Goal: Task Accomplishment & Management: Manage account settings

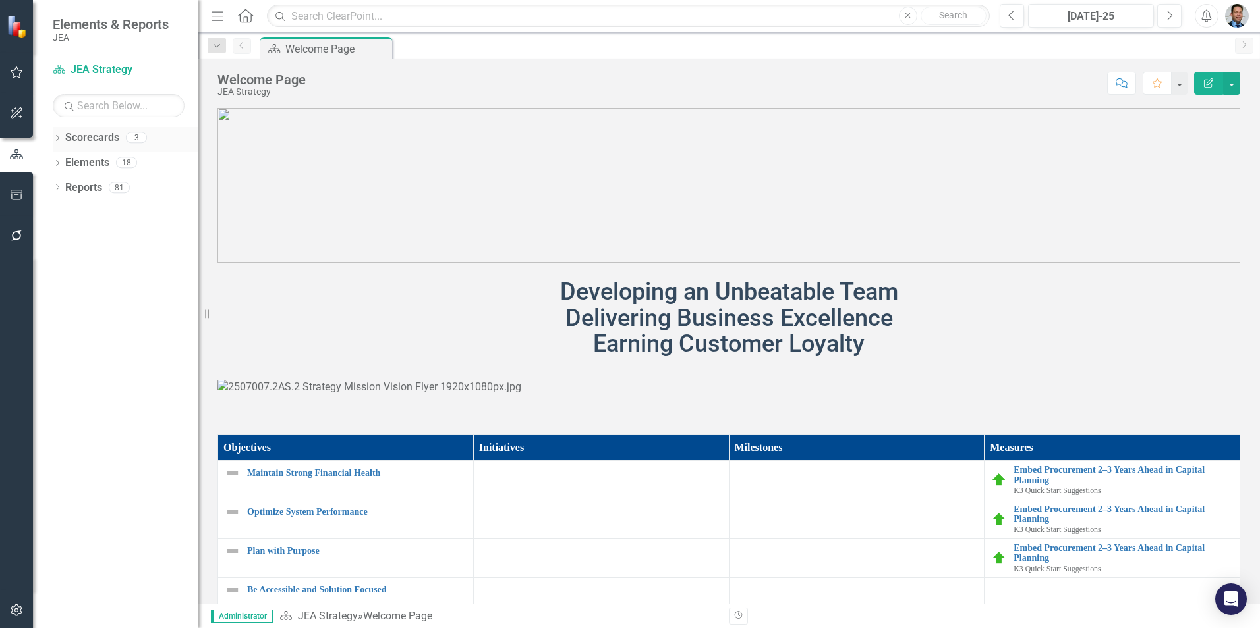
click at [57, 138] on icon "Dropdown" at bounding box center [57, 139] width 9 height 7
click at [111, 163] on link "JEA Strategy" at bounding box center [134, 162] width 125 height 15
click at [89, 219] on link "Elements" at bounding box center [87, 213] width 44 height 15
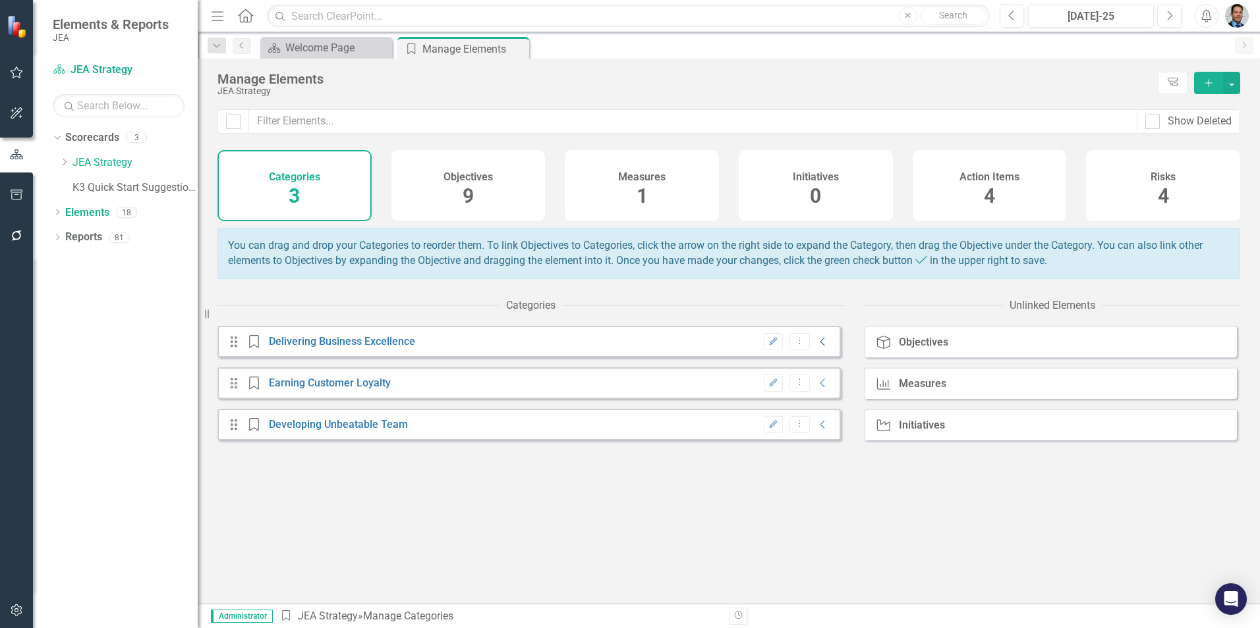
click at [816, 347] on icon "Collapse" at bounding box center [822, 342] width 13 height 11
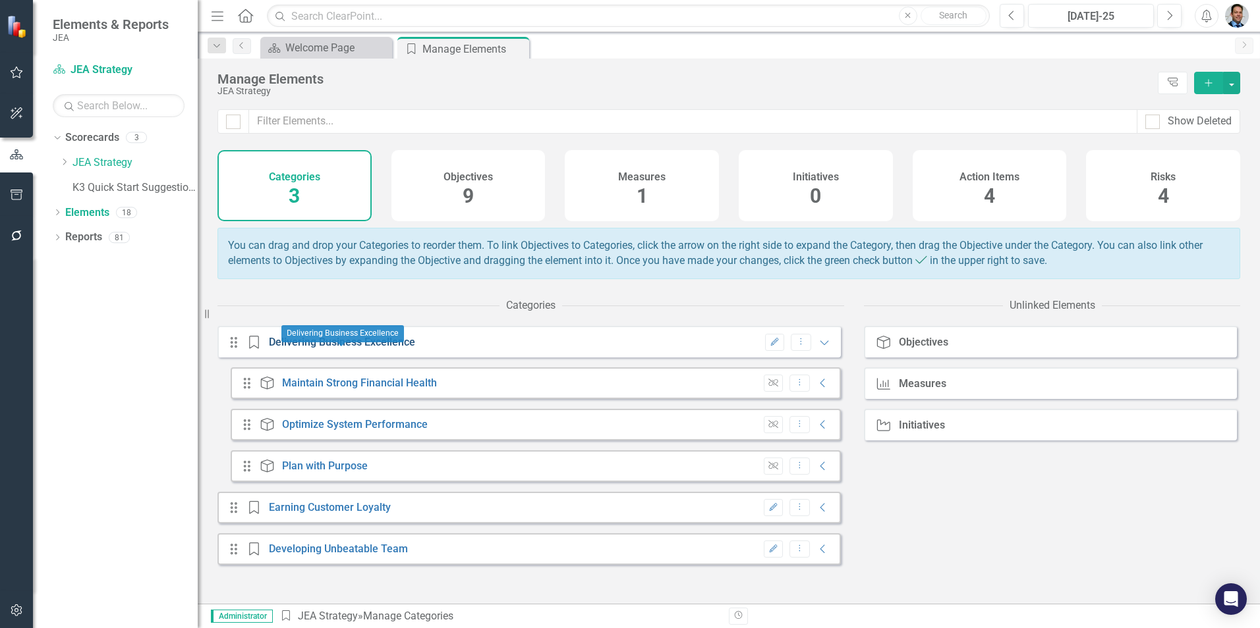
click at [360, 348] on link "Delivering Business Excellence" at bounding box center [342, 342] width 146 height 13
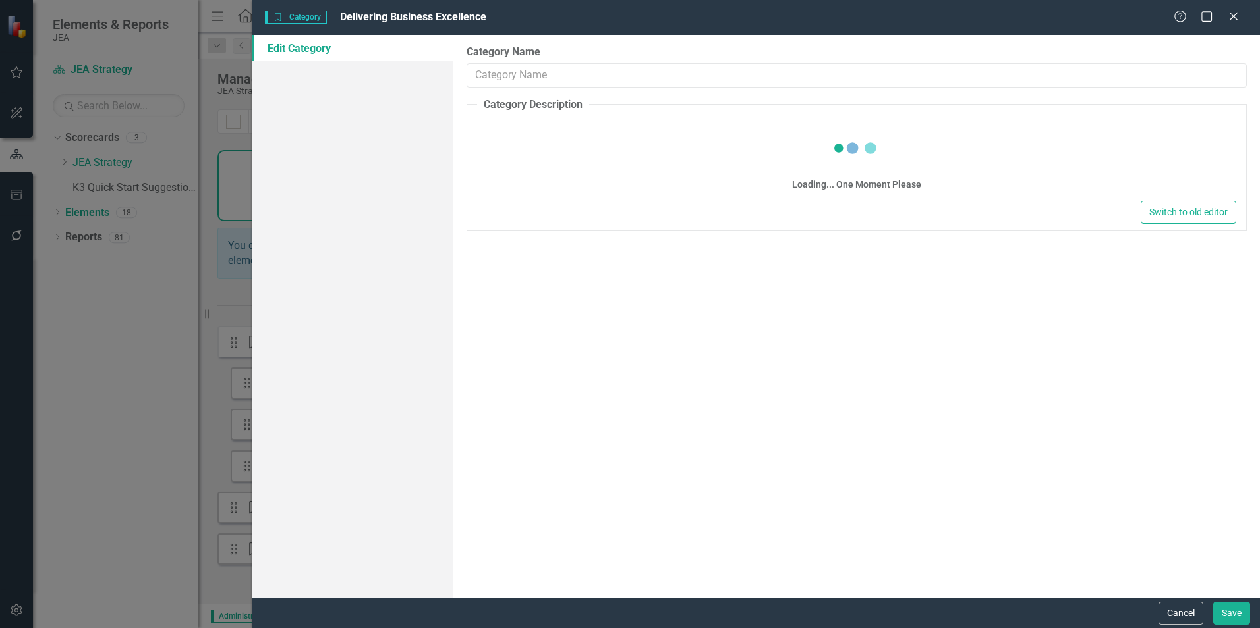
type input "Delivering Business Excellence"
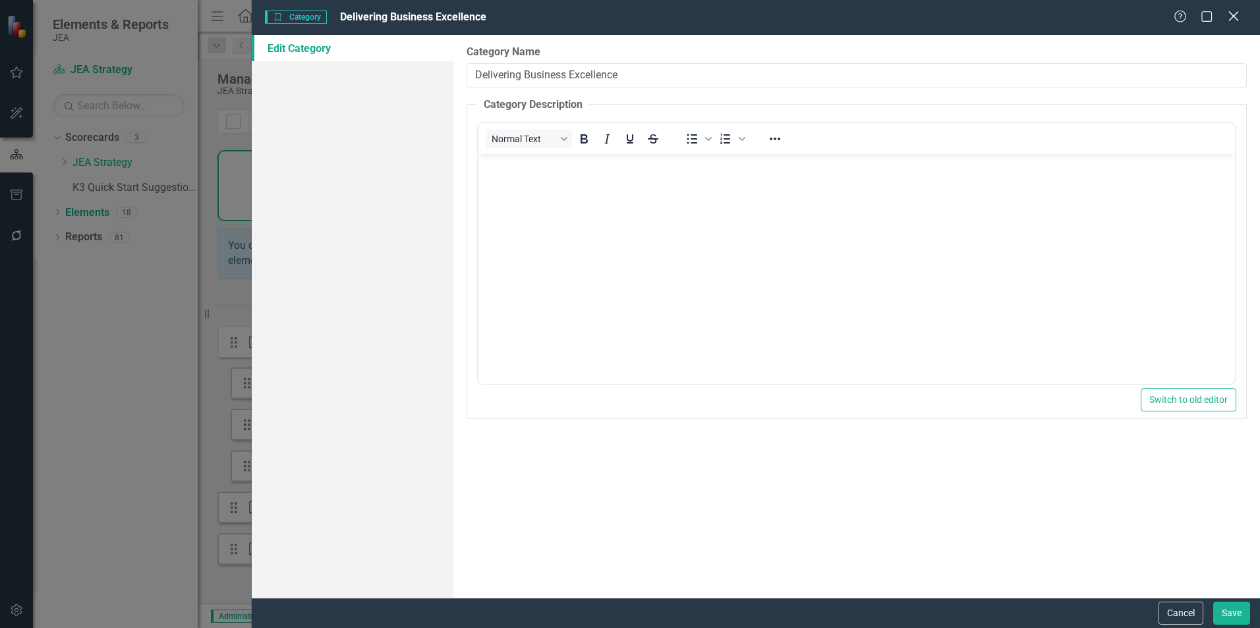
click at [1234, 17] on icon at bounding box center [1233, 16] width 10 height 10
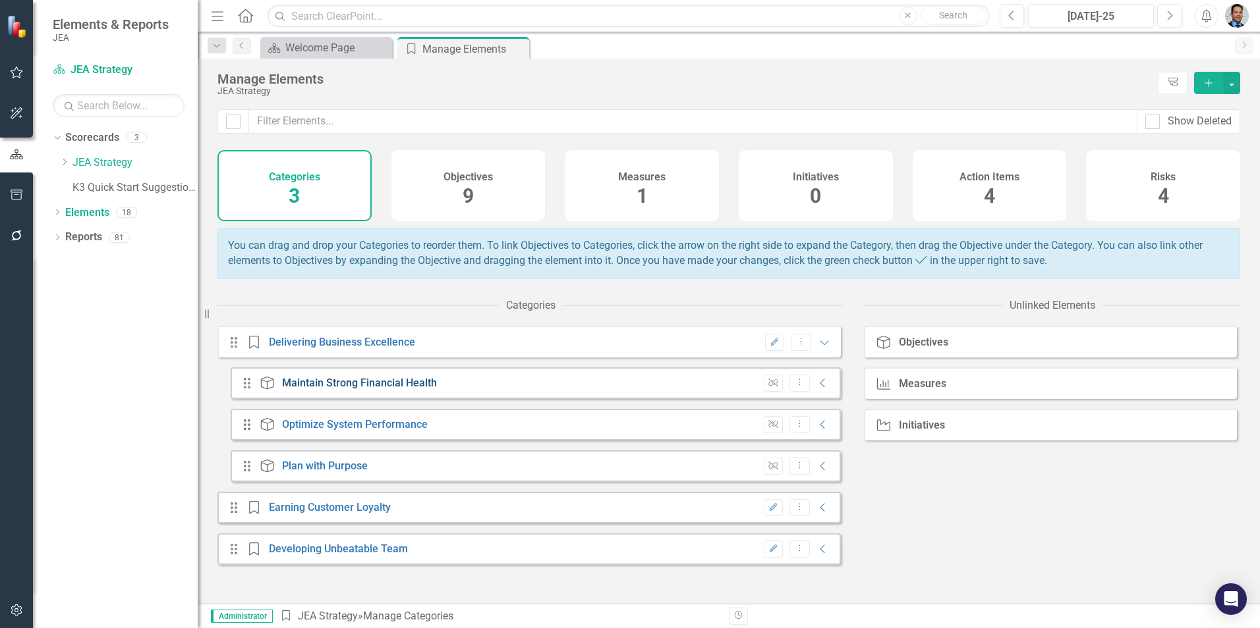
click at [410, 389] on link "Maintain Strong Financial Health" at bounding box center [359, 383] width 155 height 13
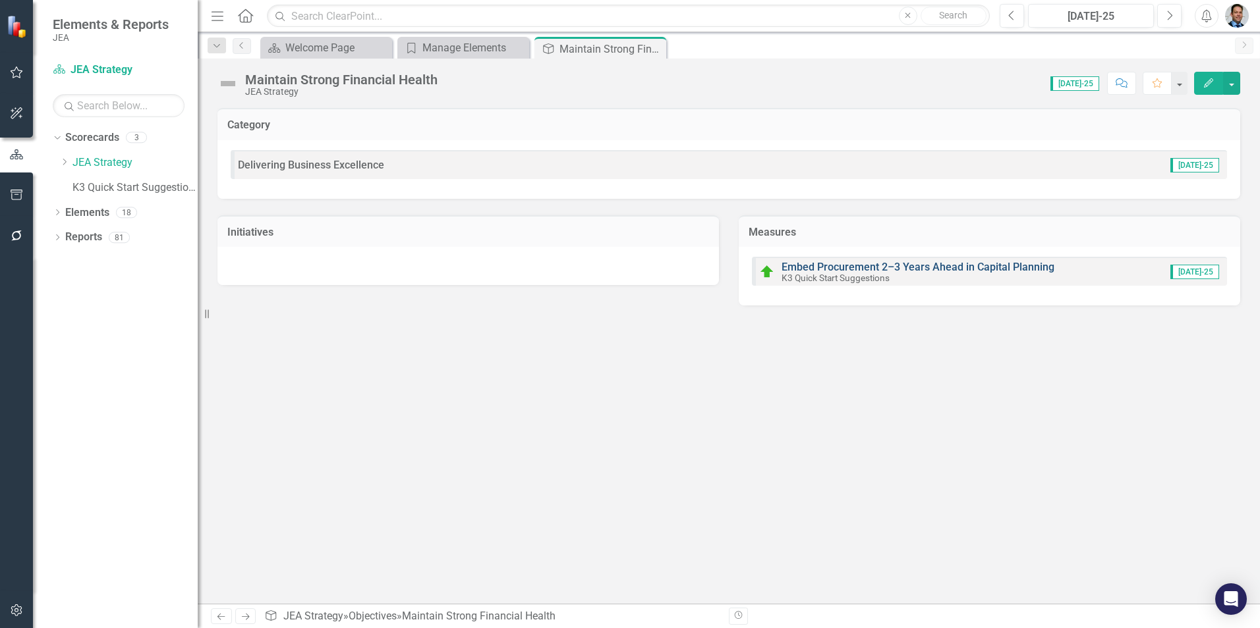
click at [935, 266] on link "Embed Procurement 2–3 Years Ahead in Capital Planning" at bounding box center [917, 267] width 273 height 13
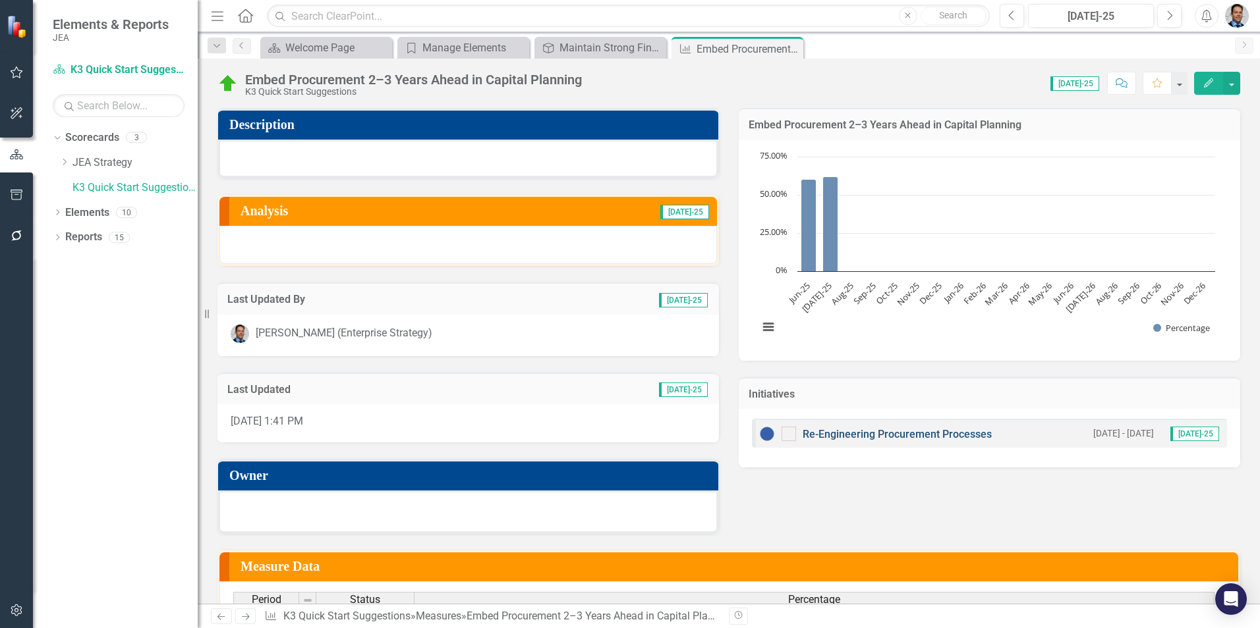
click at [877, 435] on link "Re-Engineering Procurement Processes" at bounding box center [896, 434] width 189 height 13
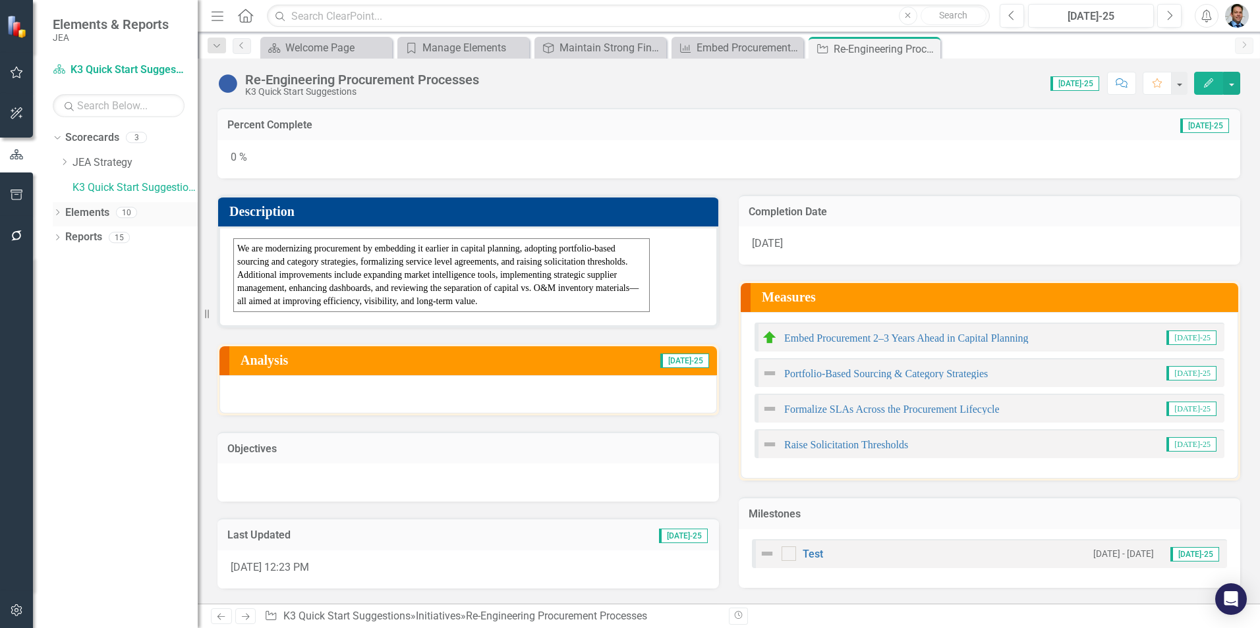
click at [59, 215] on icon "Dropdown" at bounding box center [57, 213] width 9 height 7
click at [106, 312] on link "Action Item Action Items" at bounding box center [111, 312] width 78 height 15
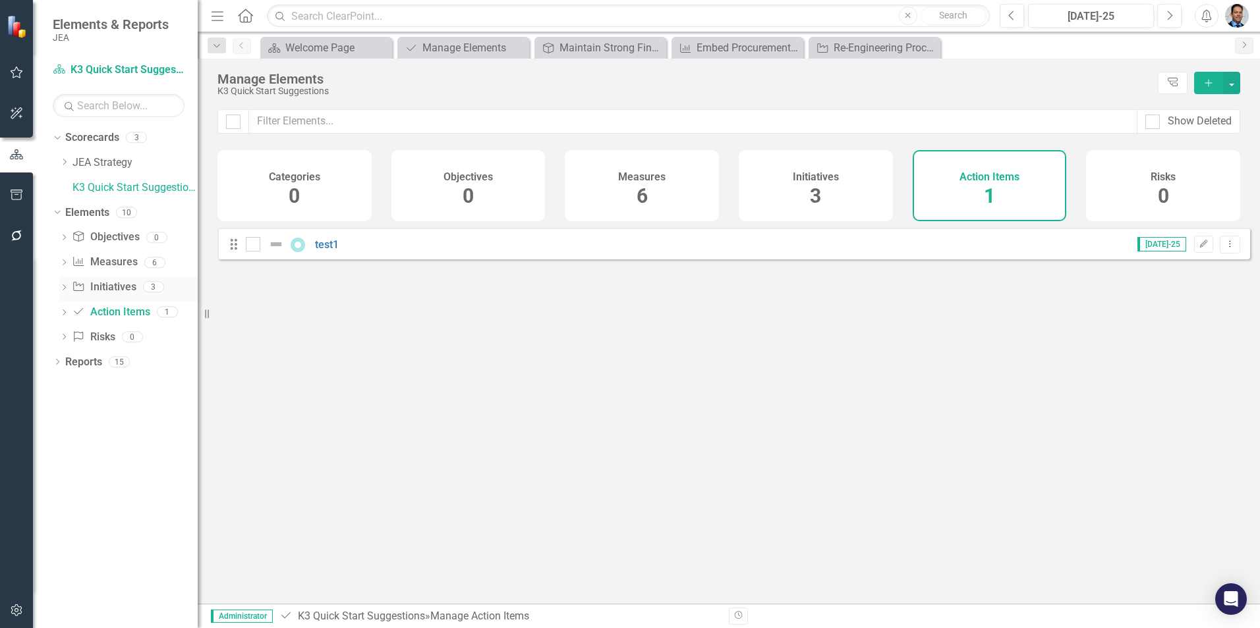
click at [117, 285] on link "Initiative Initiatives" at bounding box center [104, 287] width 64 height 15
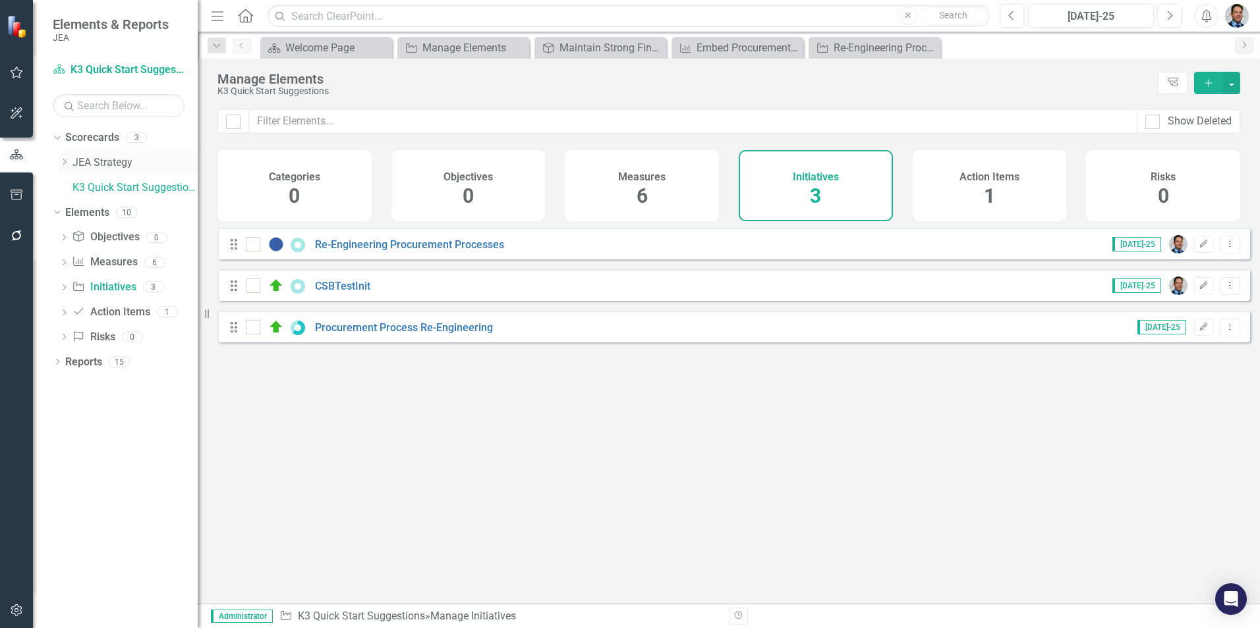
click at [115, 164] on link "JEA Strategy" at bounding box center [134, 162] width 125 height 15
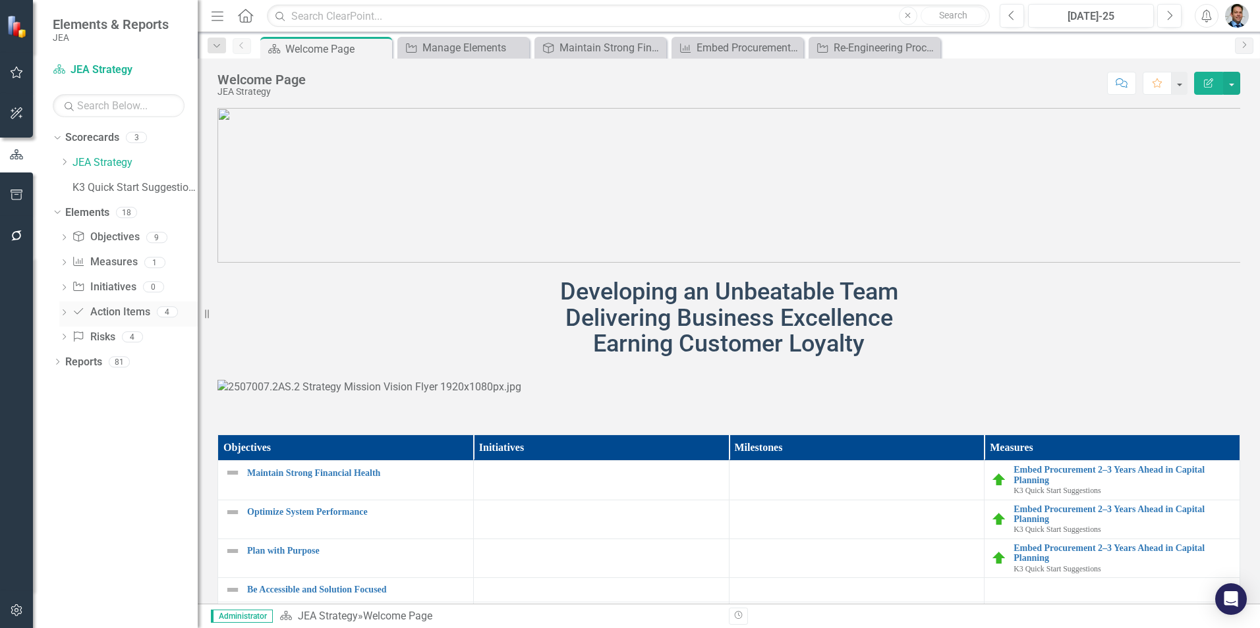
click at [104, 312] on link "Action Item Action Items" at bounding box center [111, 312] width 78 height 15
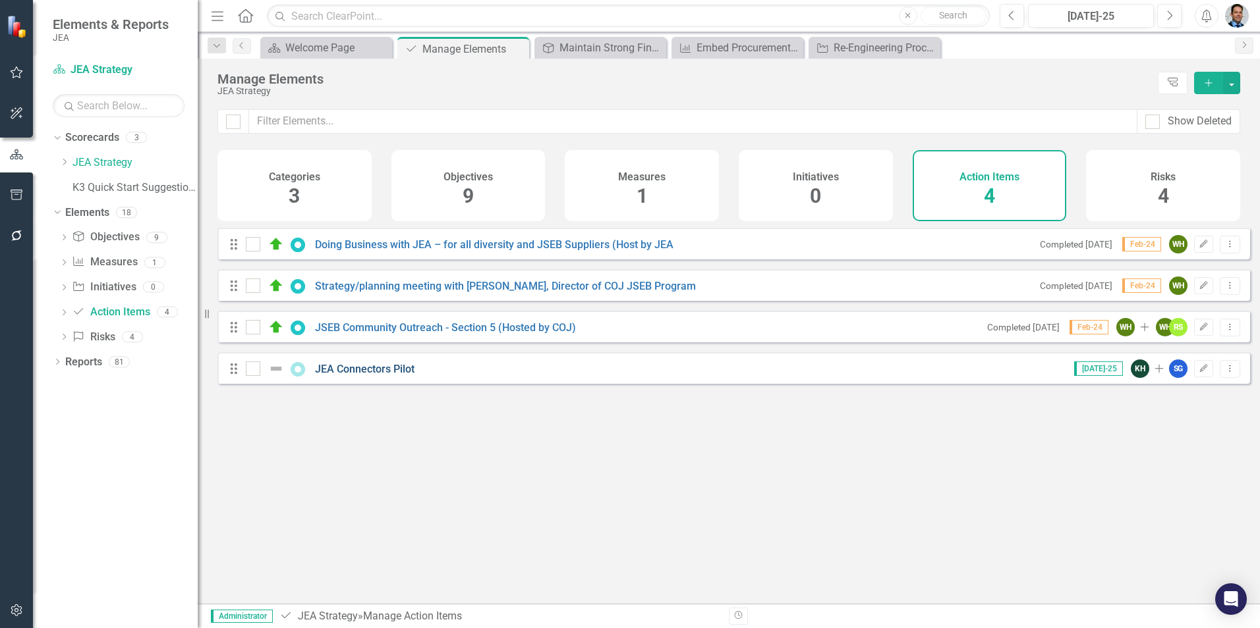
click at [356, 375] on link "JEA Connectors Pilot" at bounding box center [364, 369] width 99 height 13
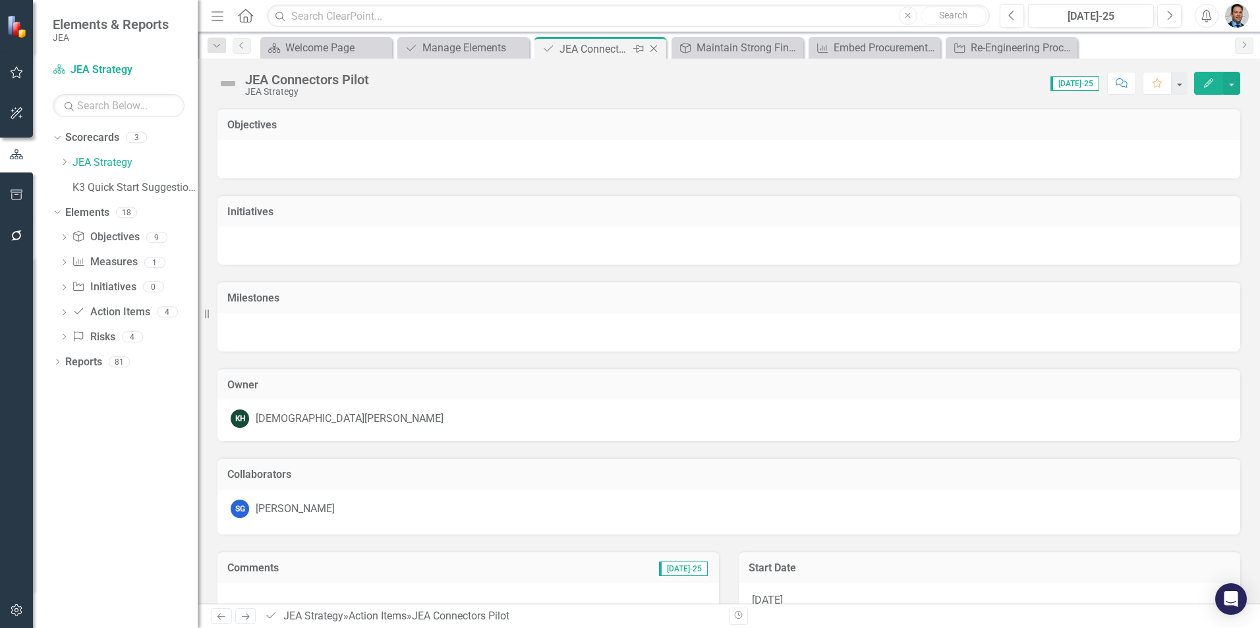
click at [655, 47] on icon at bounding box center [653, 48] width 7 height 7
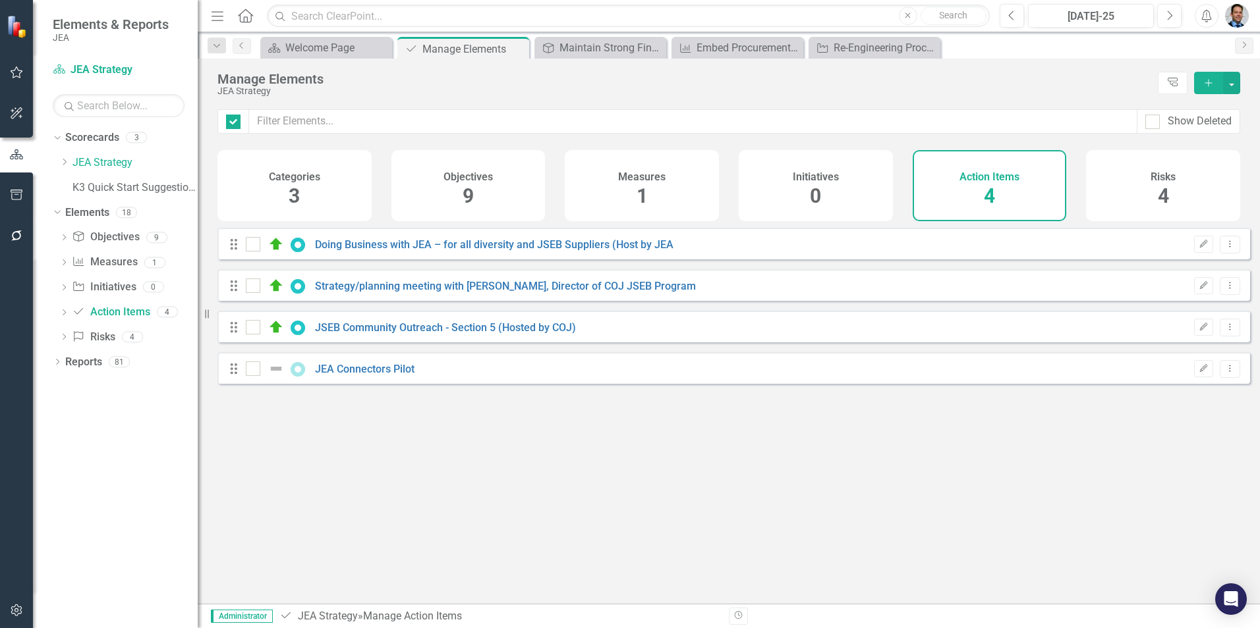
checkbox input "false"
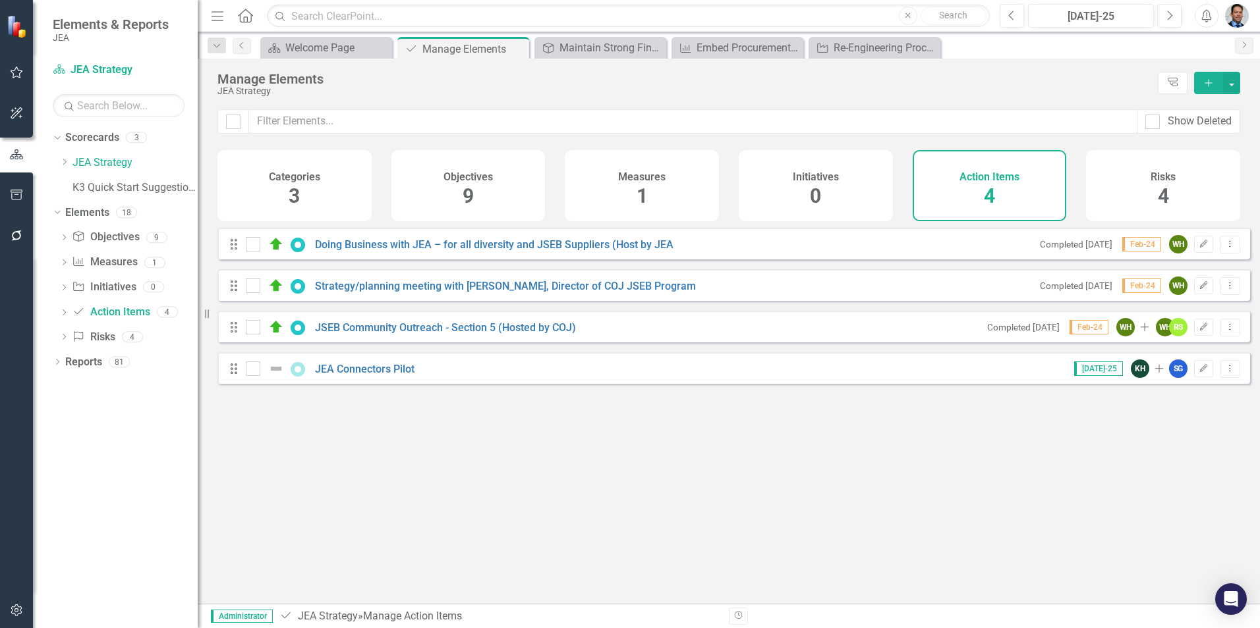
click at [337, 179] on div "Categories 3" at bounding box center [294, 185] width 154 height 71
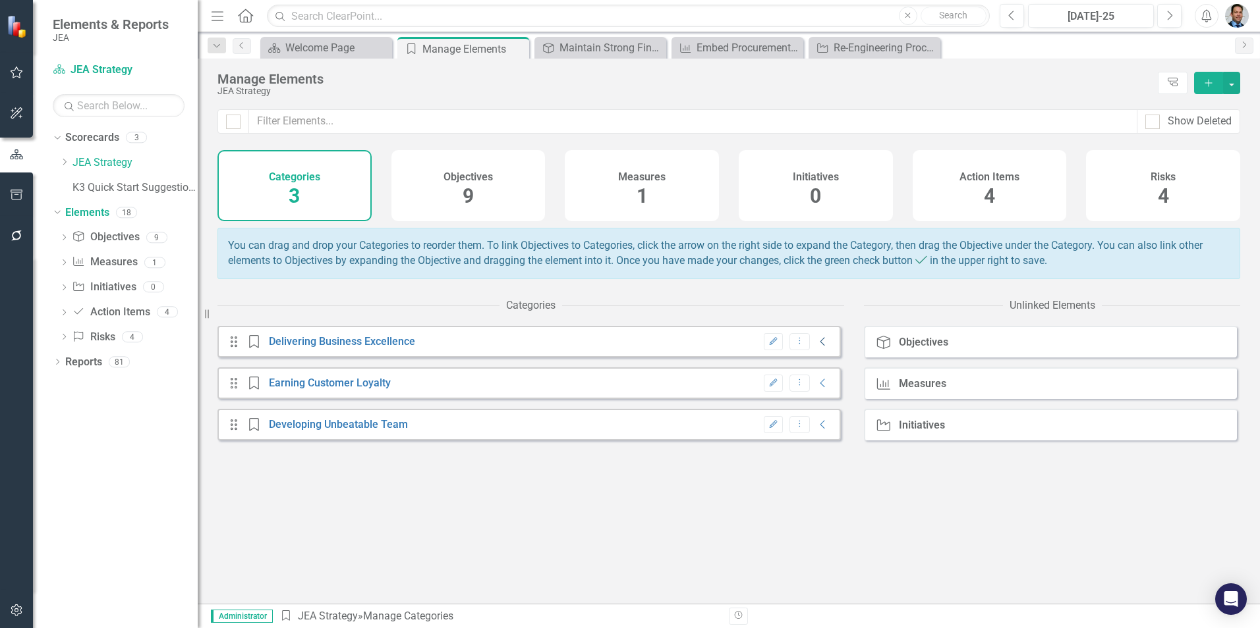
click at [816, 347] on icon "Collapse" at bounding box center [822, 342] width 13 height 11
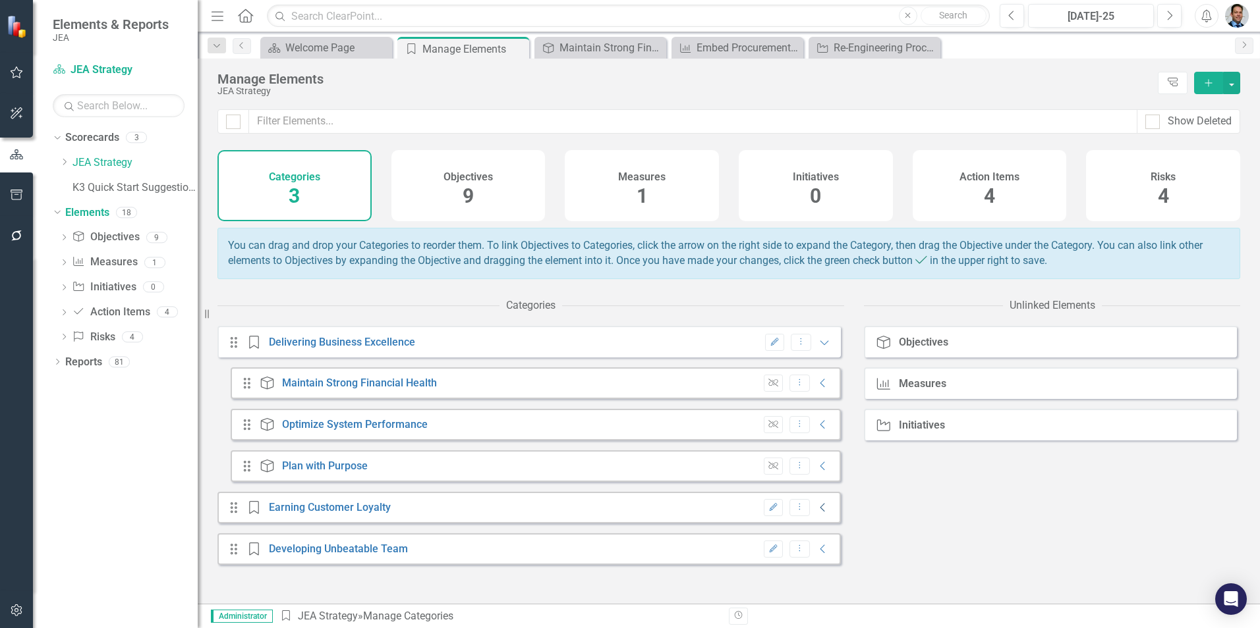
click at [816, 513] on icon "Collapse" at bounding box center [822, 508] width 13 height 11
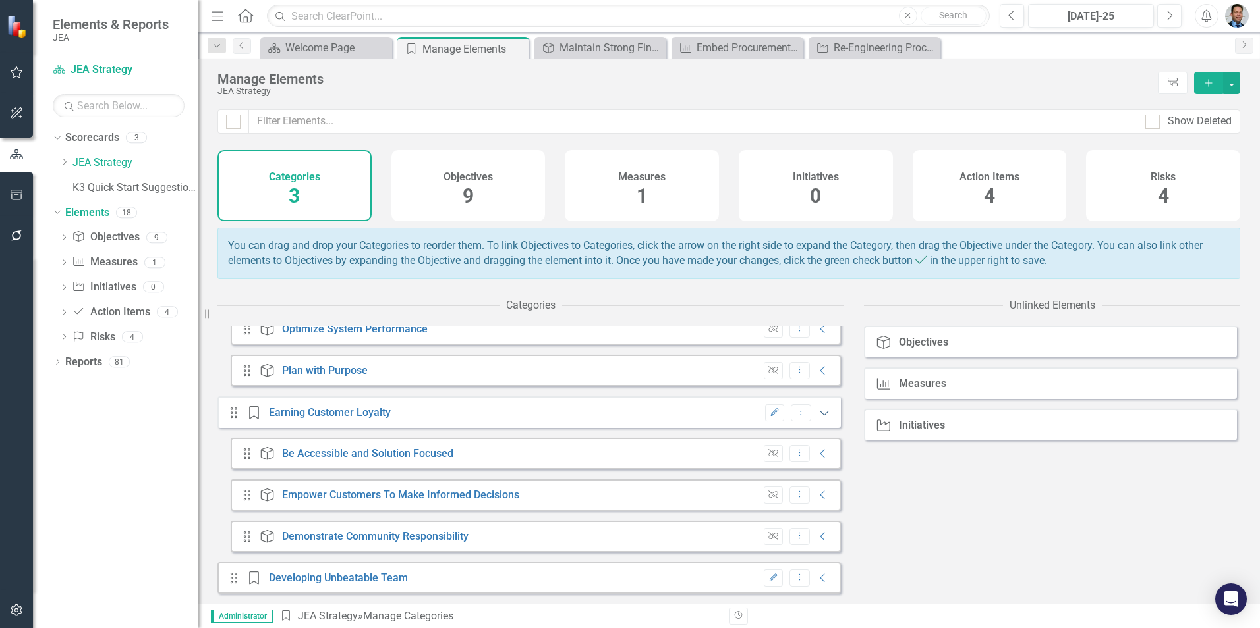
scroll to position [105, 0]
click at [820, 413] on icon "Expanded" at bounding box center [824, 413] width 13 height 11
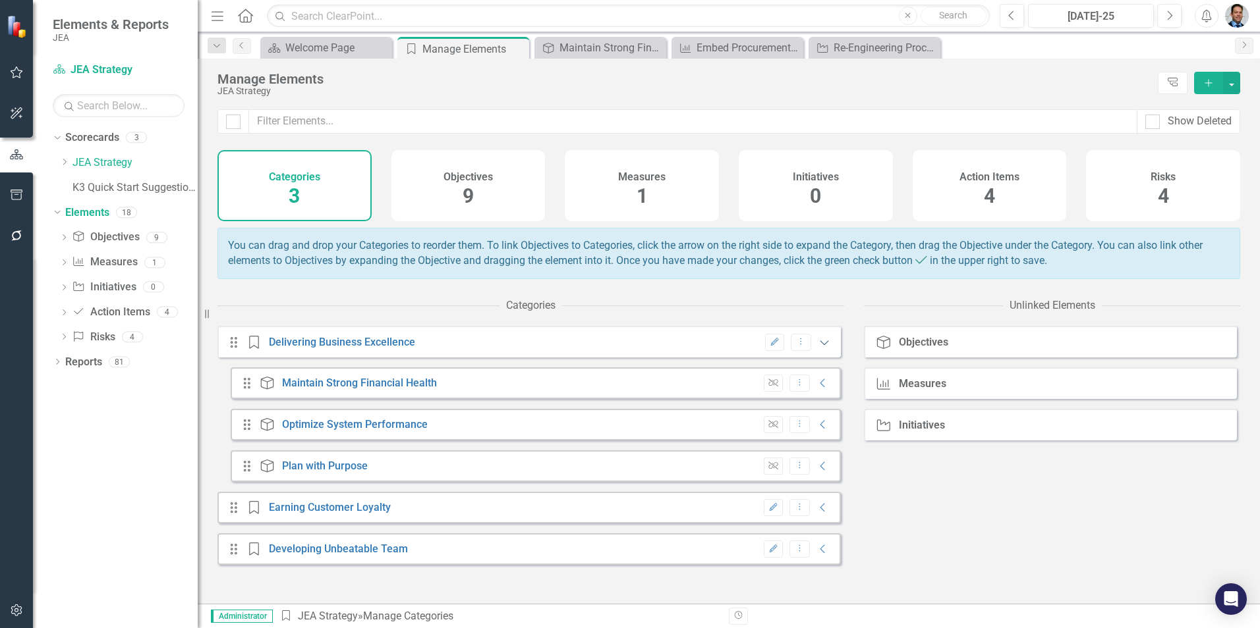
click at [821, 348] on icon "Expanded" at bounding box center [824, 342] width 13 height 11
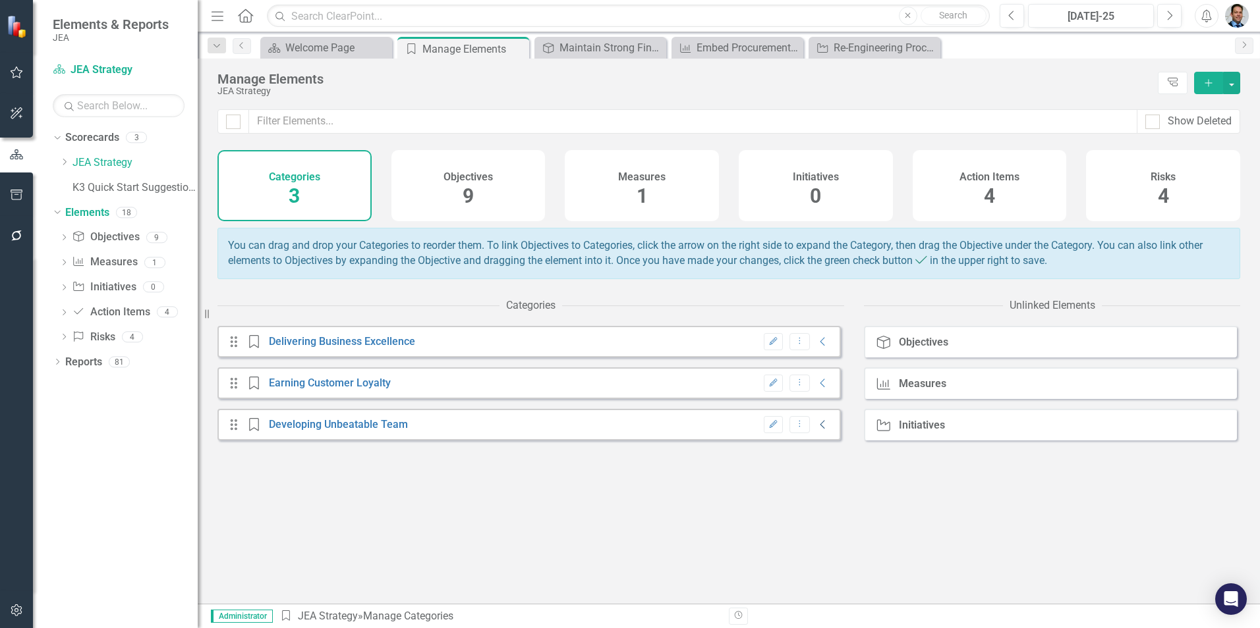
click at [818, 430] on icon "Collapse" at bounding box center [822, 425] width 13 height 11
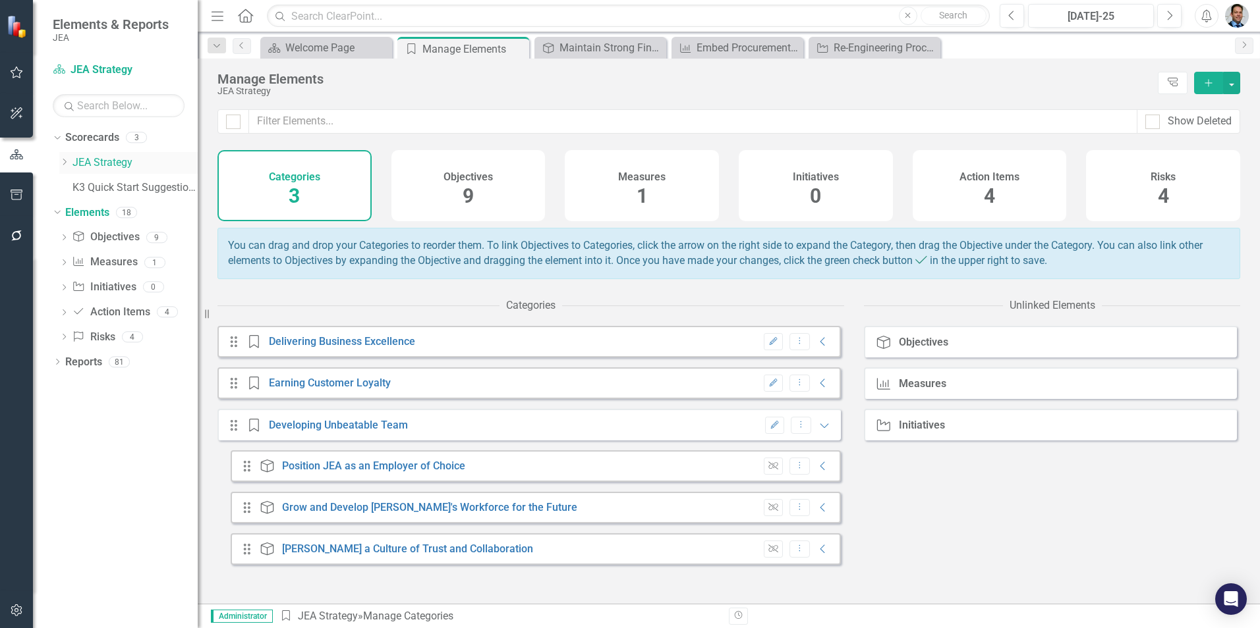
click at [62, 160] on icon "Dropdown" at bounding box center [64, 162] width 10 height 8
click at [103, 188] on link "Finance" at bounding box center [142, 188] width 112 height 15
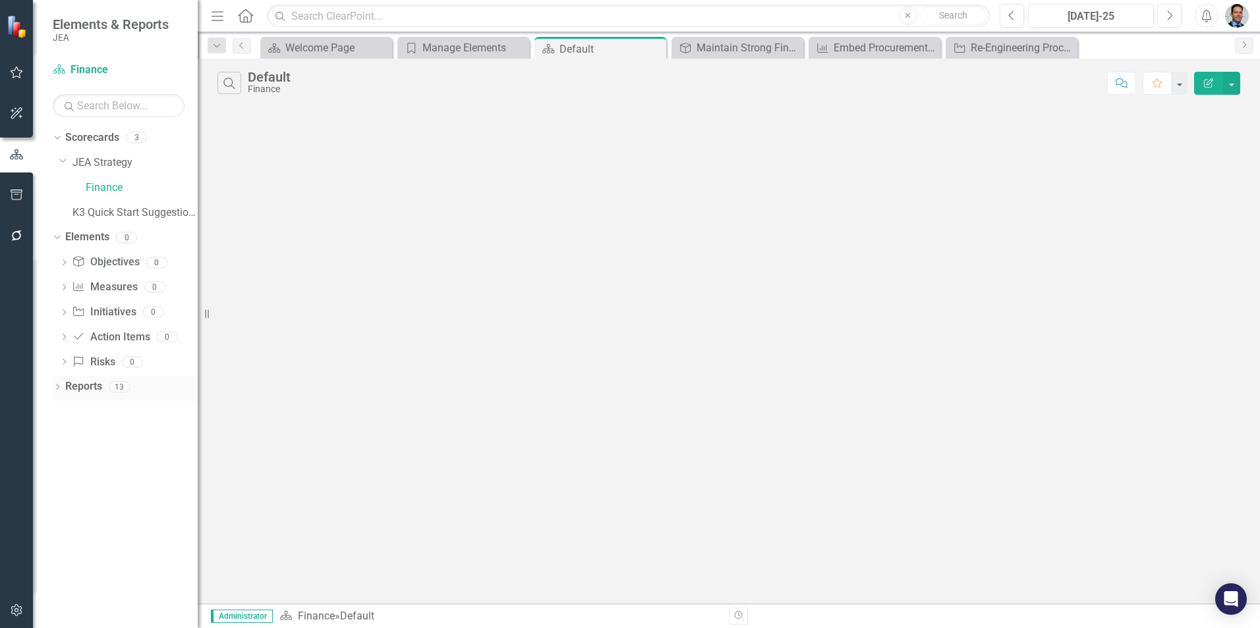
click at [74, 390] on link "Reports" at bounding box center [83, 386] width 37 height 15
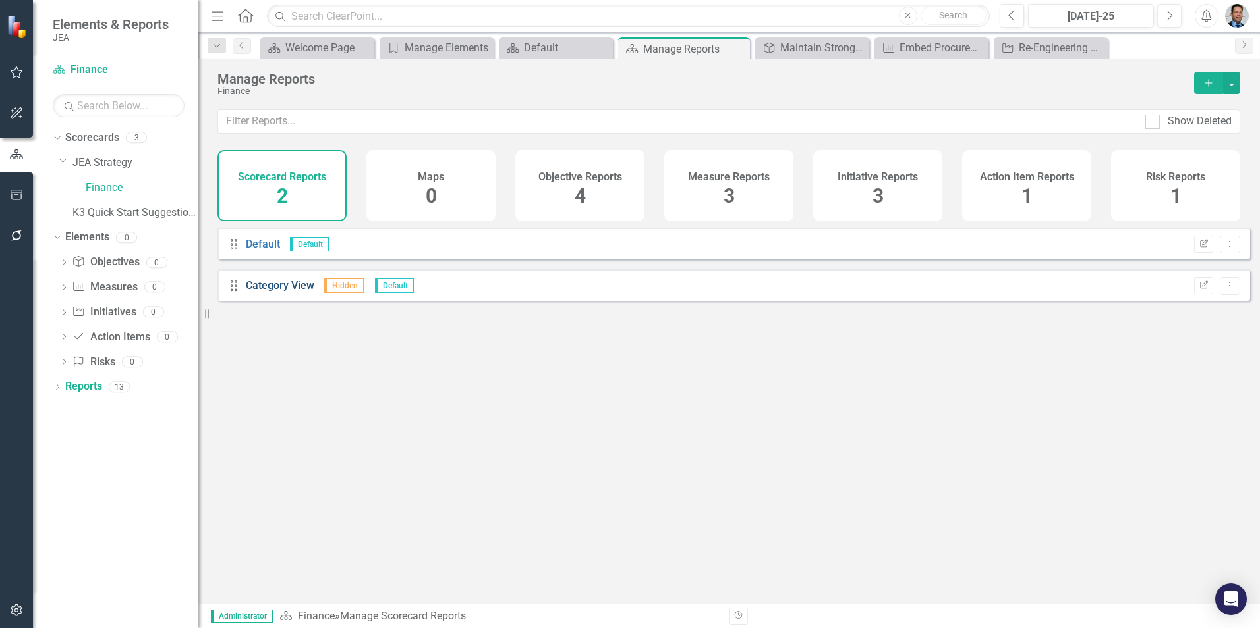
click at [265, 292] on link "Category View" at bounding box center [280, 285] width 69 height 13
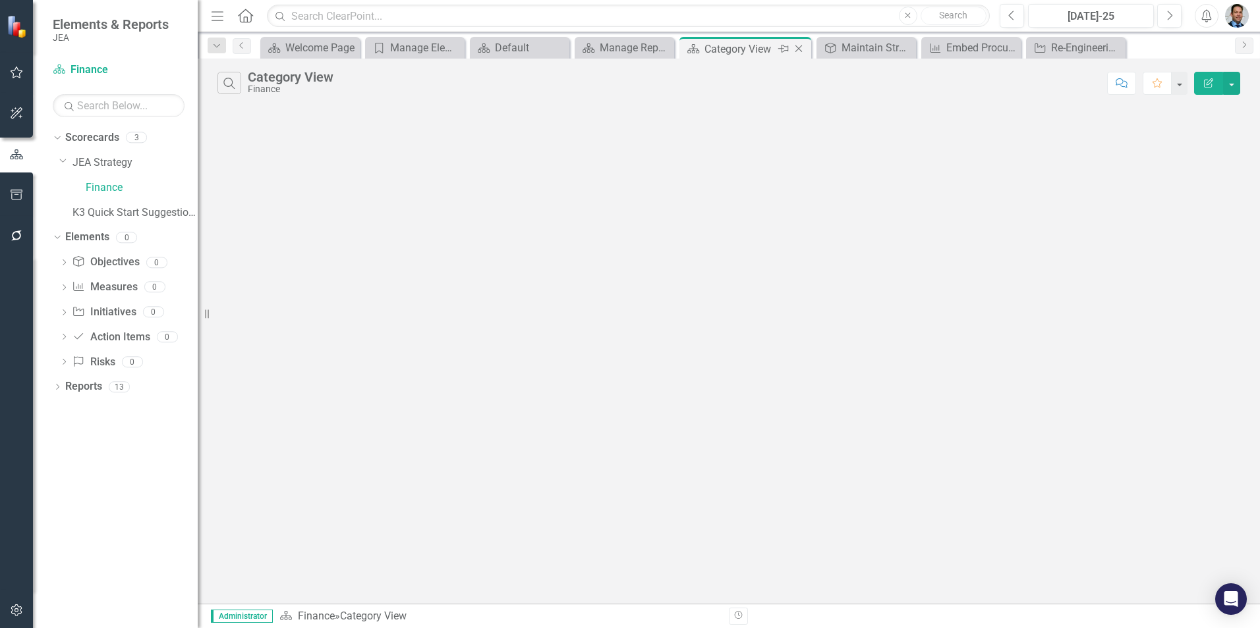
click at [802, 46] on icon "Close" at bounding box center [798, 48] width 13 height 11
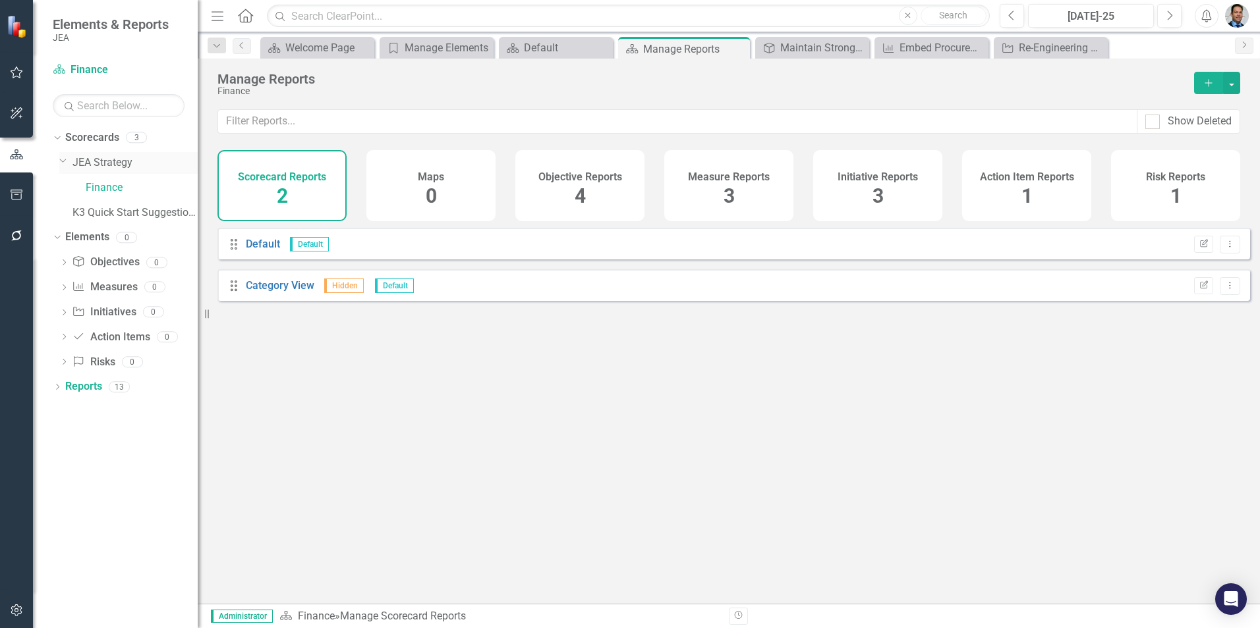
click at [96, 157] on link "JEA Strategy" at bounding box center [134, 162] width 125 height 15
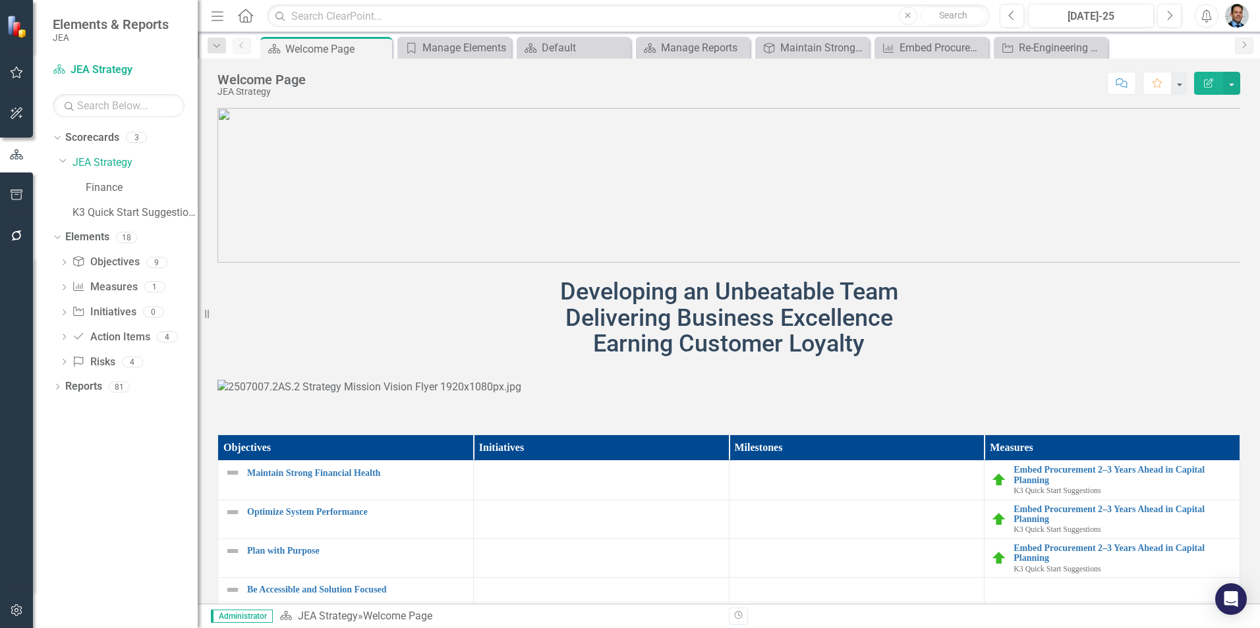
click at [1206, 82] on icon "Edit Report" at bounding box center [1208, 82] width 12 height 9
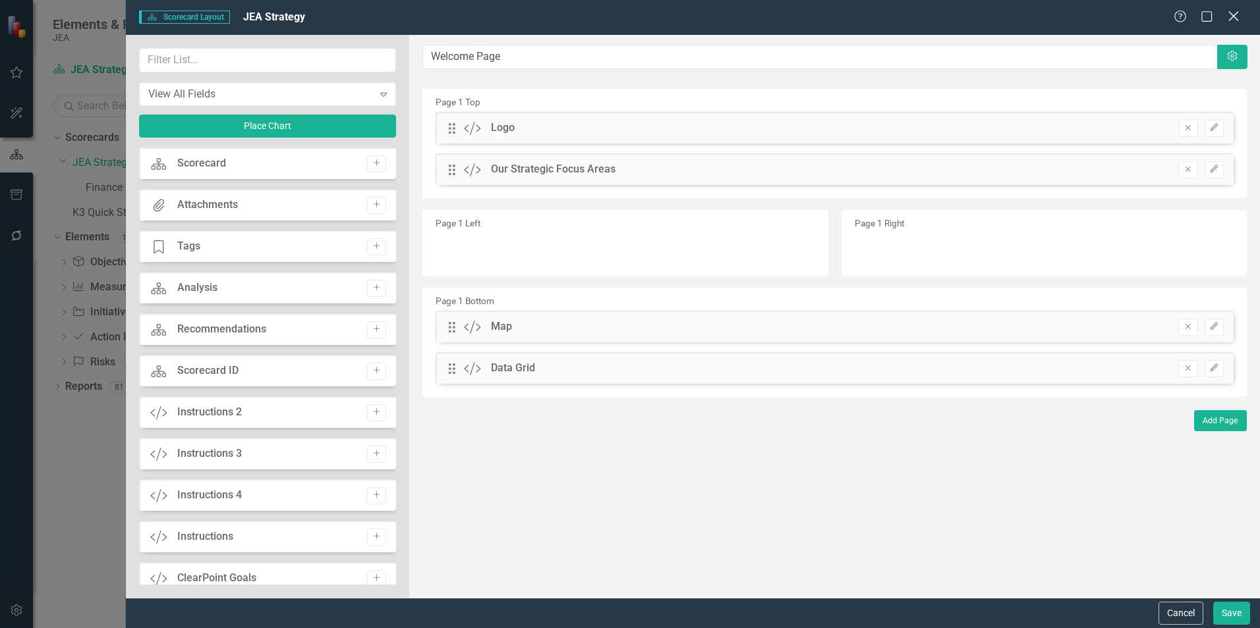
click at [1239, 20] on icon "Close" at bounding box center [1233, 16] width 16 height 13
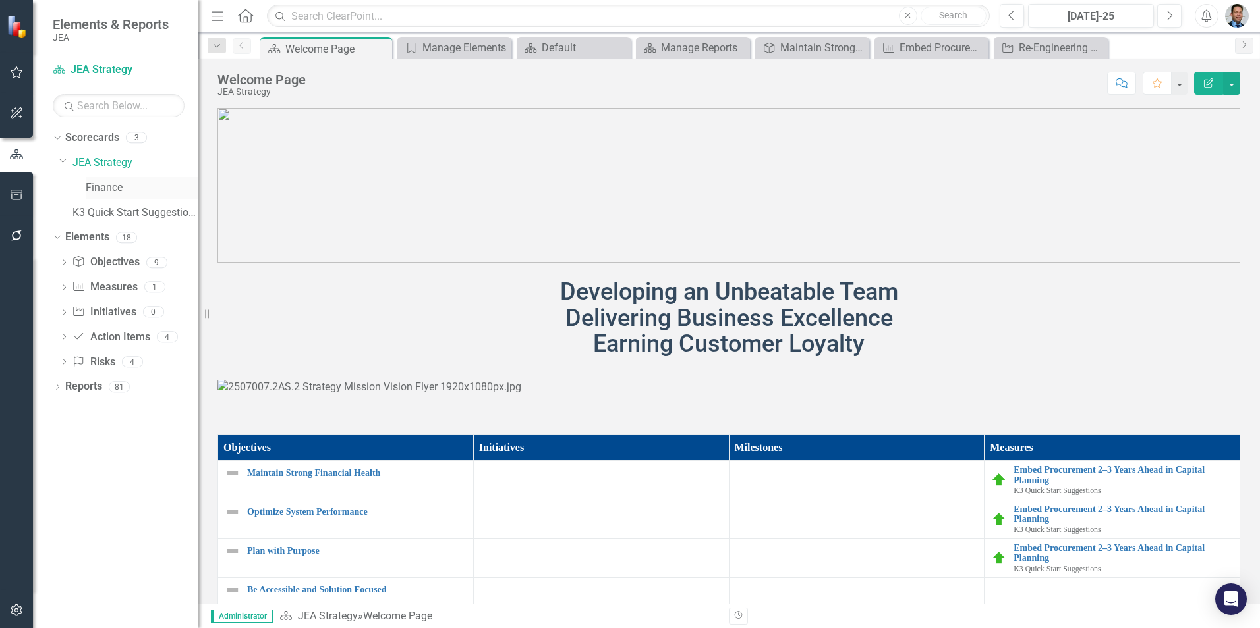
click at [119, 192] on link "Finance" at bounding box center [142, 188] width 112 height 15
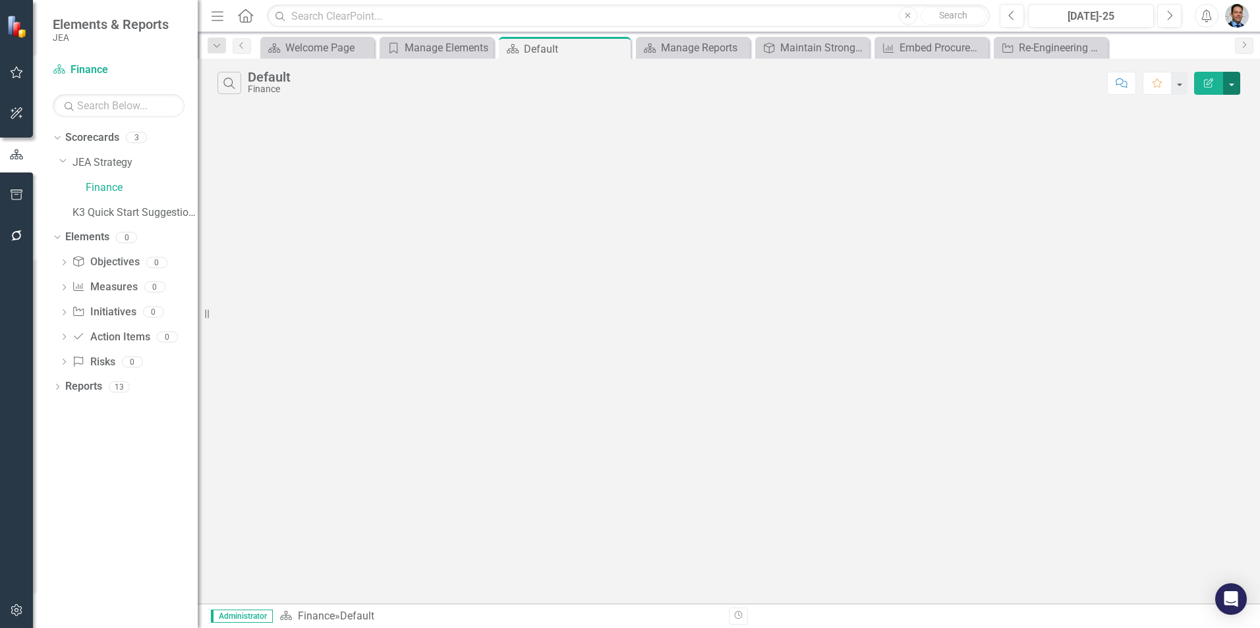
click at [1235, 87] on button "button" at bounding box center [1231, 83] width 17 height 23
click at [949, 180] on div "Search Default Finance Comment Favorite Edit Report" at bounding box center [729, 331] width 1062 height 545
click at [82, 138] on link "Scorecards" at bounding box center [92, 137] width 54 height 15
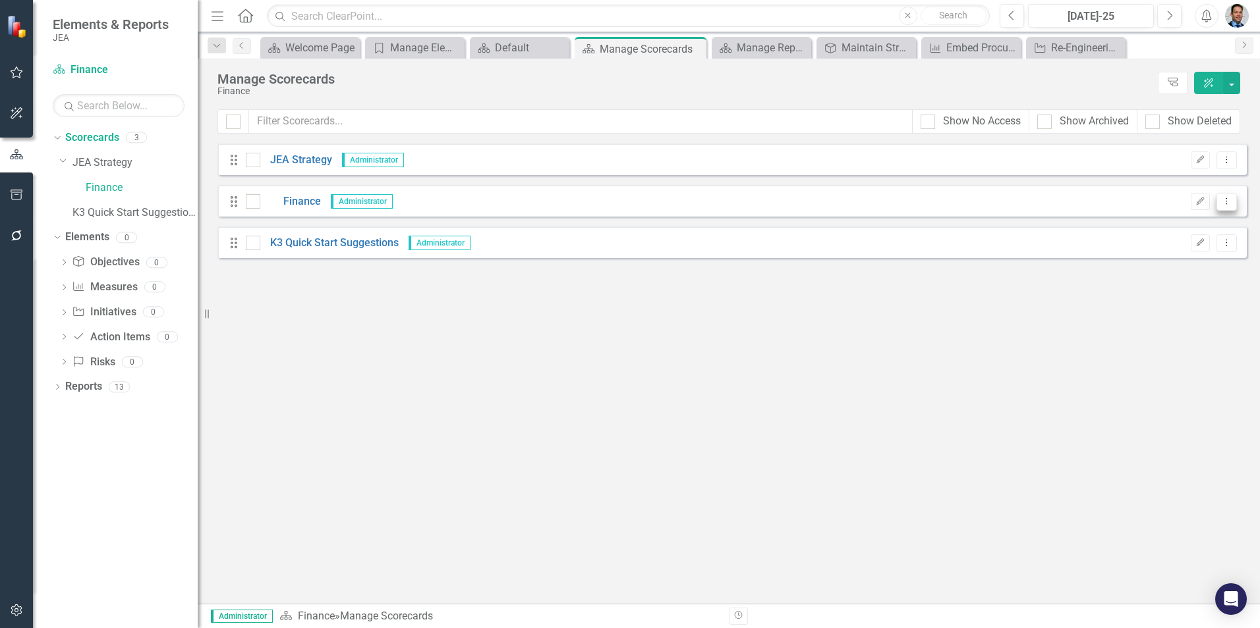
click at [1227, 202] on icon "Dropdown Menu" at bounding box center [1226, 201] width 11 height 9
click at [259, 204] on div at bounding box center [253, 201] width 14 height 14
click at [254, 203] on input "checkbox" at bounding box center [250, 198] width 9 height 9
checkbox input "true"
click at [1235, 82] on button "button" at bounding box center [1231, 83] width 17 height 22
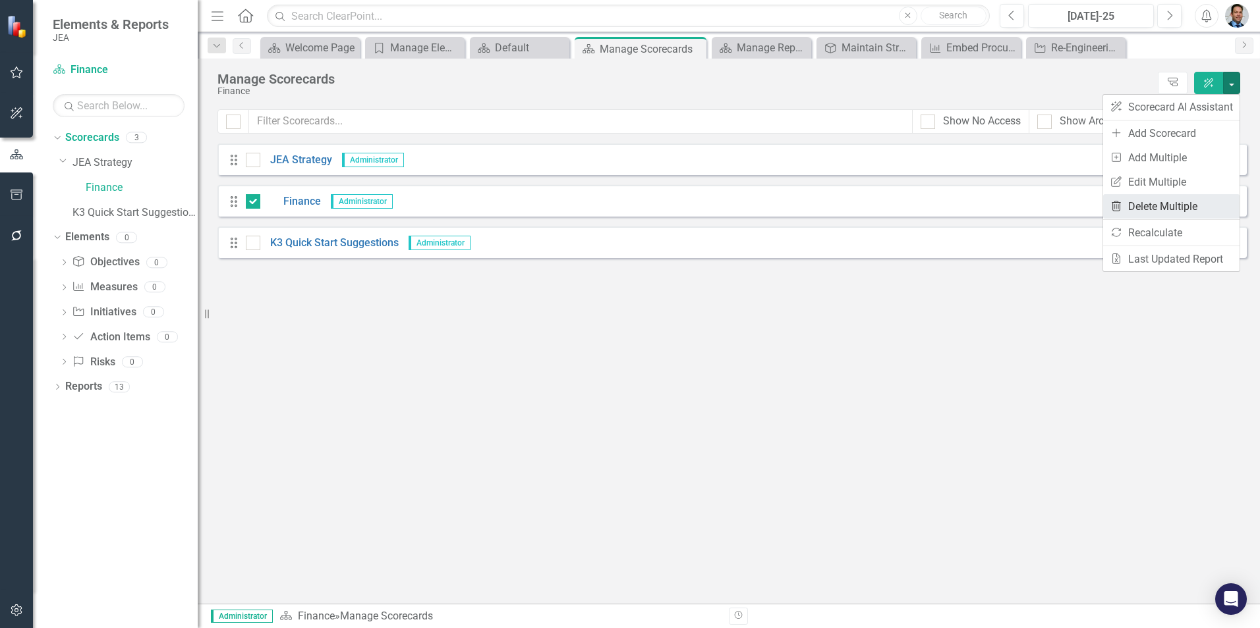
click at [1173, 204] on link "Trash Delete Multiple" at bounding box center [1171, 206] width 136 height 24
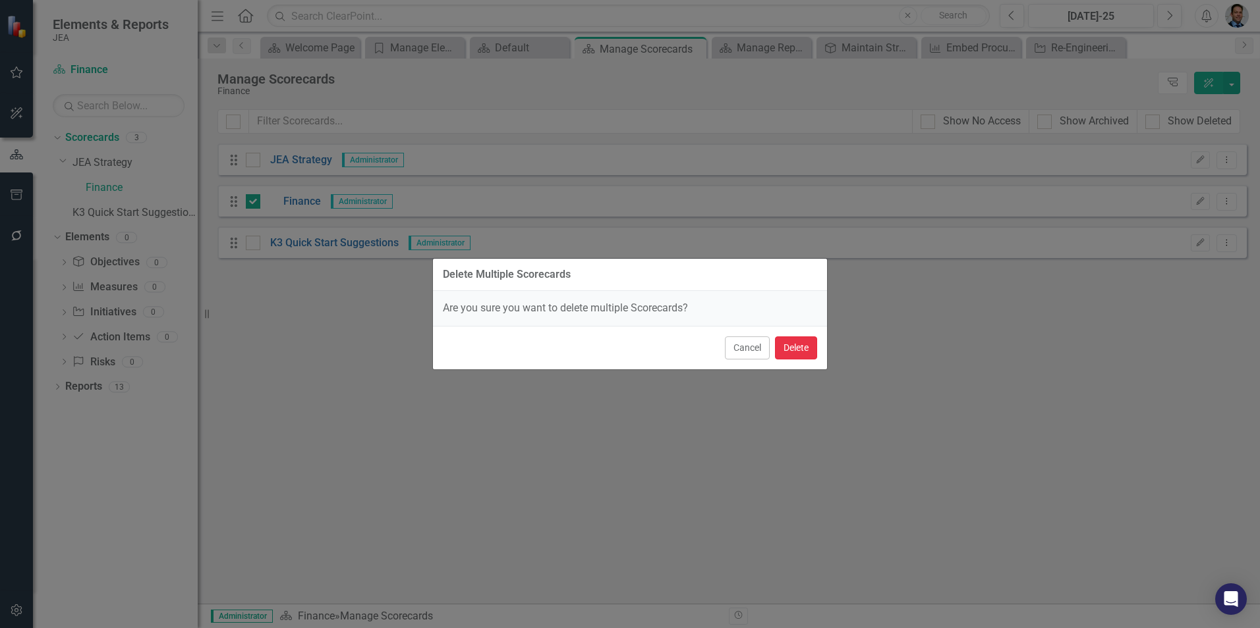
click at [793, 352] on button "Delete" at bounding box center [796, 348] width 42 height 23
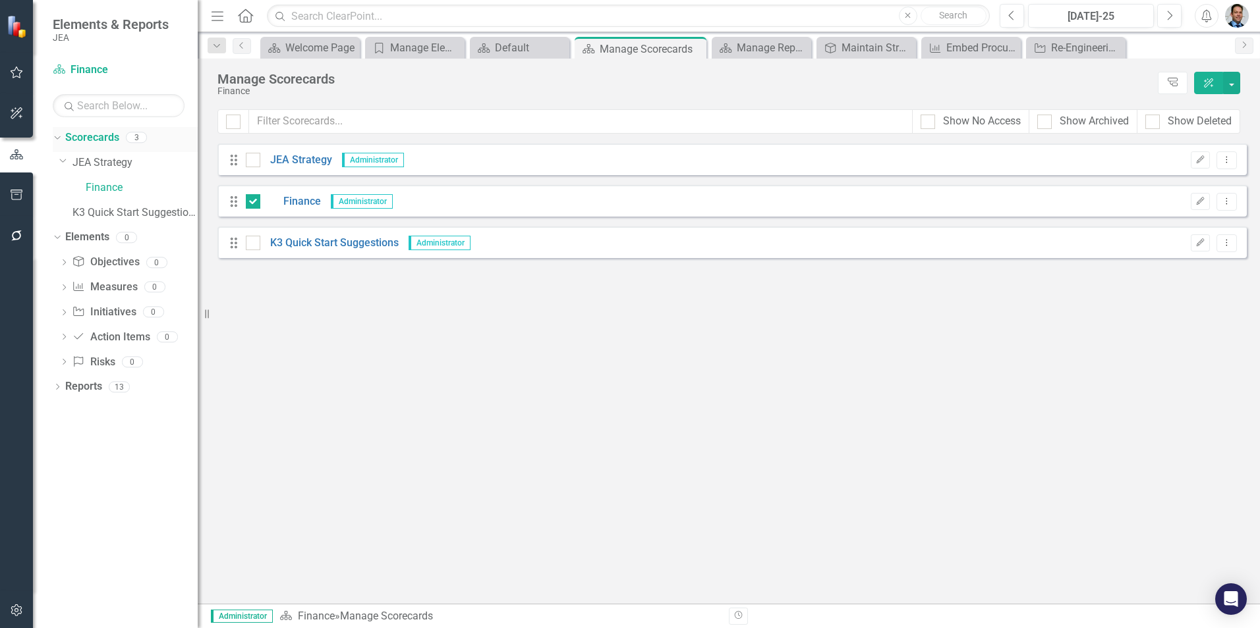
click at [91, 138] on link "Scorecards" at bounding box center [92, 137] width 54 height 15
click at [105, 164] on link "JEA Strategy" at bounding box center [134, 162] width 125 height 15
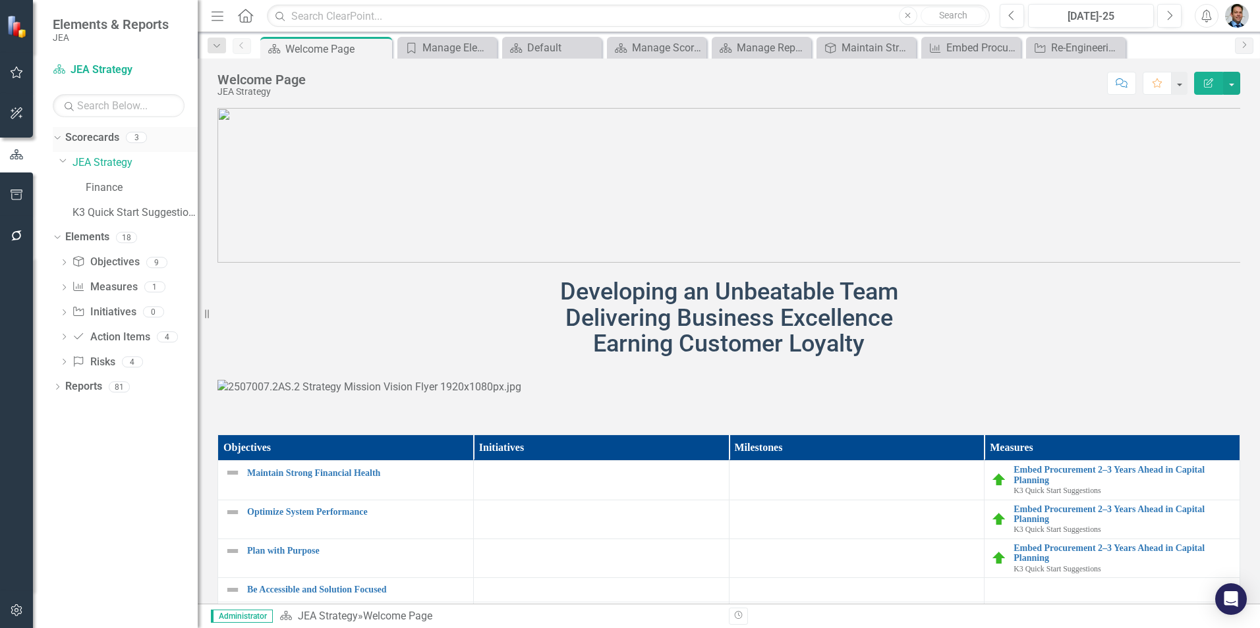
click at [102, 140] on link "Scorecards" at bounding box center [92, 137] width 54 height 15
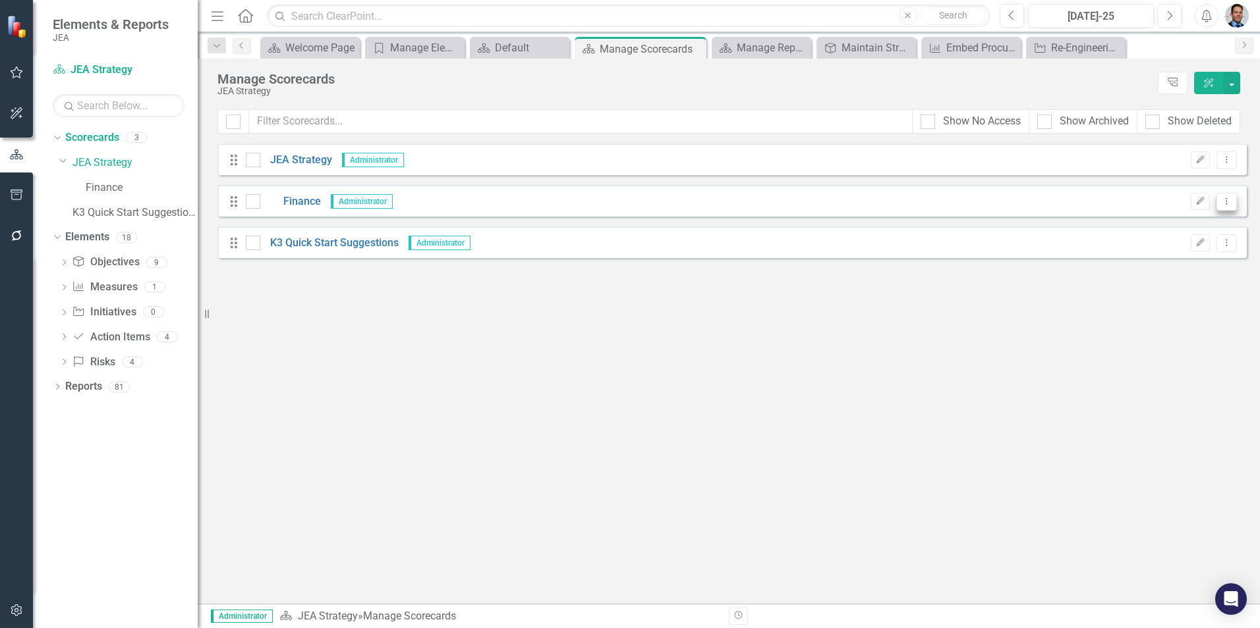
click at [1228, 201] on icon "Dropdown Menu" at bounding box center [1226, 201] width 11 height 9
click at [1143, 295] on link "Trash Delete Scorecard" at bounding box center [1163, 297] width 146 height 24
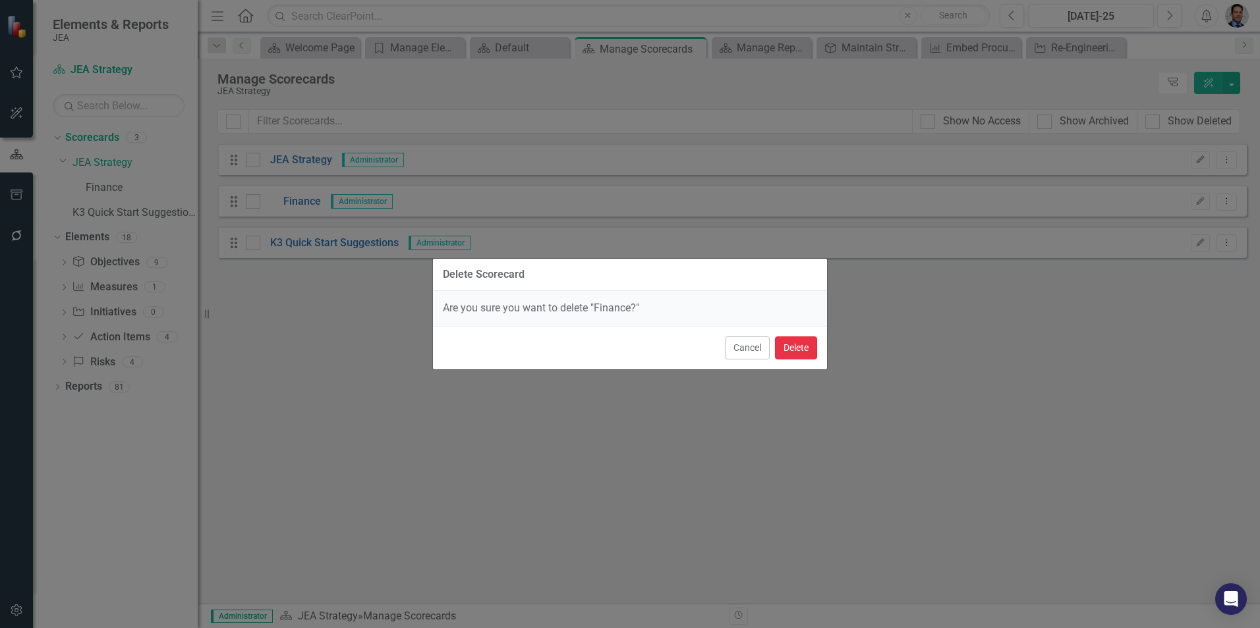
click at [789, 345] on button "Delete" at bounding box center [796, 348] width 42 height 23
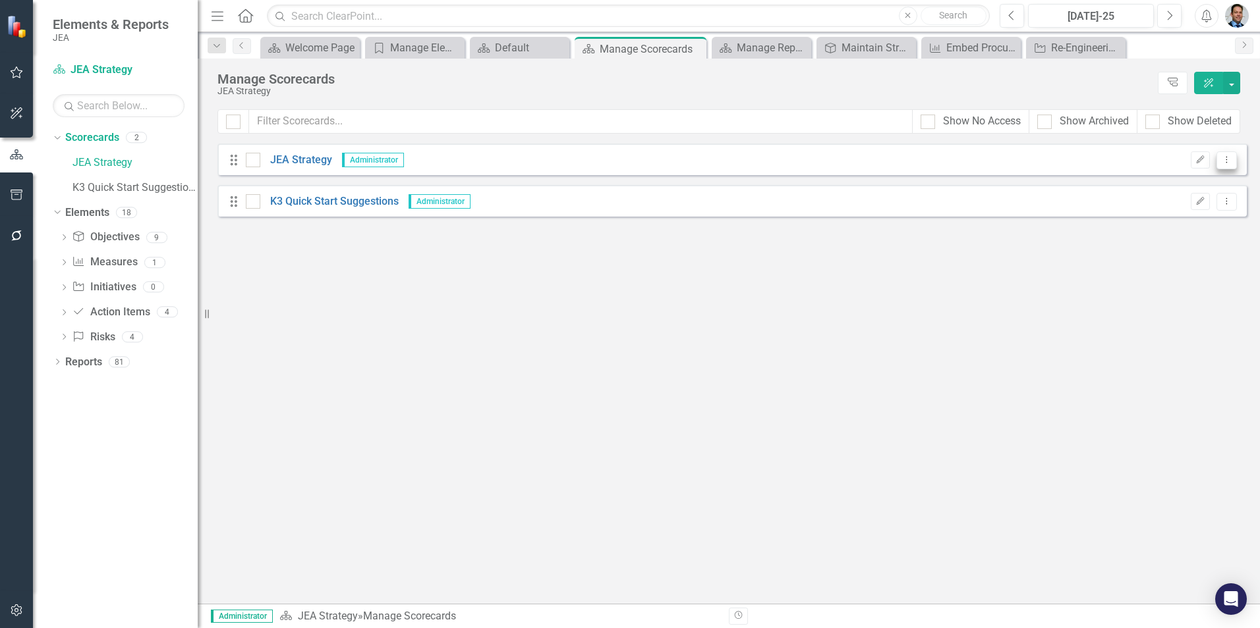
click at [1225, 159] on icon "Dropdown Menu" at bounding box center [1226, 159] width 11 height 9
click at [1192, 208] on link "Copy Duplicate Scorecard" at bounding box center [1163, 206] width 146 height 24
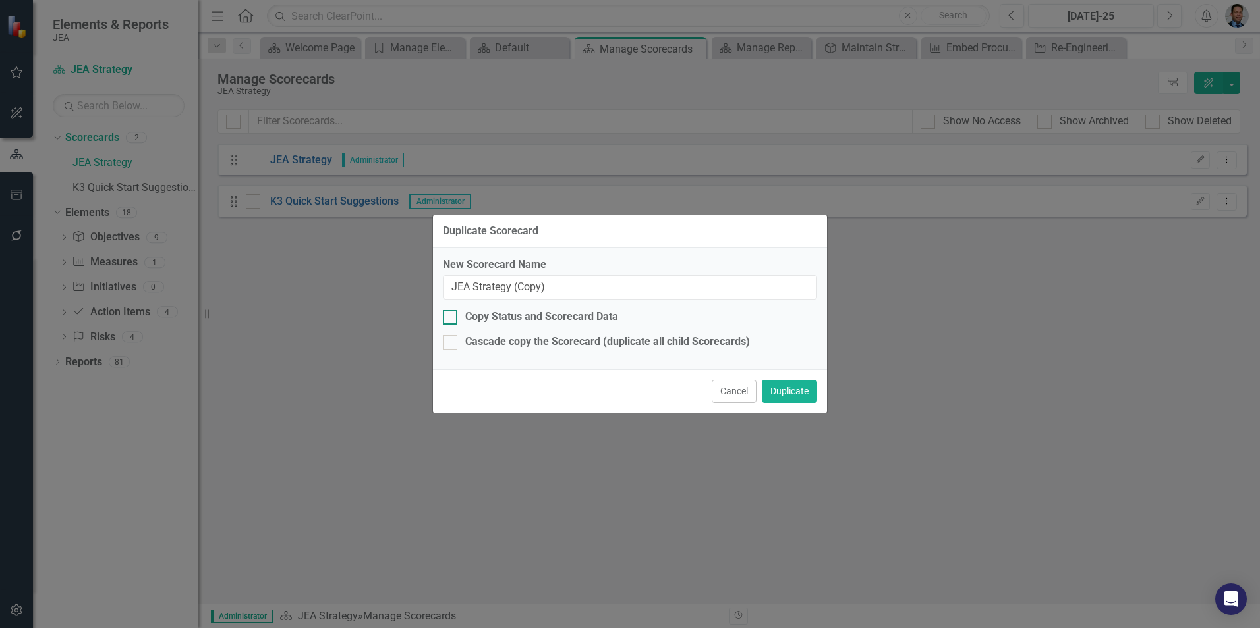
click at [551, 319] on div "Copy Status and Scorecard Data" at bounding box center [541, 317] width 153 height 15
click at [451, 319] on input "Copy Status and Scorecard Data" at bounding box center [447, 314] width 9 height 9
checkbox input "true"
click at [786, 389] on button "Duplicate" at bounding box center [789, 391] width 55 height 23
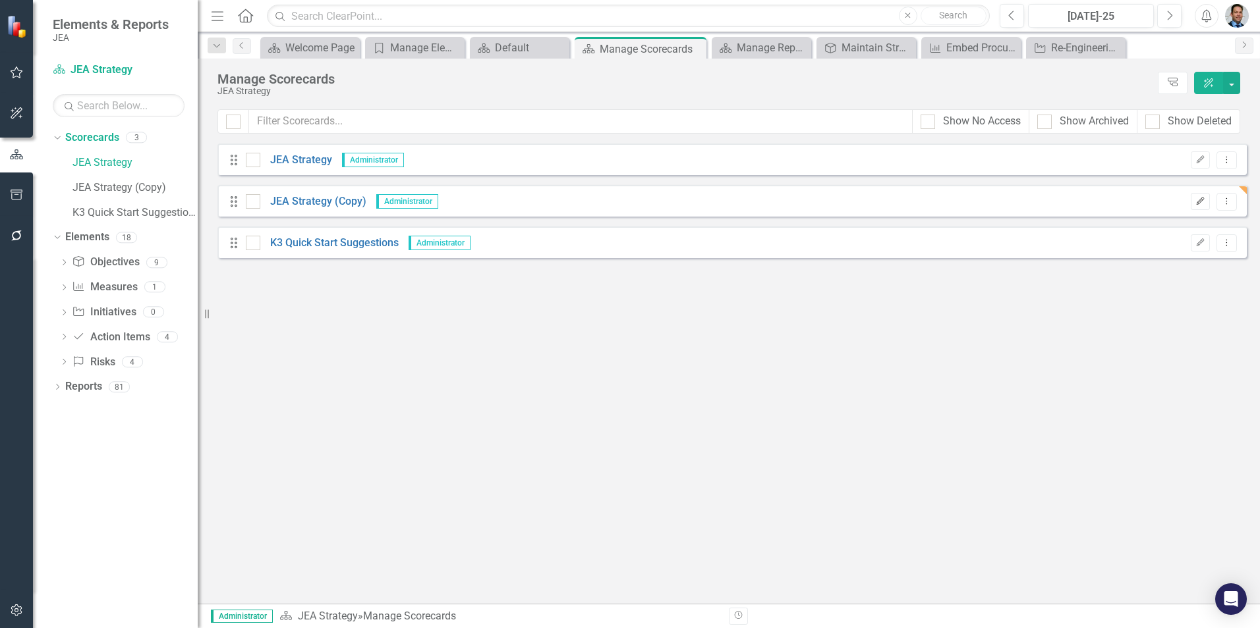
click at [1198, 204] on icon "button" at bounding box center [1200, 201] width 8 height 8
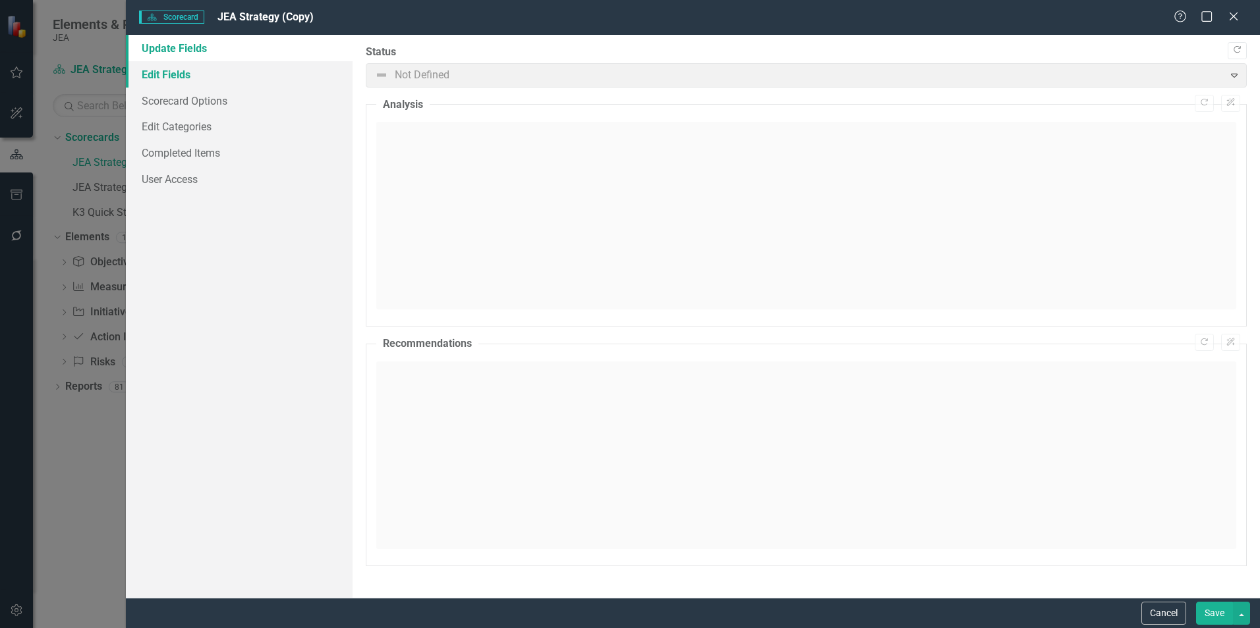
click at [171, 78] on link "Edit Fields" at bounding box center [239, 74] width 227 height 26
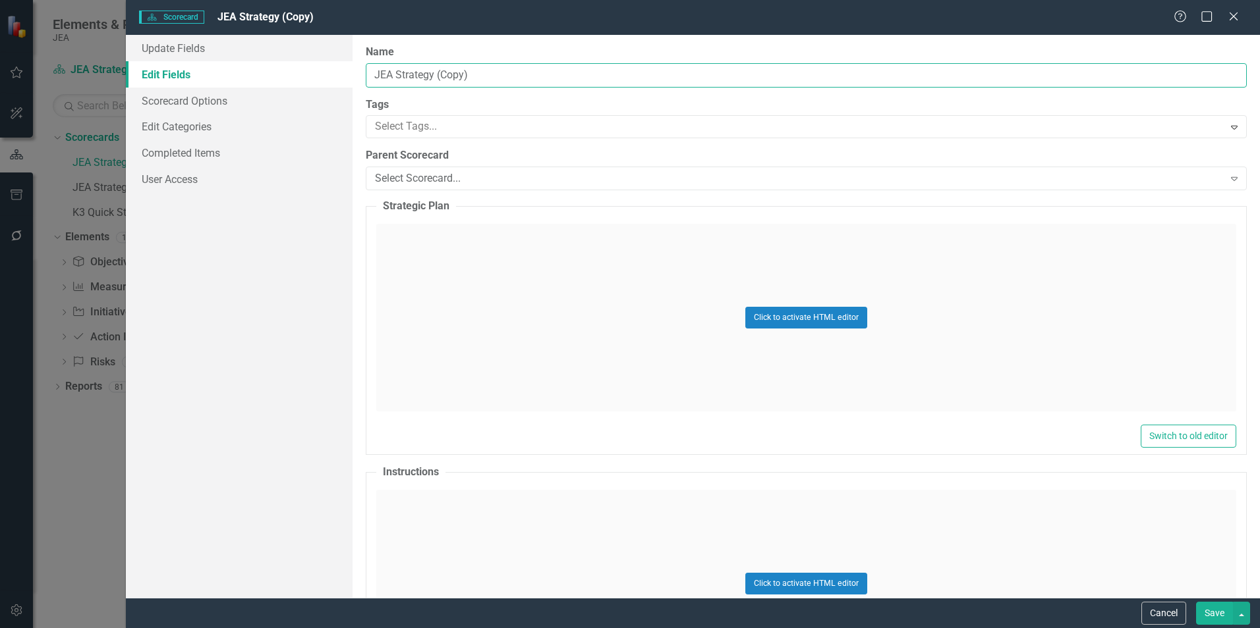
click at [532, 70] on input "JEA Strategy (Copy)" at bounding box center [806, 75] width 881 height 24
drag, startPoint x: 532, startPoint y: 70, endPoint x: 486, endPoint y: 74, distance: 46.9
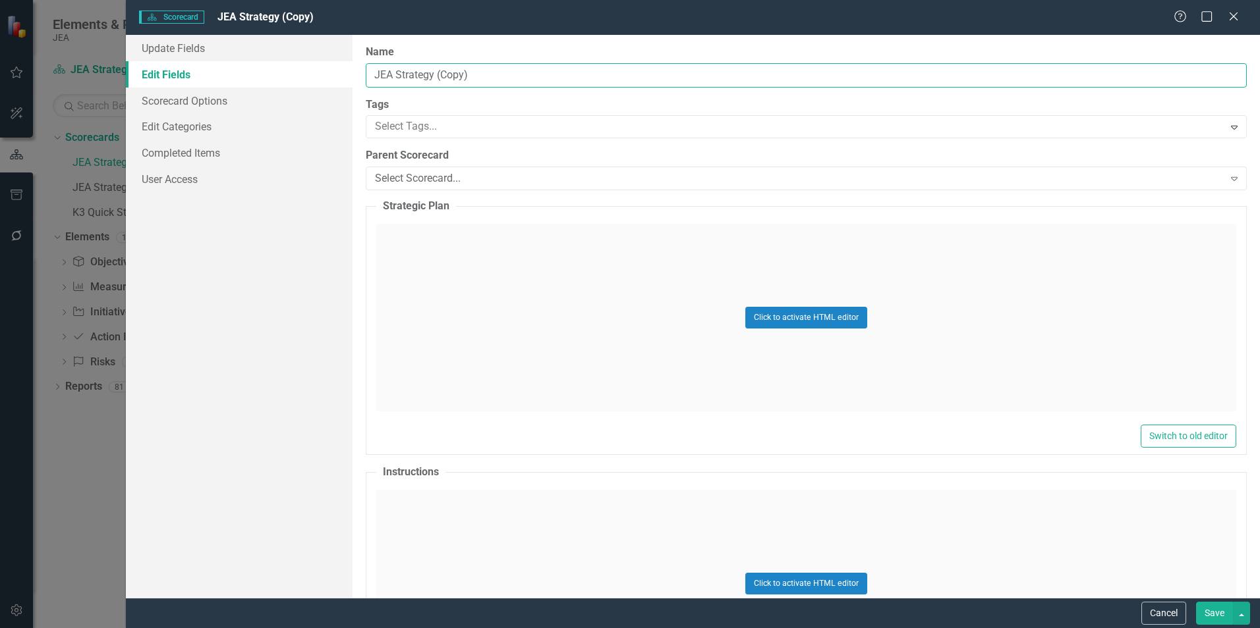
click at [486, 74] on input "JEA Strategy (Copy)" at bounding box center [806, 75] width 881 height 24
type input "Finance"
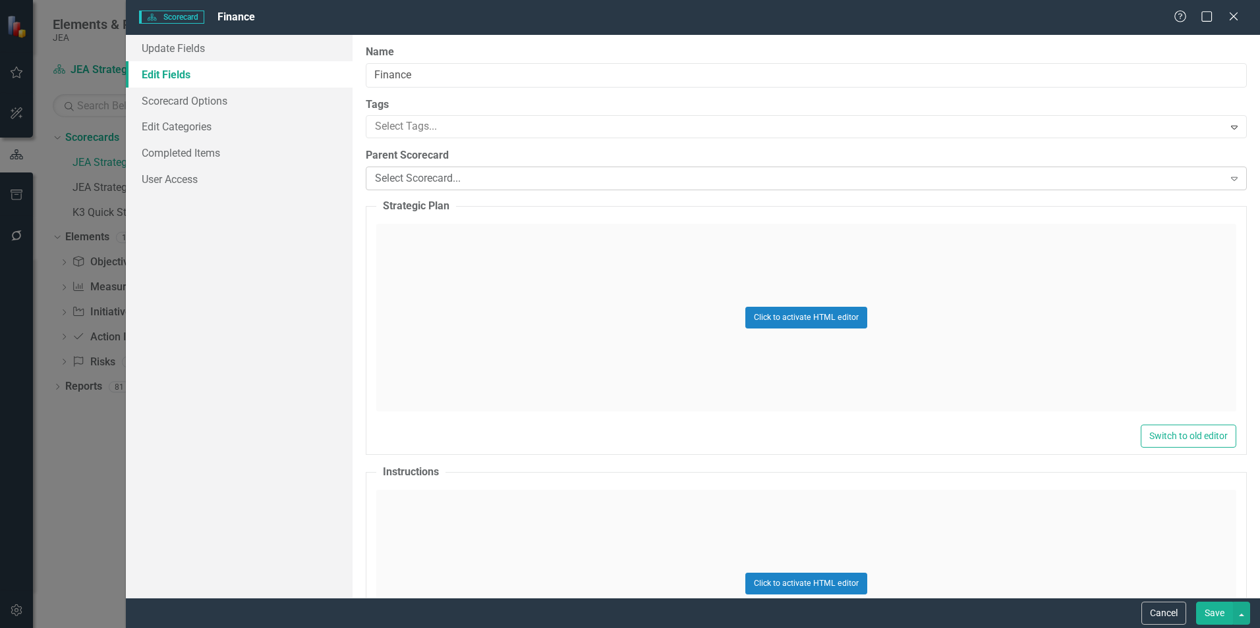
click at [462, 175] on div "Select Scorecard..." at bounding box center [799, 178] width 848 height 15
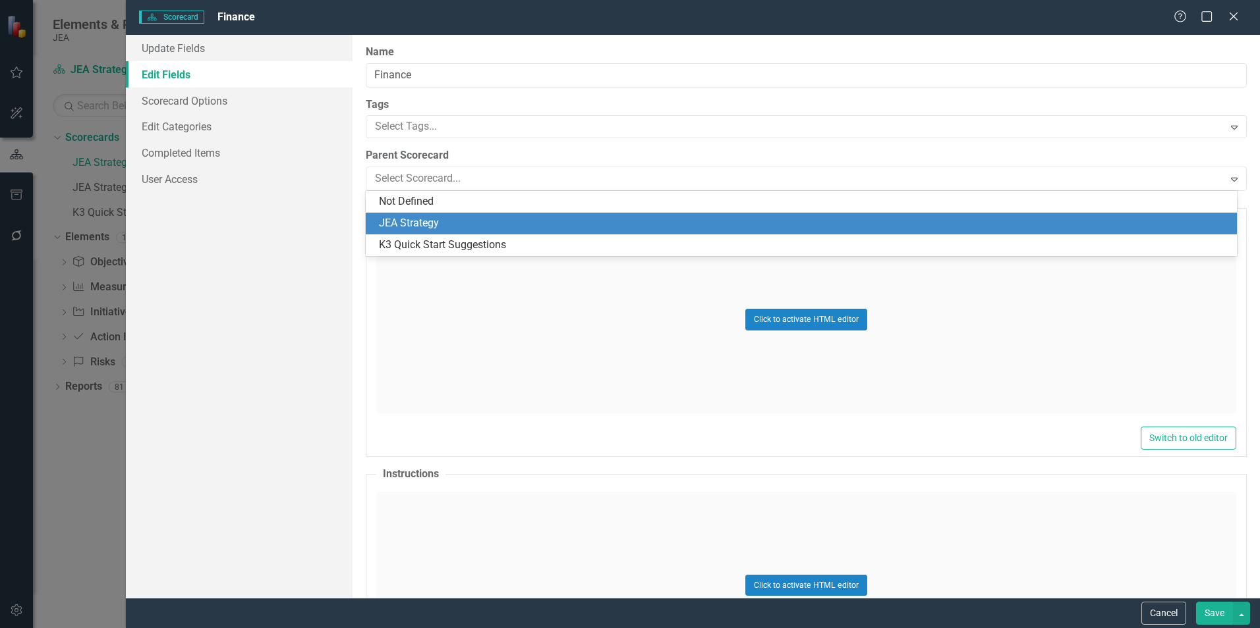
click at [457, 224] on div "JEA Strategy" at bounding box center [804, 223] width 850 height 15
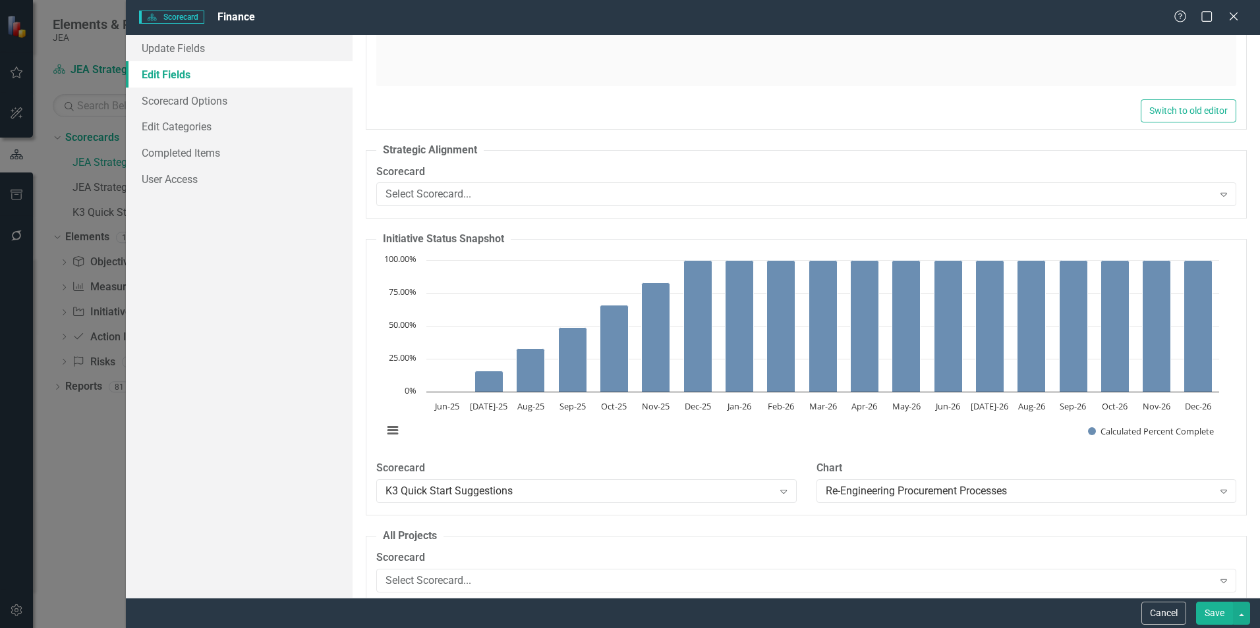
scroll to position [4611, 0]
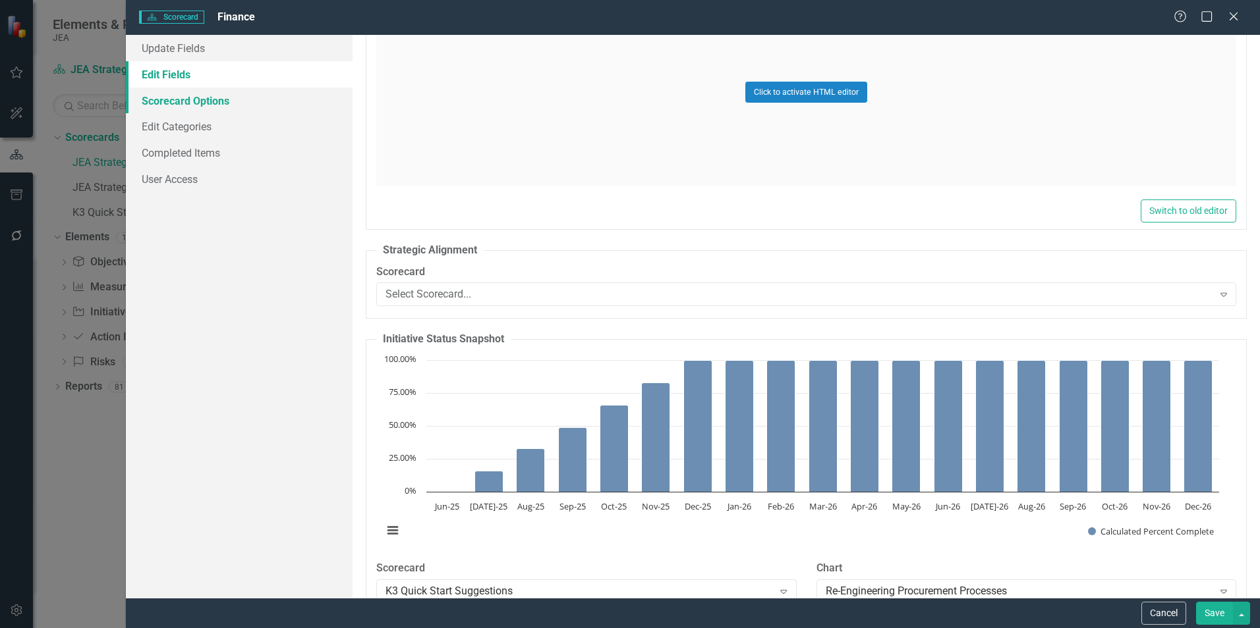
click at [185, 103] on link "Scorecard Options" at bounding box center [239, 101] width 227 height 26
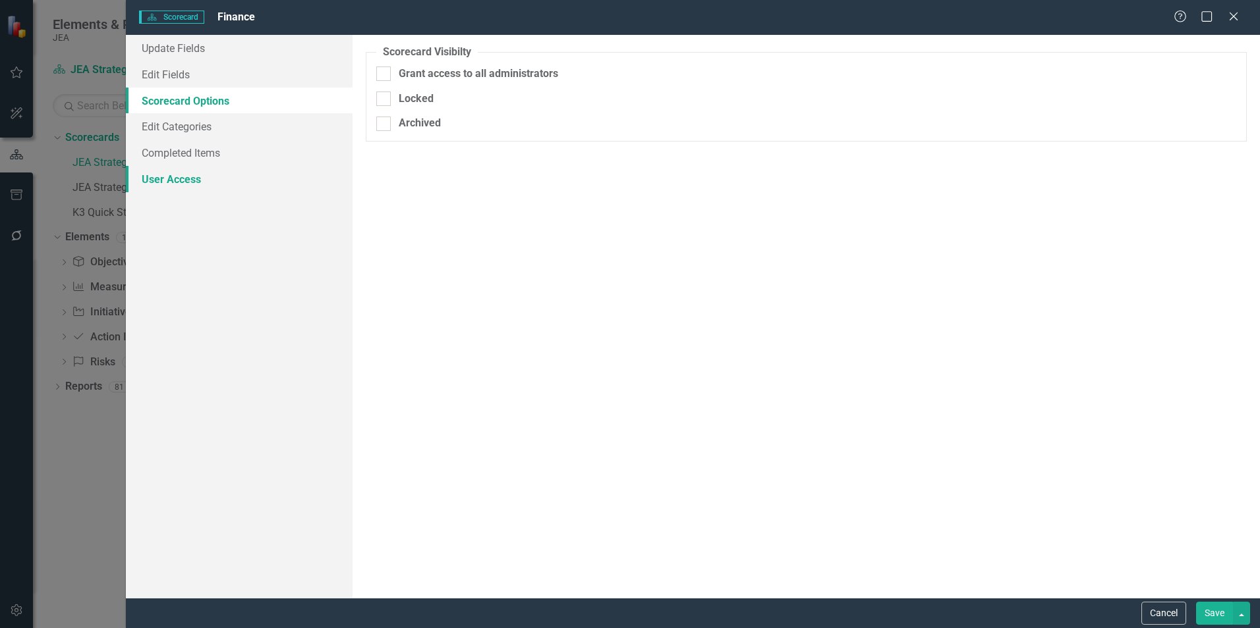
click at [183, 178] on link "User Access" at bounding box center [239, 179] width 227 height 26
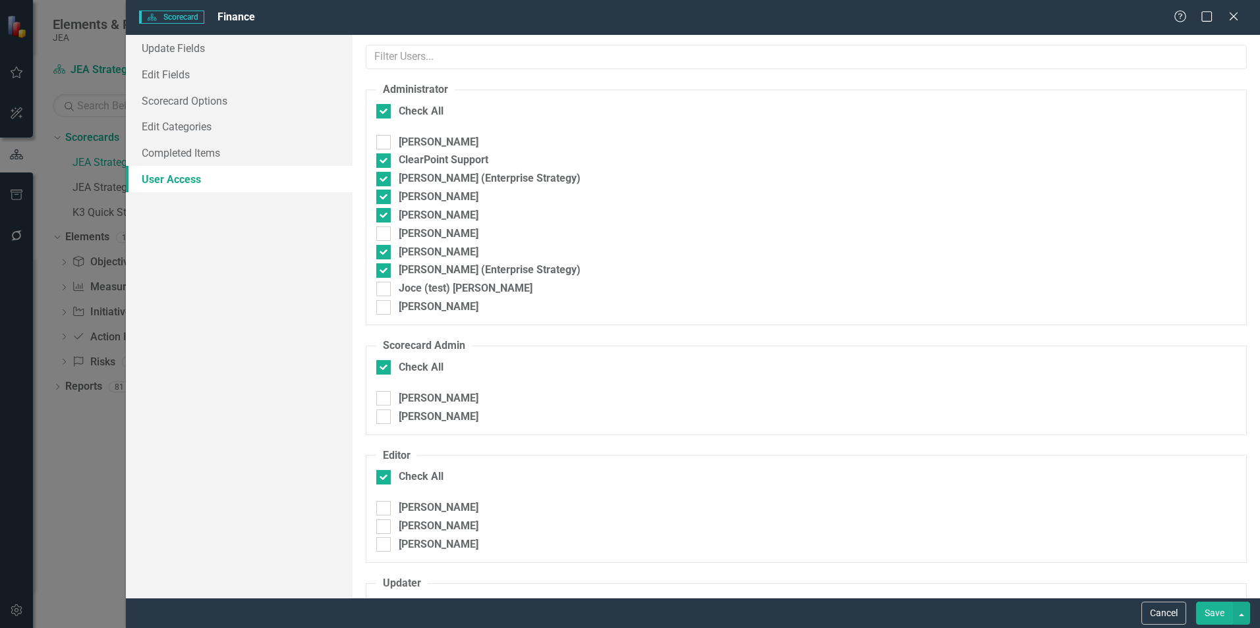
checkbox input "false"
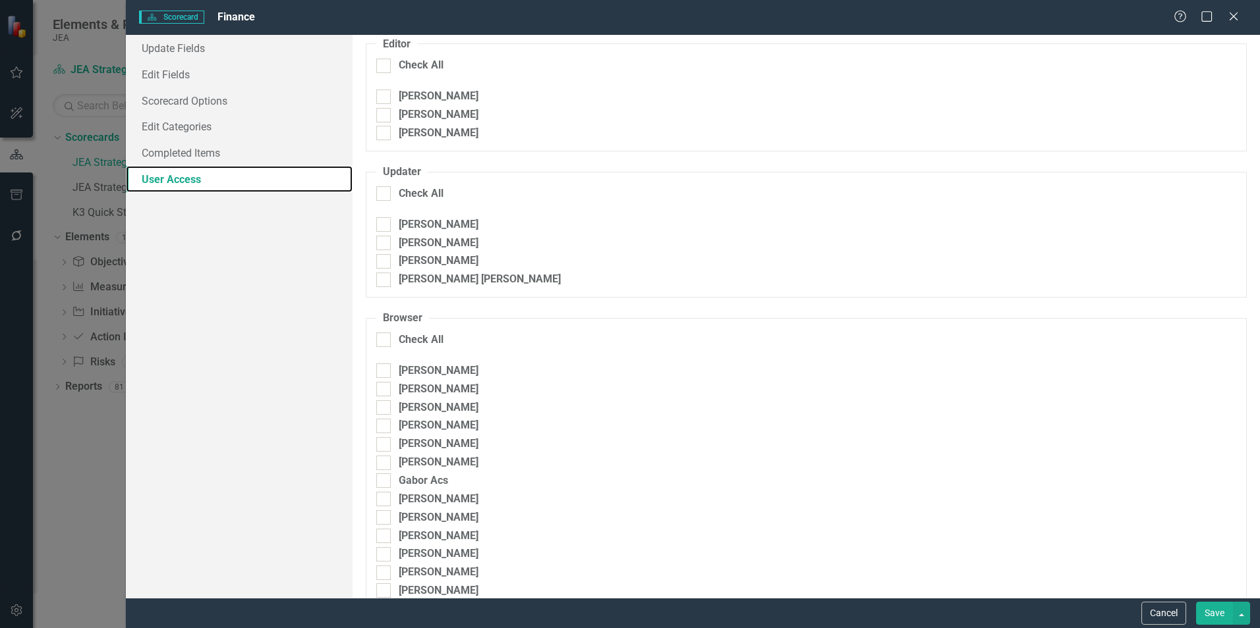
scroll to position [198, 0]
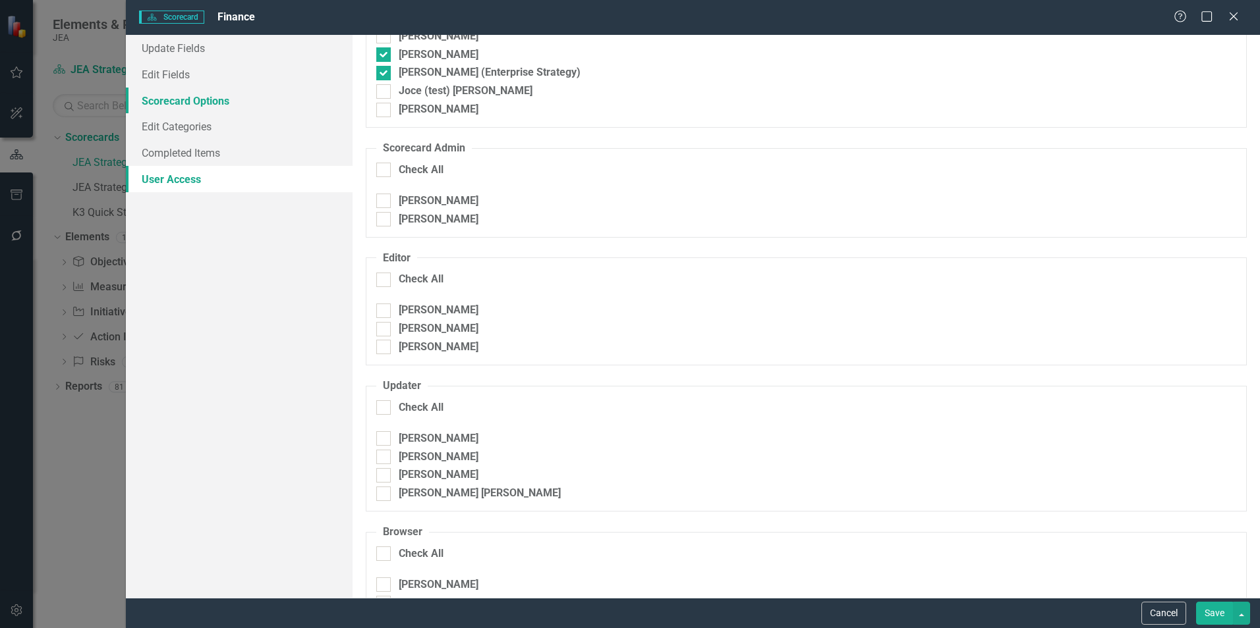
click at [204, 104] on link "Scorecard Options" at bounding box center [239, 101] width 227 height 26
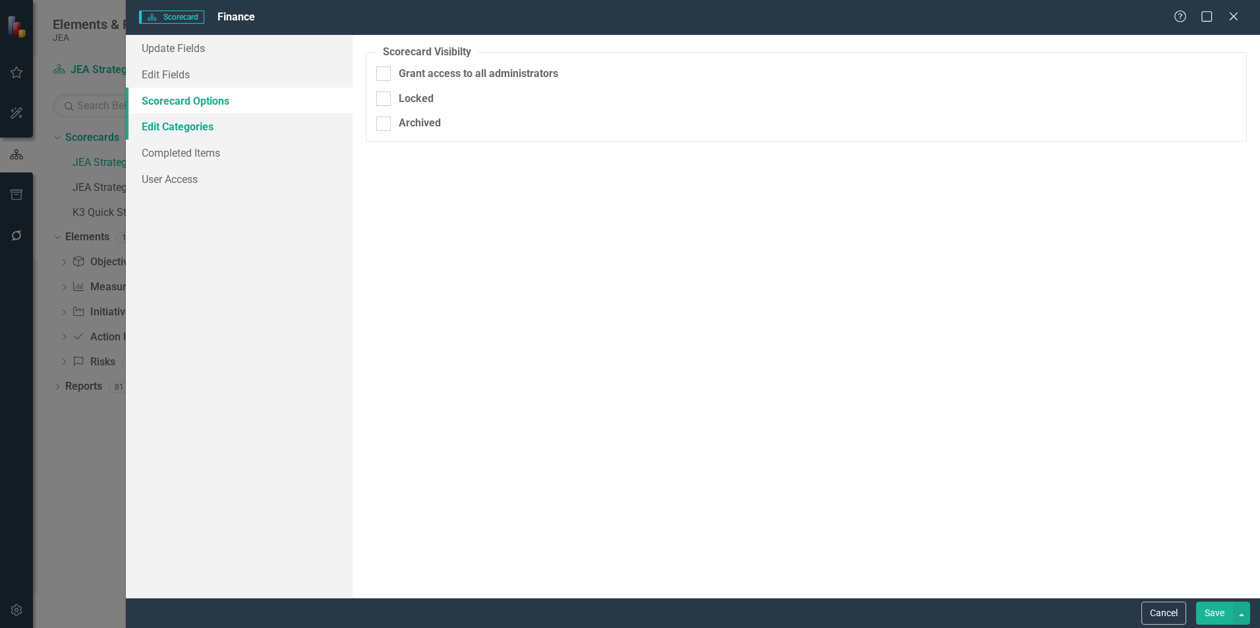
click at [202, 125] on link "Edit Categories" at bounding box center [239, 126] width 227 height 26
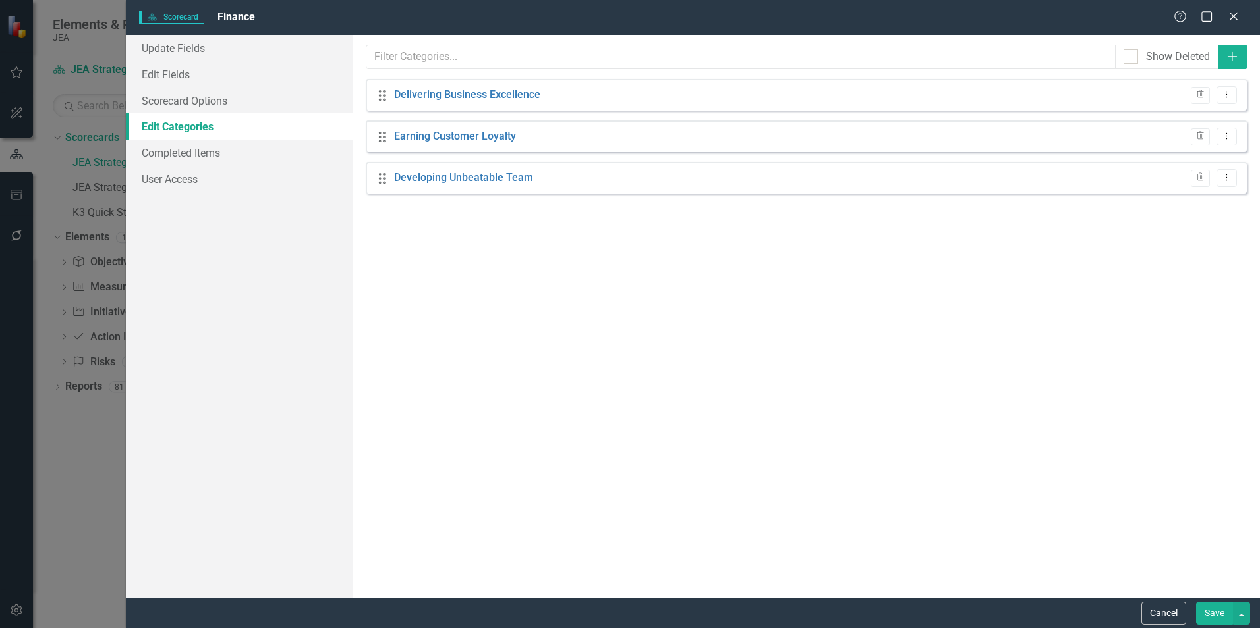
click at [1215, 614] on button "Save" at bounding box center [1214, 613] width 37 height 23
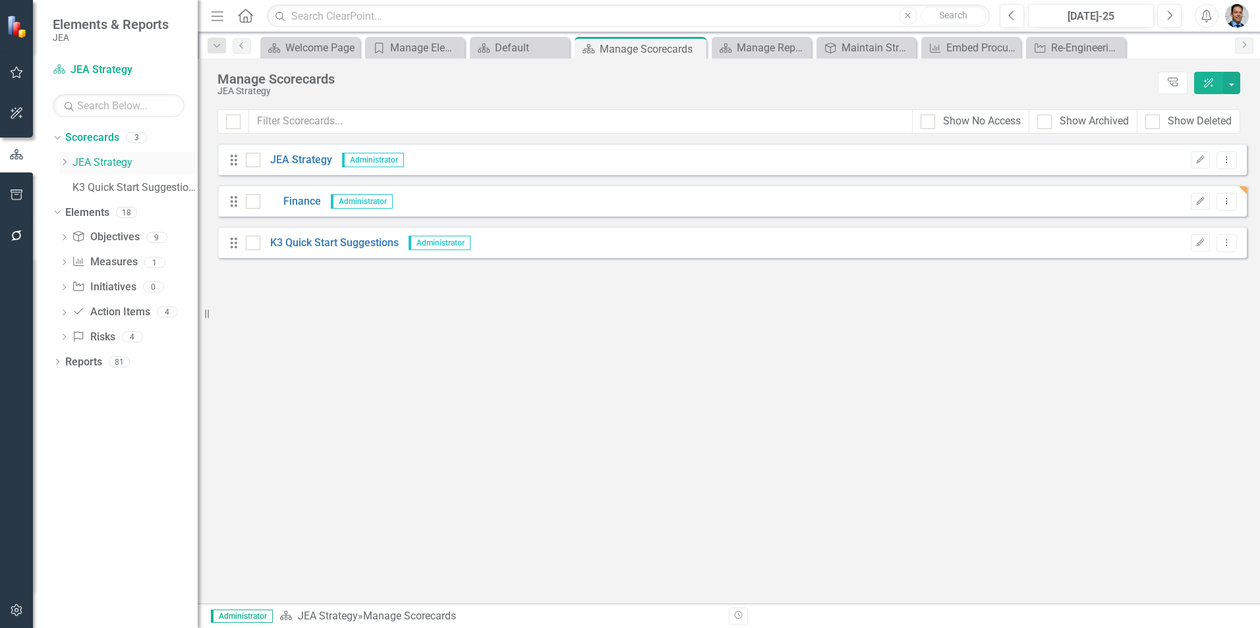
click at [67, 162] on icon "Dropdown" at bounding box center [64, 162] width 10 height 8
click at [99, 188] on link "Finance" at bounding box center [142, 188] width 112 height 15
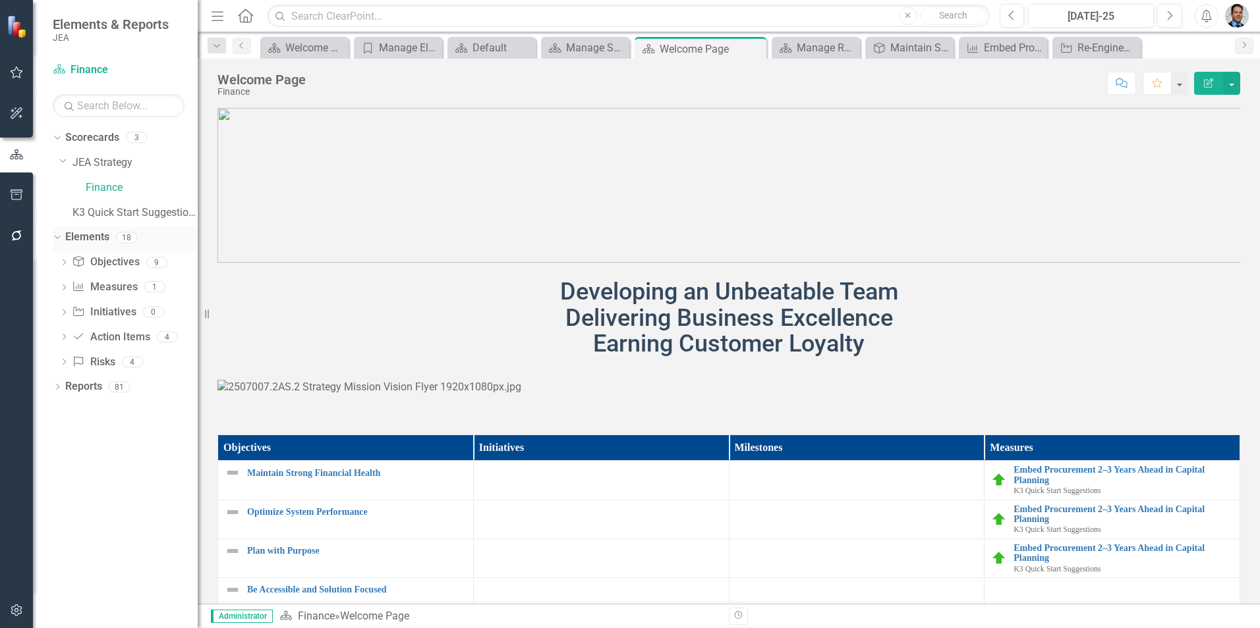
click at [90, 235] on link "Elements" at bounding box center [87, 237] width 44 height 15
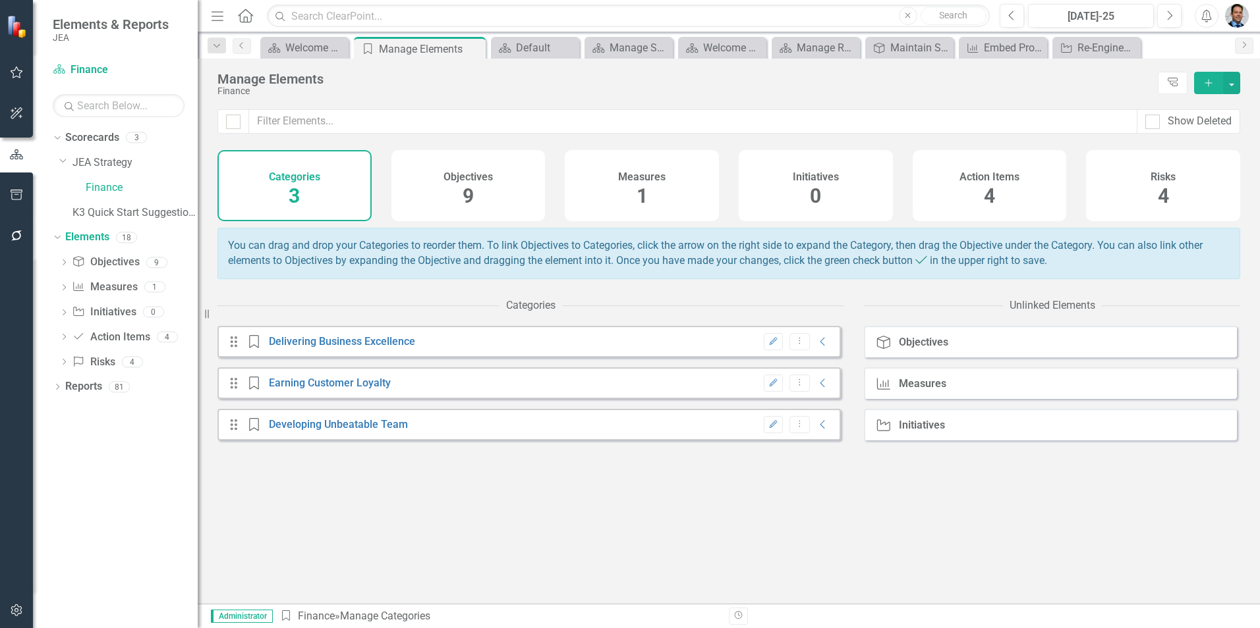
click at [610, 181] on div "Measures 1" at bounding box center [642, 185] width 154 height 71
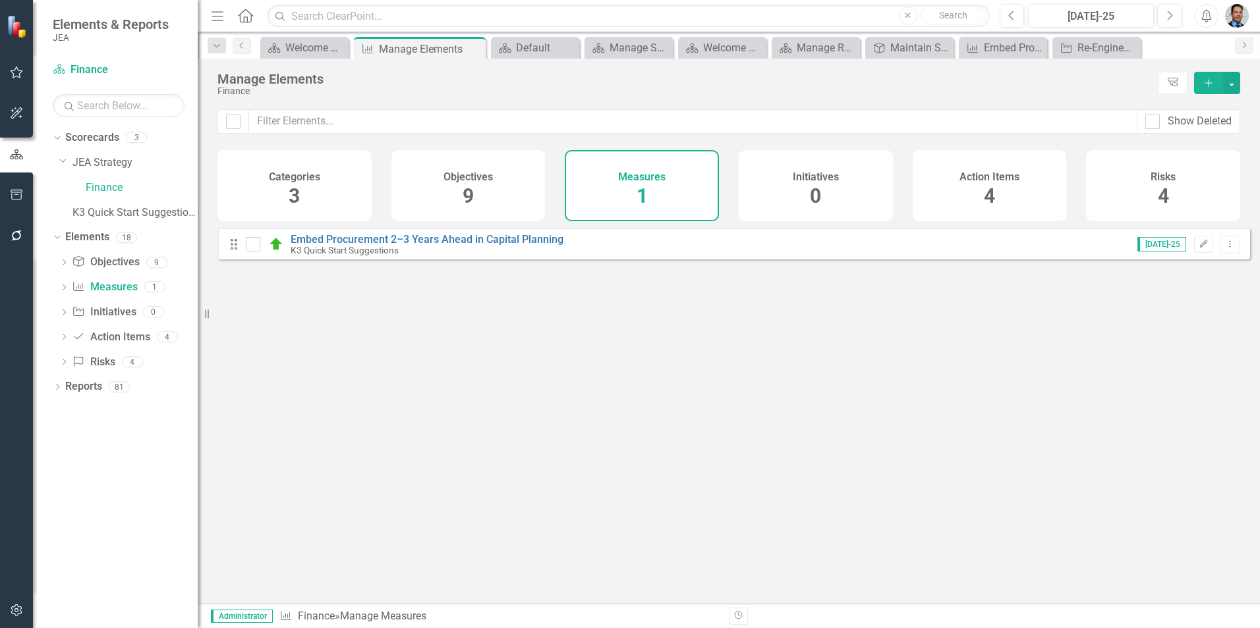
click at [518, 180] on div "Objectives 9" at bounding box center [468, 185] width 154 height 71
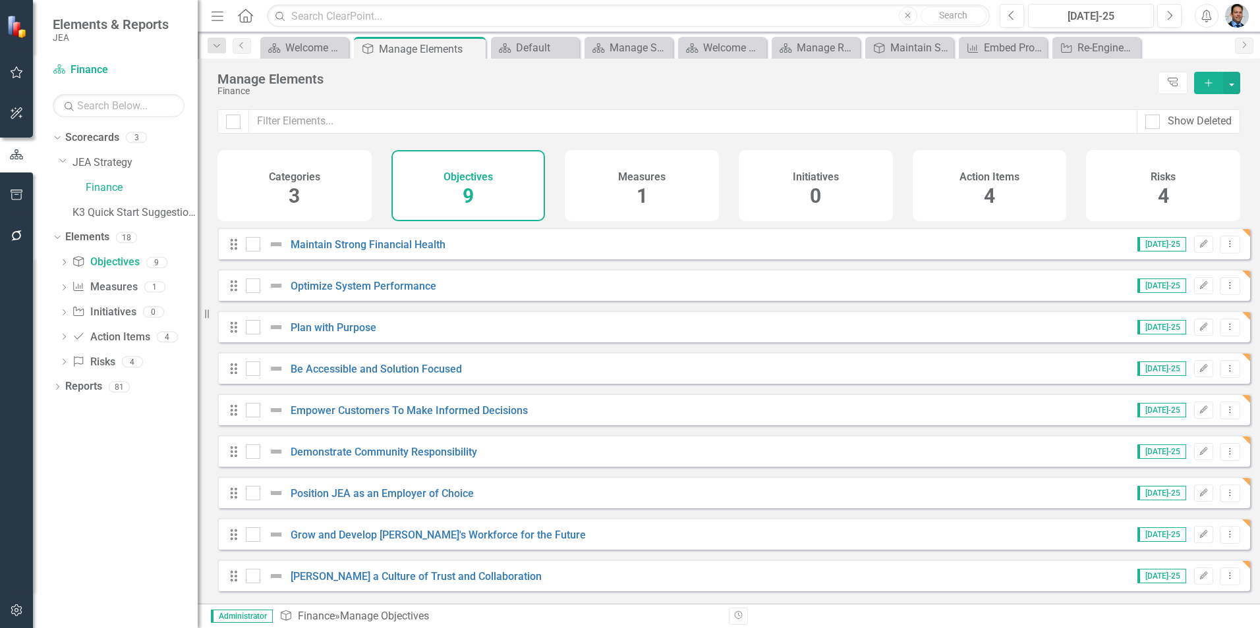
click at [337, 196] on div "Categories 3" at bounding box center [294, 185] width 154 height 71
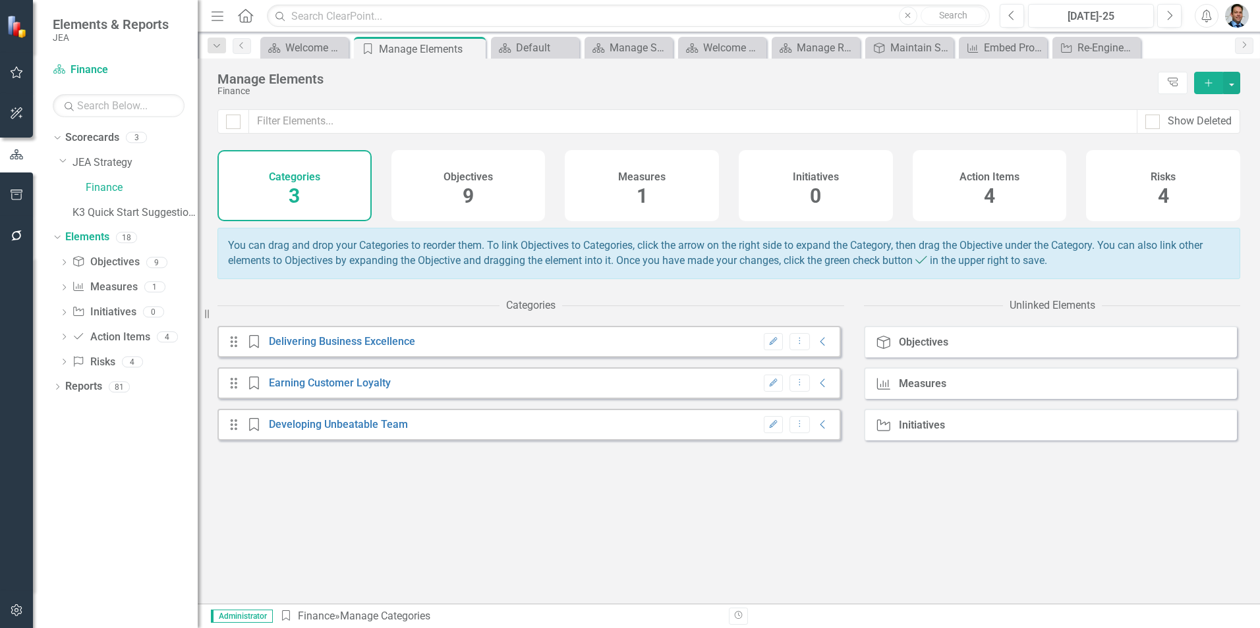
click at [512, 208] on div "Objectives 9" at bounding box center [468, 185] width 154 height 71
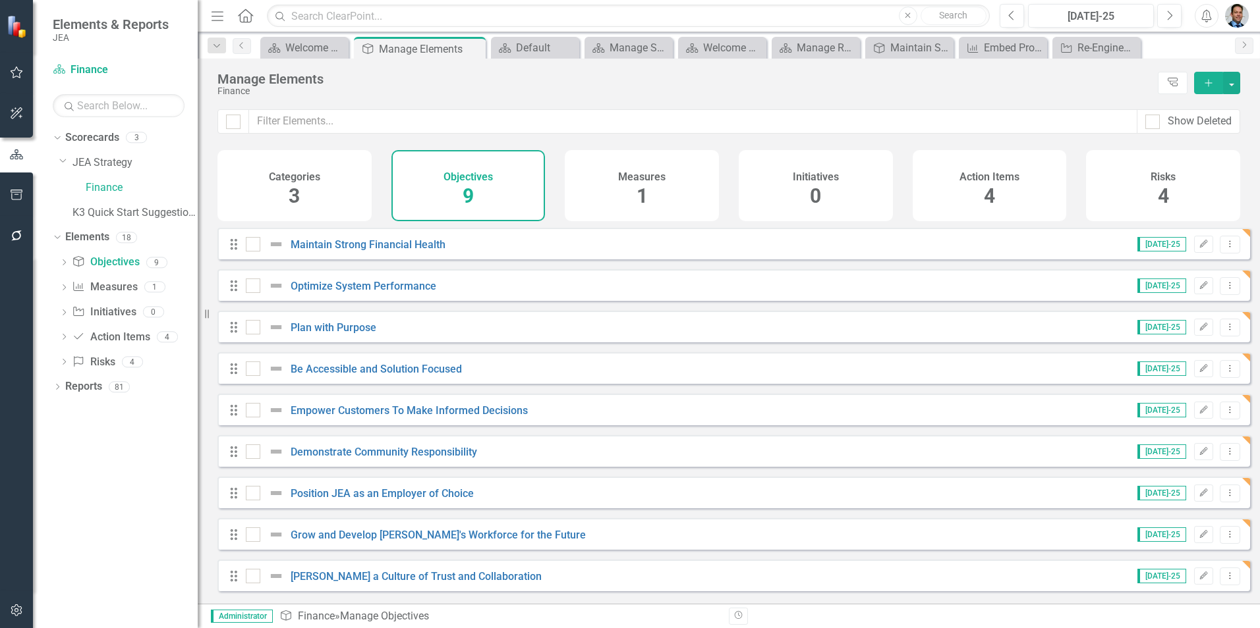
click at [607, 196] on div "Measures 1" at bounding box center [642, 185] width 154 height 71
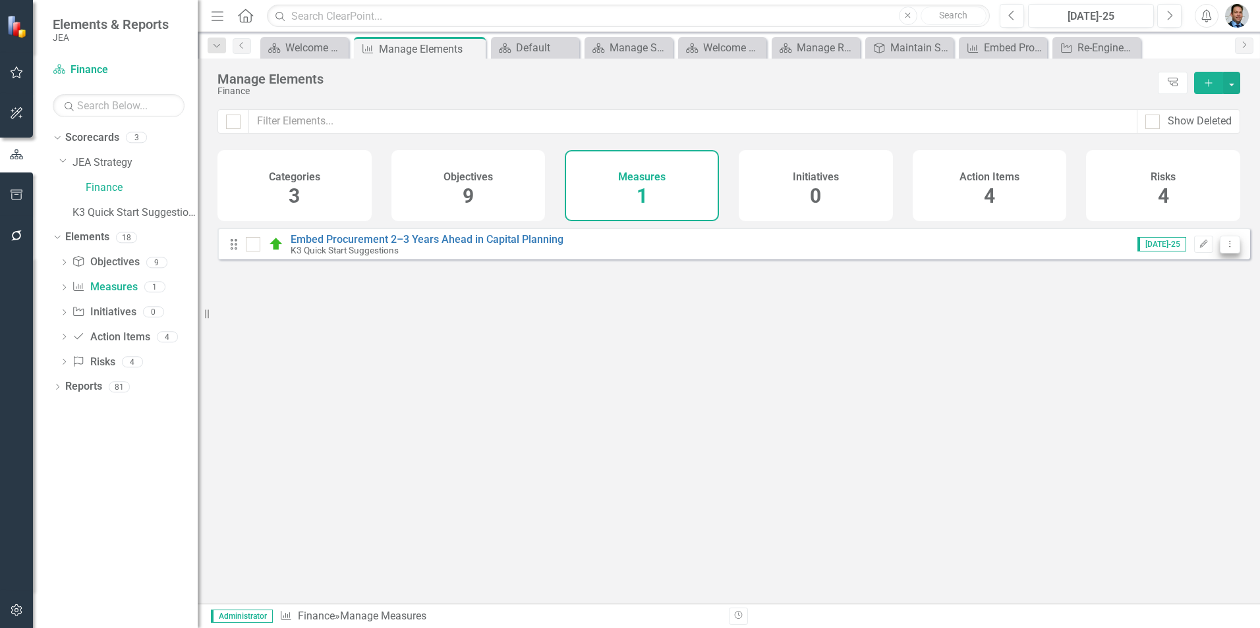
click at [1224, 248] on icon "Dropdown Menu" at bounding box center [1229, 244] width 11 height 9
click at [1166, 275] on link "Edit Edit Measure" at bounding box center [1170, 276] width 119 height 24
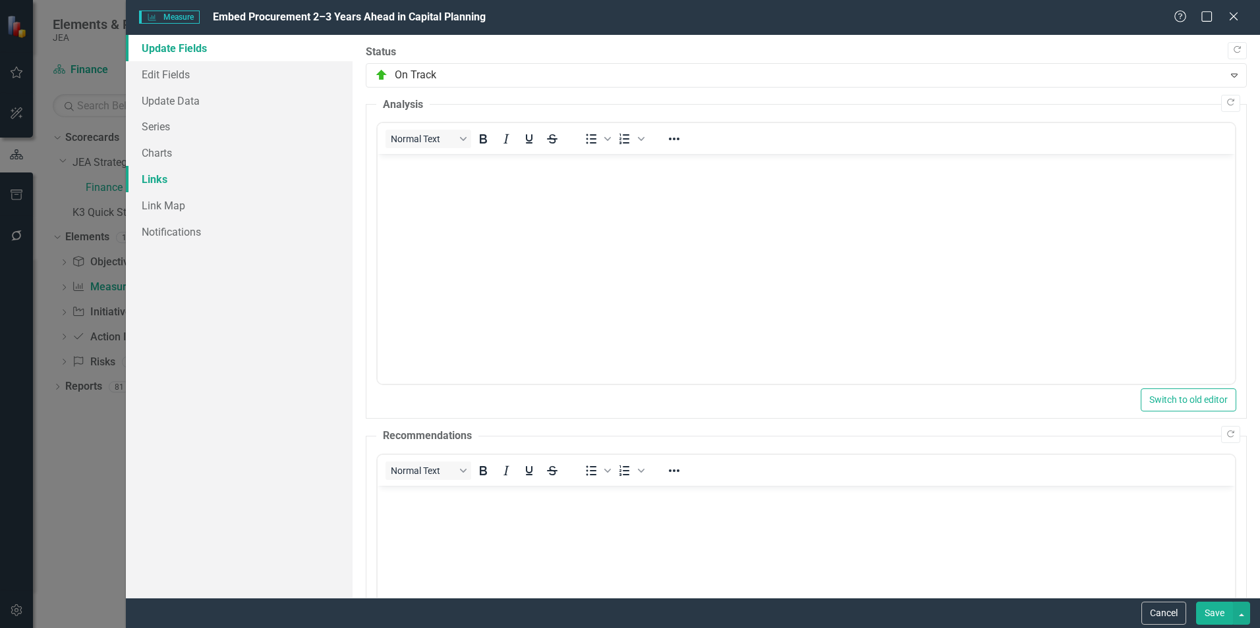
click at [166, 177] on link "Links" at bounding box center [239, 179] width 227 height 26
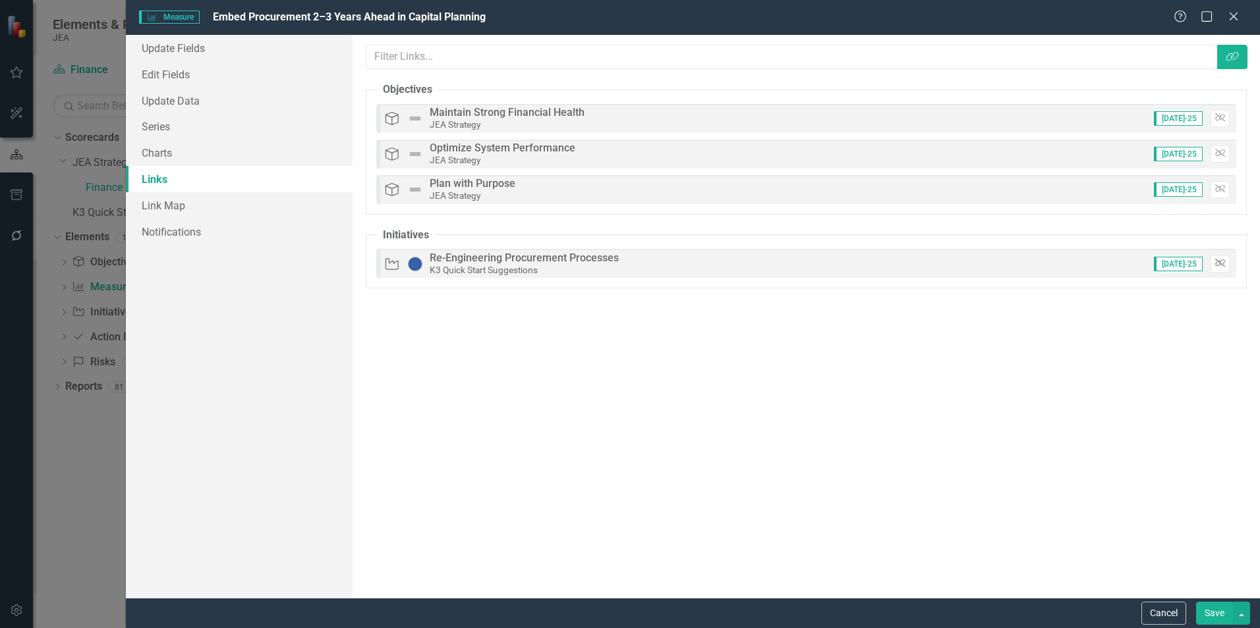
click at [1217, 263] on icon "Unlink" at bounding box center [1220, 264] width 10 height 8
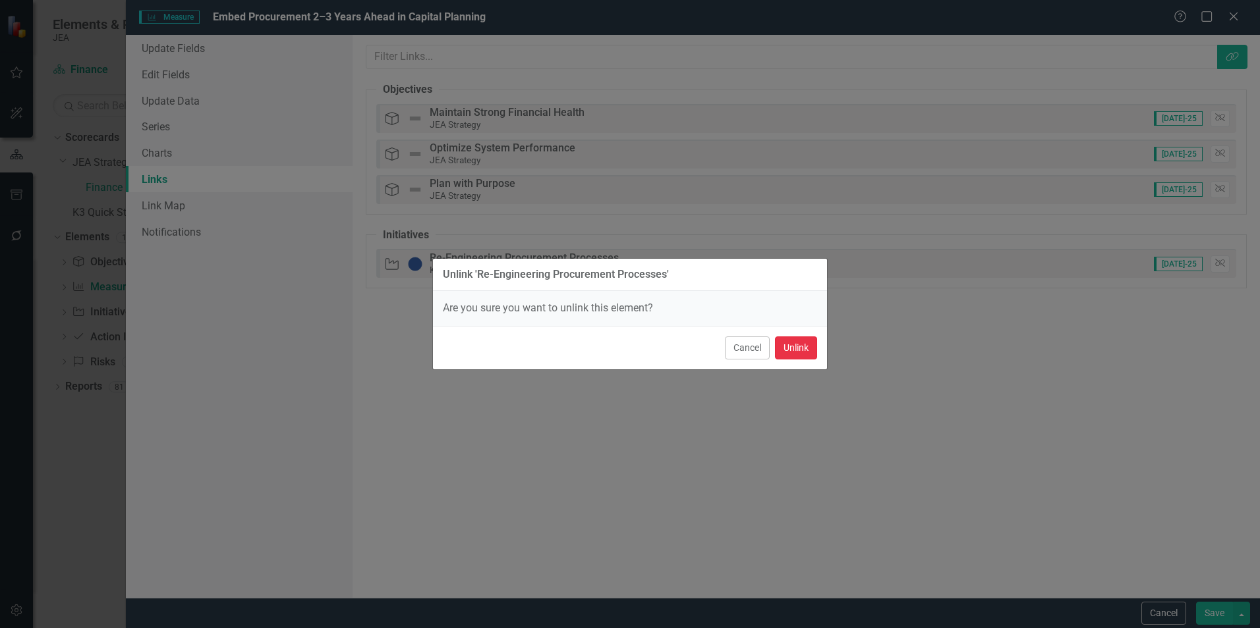
click at [789, 350] on button "Unlink" at bounding box center [796, 348] width 42 height 23
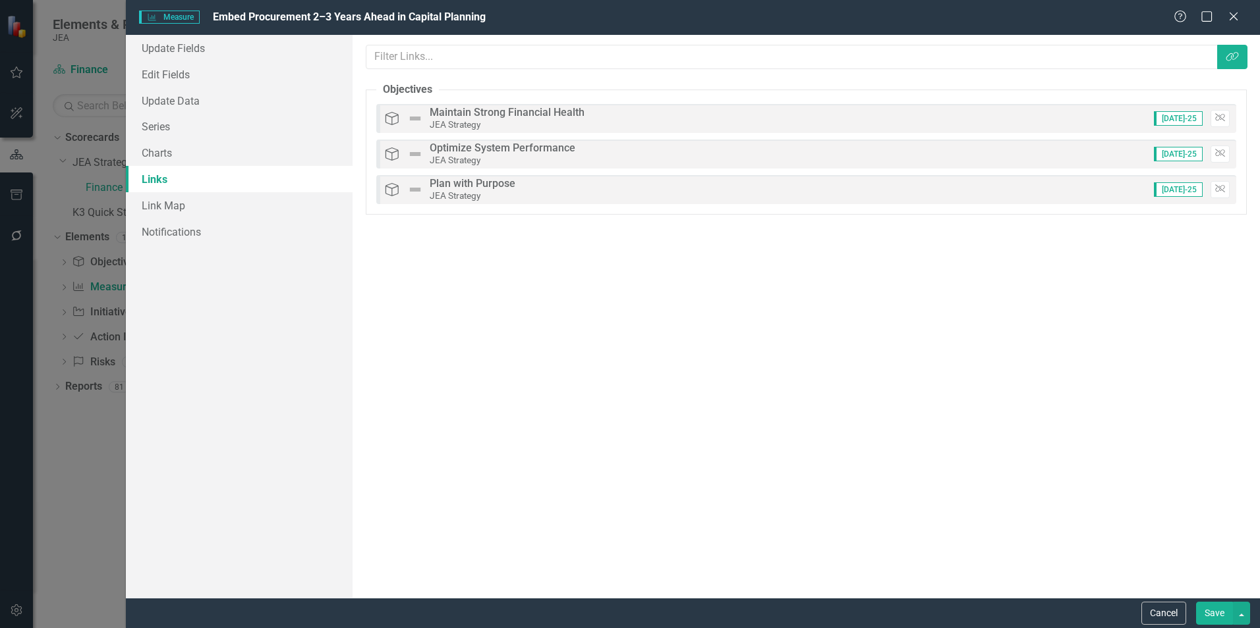
click at [1220, 613] on button "Save" at bounding box center [1214, 613] width 37 height 23
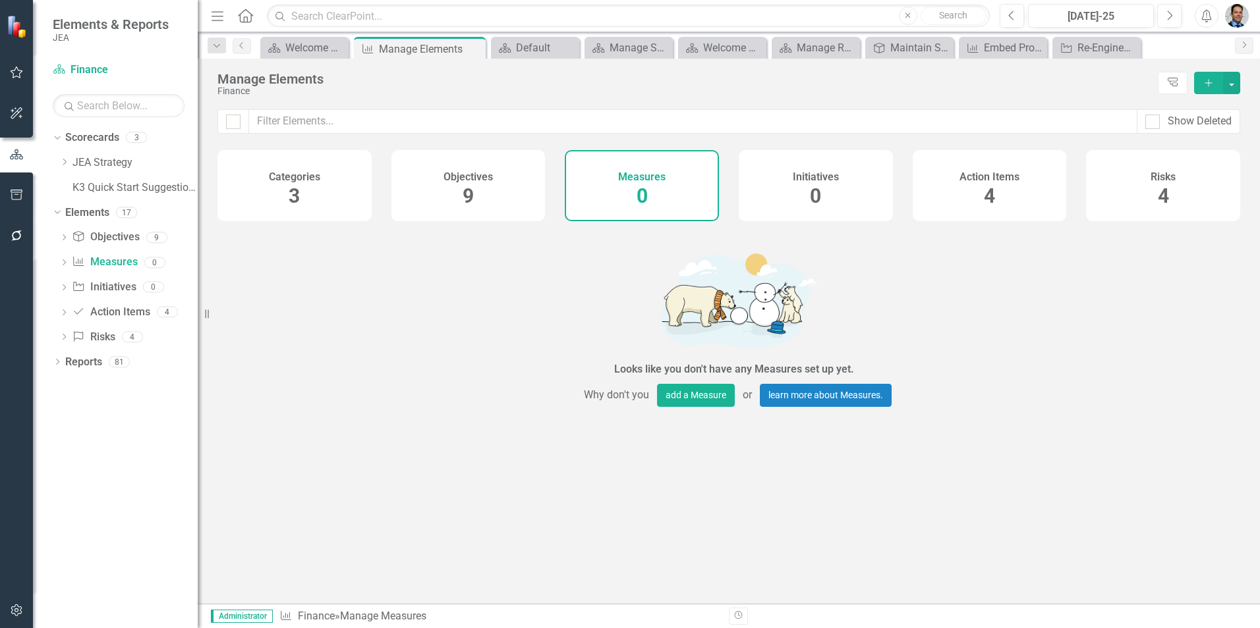
click at [1005, 186] on div "Action Items 4" at bounding box center [989, 185] width 154 height 71
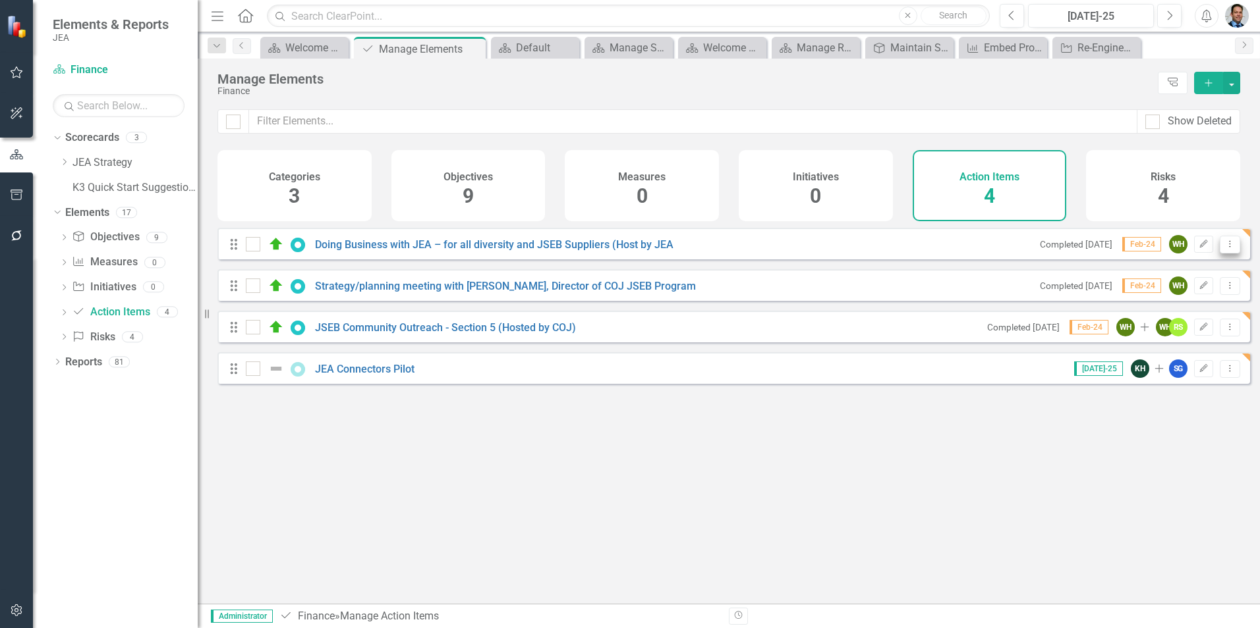
click at [1228, 254] on button "Dropdown Menu" at bounding box center [1229, 245] width 20 height 18
click at [1155, 275] on link "Edit Edit Action Item" at bounding box center [1163, 276] width 131 height 24
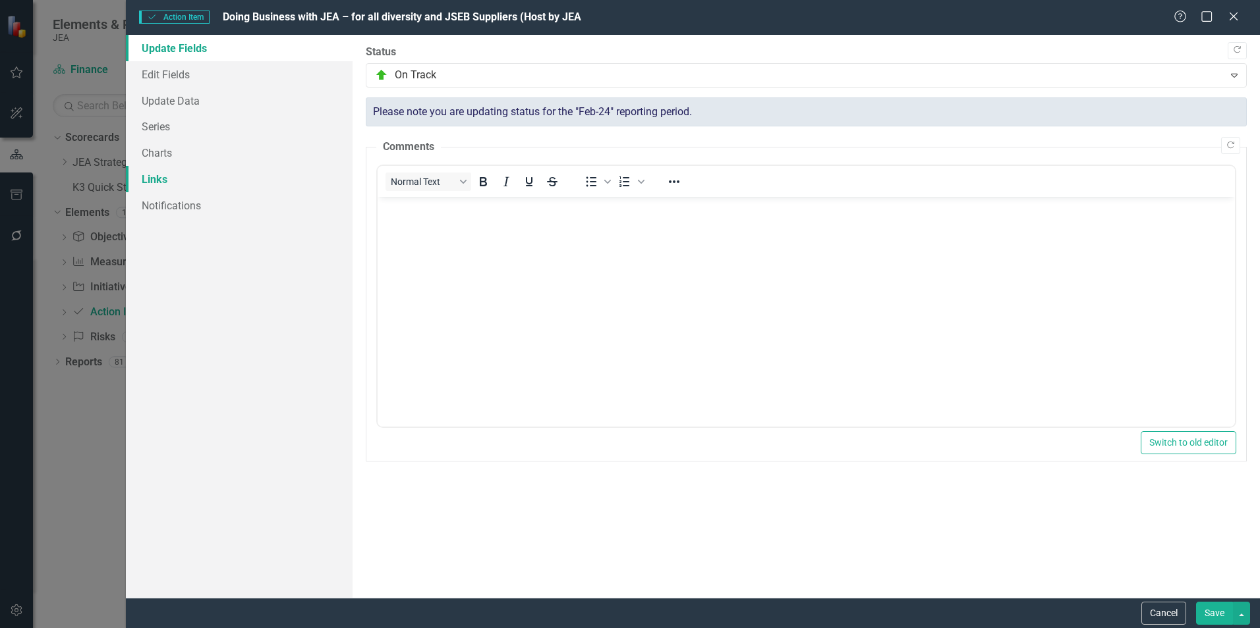
click at [169, 174] on link "Links" at bounding box center [239, 179] width 227 height 26
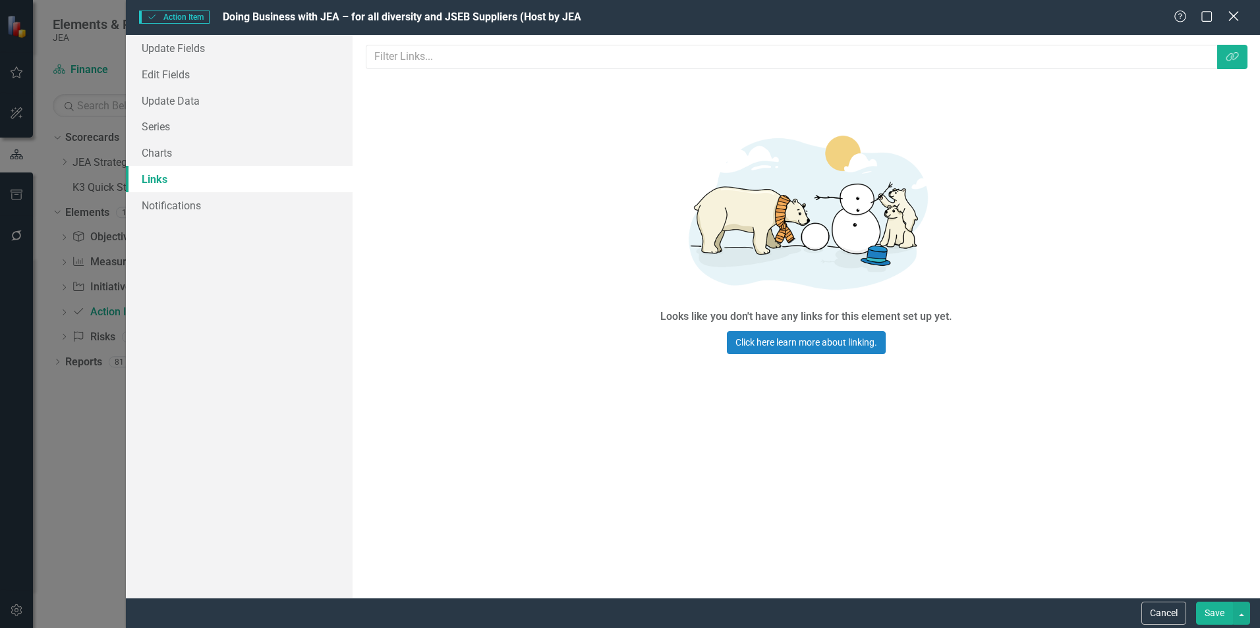
click at [1232, 13] on icon "Close" at bounding box center [1233, 16] width 16 height 13
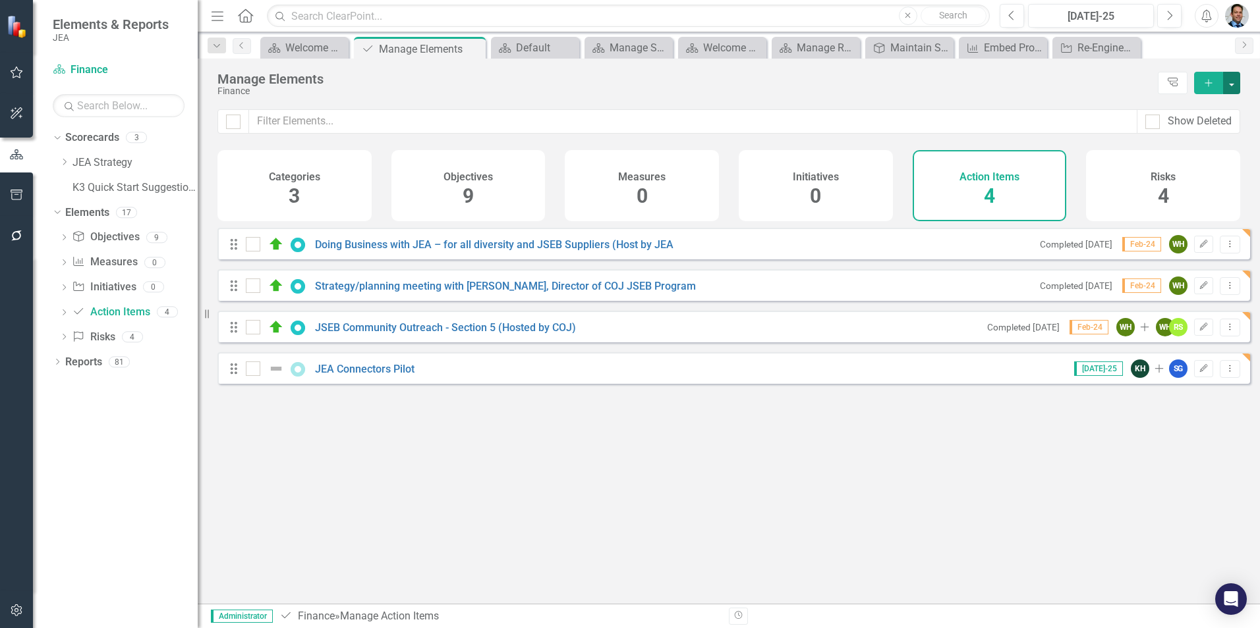
click at [1229, 82] on button "button" at bounding box center [1231, 83] width 17 height 22
click at [1042, 94] on div "Finance" at bounding box center [683, 91] width 933 height 10
click at [227, 123] on div at bounding box center [233, 122] width 14 height 14
click at [227, 123] on input "checkbox" at bounding box center [230, 119] width 9 height 9
checkbox input "true"
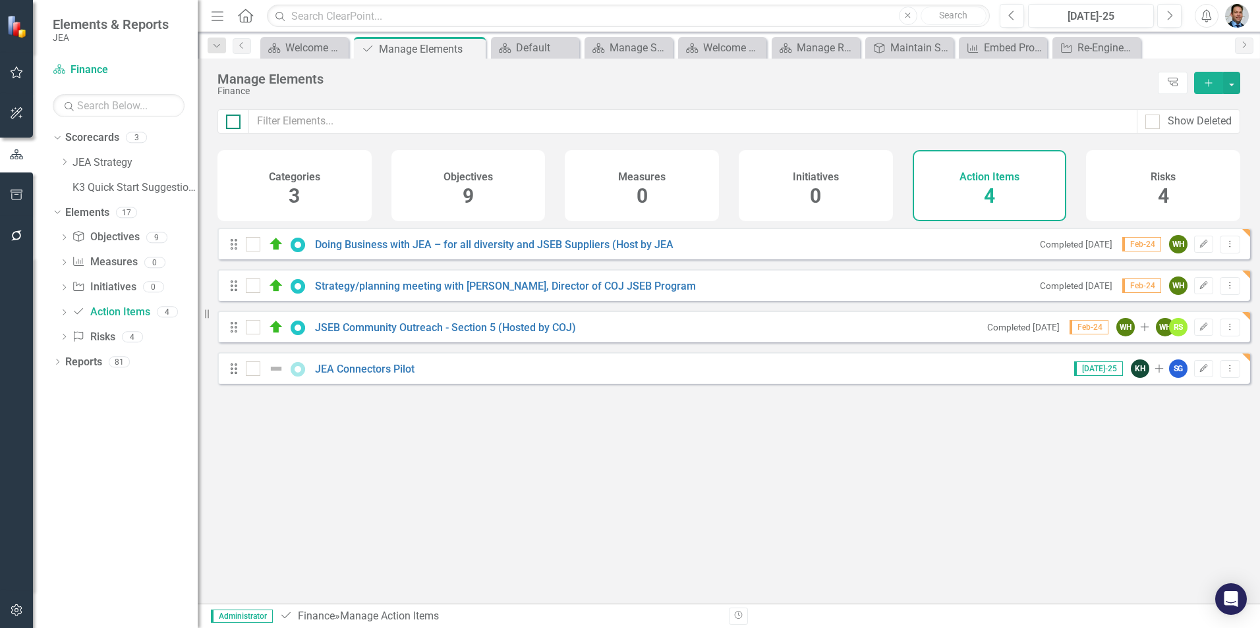
checkbox input "true"
click at [1235, 88] on button "button" at bounding box center [1231, 83] width 17 height 22
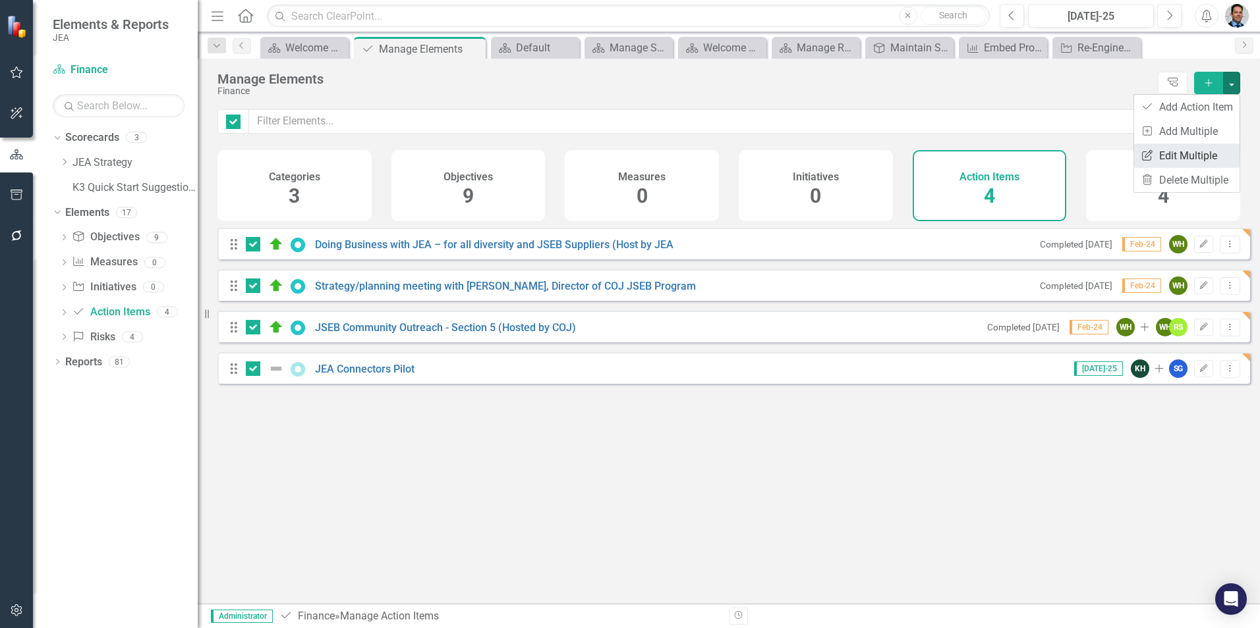
click at [1174, 159] on link "Edit Multiple Edit Multiple" at bounding box center [1186, 156] width 105 height 24
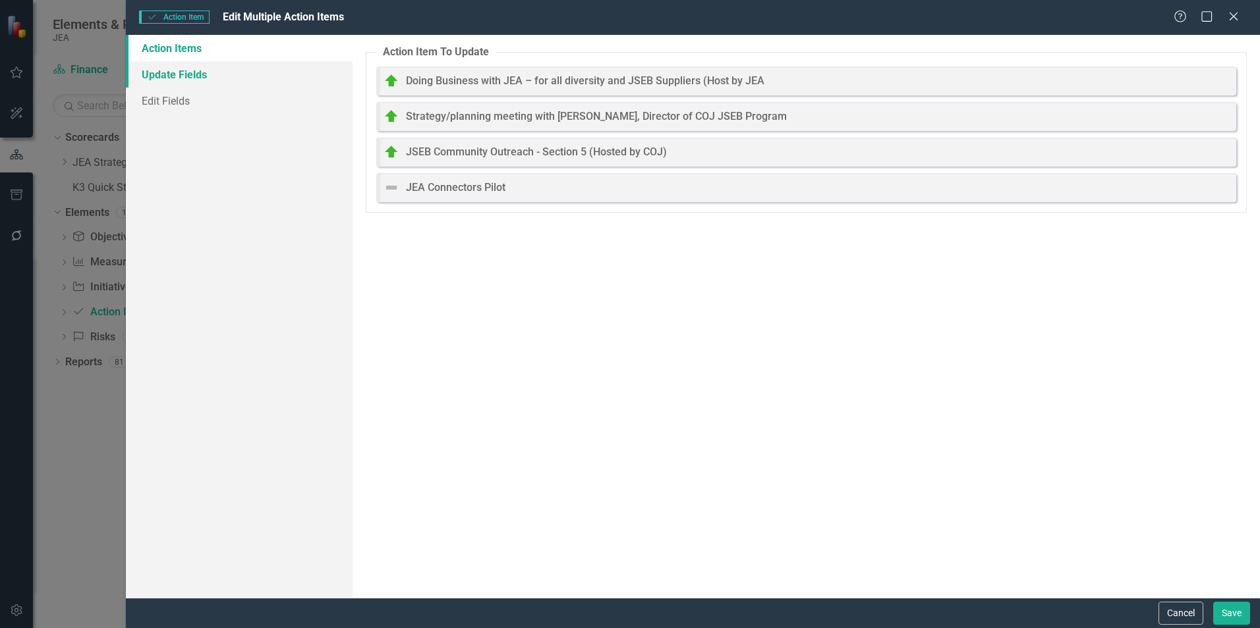
click at [217, 76] on link "Update Fields" at bounding box center [239, 74] width 227 height 26
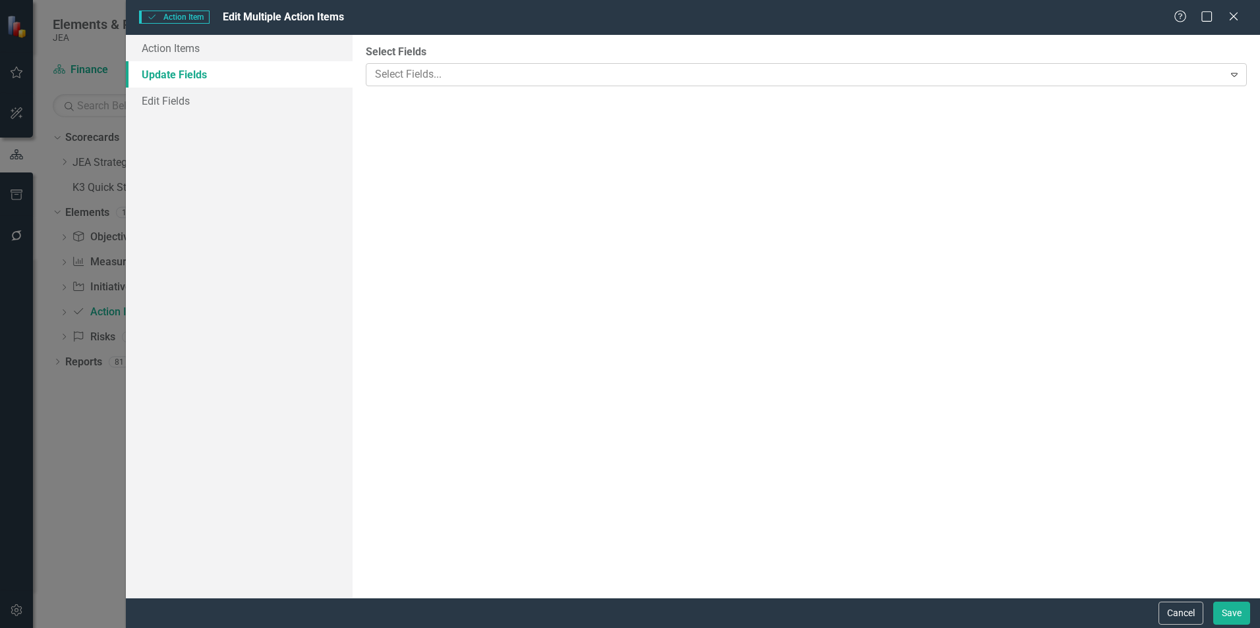
click at [652, 72] on div at bounding box center [796, 75] width 853 height 18
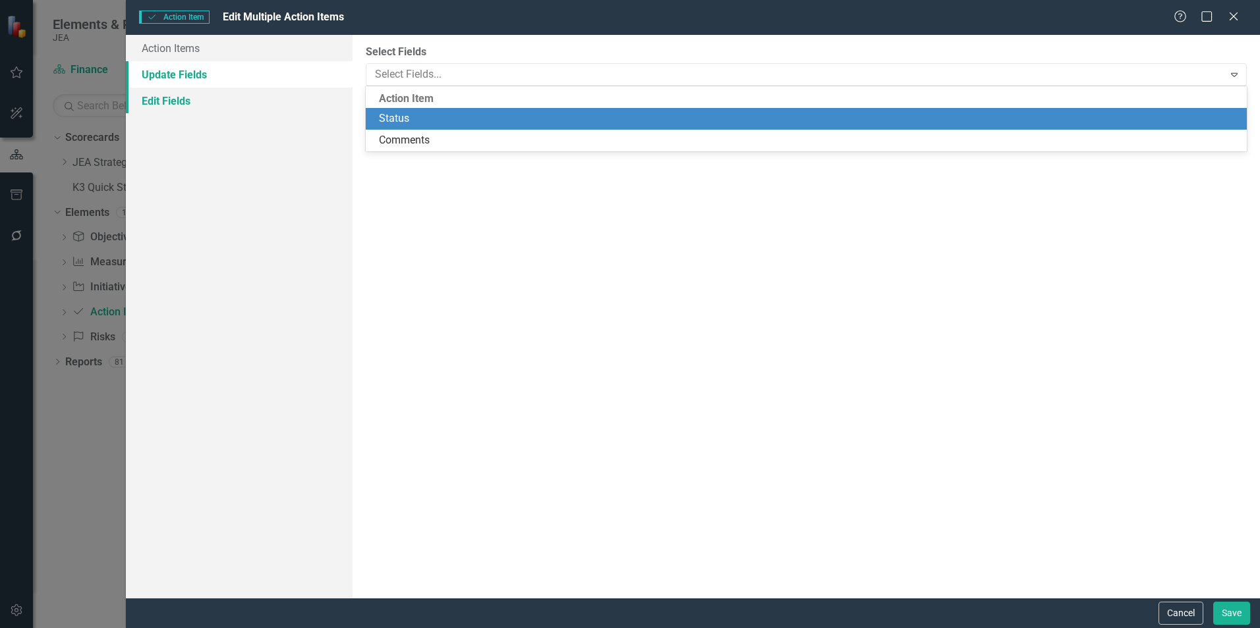
click at [174, 102] on link "Edit Fields" at bounding box center [239, 101] width 227 height 26
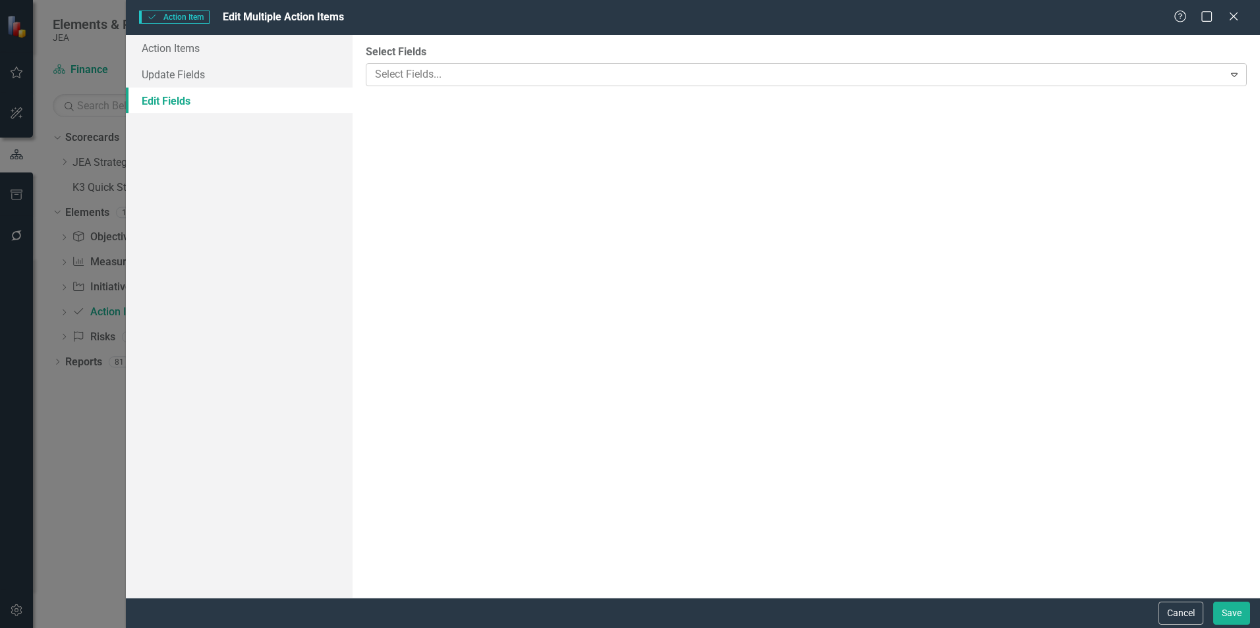
click at [507, 69] on div at bounding box center [796, 75] width 853 height 18
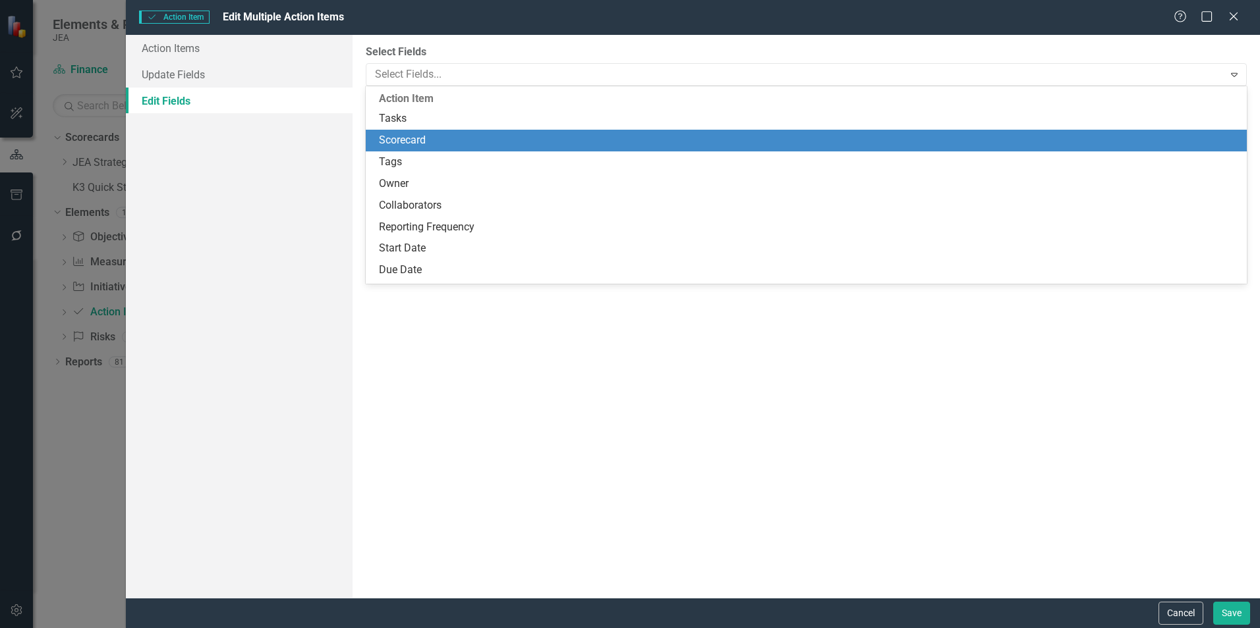
click at [401, 142] on div "Scorecard" at bounding box center [809, 140] width 860 height 15
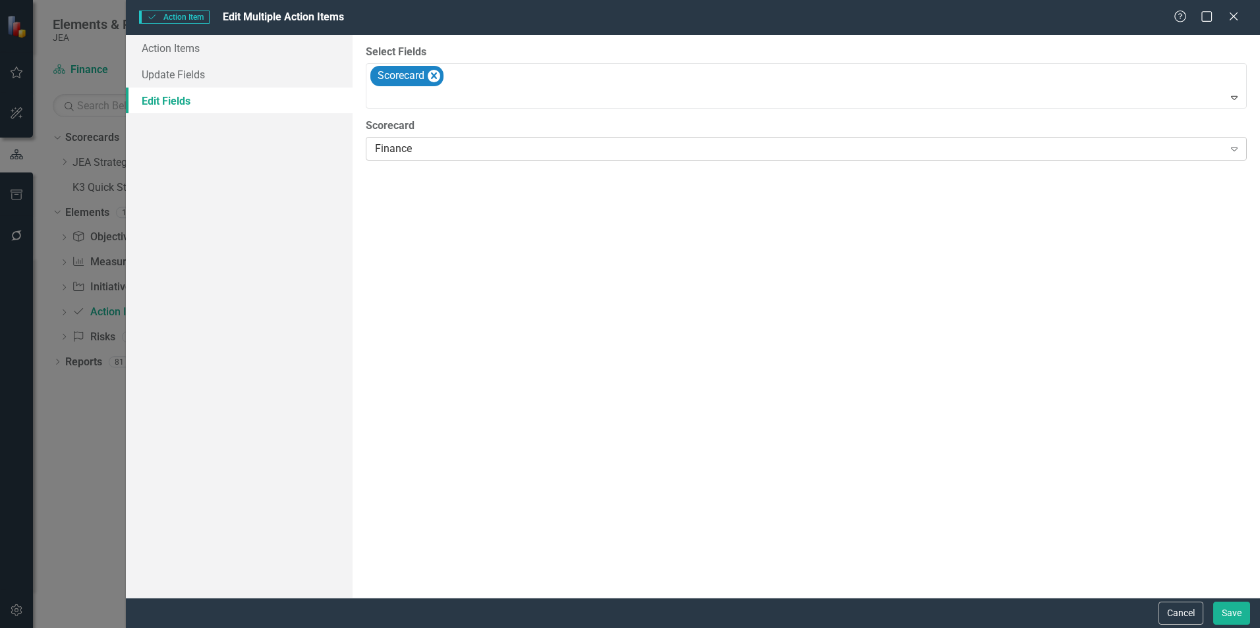
click at [458, 148] on div "Finance" at bounding box center [799, 149] width 848 height 15
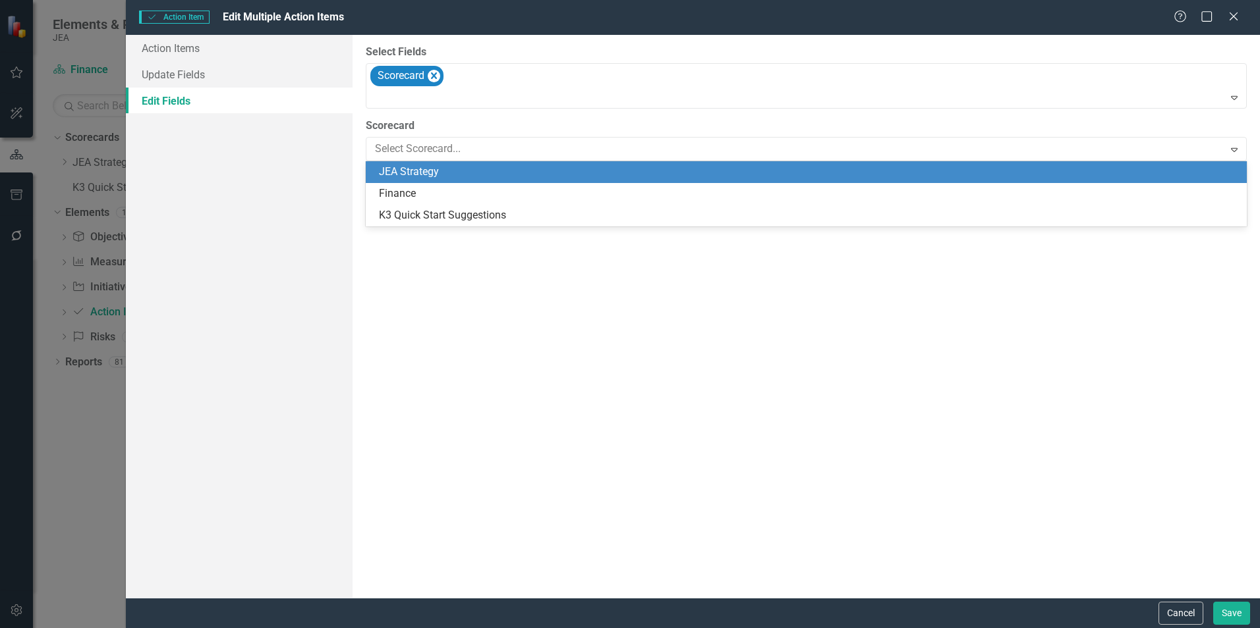
click at [457, 168] on div "JEA Strategy" at bounding box center [809, 172] width 860 height 15
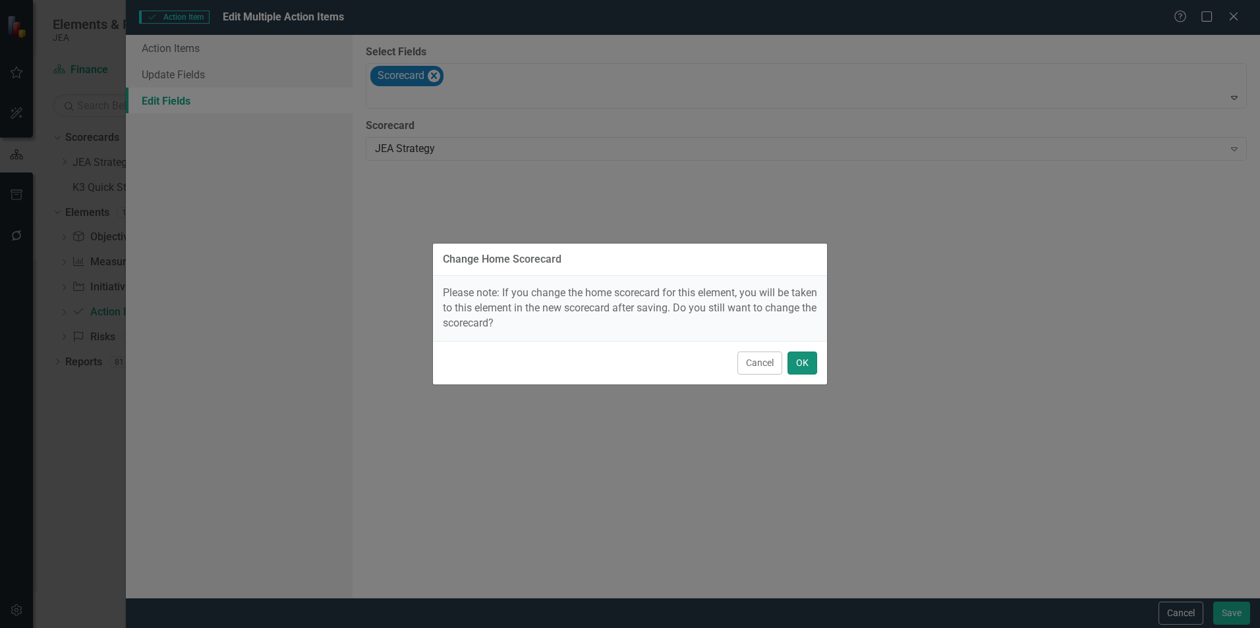
click at [802, 364] on button "OK" at bounding box center [802, 363] width 30 height 23
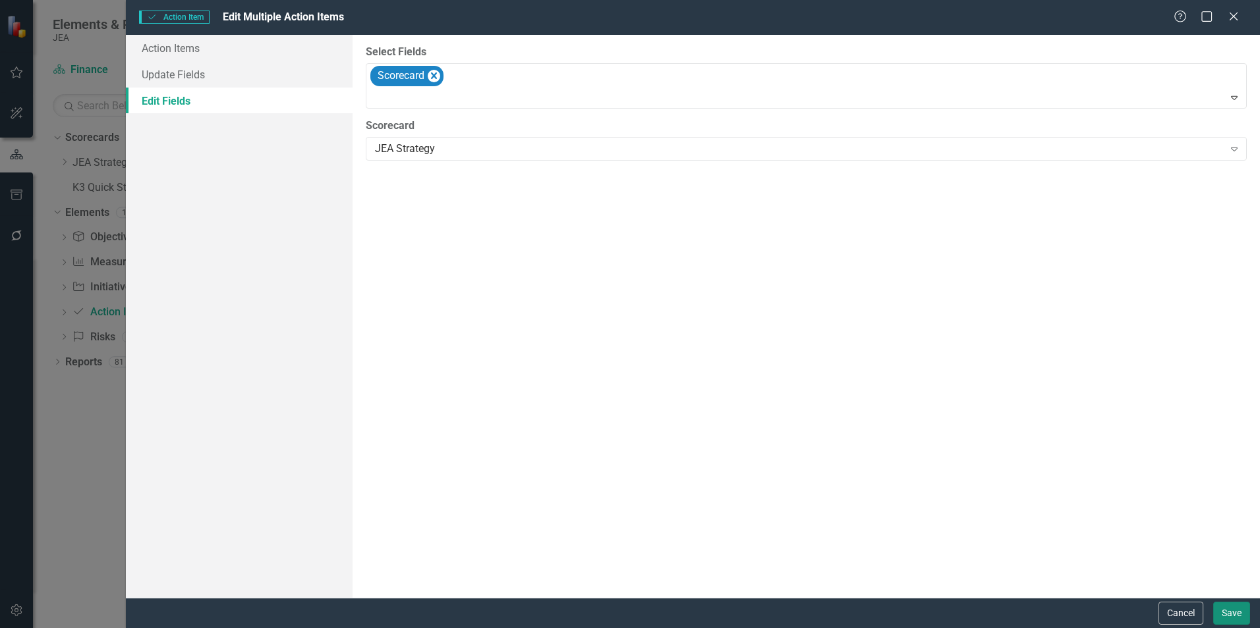
click at [1230, 611] on button "Save" at bounding box center [1231, 613] width 37 height 23
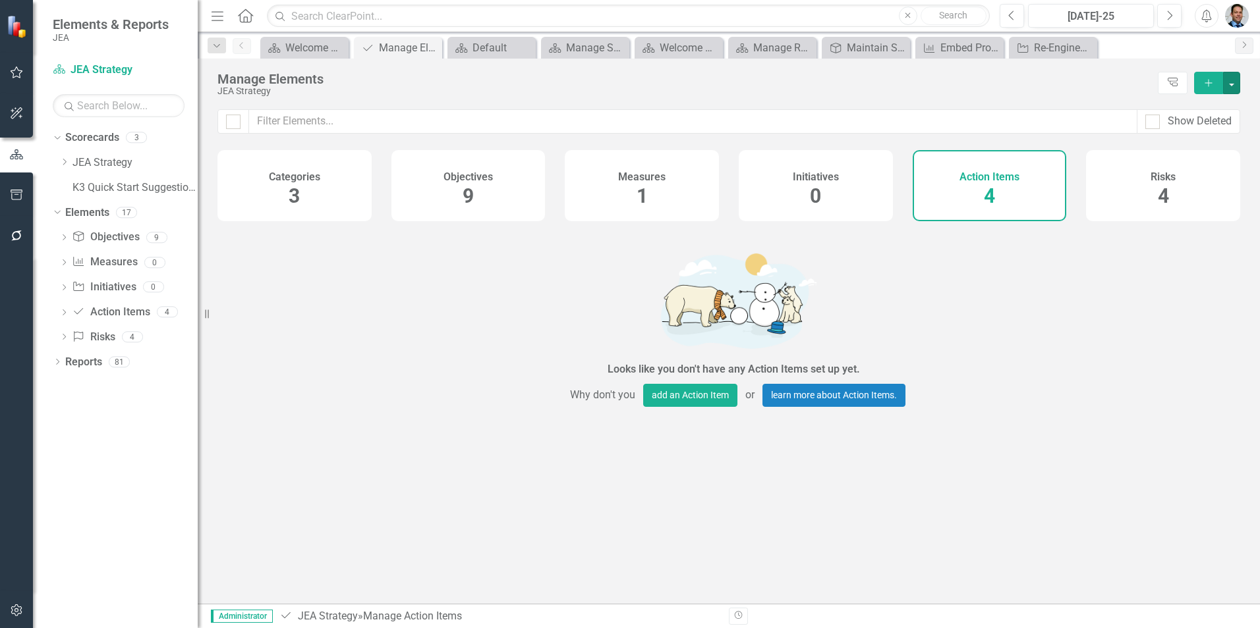
checkbox input "false"
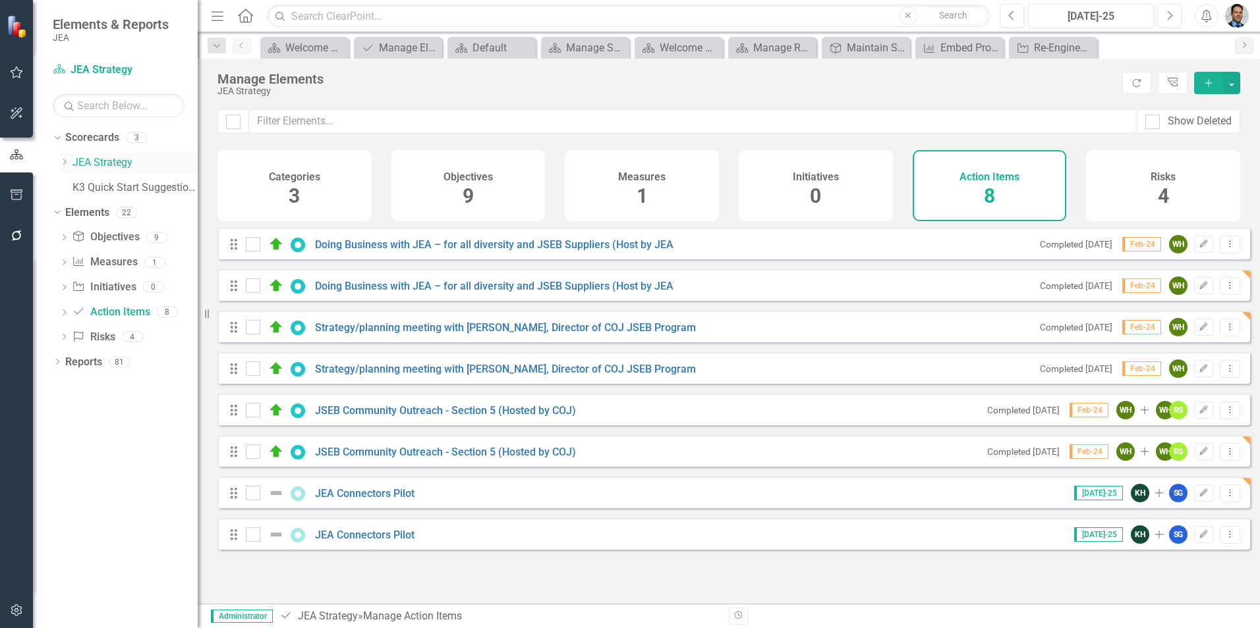
click at [65, 161] on icon at bounding box center [64, 162] width 3 height 7
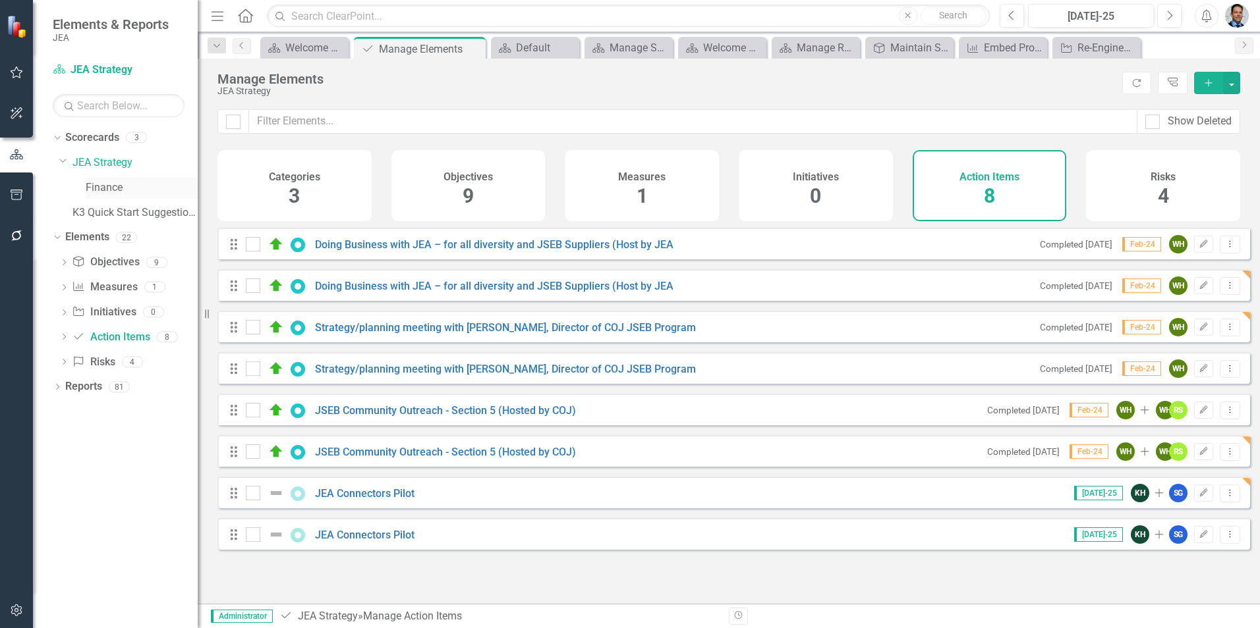
click at [92, 188] on link "Finance" at bounding box center [142, 188] width 112 height 15
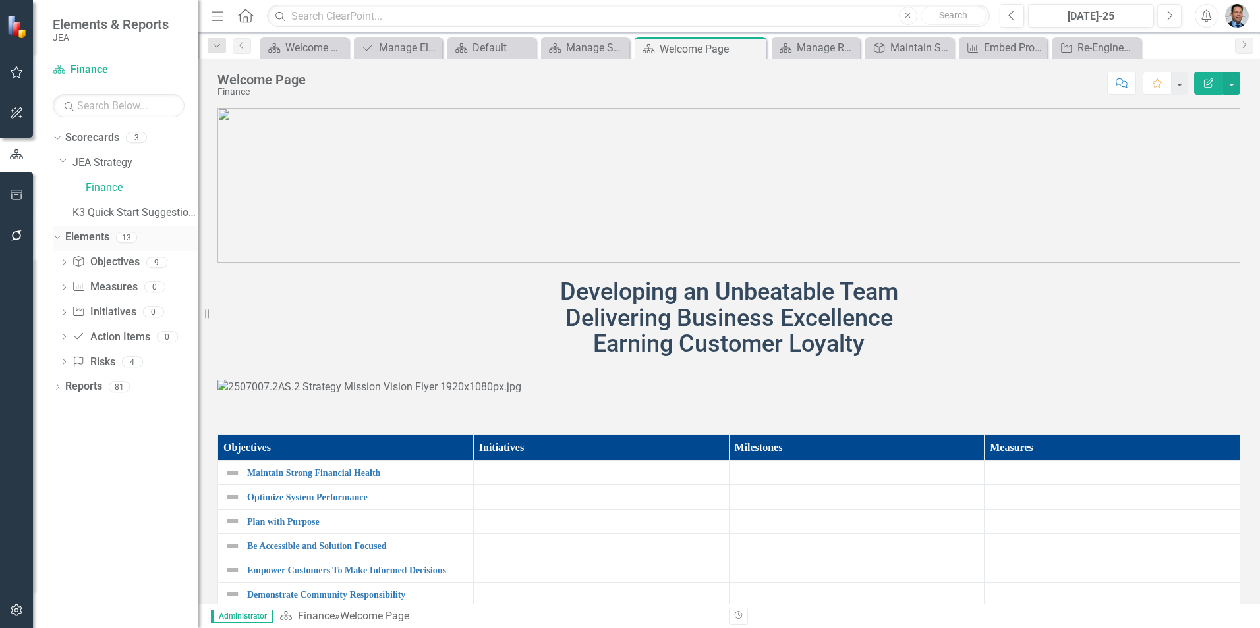
click at [86, 238] on link "Elements" at bounding box center [87, 237] width 44 height 15
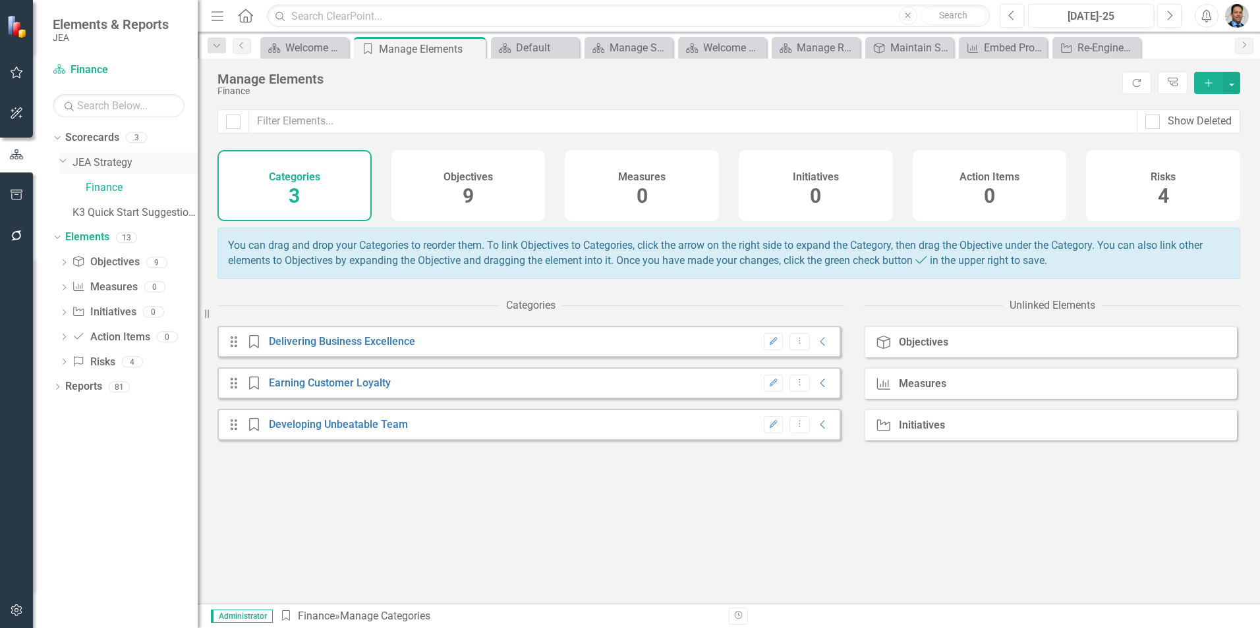
click at [86, 161] on link "JEA Strategy" at bounding box center [134, 162] width 125 height 15
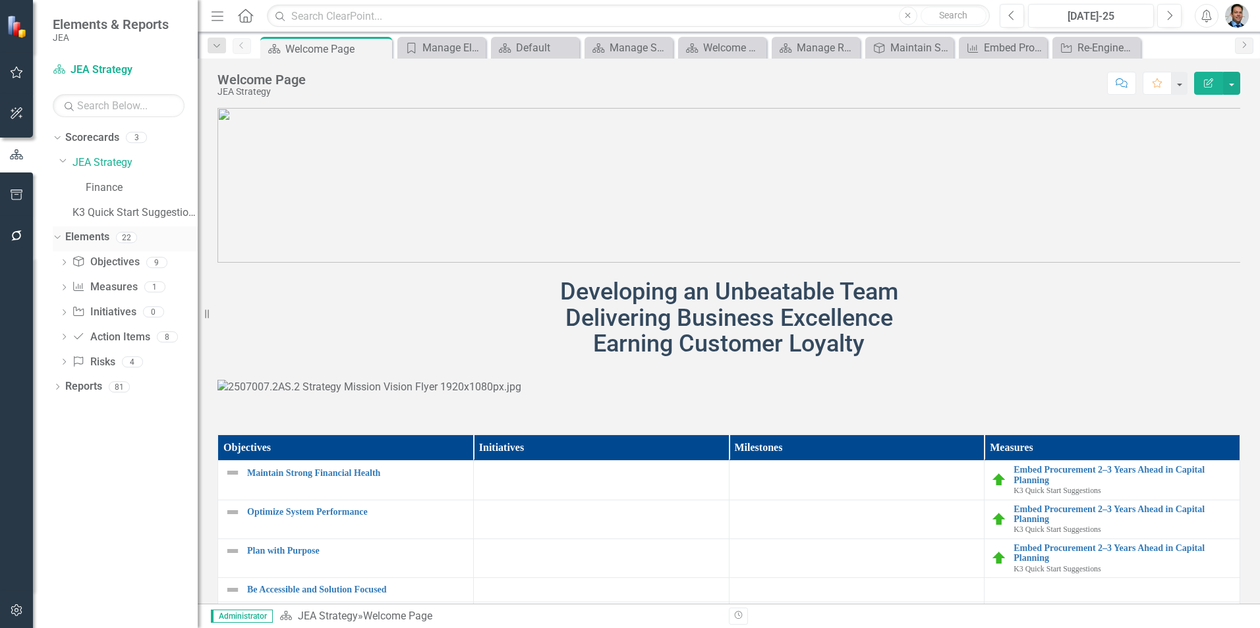
click at [94, 238] on link "Elements" at bounding box center [87, 237] width 44 height 15
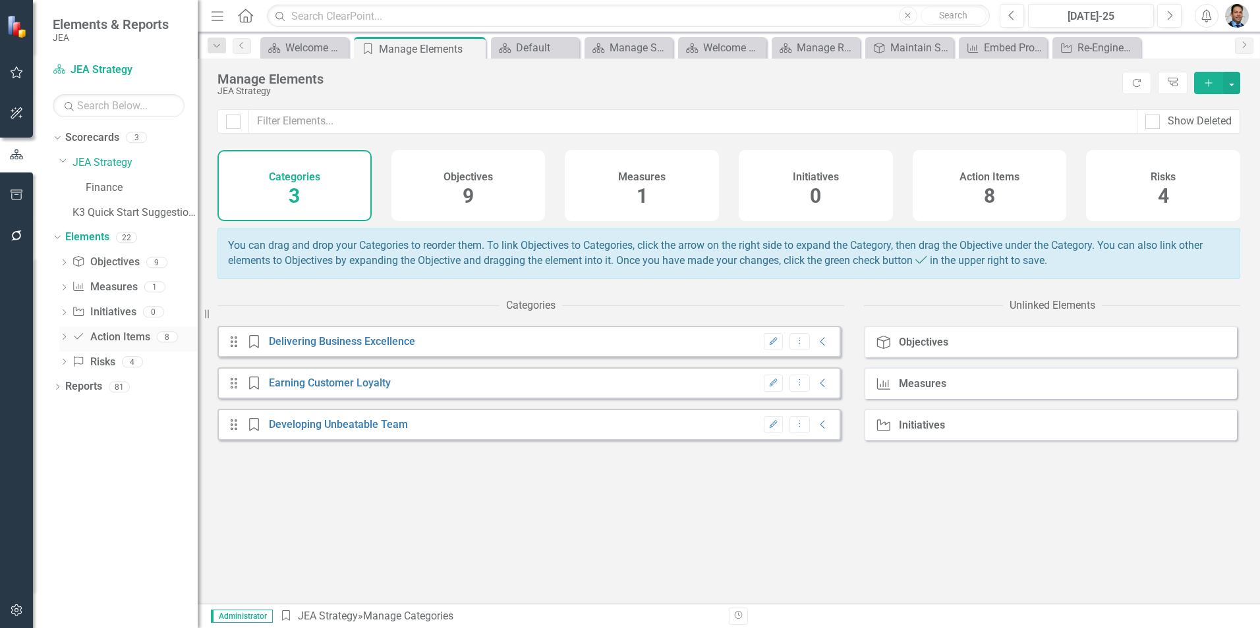
click at [103, 339] on link "Action Item Action Items" at bounding box center [111, 337] width 78 height 15
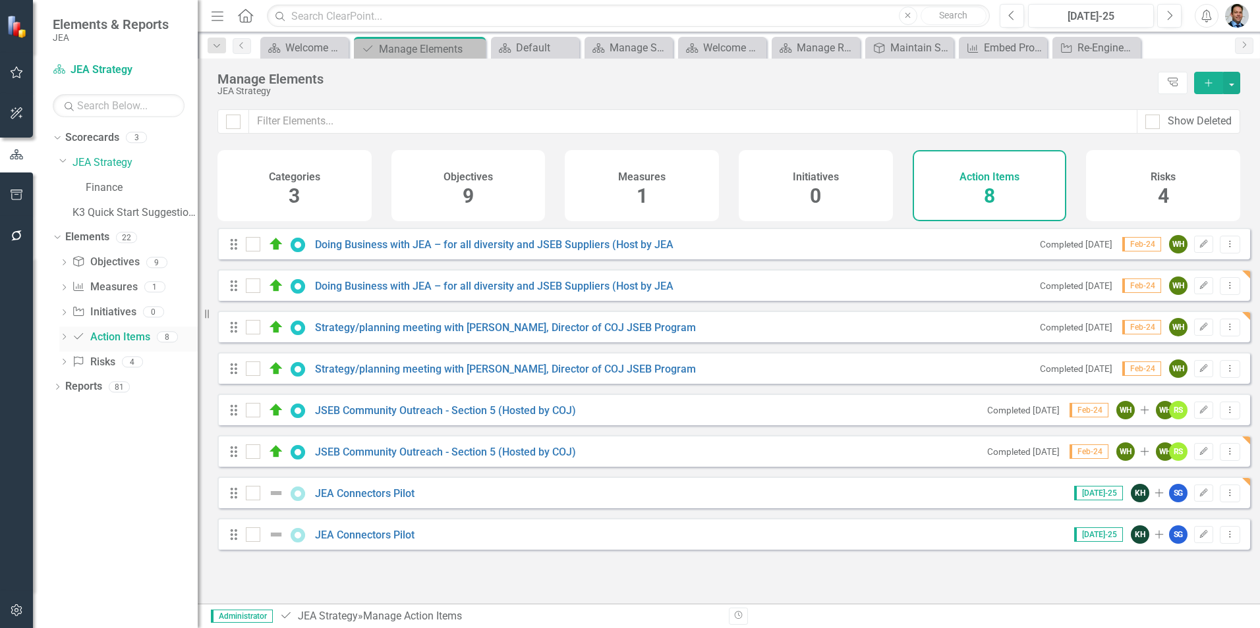
checkbox input "false"
click at [255, 293] on div at bounding box center [253, 286] width 14 height 14
click at [254, 287] on input "checkbox" at bounding box center [250, 283] width 9 height 9
checkbox input "true"
click at [252, 370] on input "checkbox" at bounding box center [250, 366] width 9 height 9
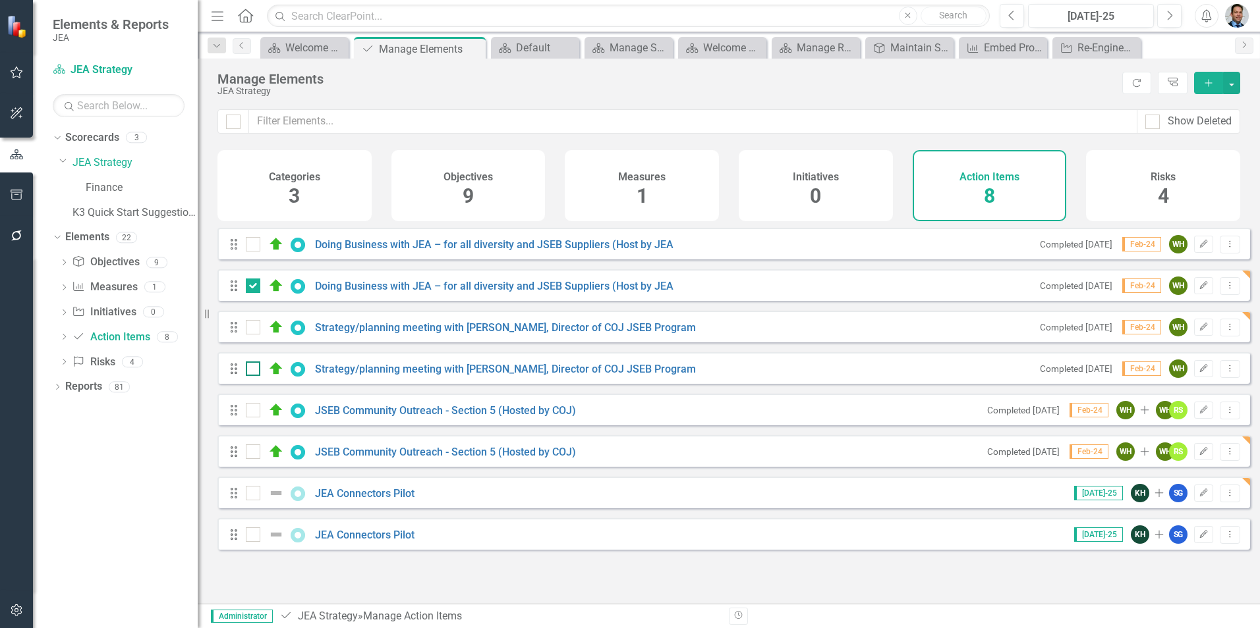
checkbox input "true"
click at [252, 453] on input "checkbox" at bounding box center [250, 449] width 9 height 9
checkbox input "true"
click at [252, 536] on input "checkbox" at bounding box center [250, 532] width 9 height 9
checkbox input "true"
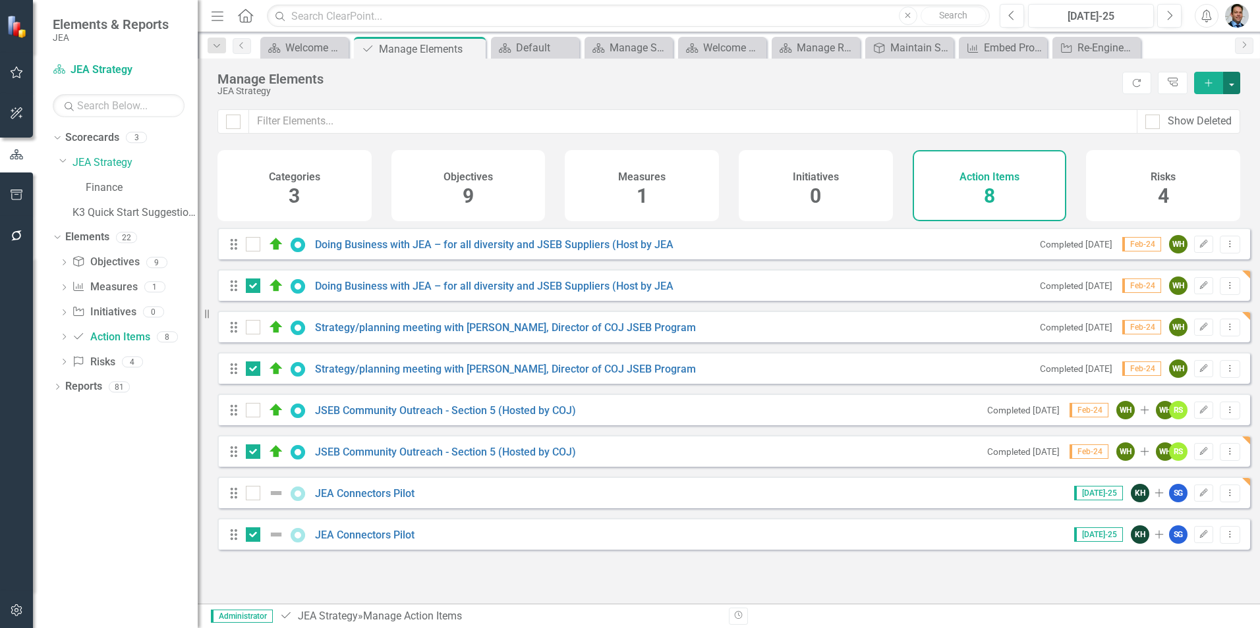
click at [1235, 86] on button "button" at bounding box center [1231, 83] width 17 height 22
click at [1217, 177] on link "Trash Delete Multiple" at bounding box center [1186, 180] width 105 height 24
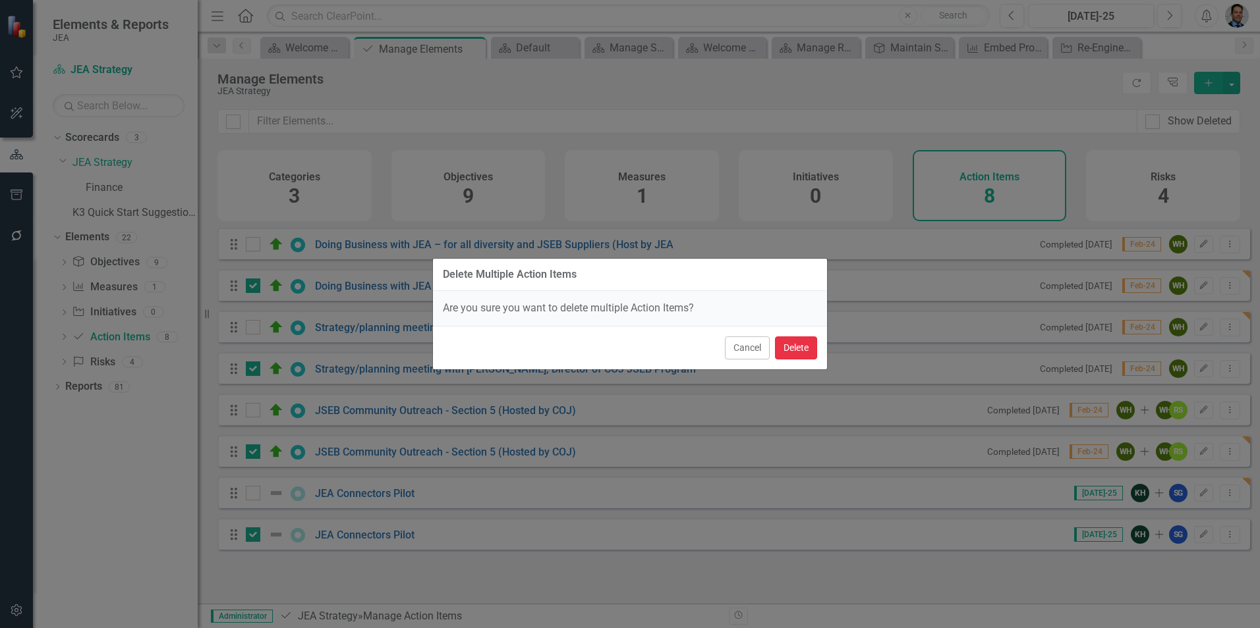
click at [803, 344] on button "Delete" at bounding box center [796, 348] width 42 height 23
checkbox input "false"
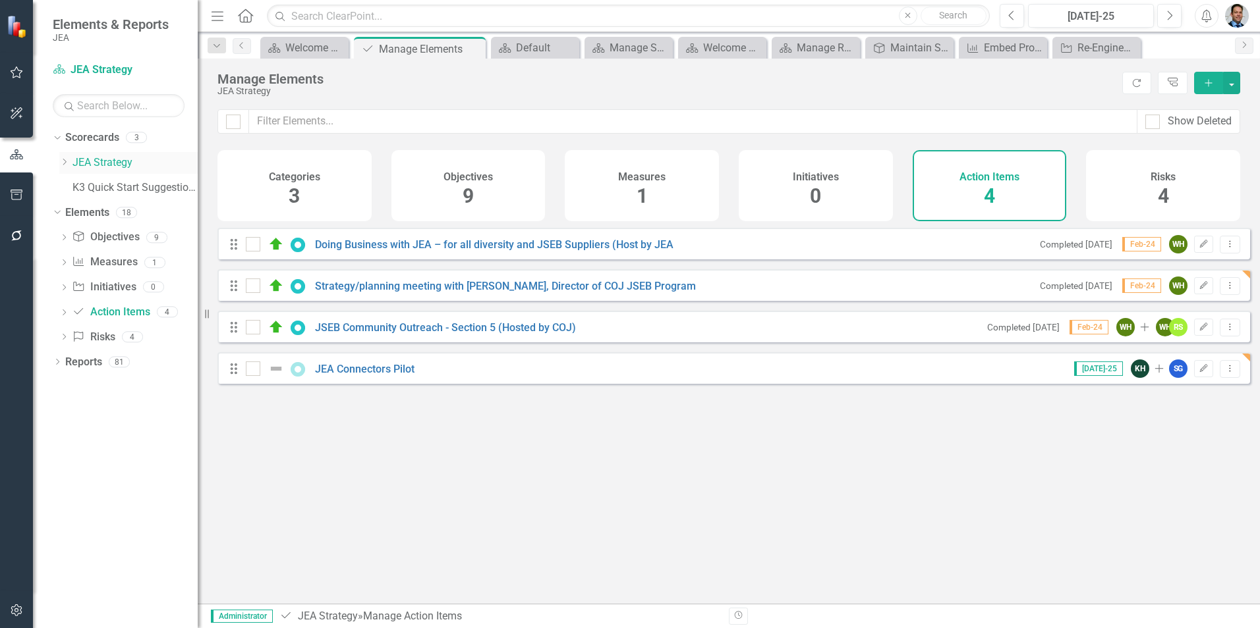
click at [67, 162] on icon "Dropdown" at bounding box center [64, 162] width 10 height 8
click at [90, 182] on link "Finance" at bounding box center [142, 188] width 112 height 15
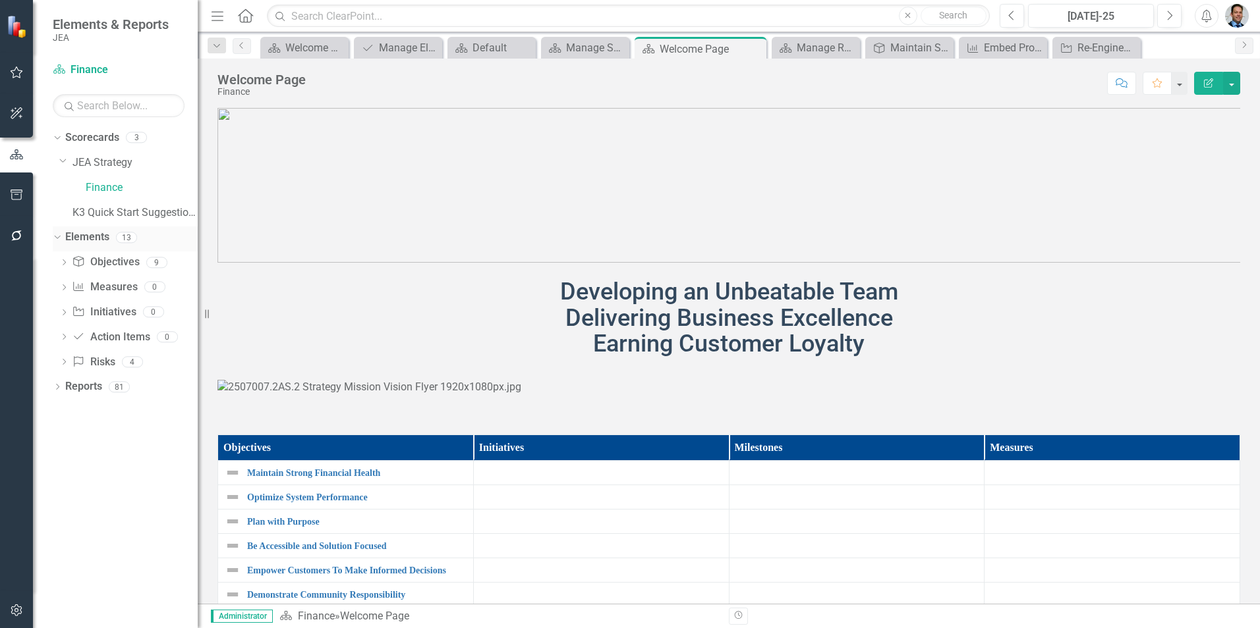
click at [104, 243] on link "Elements" at bounding box center [87, 237] width 44 height 15
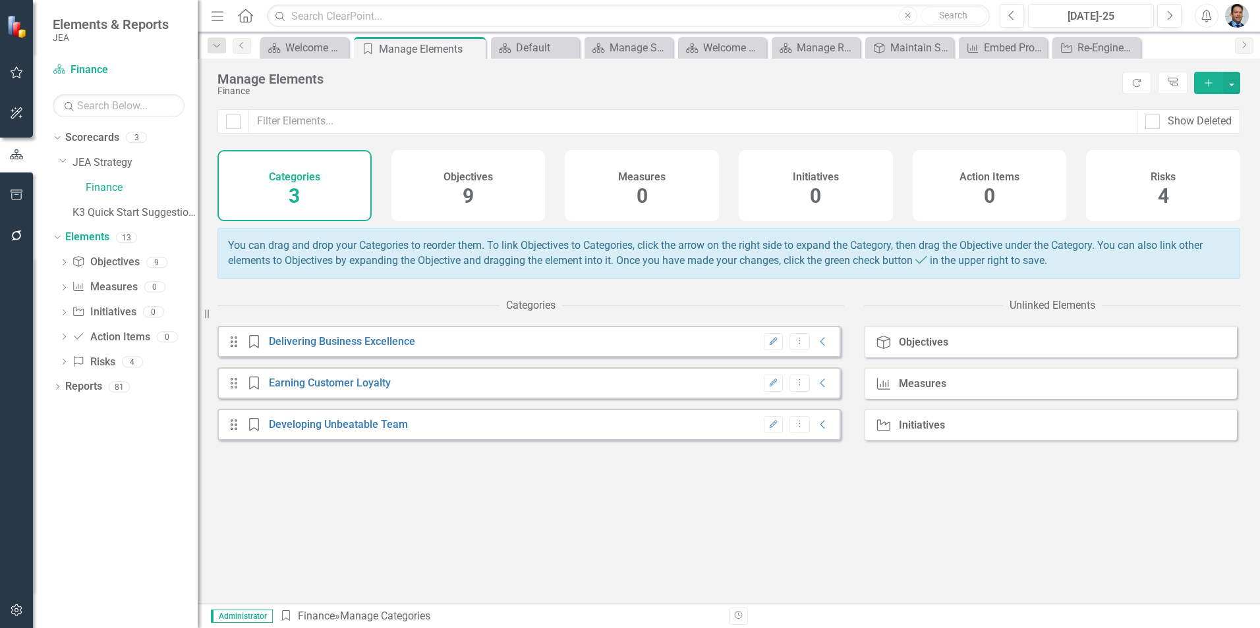
click at [1135, 193] on div "Risks 4" at bounding box center [1163, 185] width 154 height 71
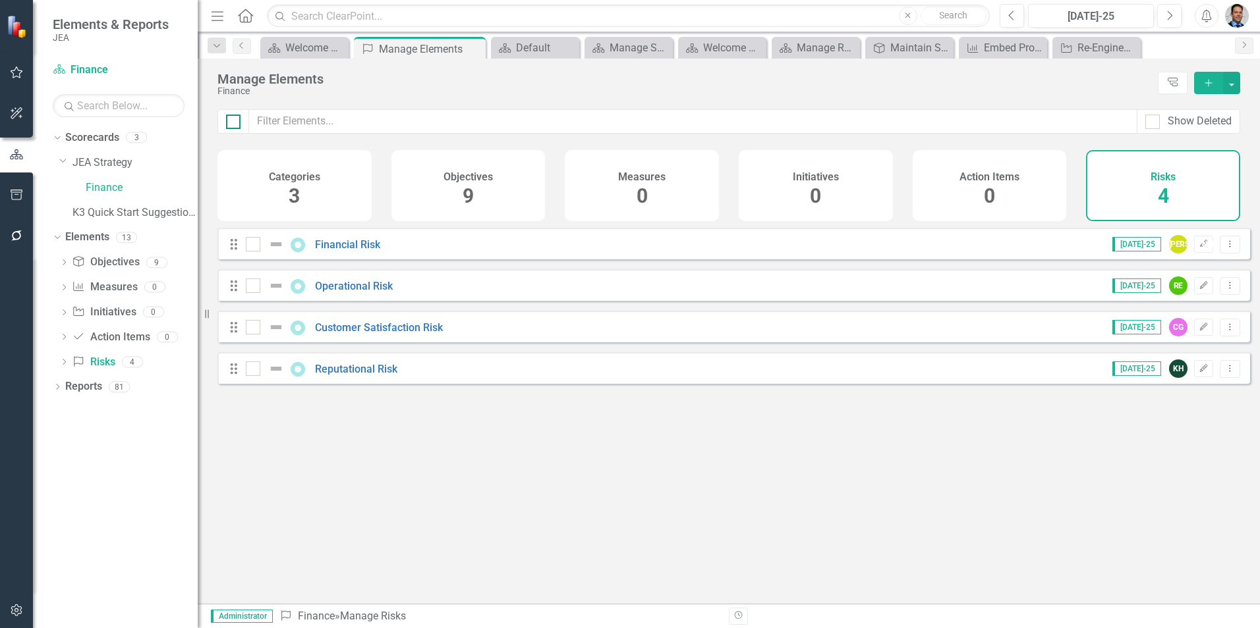
click at [236, 126] on div at bounding box center [233, 122] width 14 height 14
click at [235, 123] on input "checkbox" at bounding box center [230, 119] width 9 height 9
checkbox input "true"
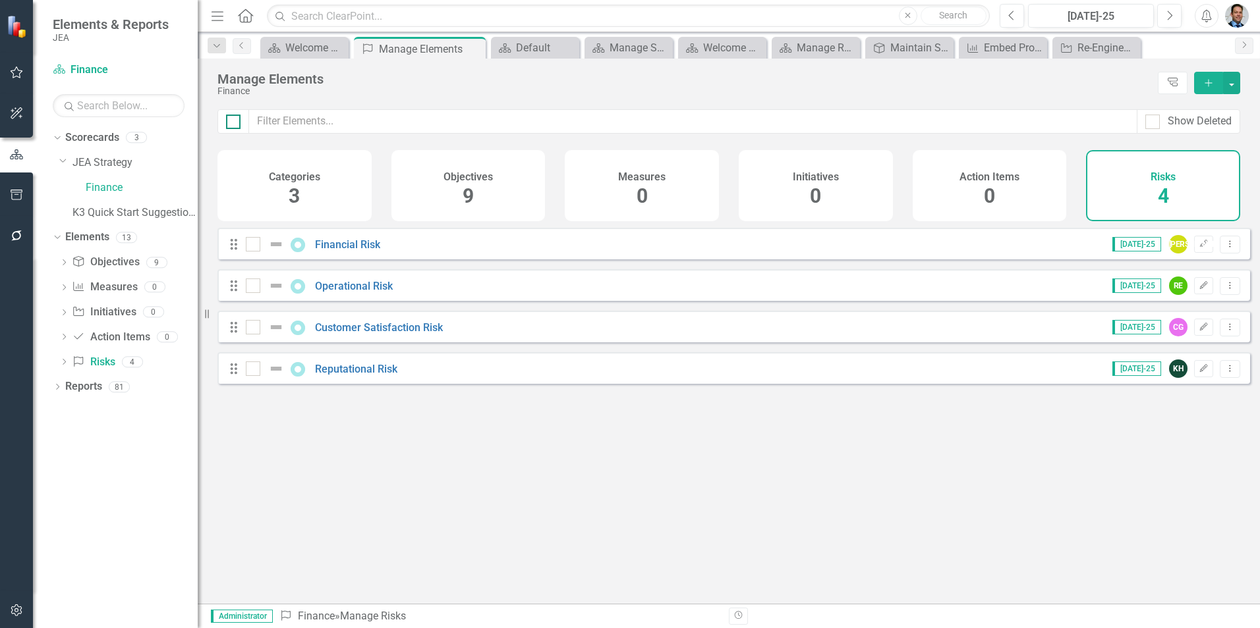
checkbox input "true"
click at [1231, 82] on button "button" at bounding box center [1231, 83] width 17 height 22
click at [1200, 181] on link "Trash Delete Multiple" at bounding box center [1187, 180] width 104 height 24
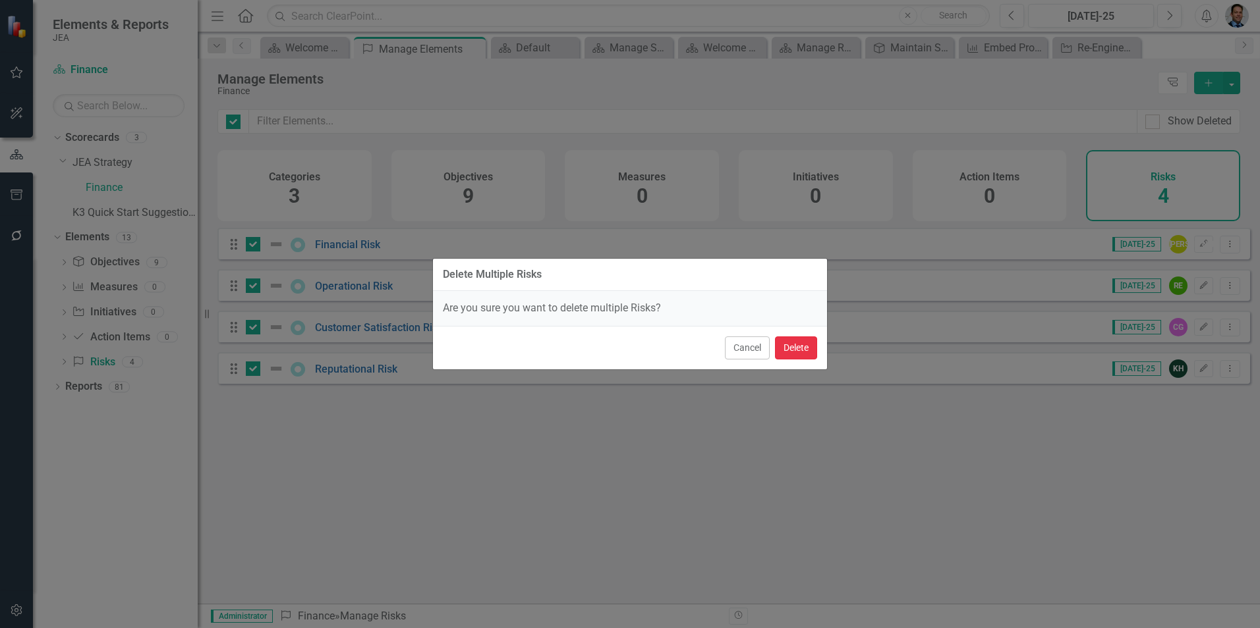
click at [792, 345] on button "Delete" at bounding box center [796, 348] width 42 height 23
checkbox input "false"
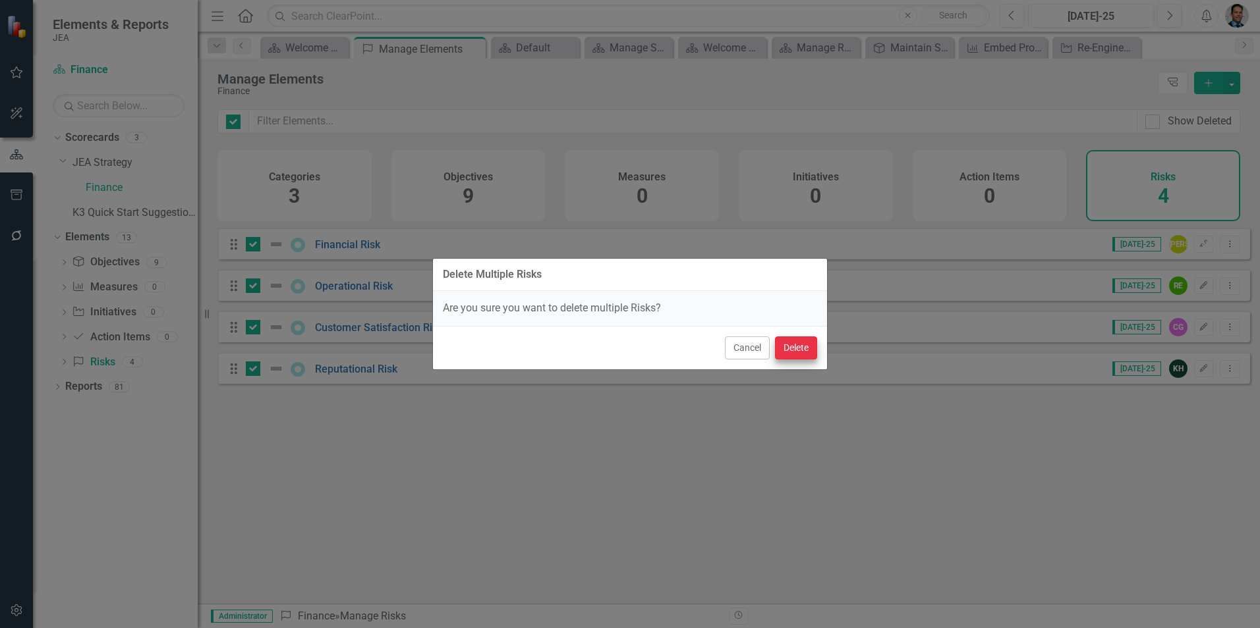
checkbox input "false"
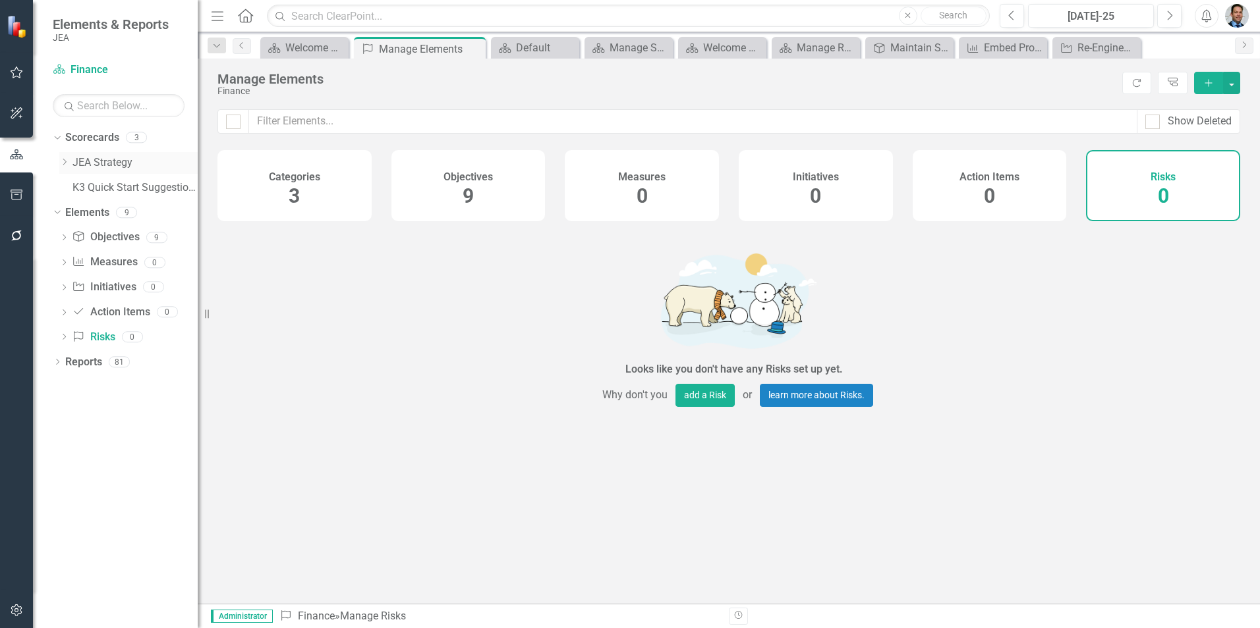
click at [111, 163] on link "JEA Strategy" at bounding box center [134, 162] width 125 height 15
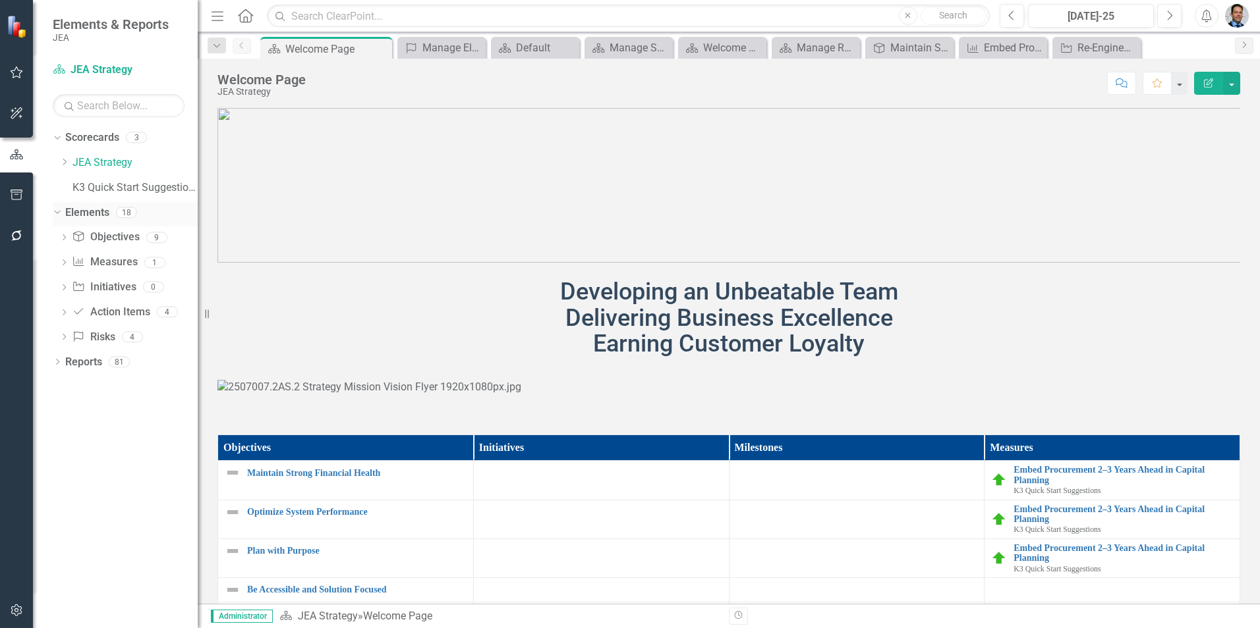
click at [92, 213] on link "Elements" at bounding box center [87, 213] width 44 height 15
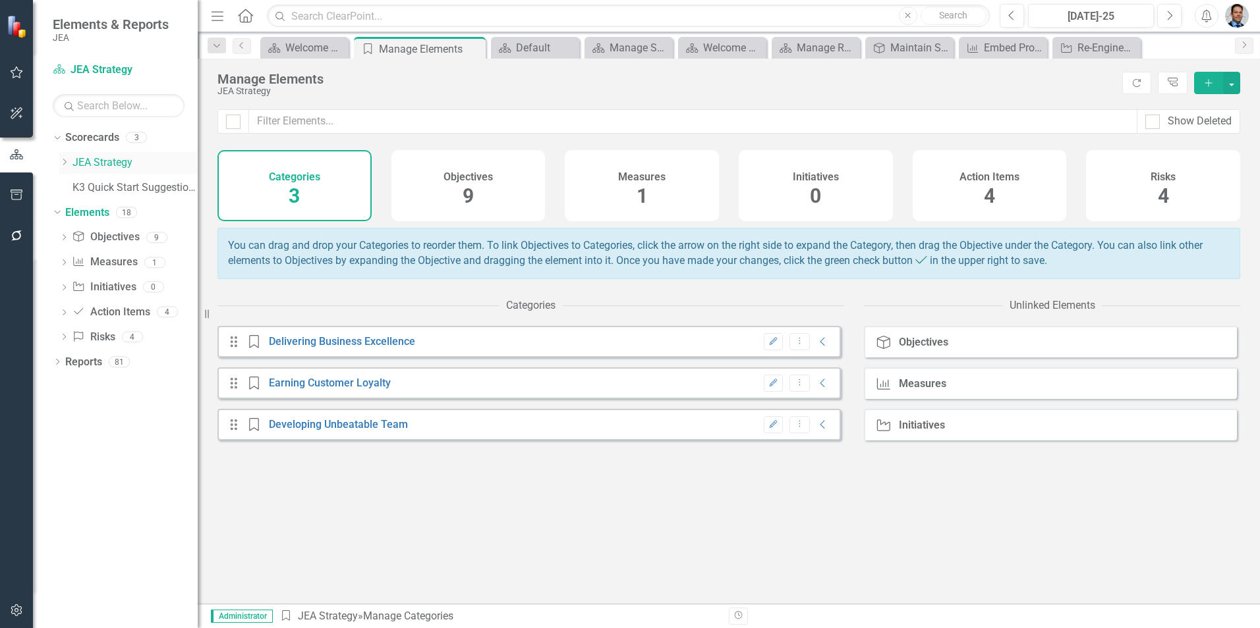
click at [64, 165] on icon at bounding box center [64, 162] width 3 height 7
click at [109, 188] on link "Finance" at bounding box center [142, 188] width 112 height 15
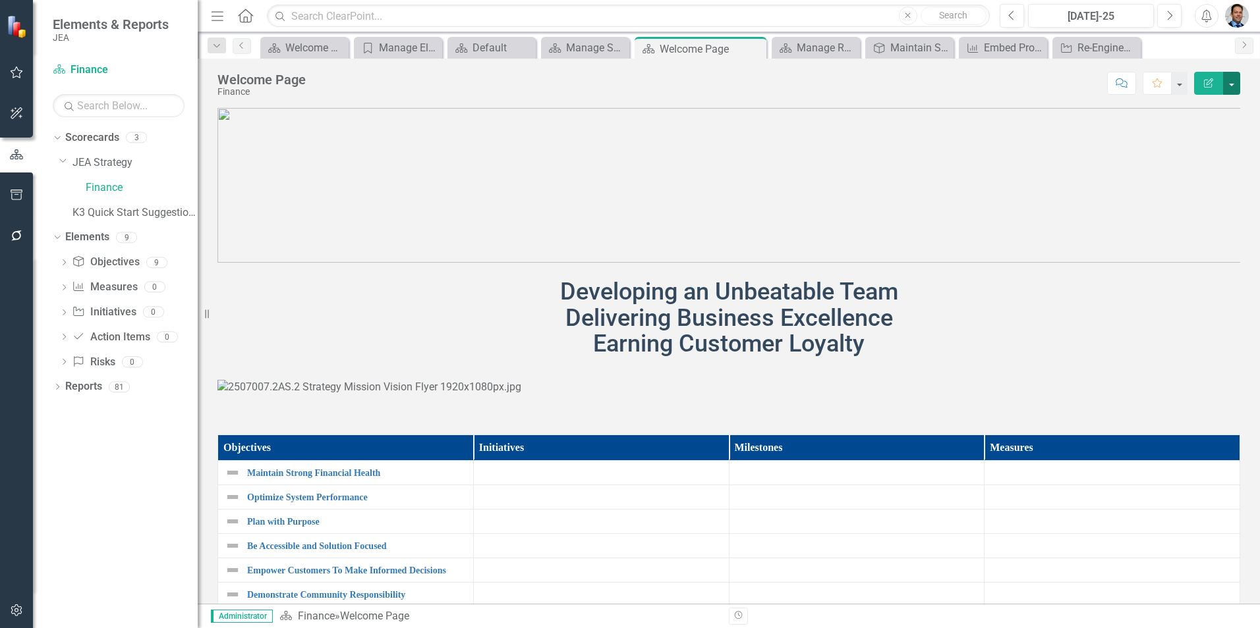
click at [1231, 78] on button "button" at bounding box center [1231, 83] width 17 height 23
click at [86, 138] on link "Scorecards" at bounding box center [92, 137] width 54 height 15
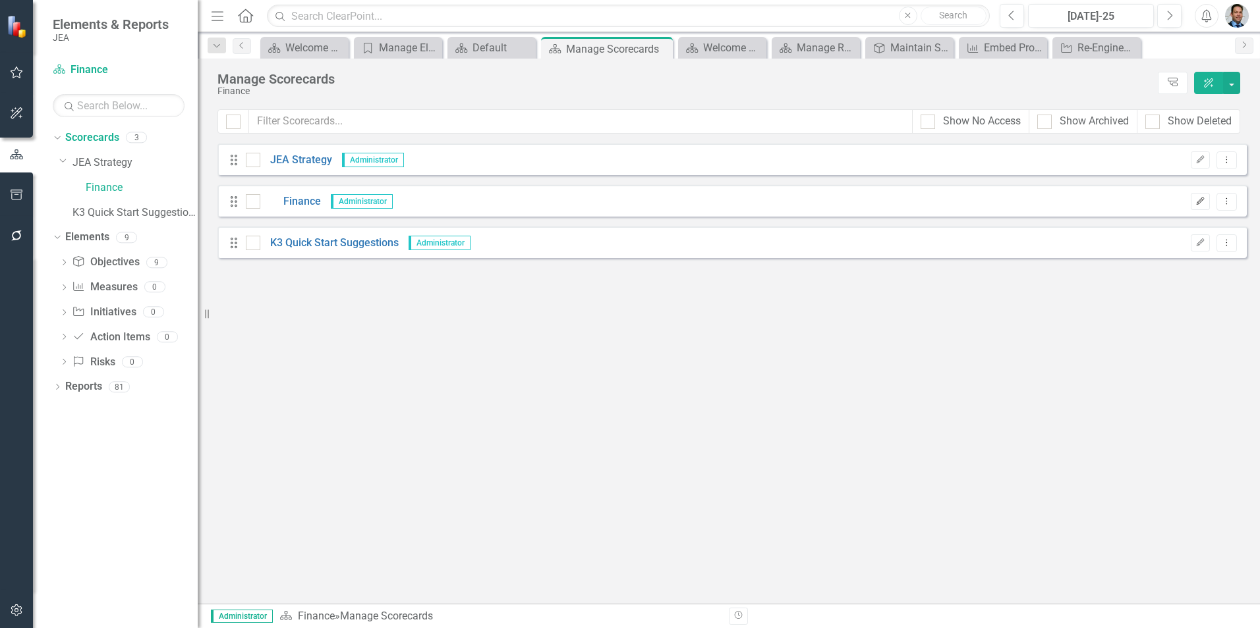
click at [1208, 202] on button "Edit" at bounding box center [1199, 201] width 19 height 17
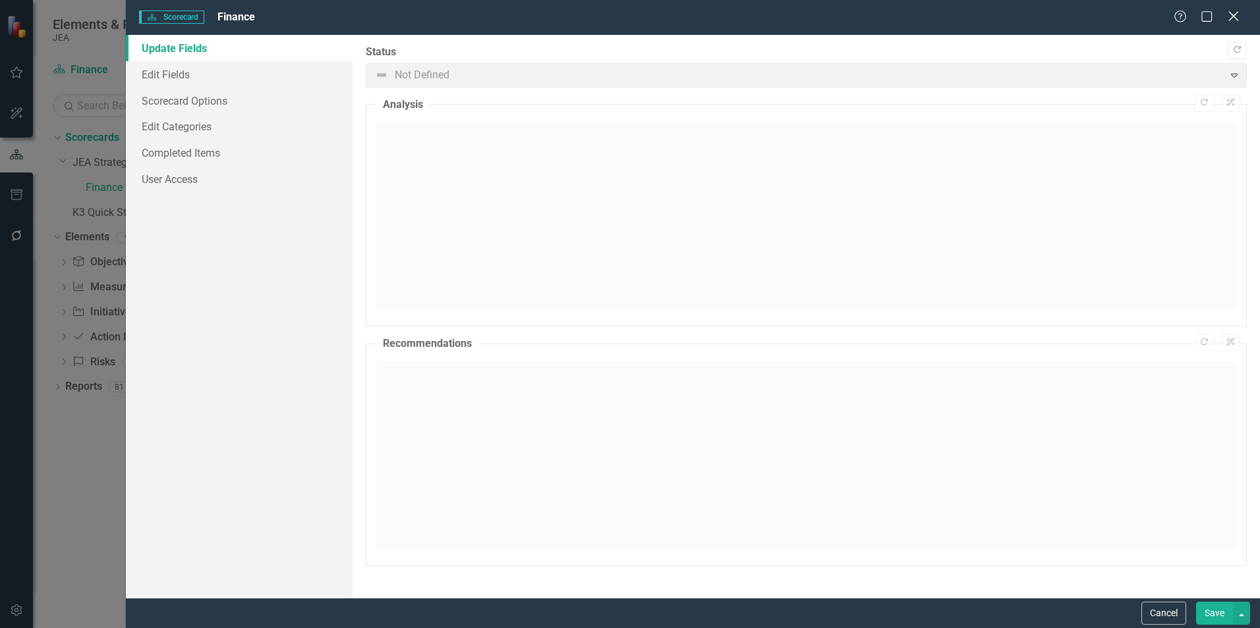
click at [1229, 17] on icon "Close" at bounding box center [1233, 16] width 16 height 13
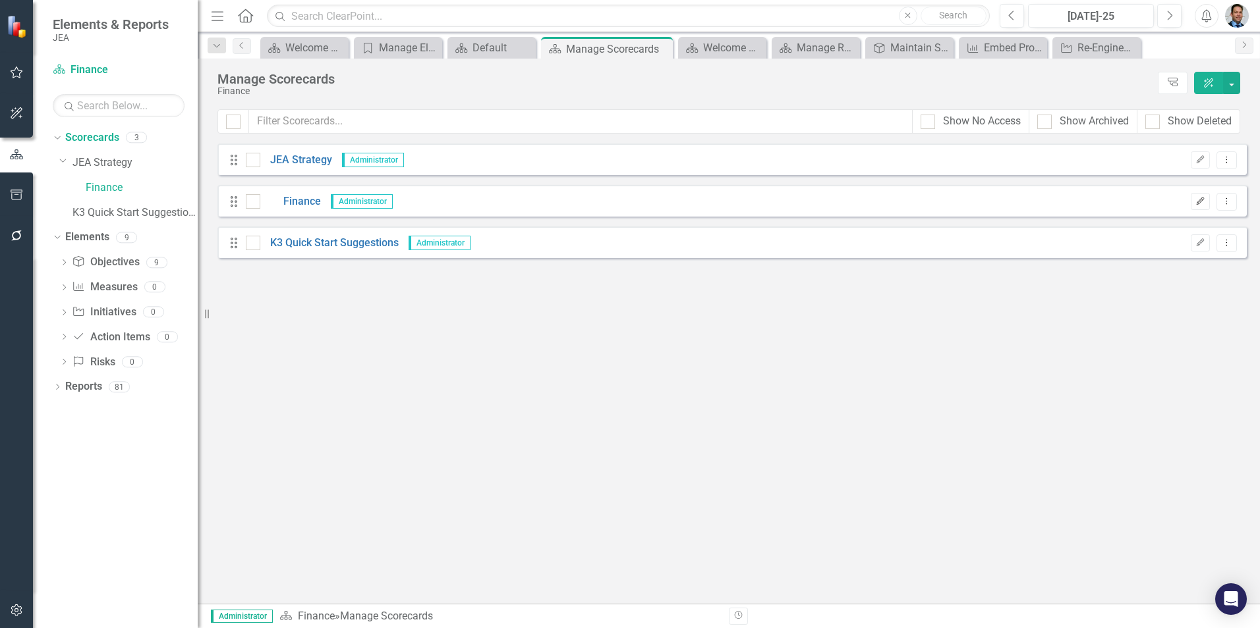
click at [1203, 198] on icon "Edit" at bounding box center [1200, 202] width 10 height 8
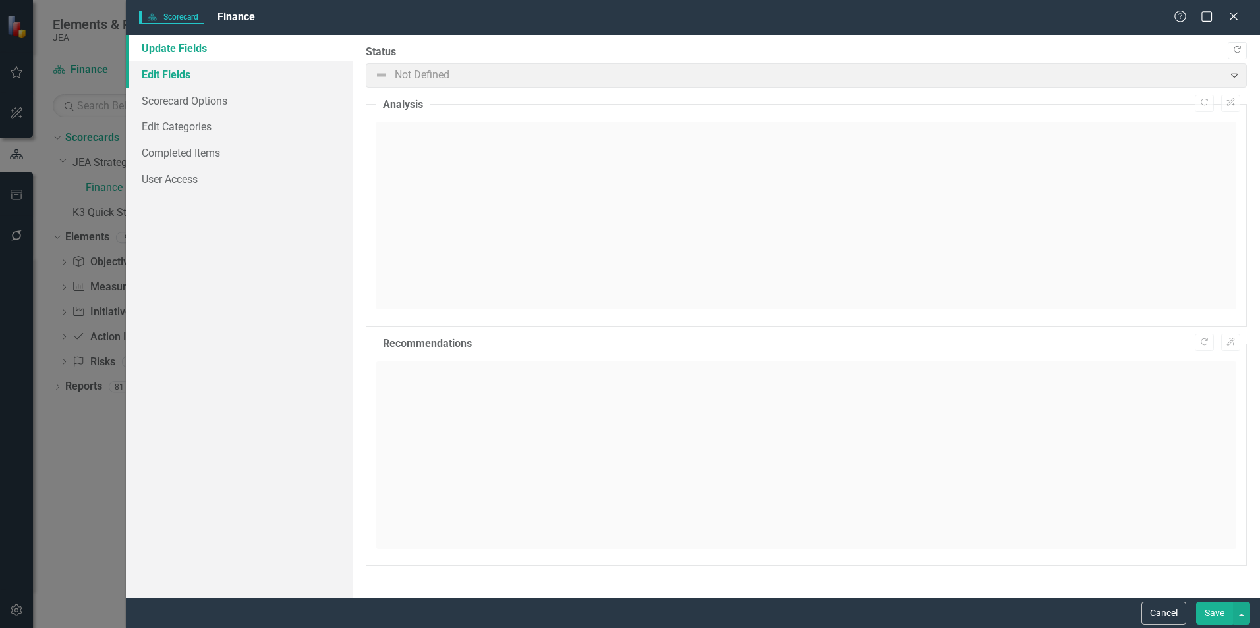
click at [150, 72] on link "Edit Fields" at bounding box center [239, 74] width 227 height 26
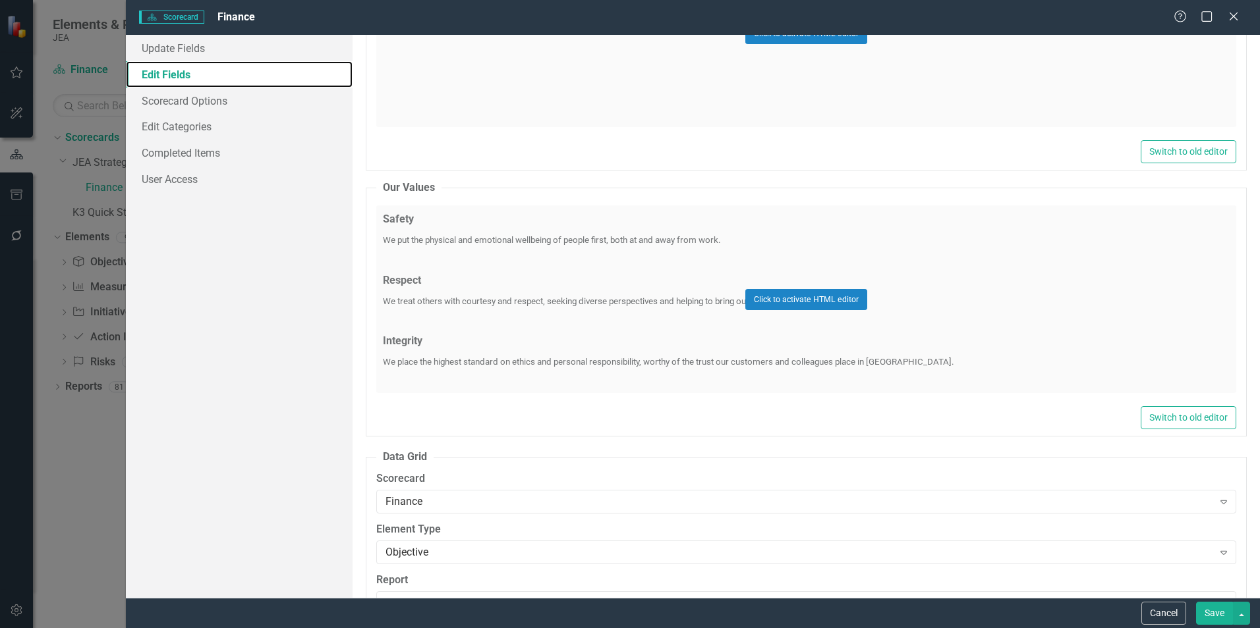
scroll to position [3491, 0]
click at [785, 301] on button "Click to activate HTML editor" at bounding box center [806, 299] width 122 height 21
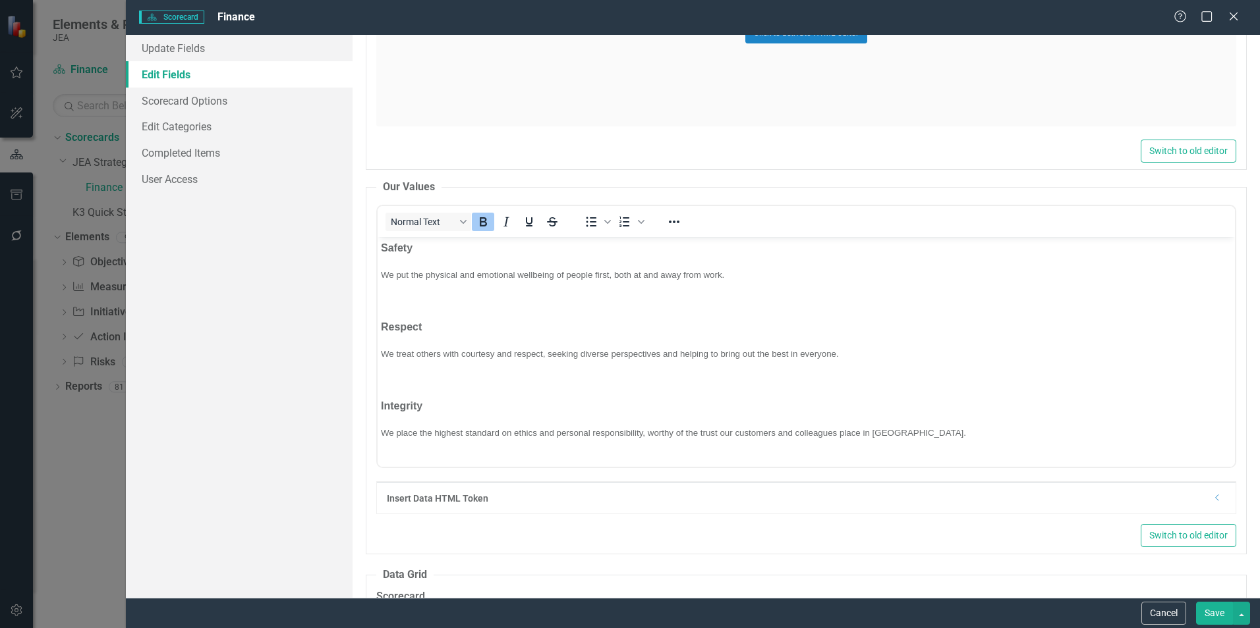
scroll to position [0, 0]
click at [200, 103] on link "Scorecard Options" at bounding box center [239, 101] width 227 height 26
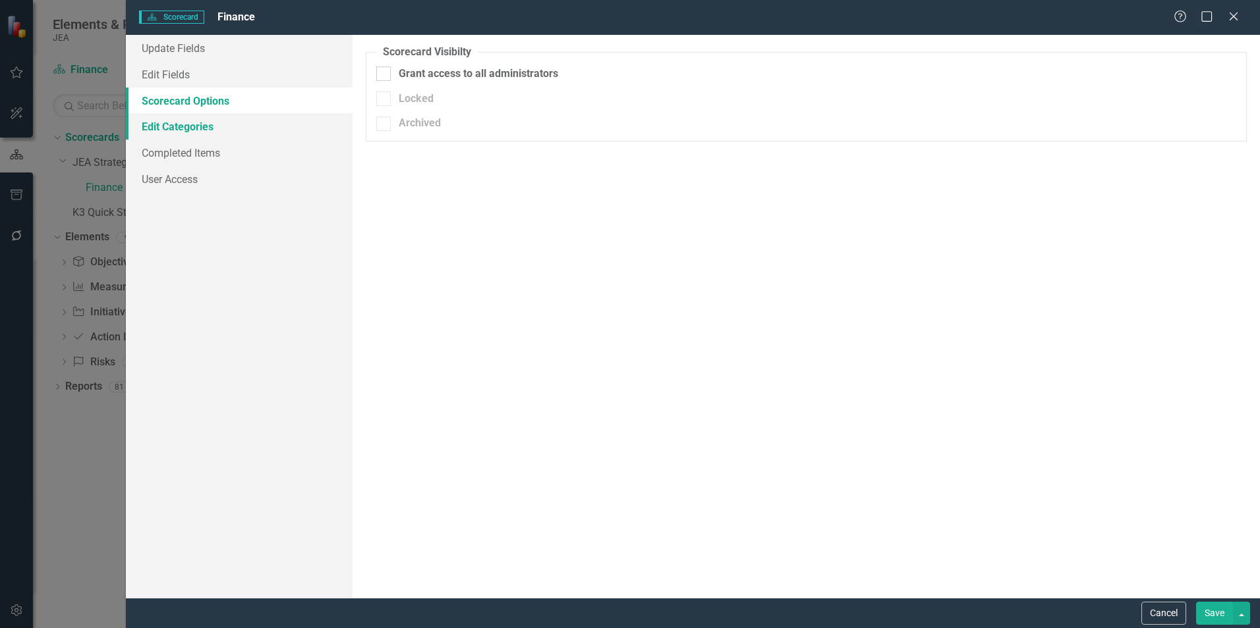
click at [199, 125] on link "Edit Categories" at bounding box center [239, 126] width 227 height 26
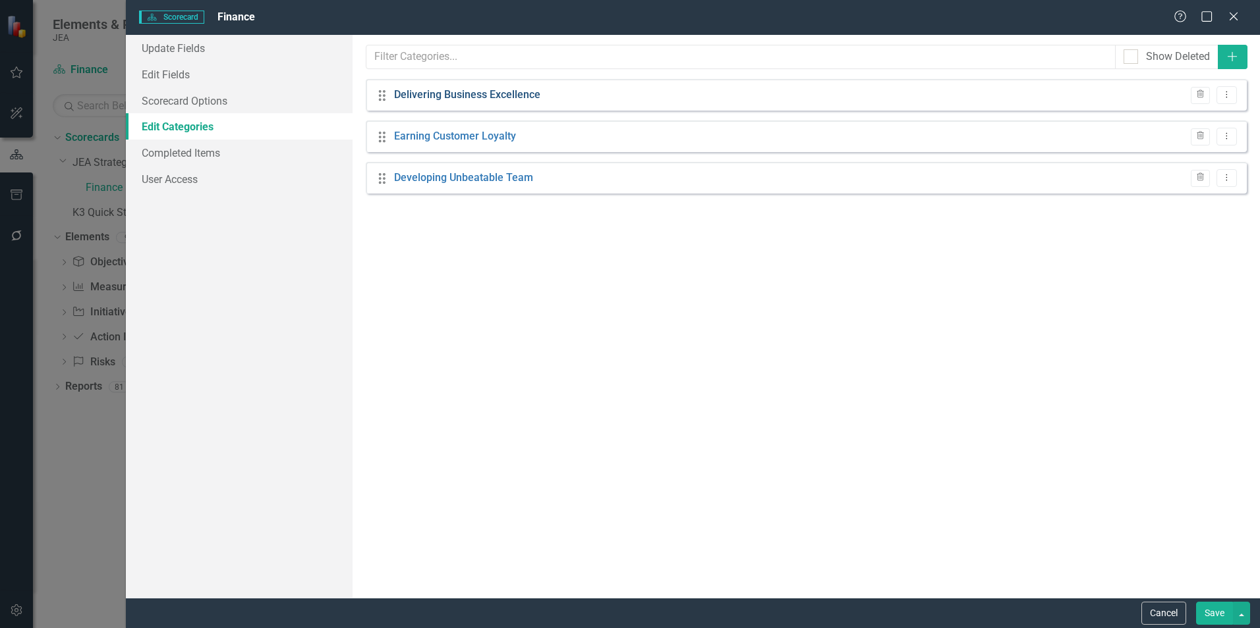
click at [471, 92] on link "Delivering Business Excellence" at bounding box center [467, 95] width 146 height 15
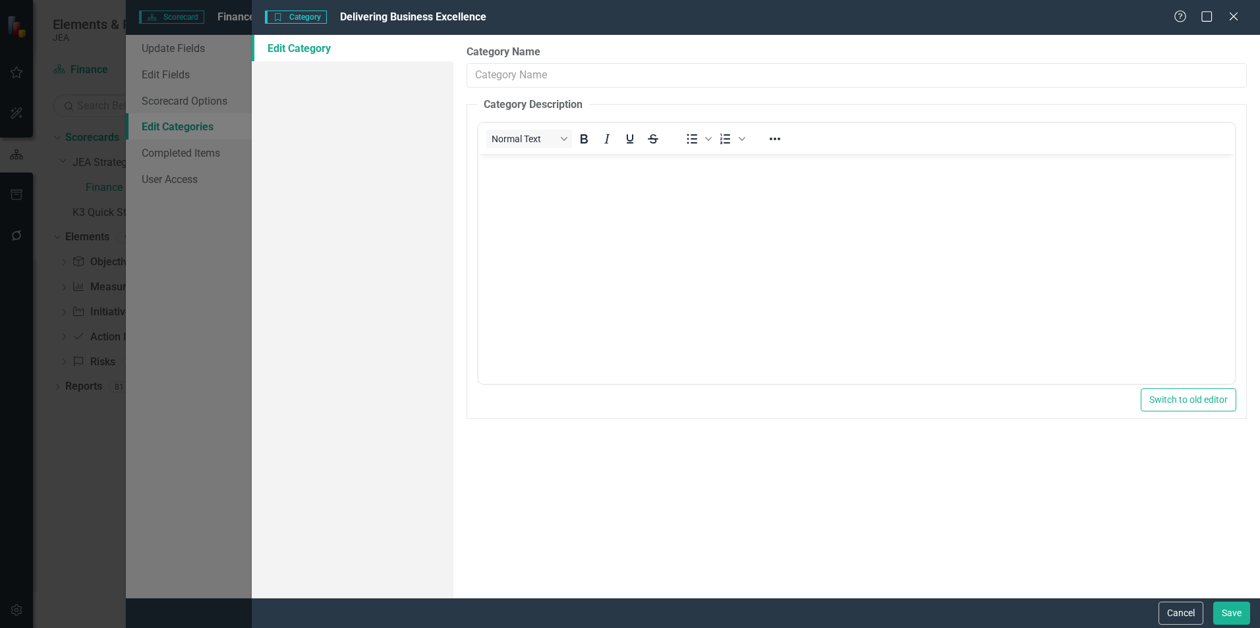
type input "Delivering Business Excellence"
click at [1236, 20] on icon "Close" at bounding box center [1233, 16] width 16 height 13
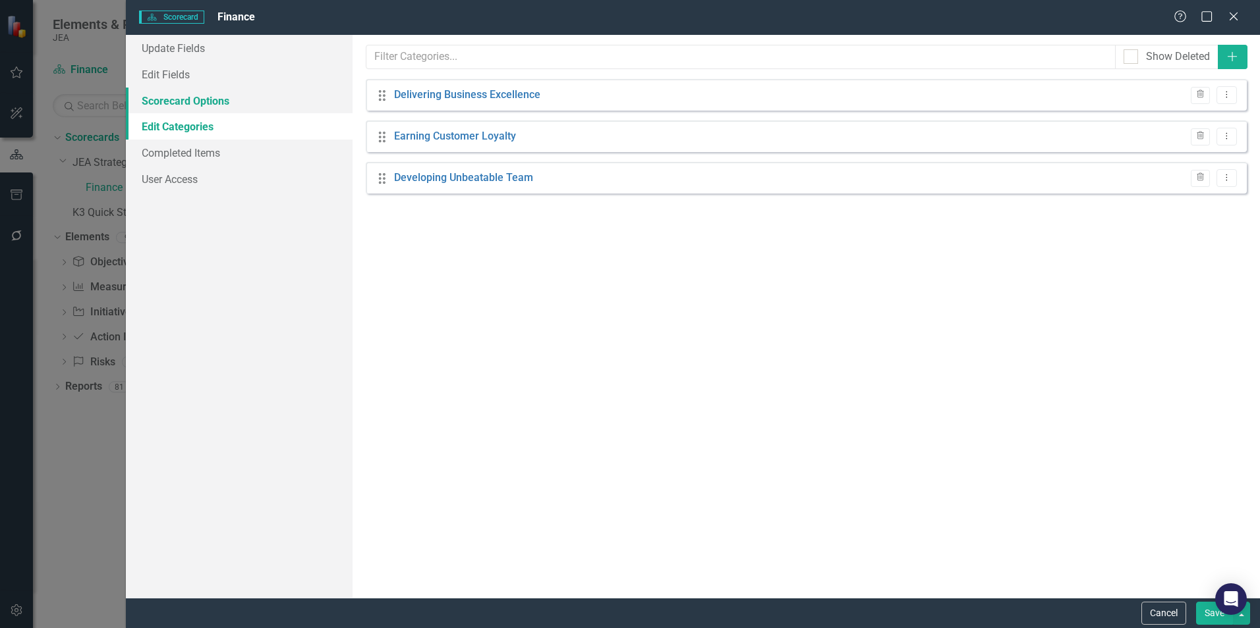
click at [205, 100] on link "Scorecard Options" at bounding box center [239, 101] width 227 height 26
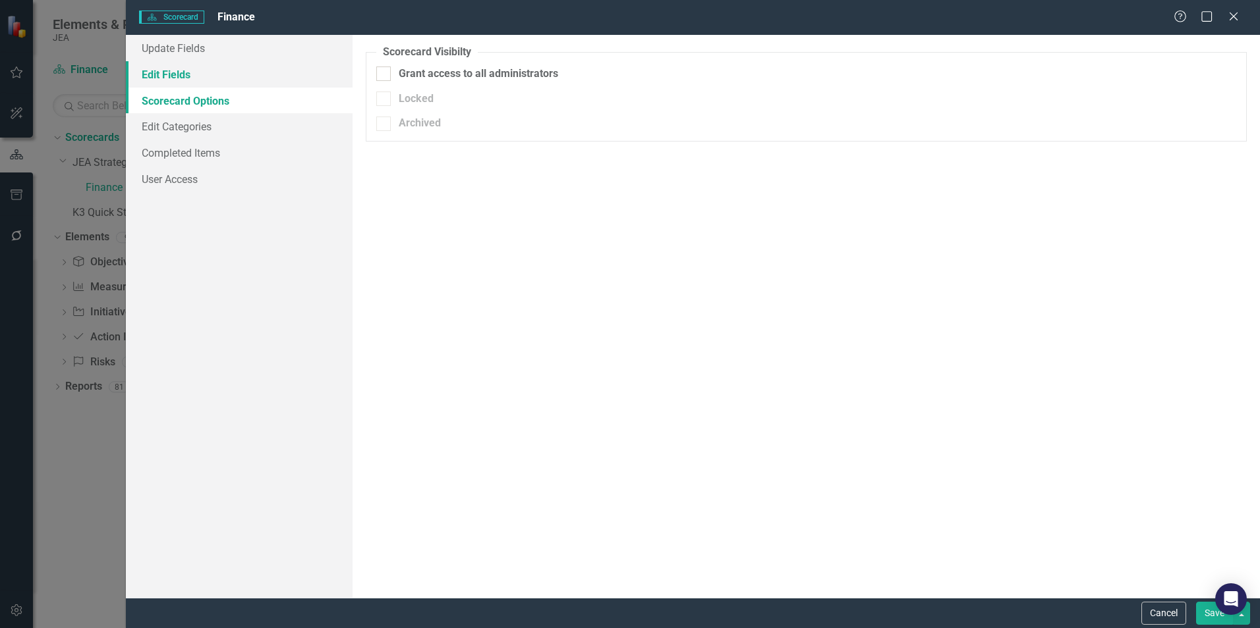
click at [165, 73] on link "Edit Fields" at bounding box center [239, 74] width 227 height 26
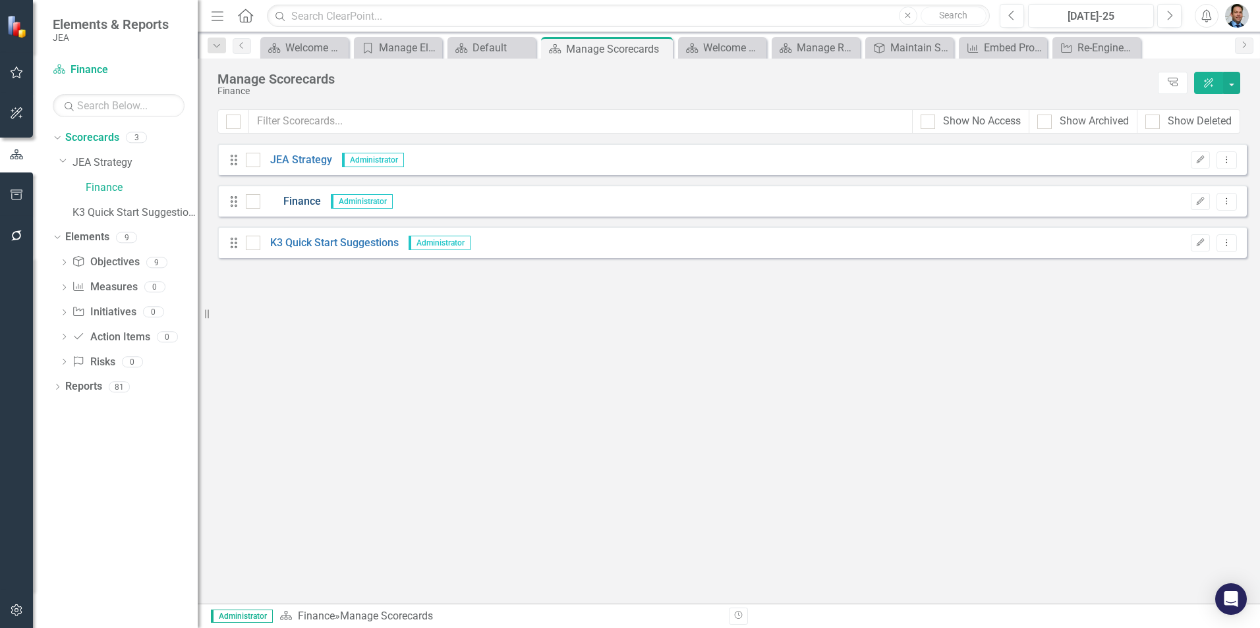
click at [310, 198] on link "Finance" at bounding box center [290, 201] width 61 height 15
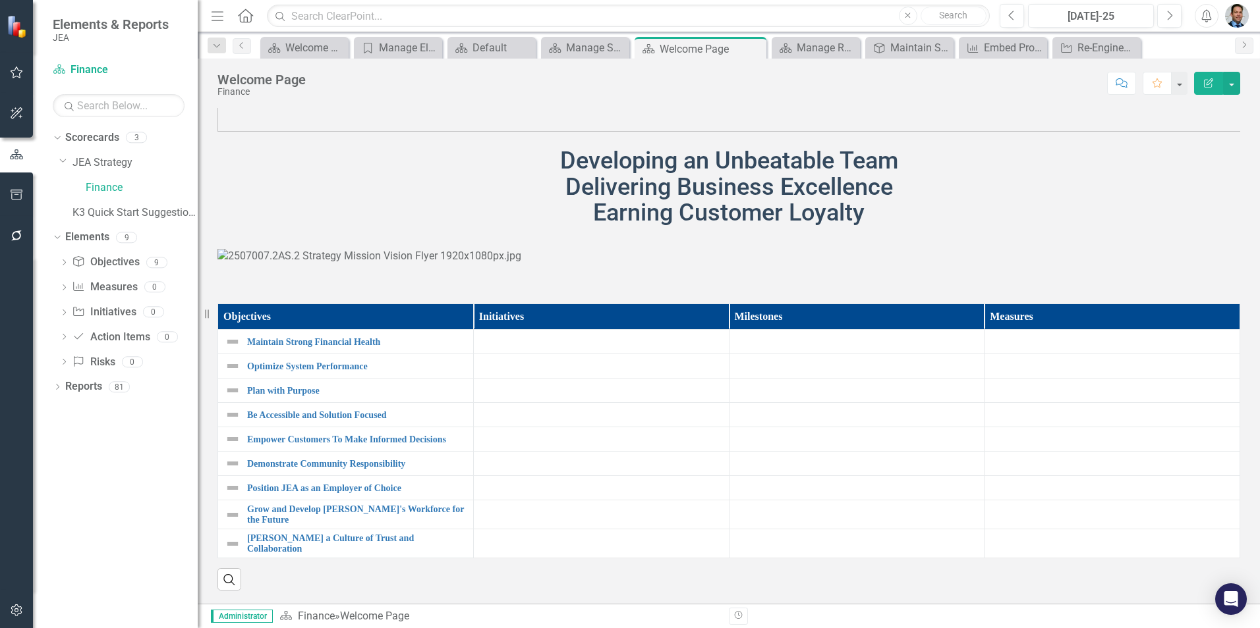
scroll to position [192, 0]
click at [1206, 84] on icon "Edit Report" at bounding box center [1208, 82] width 12 height 9
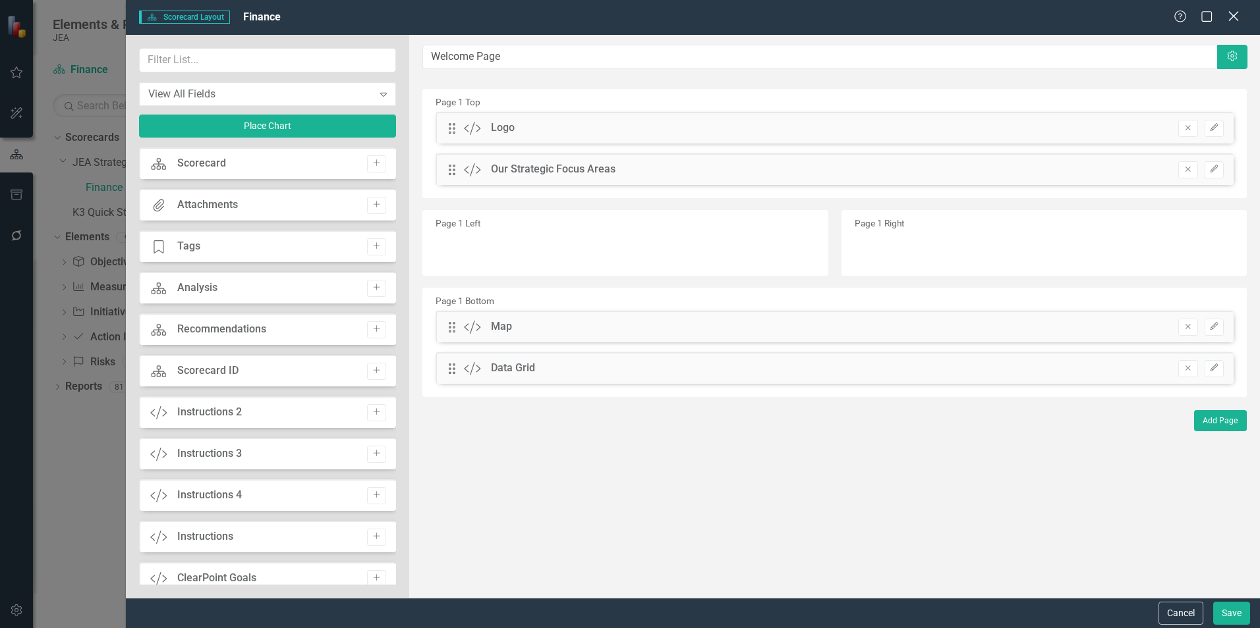
click at [1236, 17] on icon "Close" at bounding box center [1233, 16] width 16 height 13
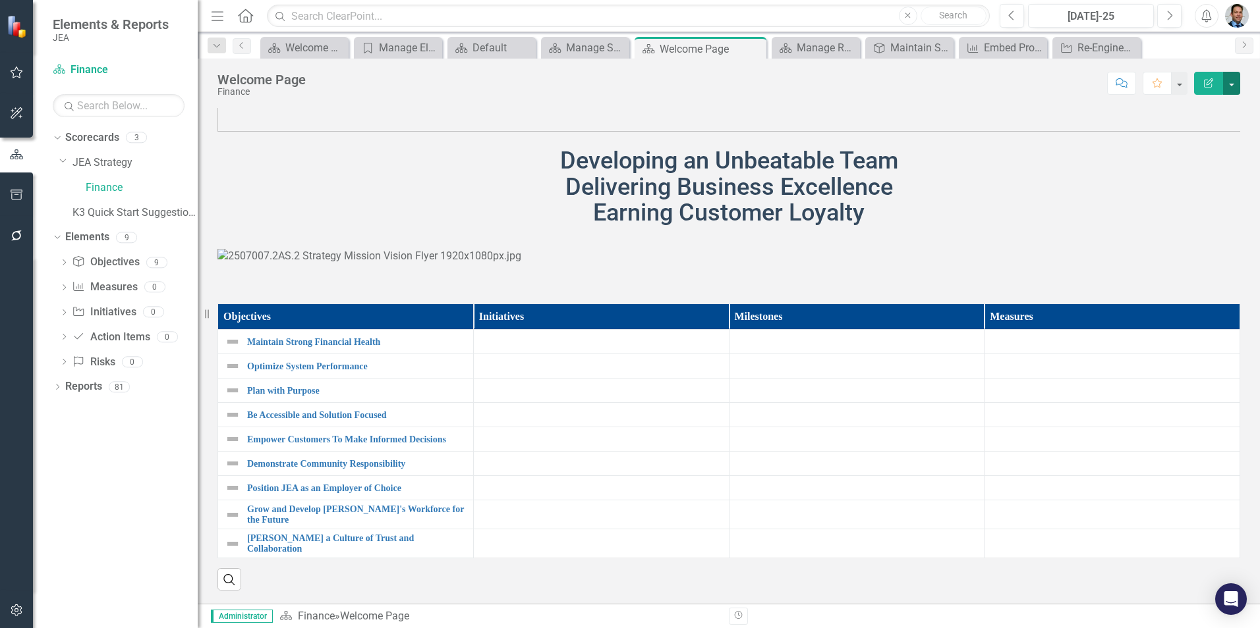
click at [1236, 81] on button "button" at bounding box center [1231, 83] width 17 height 23
click at [1179, 105] on link "Edit Edit Scorecard" at bounding box center [1185, 108] width 107 height 24
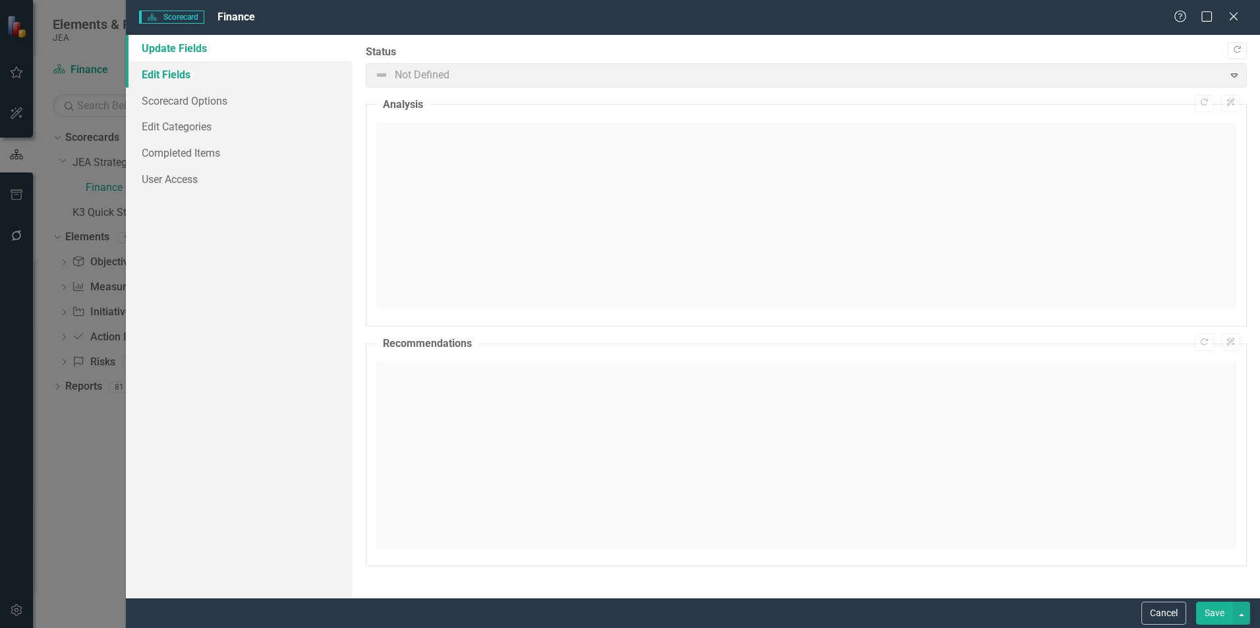
click at [175, 82] on link "Edit Fields" at bounding box center [239, 74] width 227 height 26
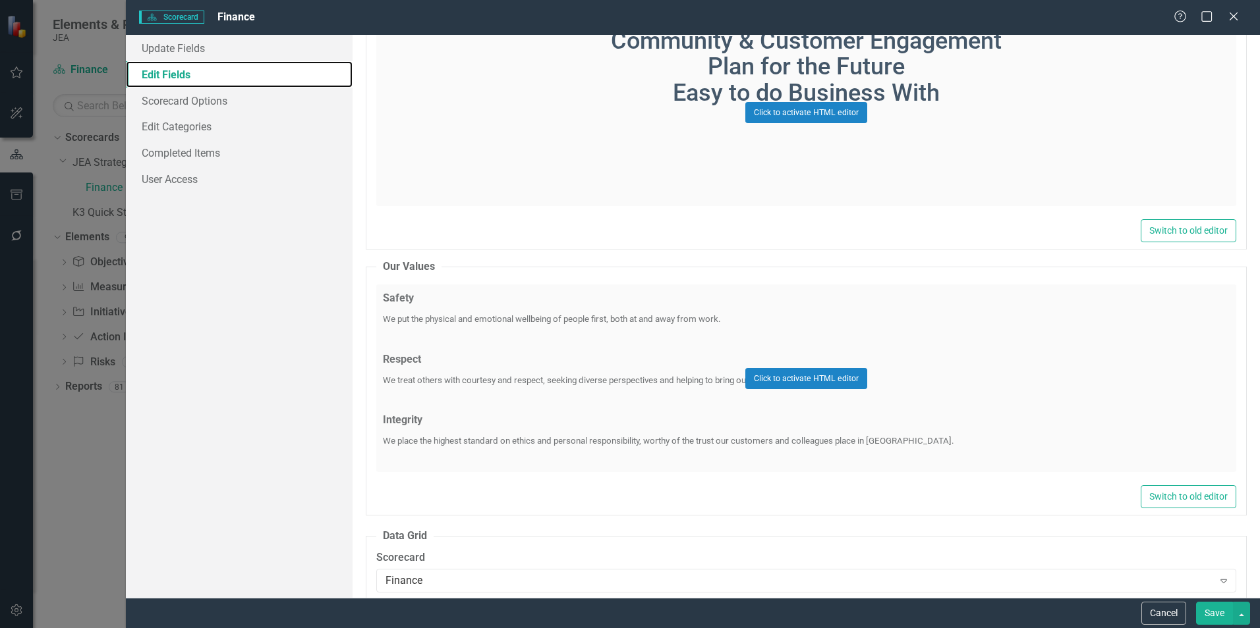
scroll to position [3491, 0]
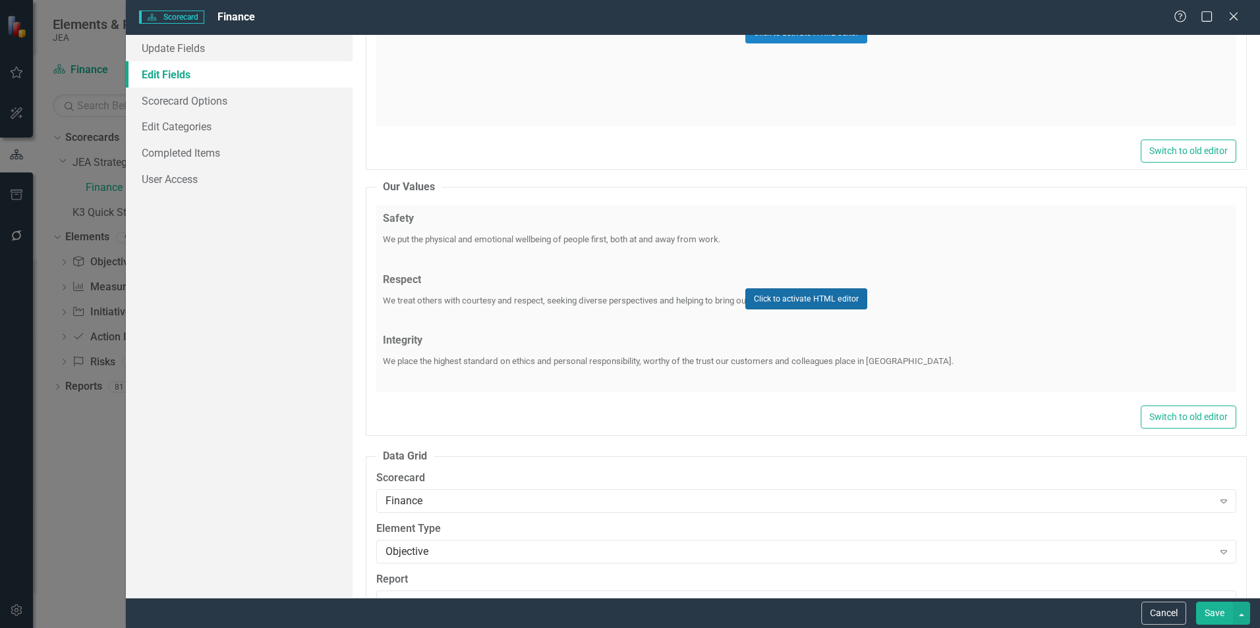
click at [822, 299] on button "Click to activate HTML editor" at bounding box center [806, 299] width 122 height 21
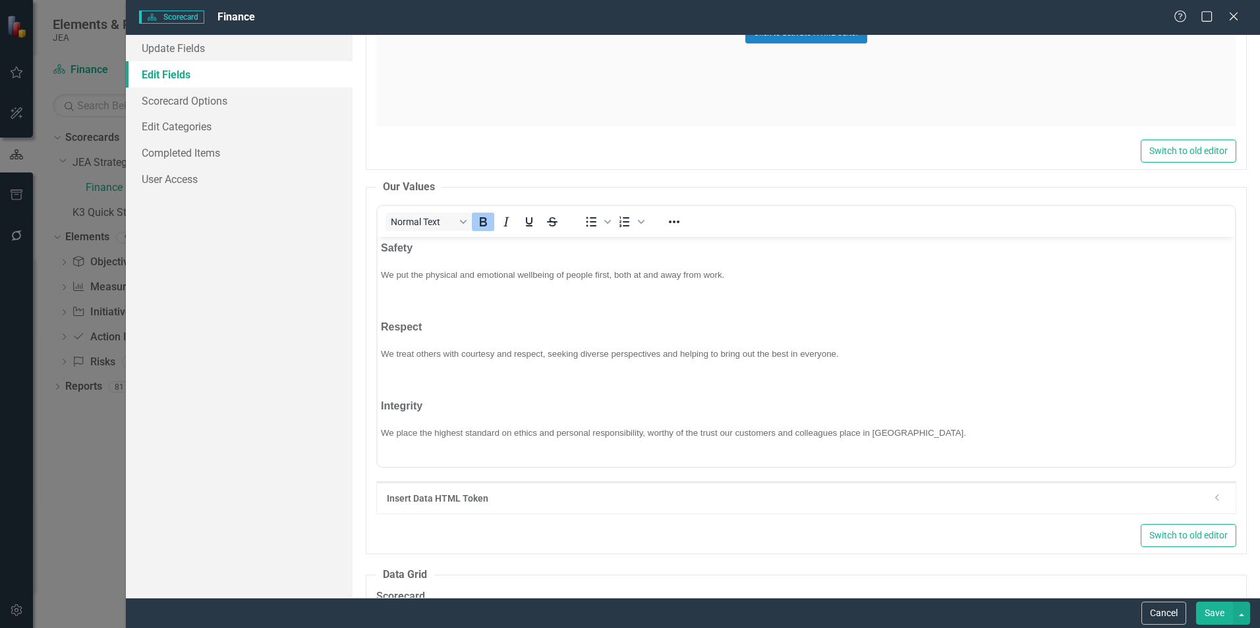
scroll to position [0, 0]
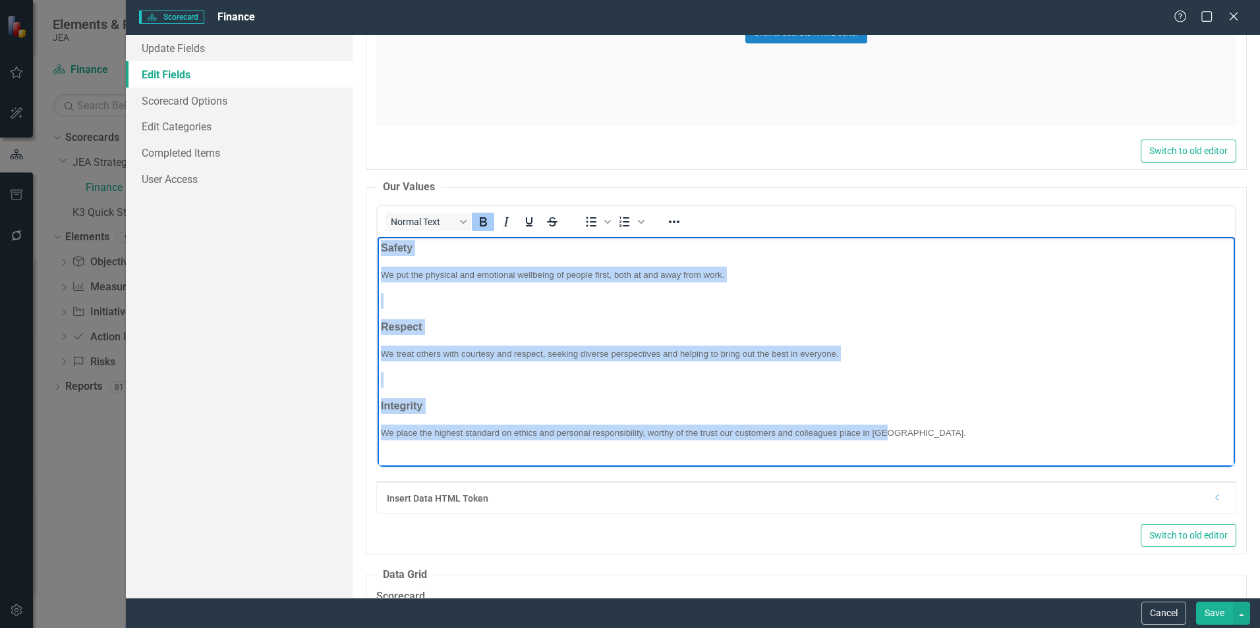
drag, startPoint x: 906, startPoint y: 445, endPoint x: 341, endPoint y: 240, distance: 601.0
click at [377, 240] on html "Safety We put the physical and emotional wellbeing of people first, both at and…" at bounding box center [805, 345] width 857 height 217
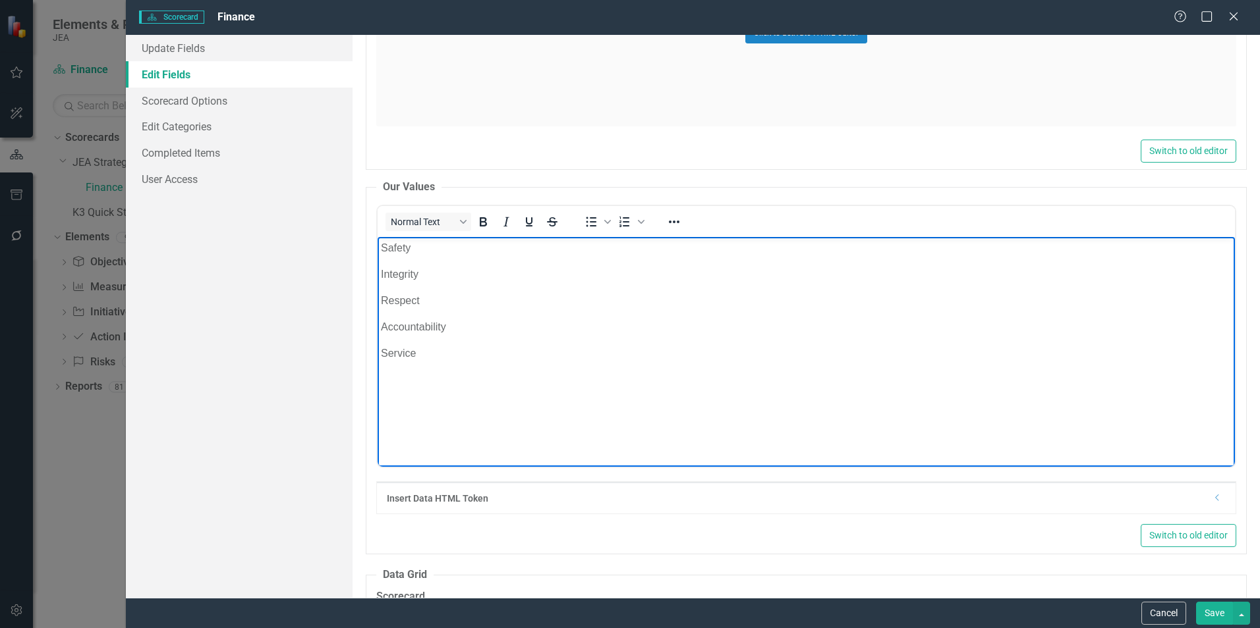
click at [1215, 617] on button "Save" at bounding box center [1214, 613] width 37 height 23
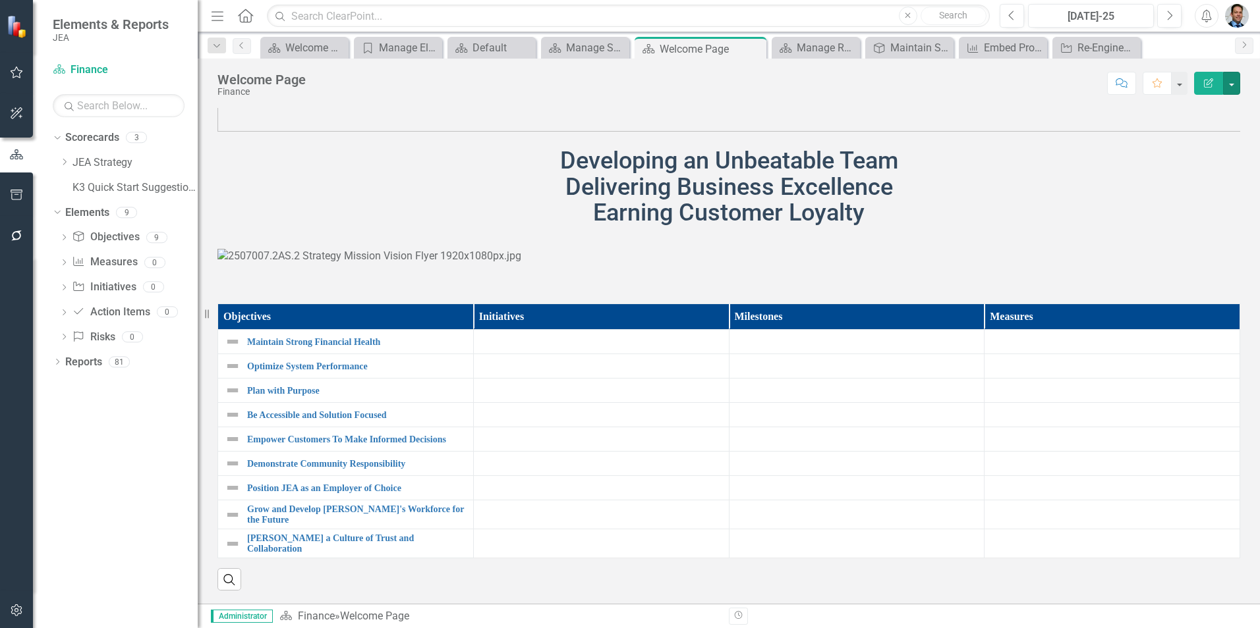
scroll to position [653, 0]
click at [1204, 79] on icon "Edit Report" at bounding box center [1208, 82] width 12 height 9
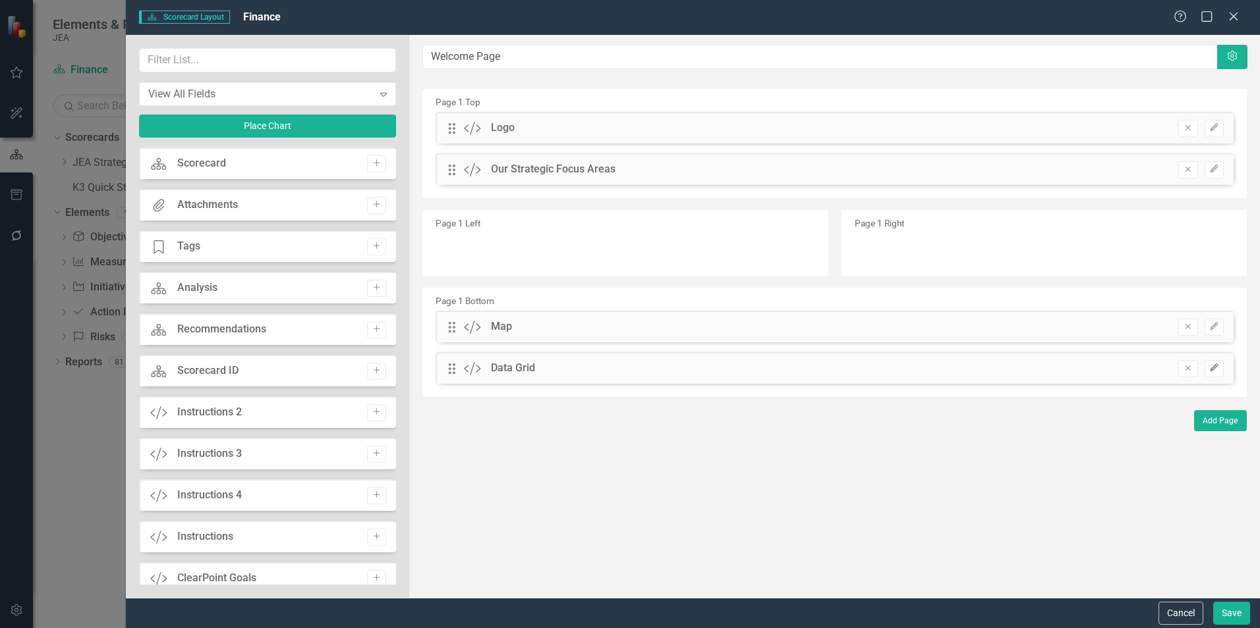
click at [1212, 370] on icon "button" at bounding box center [1213, 368] width 8 height 8
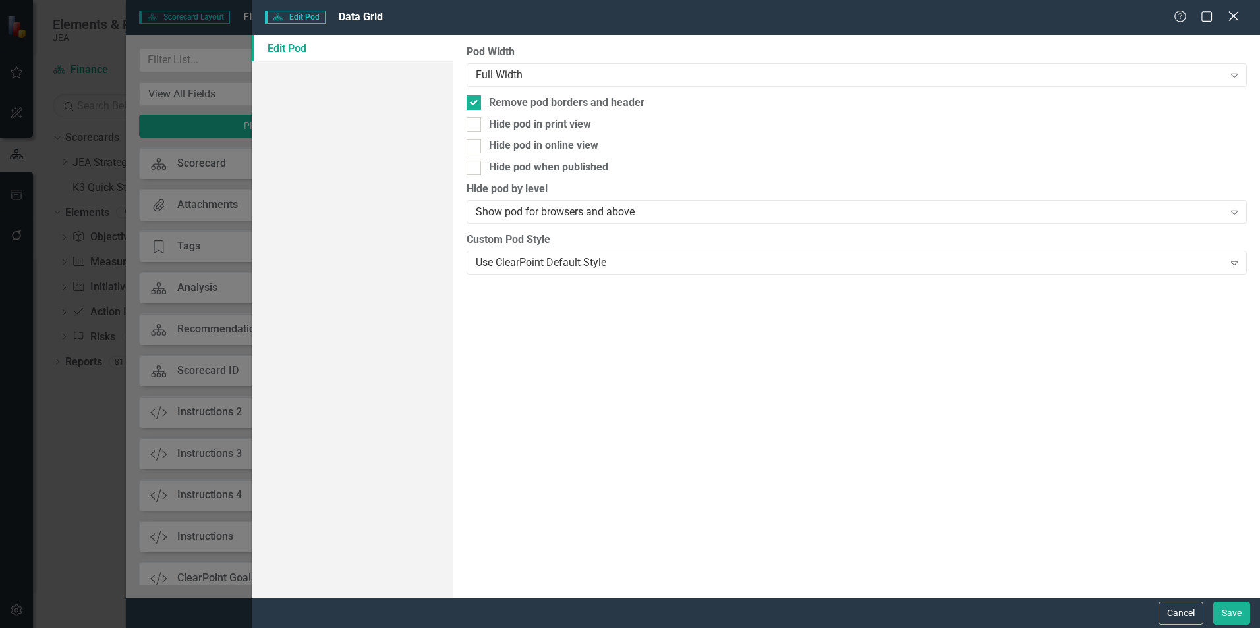
click at [1235, 18] on icon "Close" at bounding box center [1233, 16] width 16 height 13
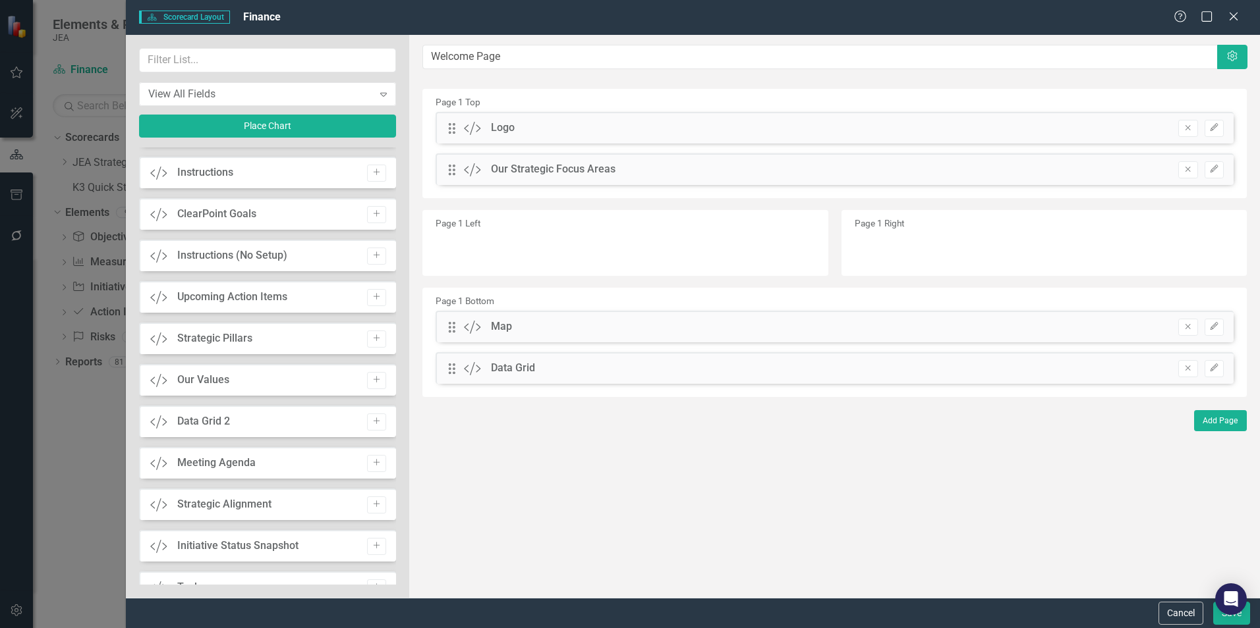
scroll to position [395, 0]
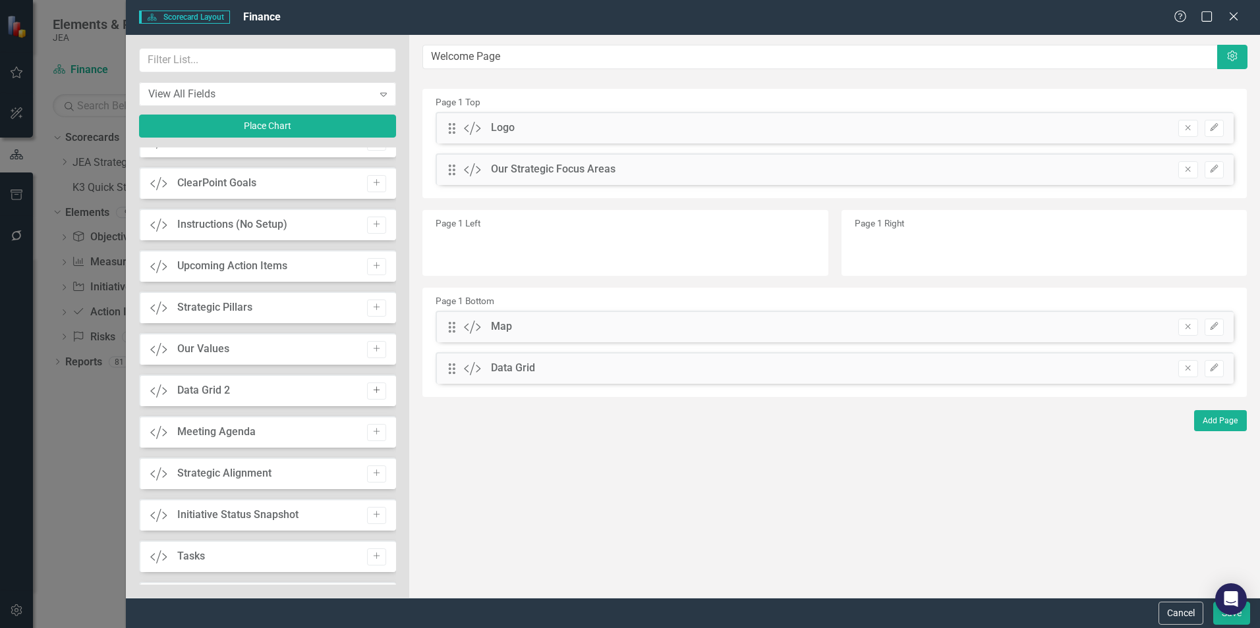
click at [377, 392] on button "Add" at bounding box center [376, 391] width 19 height 17
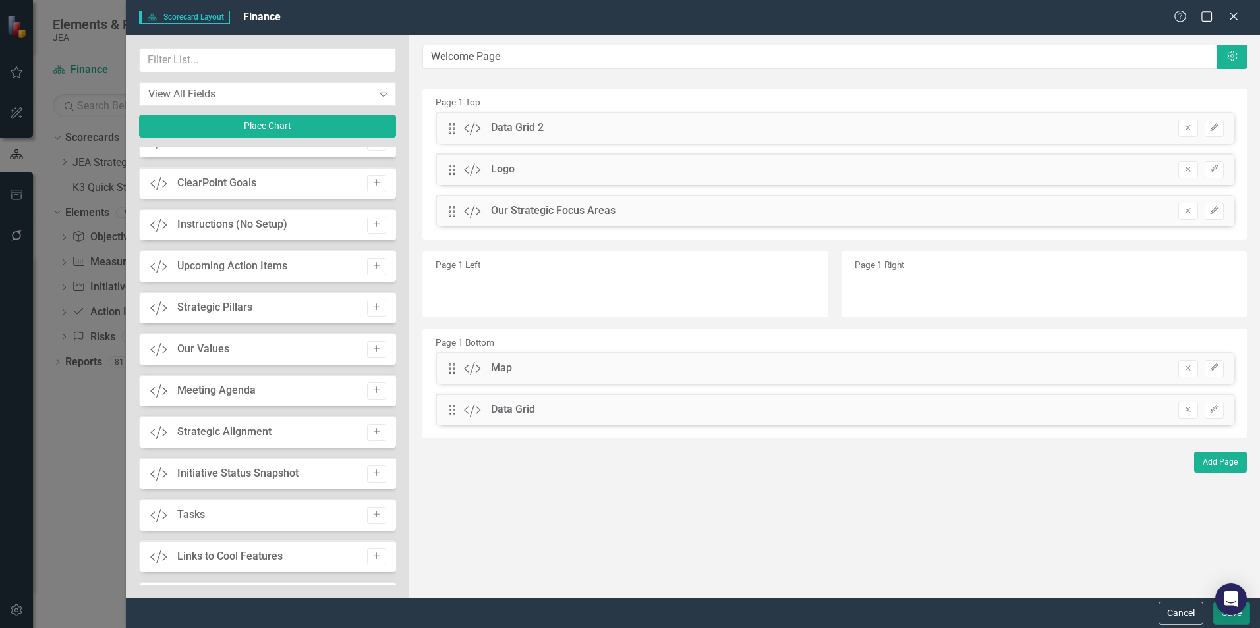
click at [1236, 617] on button "Save" at bounding box center [1231, 613] width 37 height 23
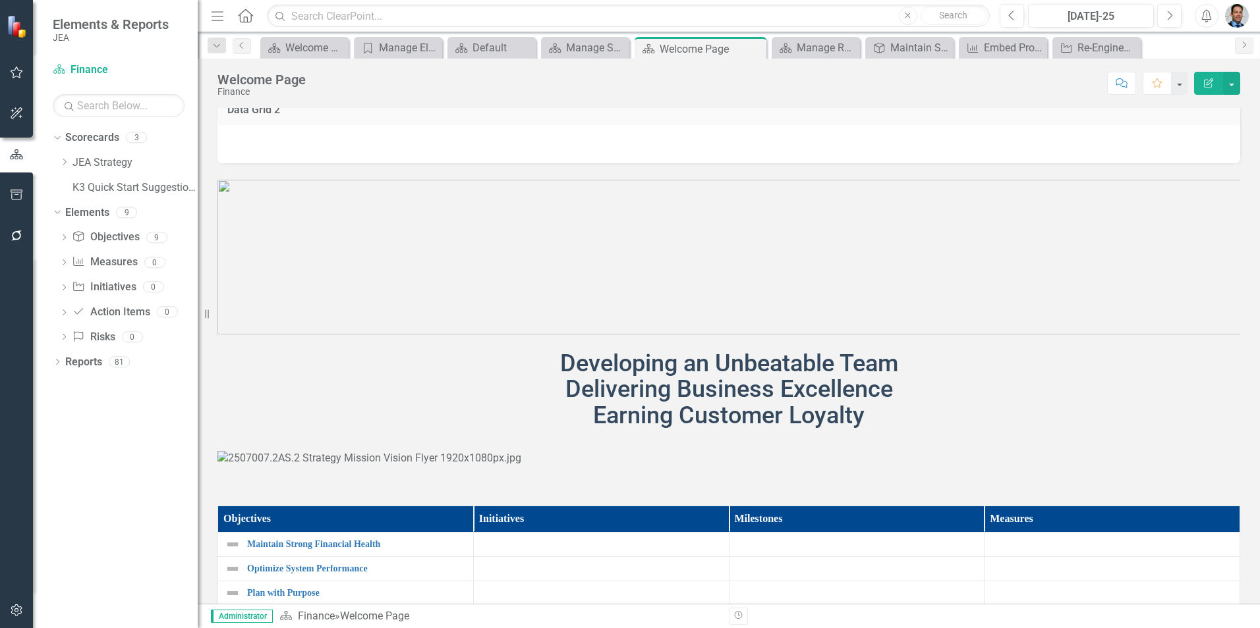
scroll to position [0, 0]
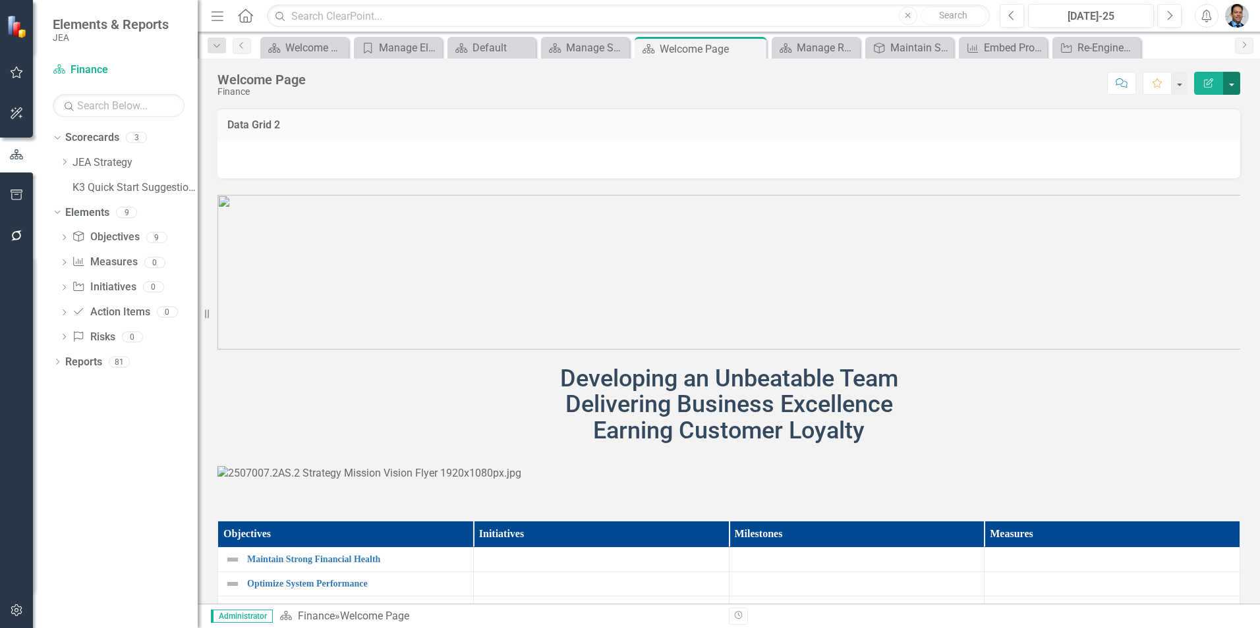
click at [1235, 90] on button "button" at bounding box center [1231, 83] width 17 height 23
click at [1219, 107] on link "Edit Edit Scorecard" at bounding box center [1185, 108] width 107 height 24
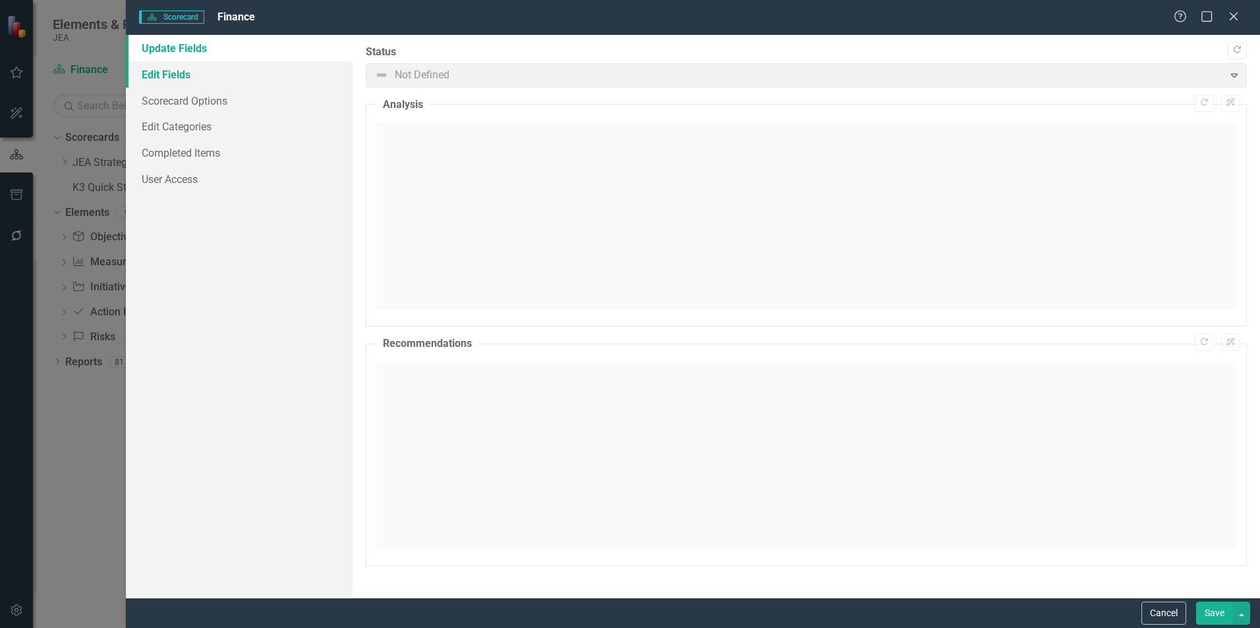
click at [191, 72] on link "Edit Fields" at bounding box center [239, 74] width 227 height 26
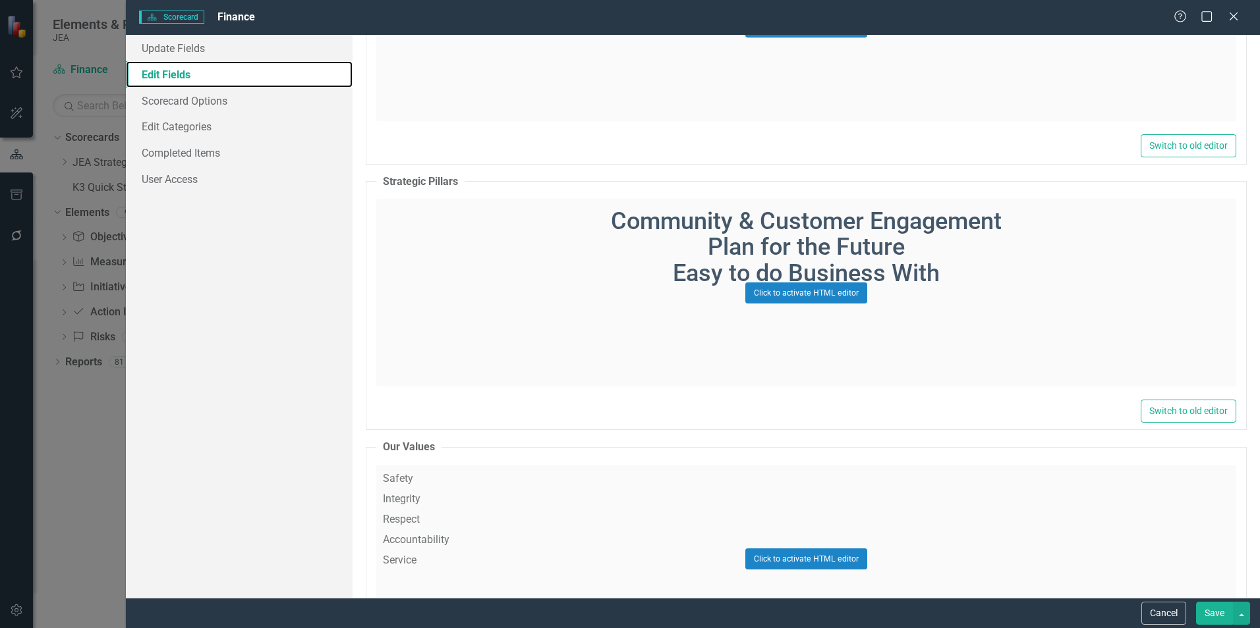
scroll to position [3228, 0]
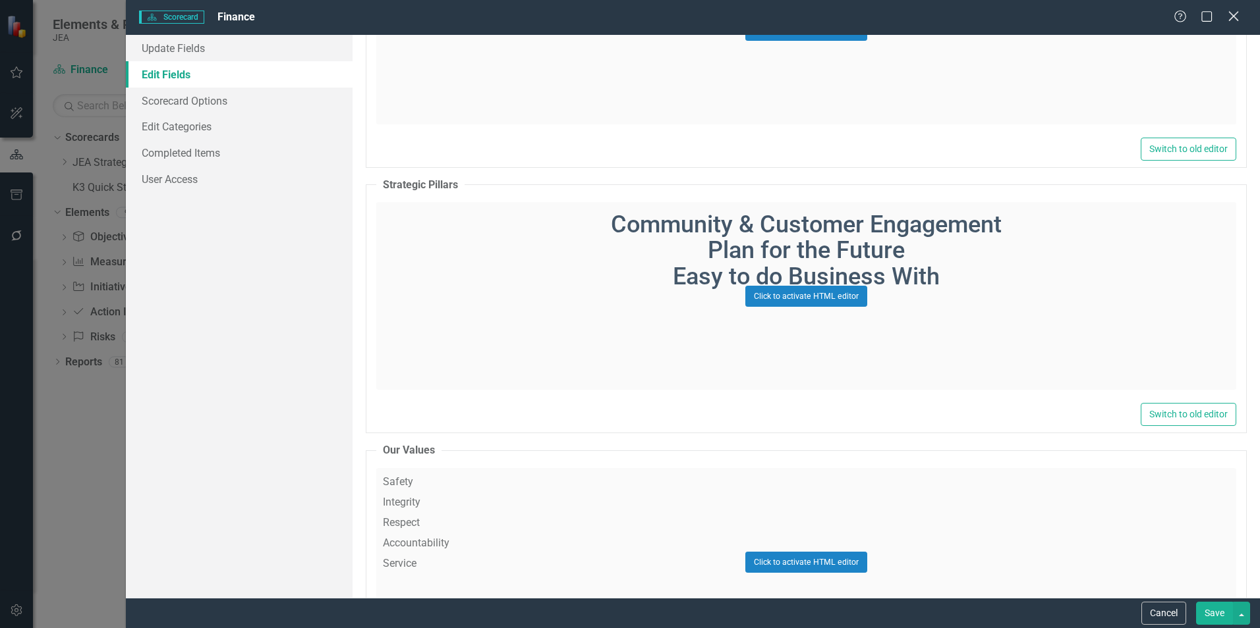
click at [1235, 16] on icon "Close" at bounding box center [1233, 16] width 16 height 13
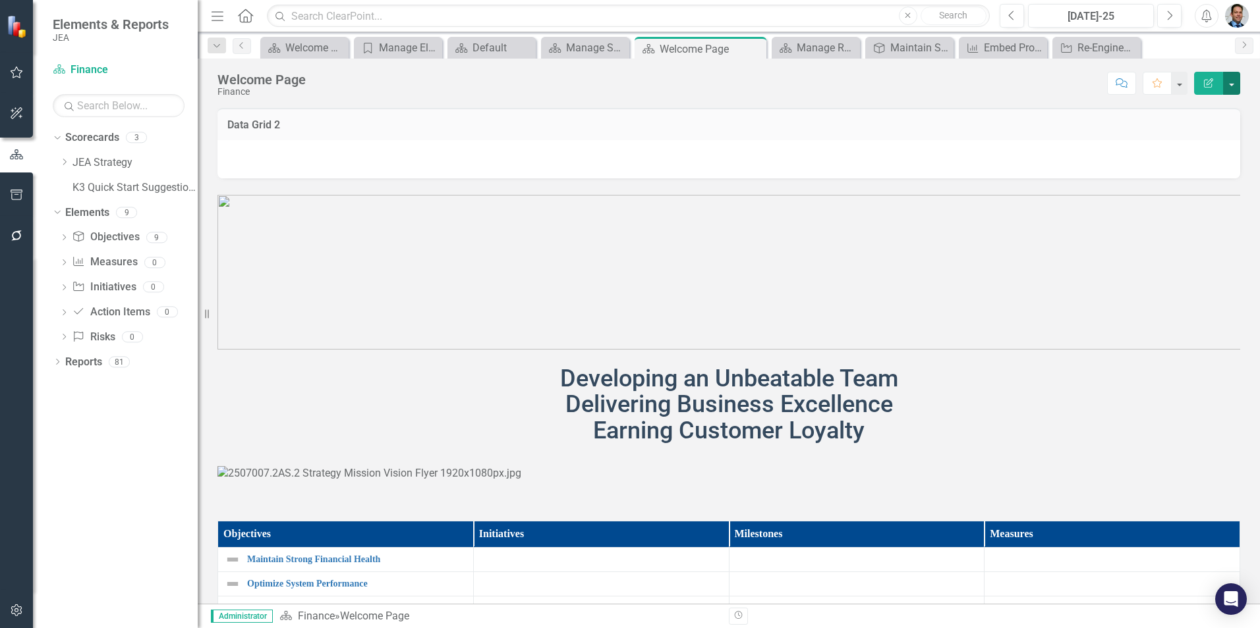
click at [1227, 86] on button "button" at bounding box center [1231, 83] width 17 height 23
click at [1188, 131] on link "Edit Report Edit Layout" at bounding box center [1185, 132] width 107 height 24
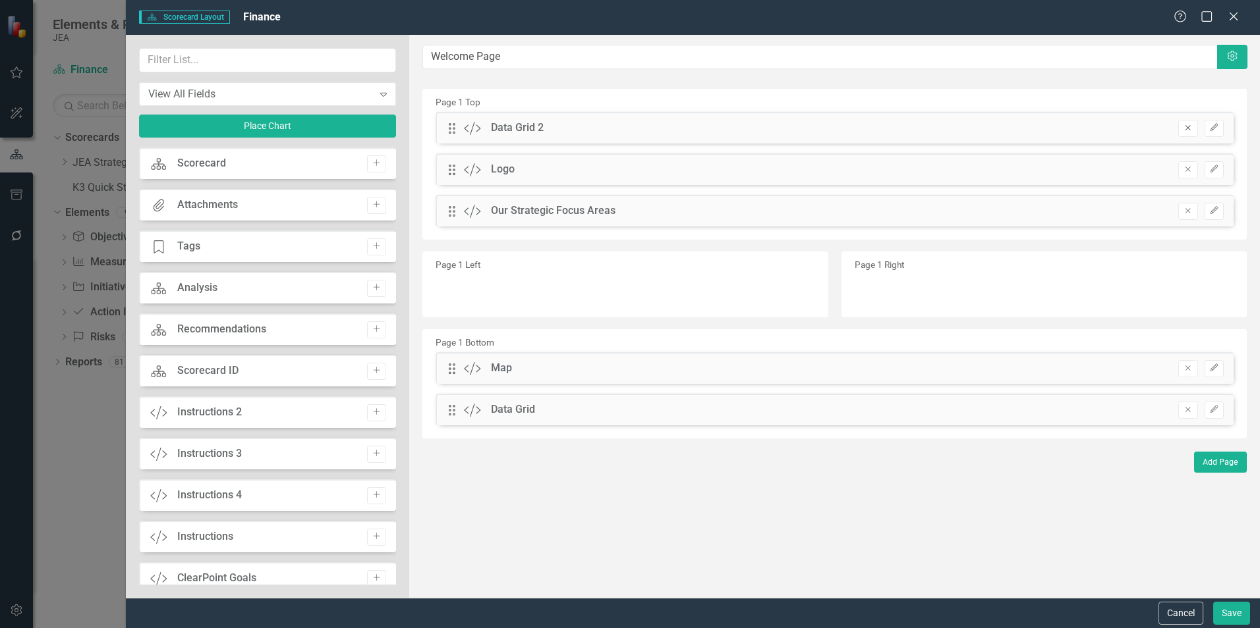
click at [1186, 128] on icon "Remove" at bounding box center [1187, 128] width 10 height 8
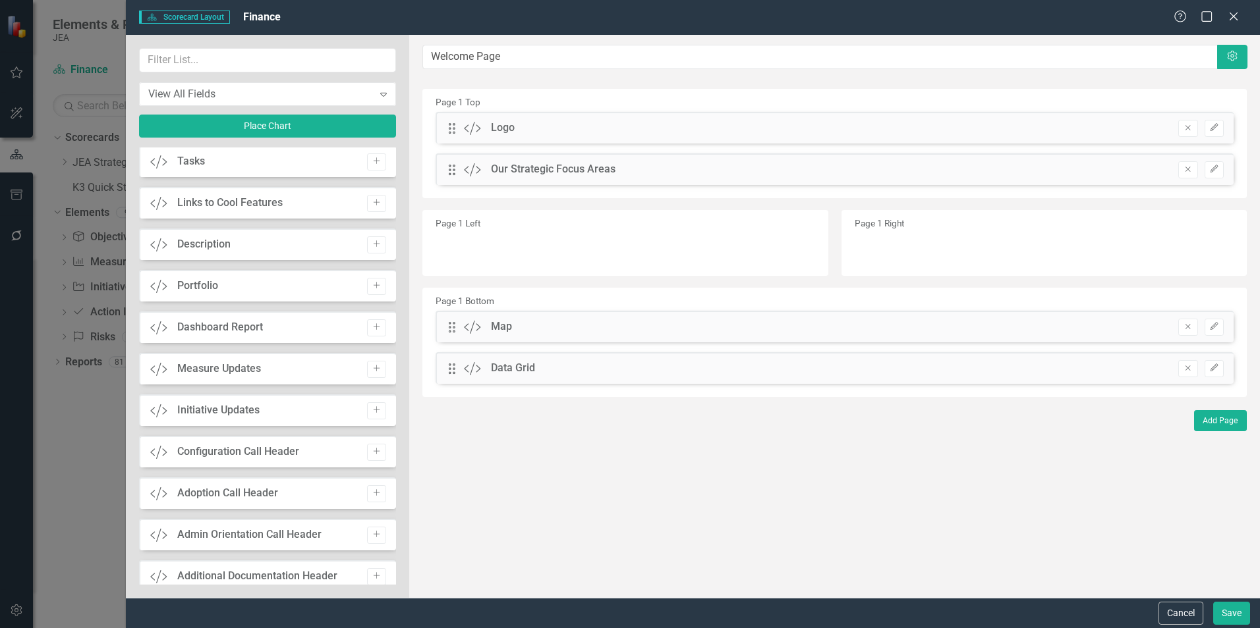
scroll to position [856, 0]
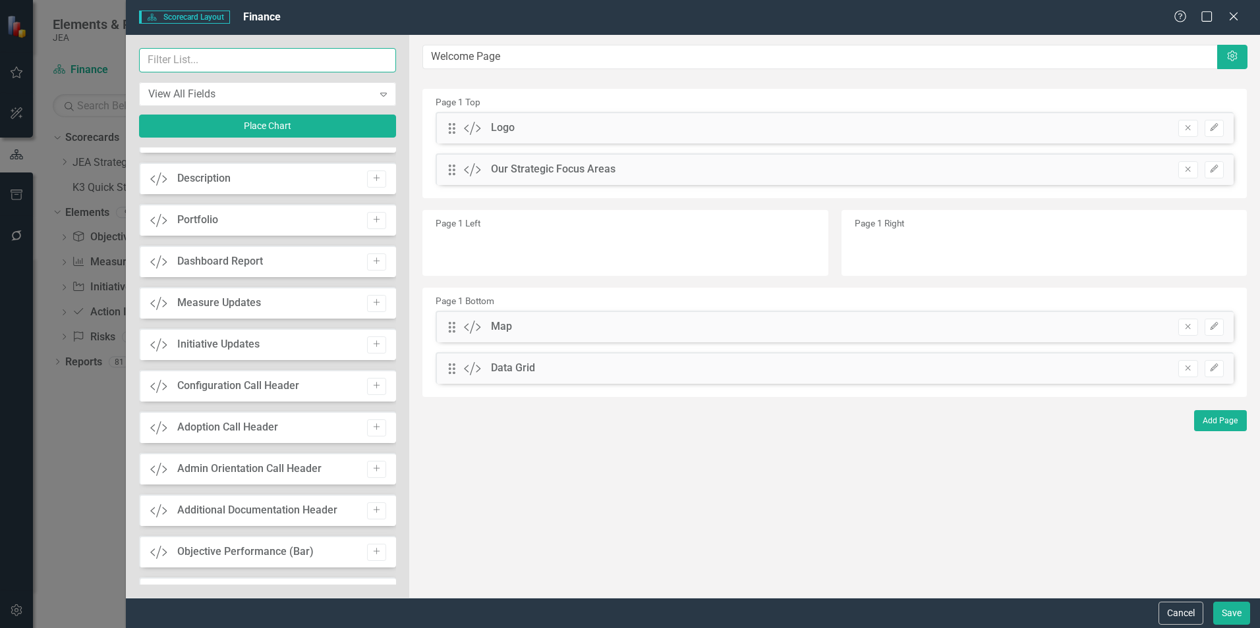
click at [238, 57] on input "text" at bounding box center [267, 60] width 257 height 24
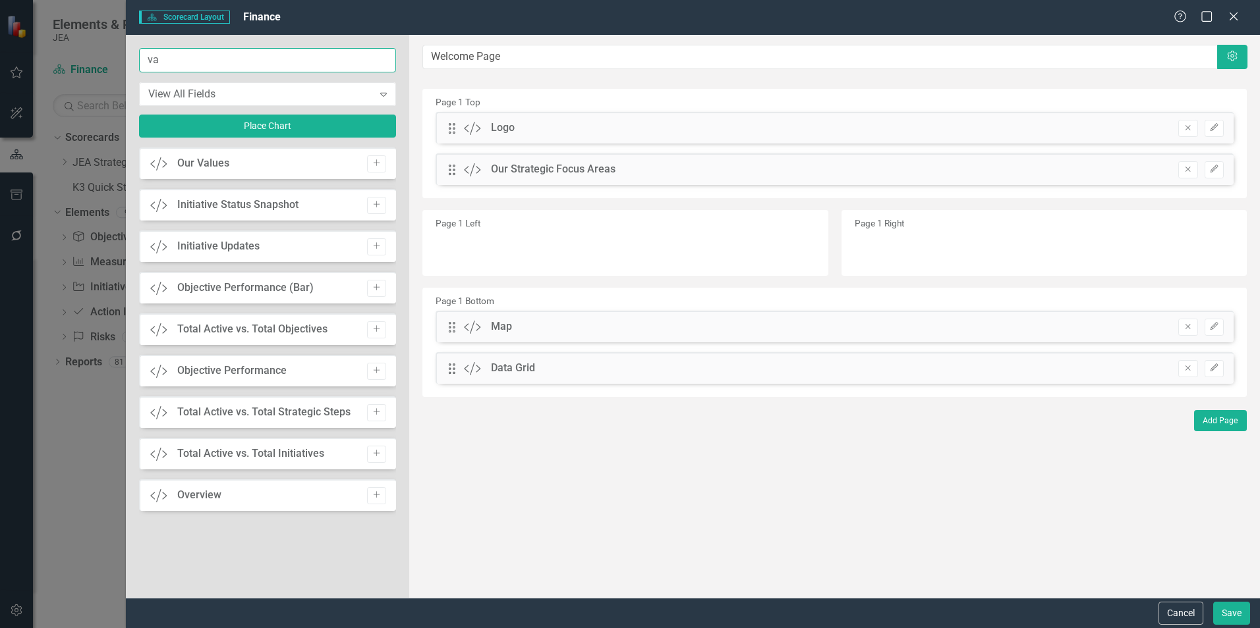
scroll to position [0, 0]
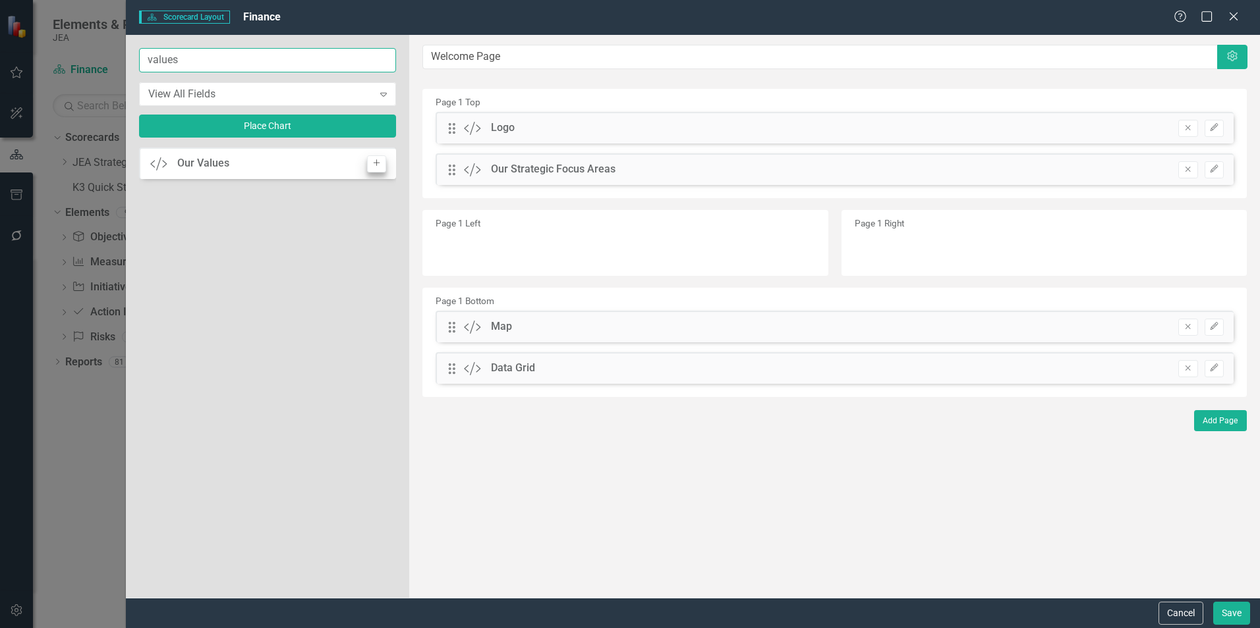
type input "values"
click at [377, 163] on icon "Add" at bounding box center [377, 163] width 10 height 8
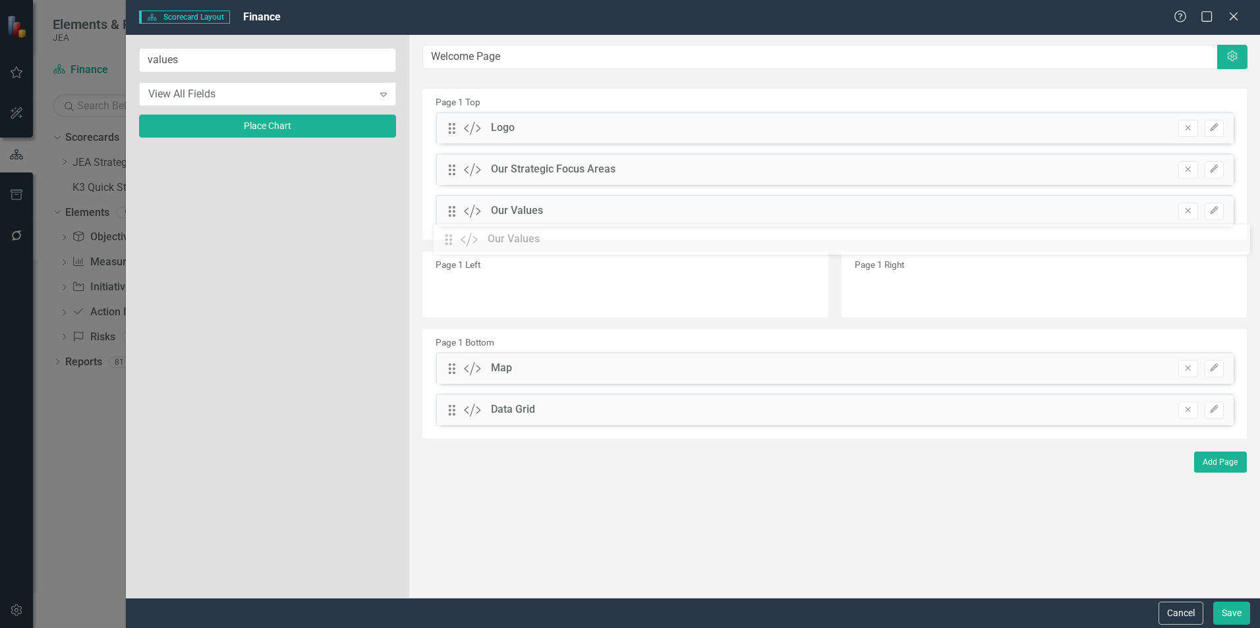
drag, startPoint x: 453, startPoint y: 128, endPoint x: 460, endPoint y: 239, distance: 111.6
click at [1227, 611] on button "Save" at bounding box center [1231, 613] width 37 height 23
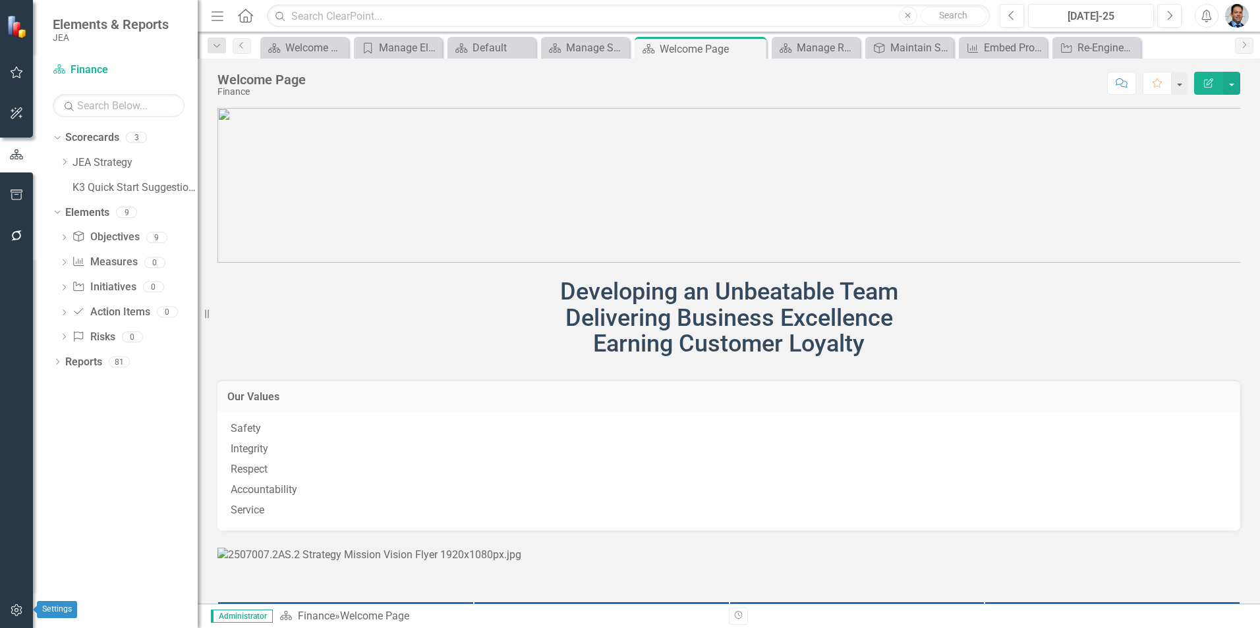
click at [9, 611] on button "button" at bounding box center [17, 612] width 30 height 28
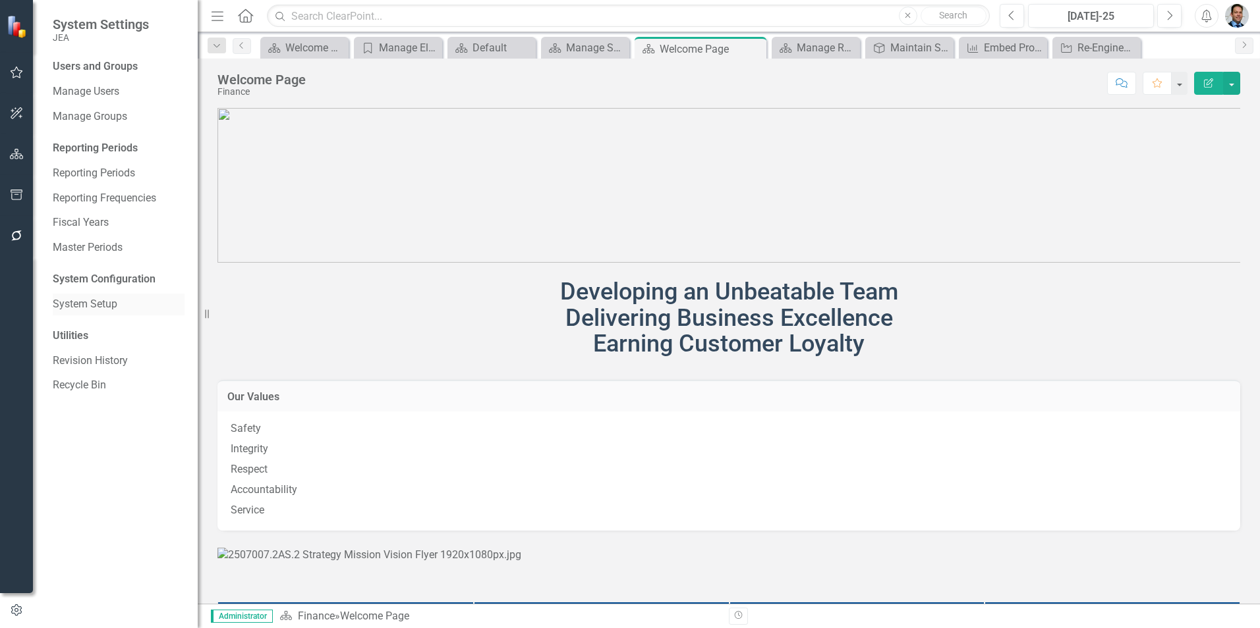
click at [84, 308] on link "System Setup" at bounding box center [119, 304] width 132 height 15
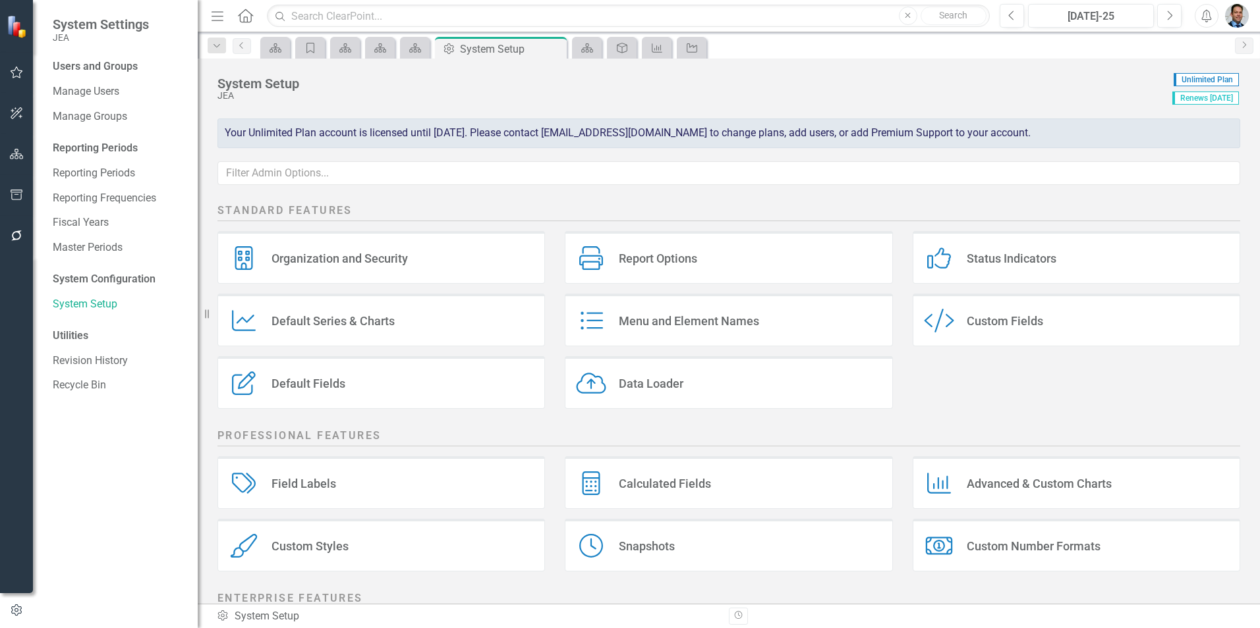
click at [980, 333] on div "Custom Style Custom Fields" at bounding box center [1075, 320] width 327 height 53
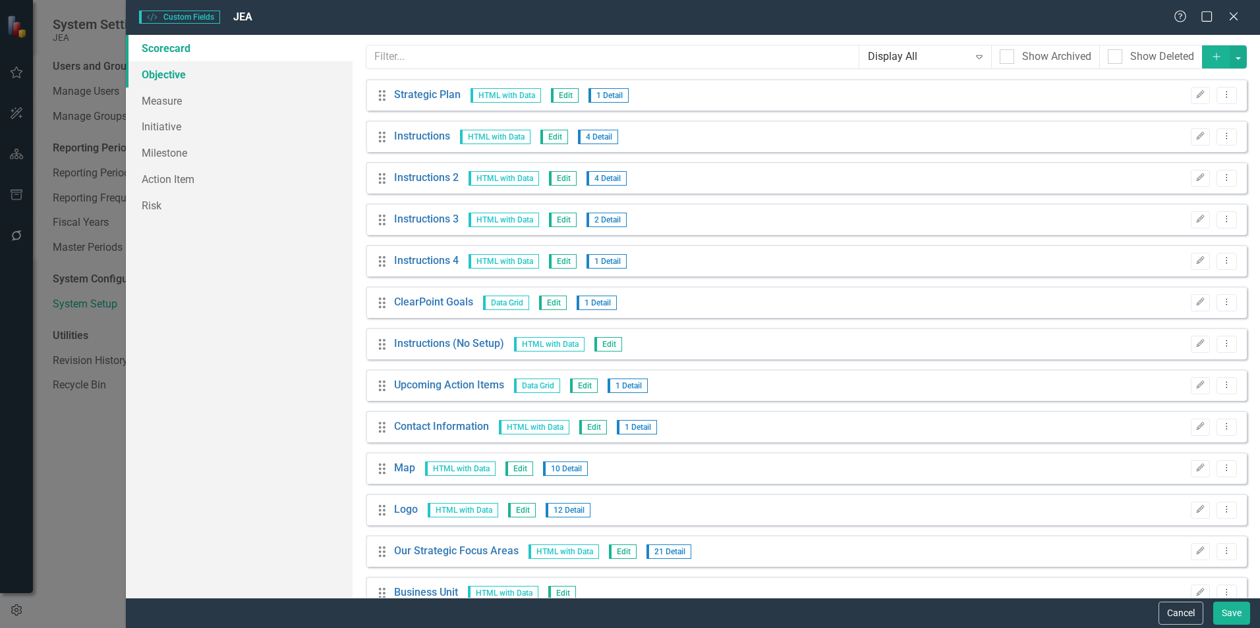
click at [159, 74] on link "Objective" at bounding box center [239, 74] width 227 height 26
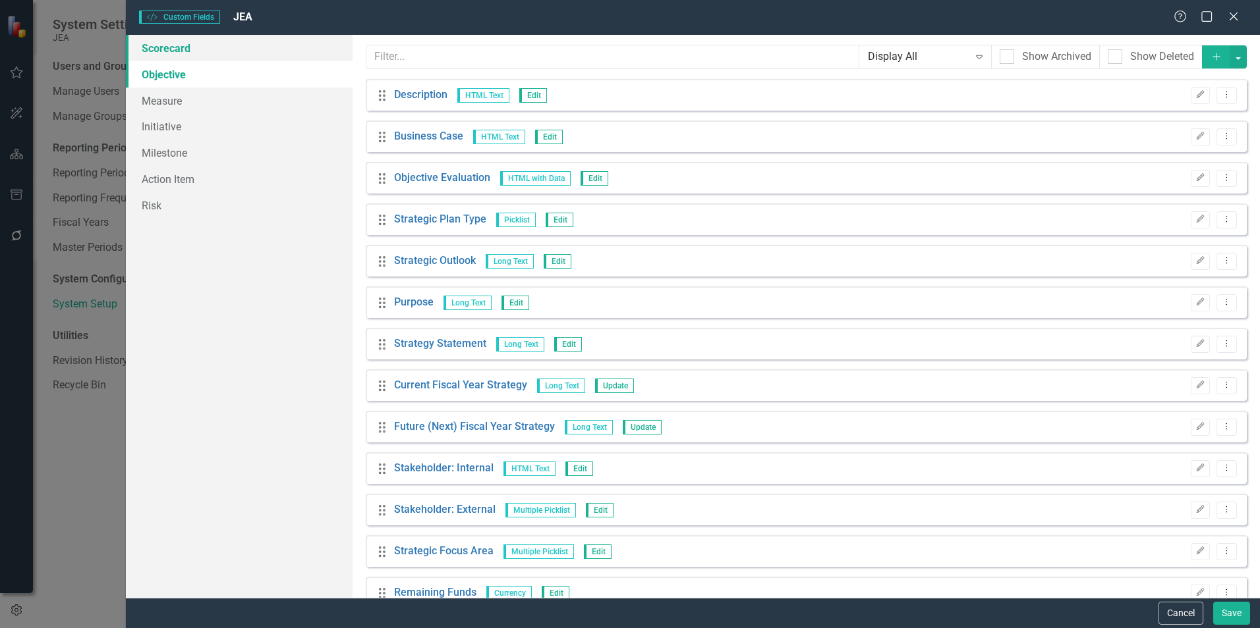
click at [162, 53] on link "Scorecard" at bounding box center [239, 48] width 227 height 26
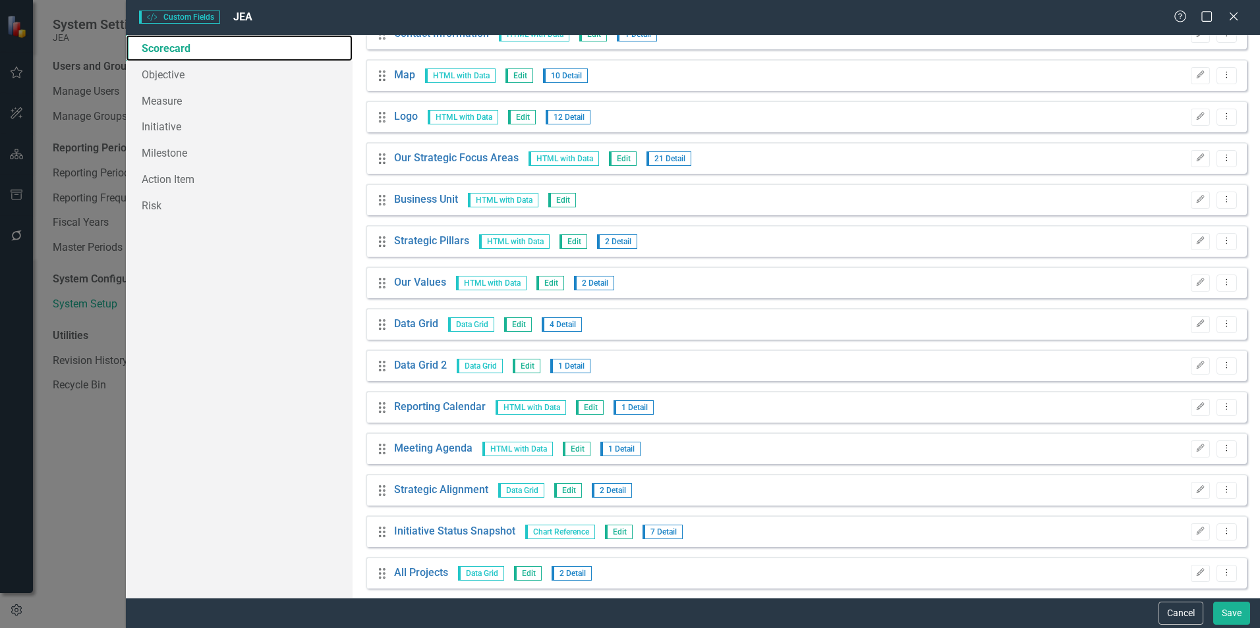
scroll to position [395, 0]
click at [1196, 322] on icon "button" at bounding box center [1200, 322] width 8 height 8
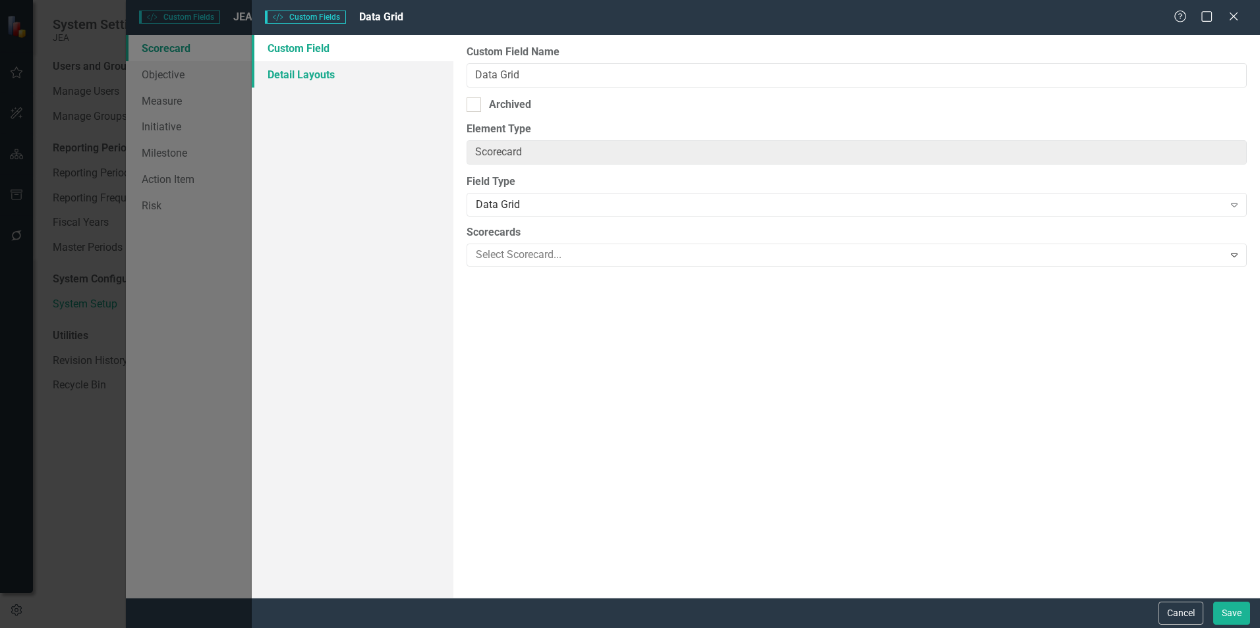
click at [323, 78] on link "Detail Layouts" at bounding box center [353, 74] width 202 height 26
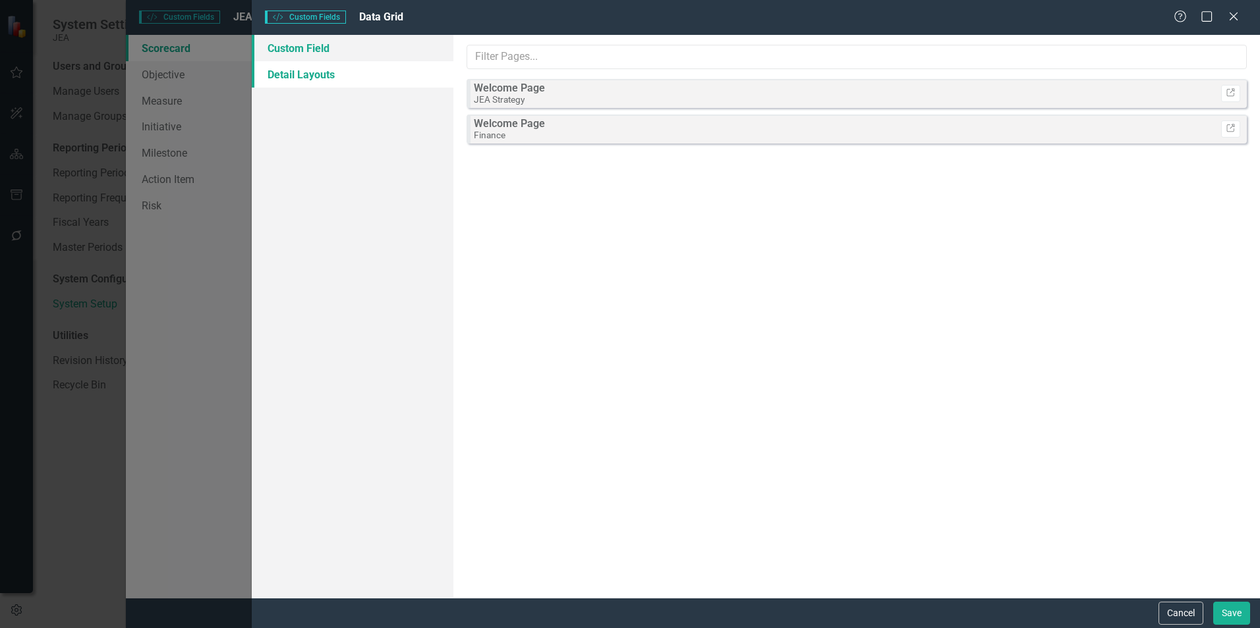
click at [320, 47] on link "Custom Field" at bounding box center [353, 48] width 202 height 26
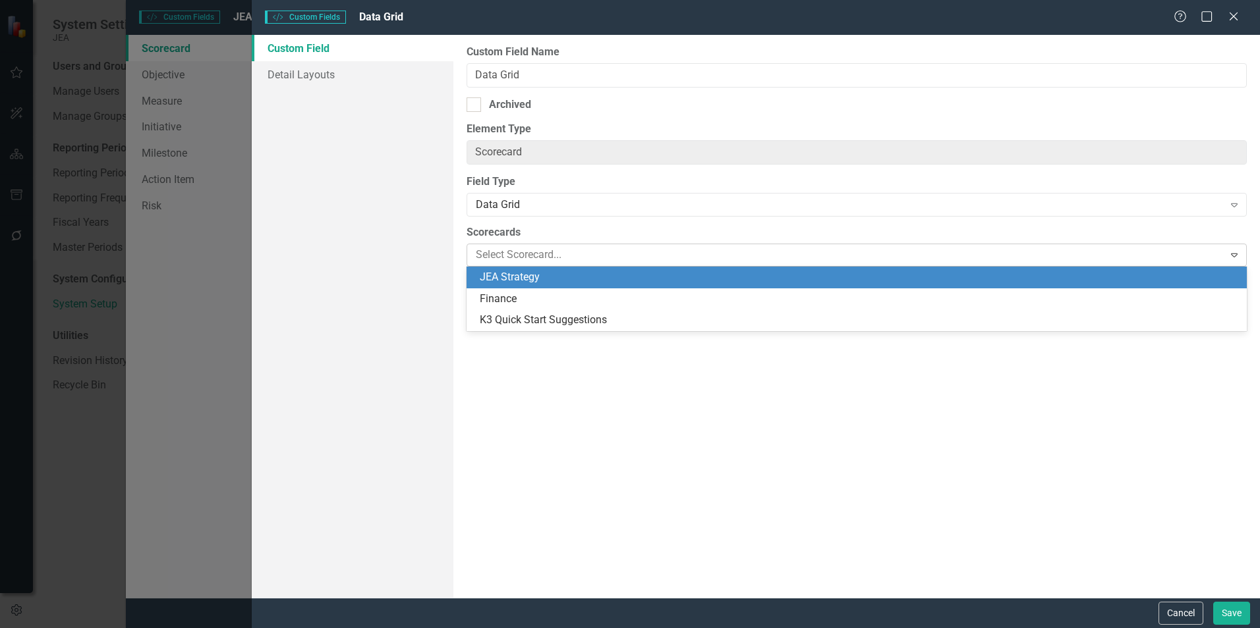
click at [715, 256] on div at bounding box center [846, 255] width 752 height 18
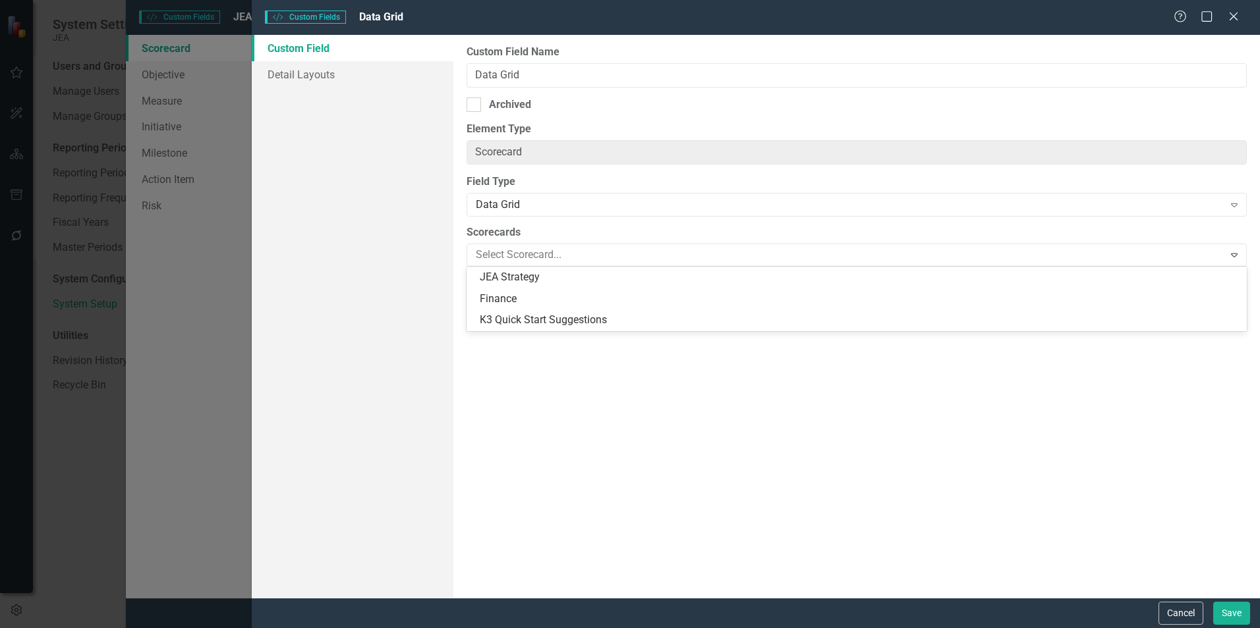
click at [736, 475] on div "Custom Field Name Data Grid Archived Element Type Scorecard ClearPoint Can Do M…" at bounding box center [856, 316] width 806 height 563
click at [1234, 16] on icon at bounding box center [1233, 16] width 10 height 10
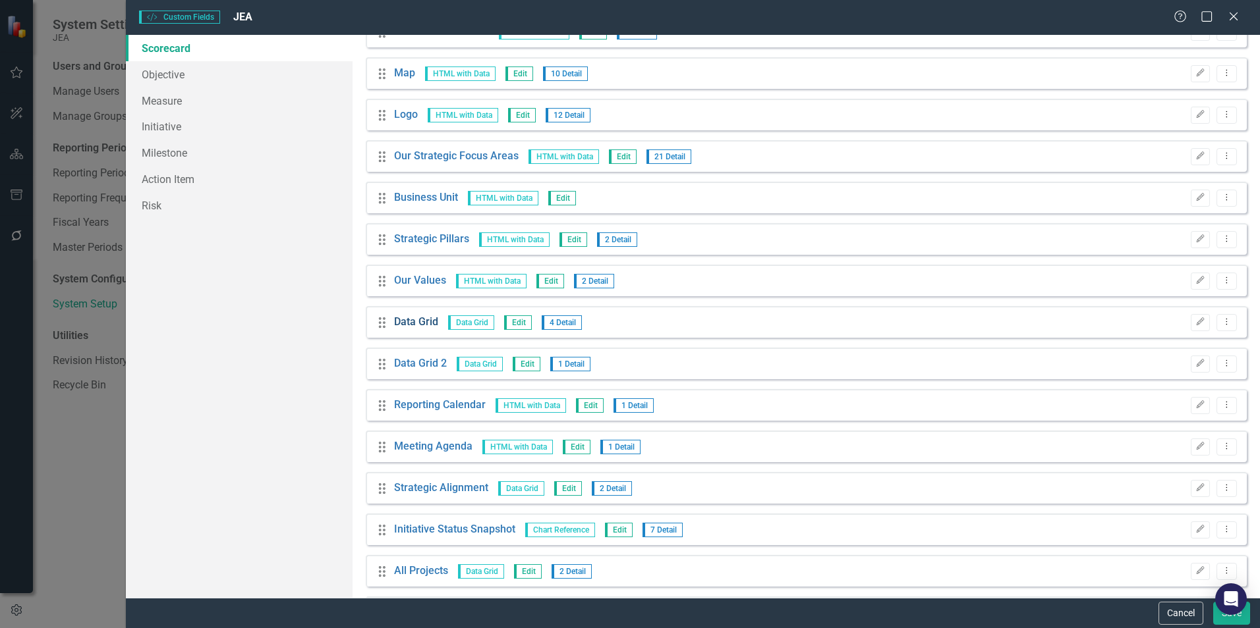
click at [405, 321] on link "Data Grid" at bounding box center [416, 322] width 44 height 15
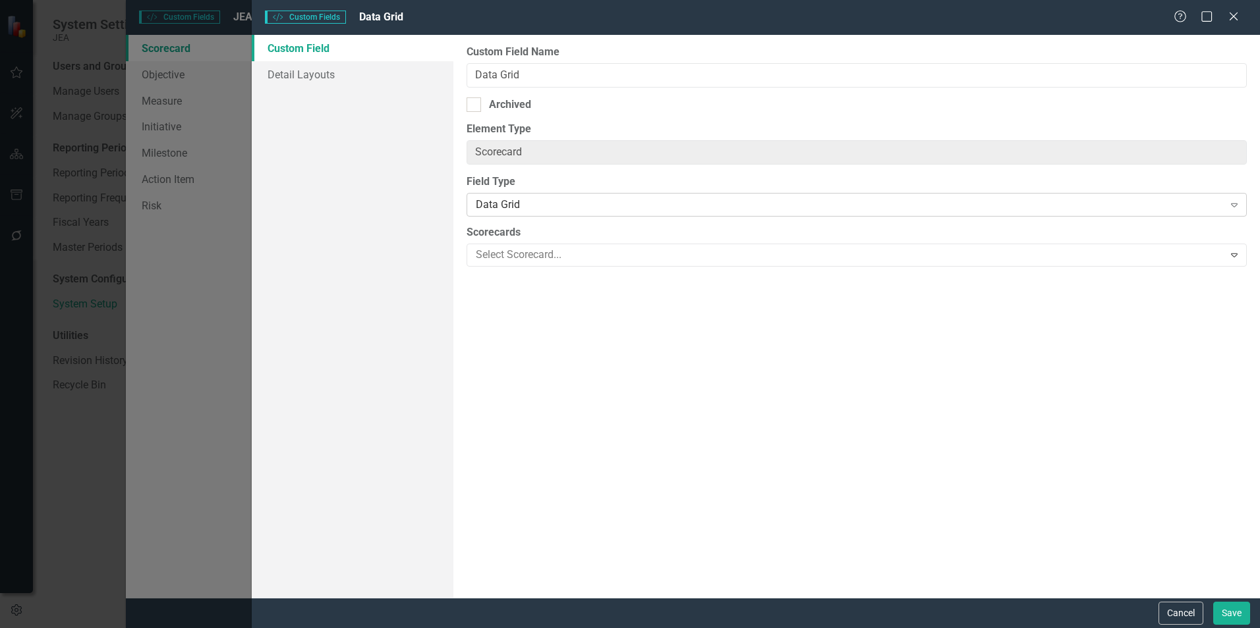
click at [507, 202] on div "Data Grid" at bounding box center [849, 205] width 747 height 15
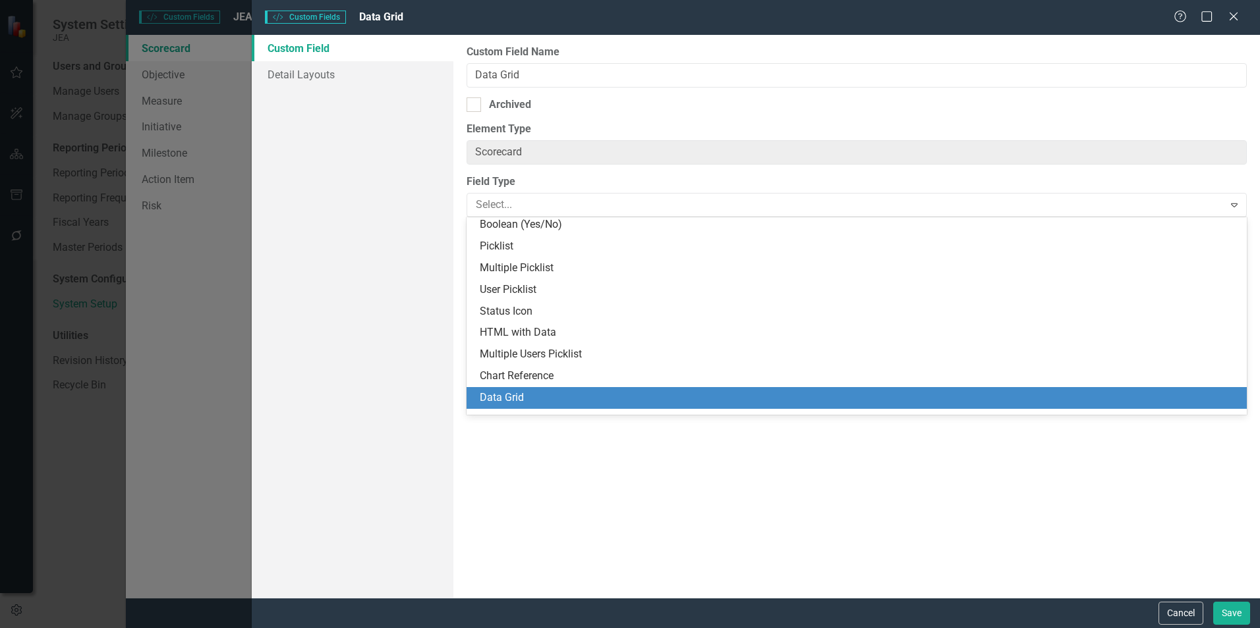
scroll to position [278, 0]
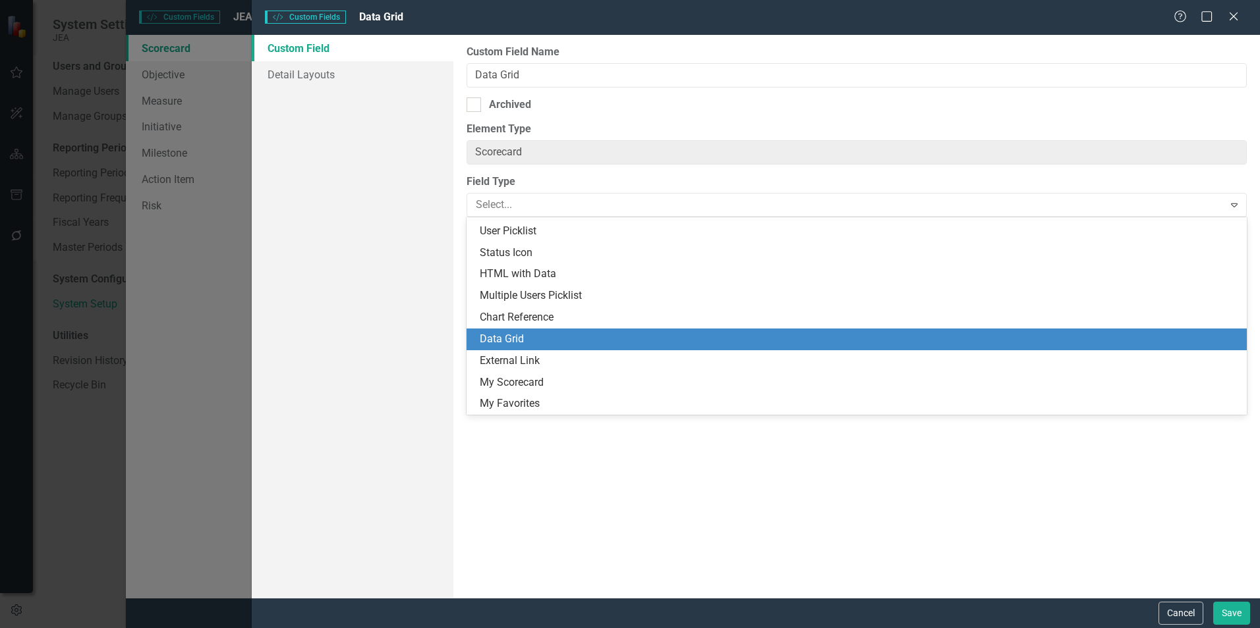
click at [514, 345] on div "Data Grid" at bounding box center [859, 339] width 759 height 15
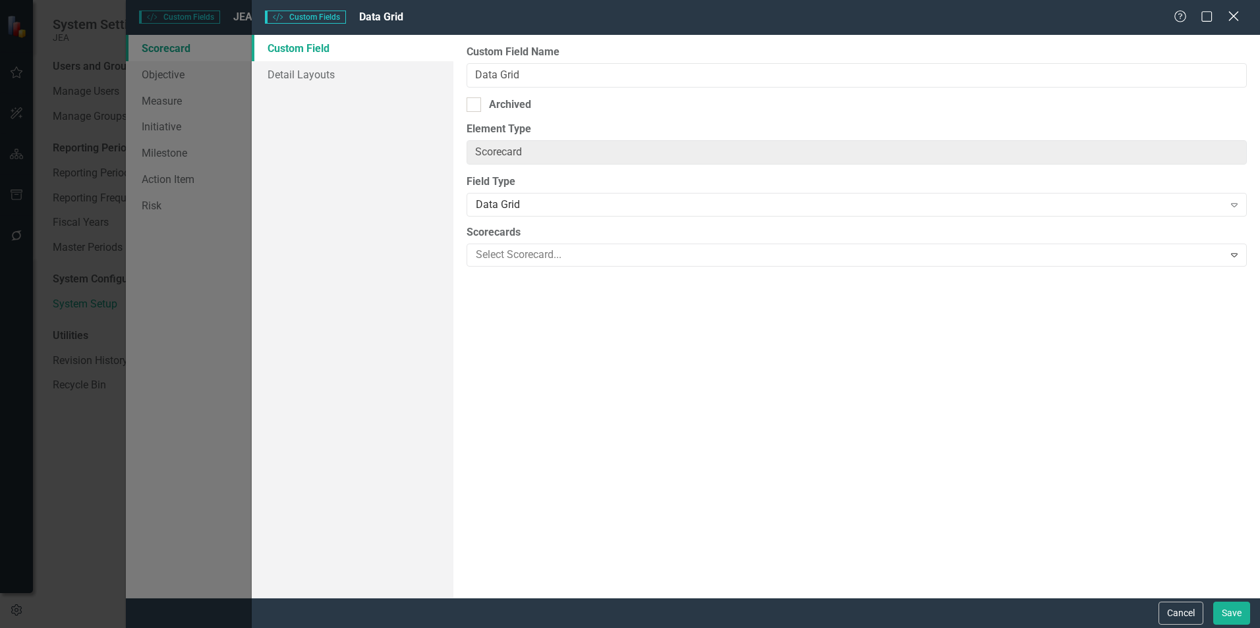
click at [1228, 22] on icon "Close" at bounding box center [1233, 16] width 16 height 13
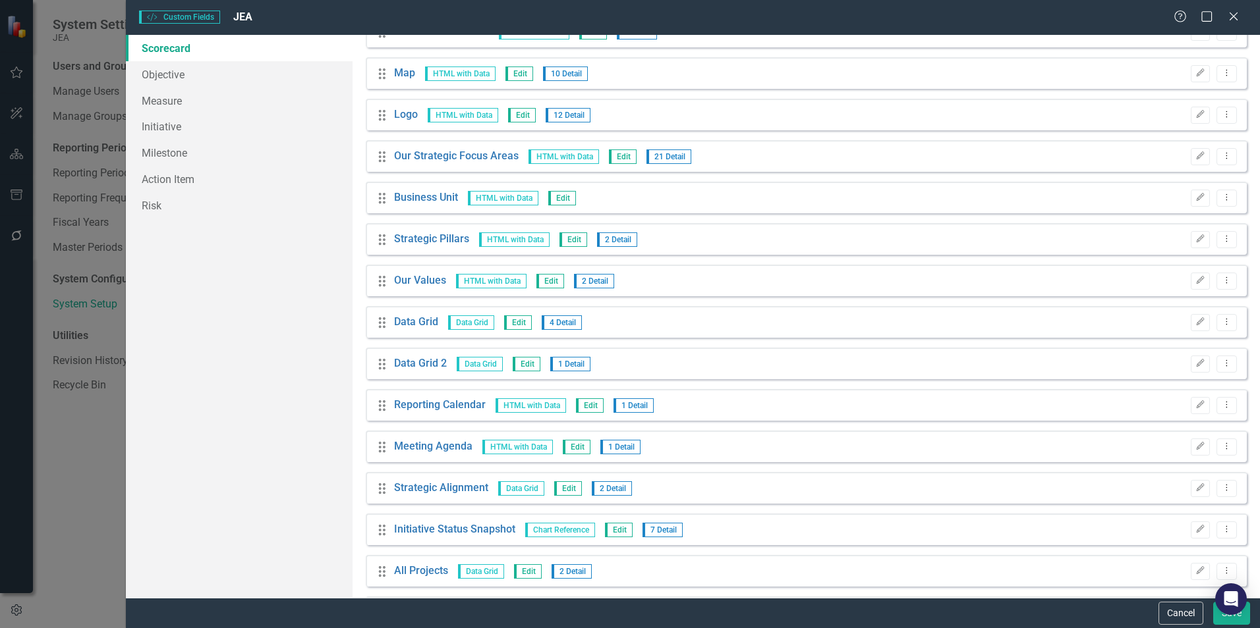
click at [557, 325] on span "4 Detail" at bounding box center [562, 323] width 40 height 14
click at [515, 325] on span "Edit" at bounding box center [518, 323] width 28 height 14
click at [515, 323] on span "Edit" at bounding box center [518, 323] width 28 height 14
click at [520, 319] on span "Edit" at bounding box center [518, 323] width 28 height 14
click at [565, 325] on span "4 Detail" at bounding box center [562, 323] width 40 height 14
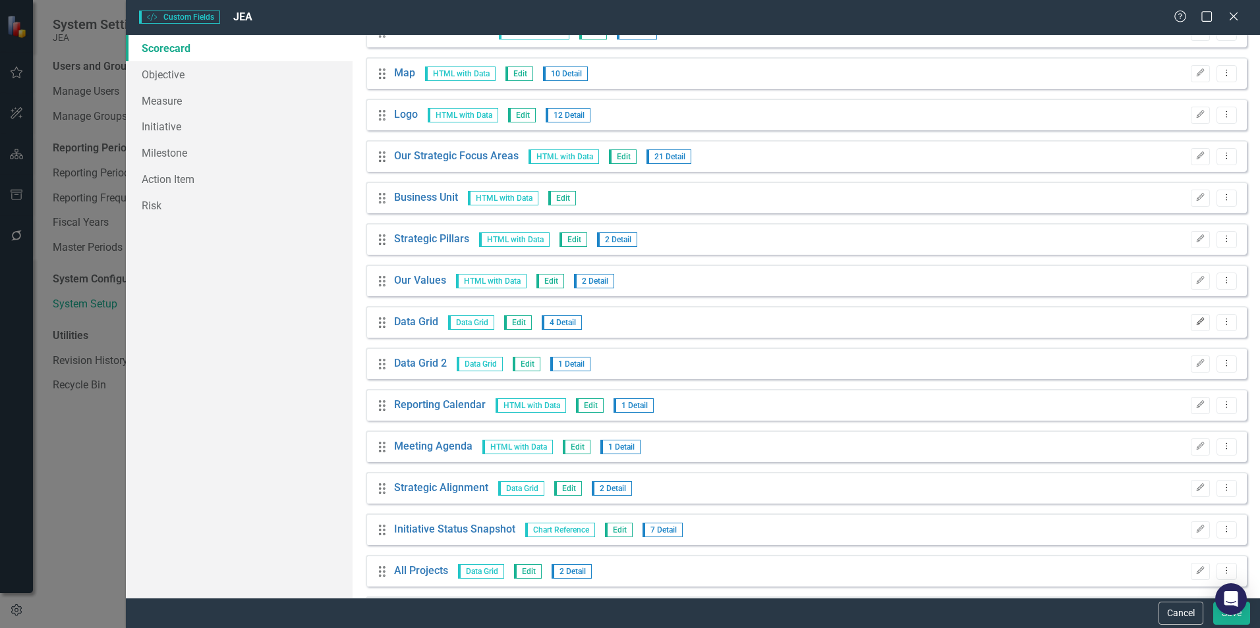
click at [1190, 318] on button "Edit" at bounding box center [1199, 322] width 19 height 17
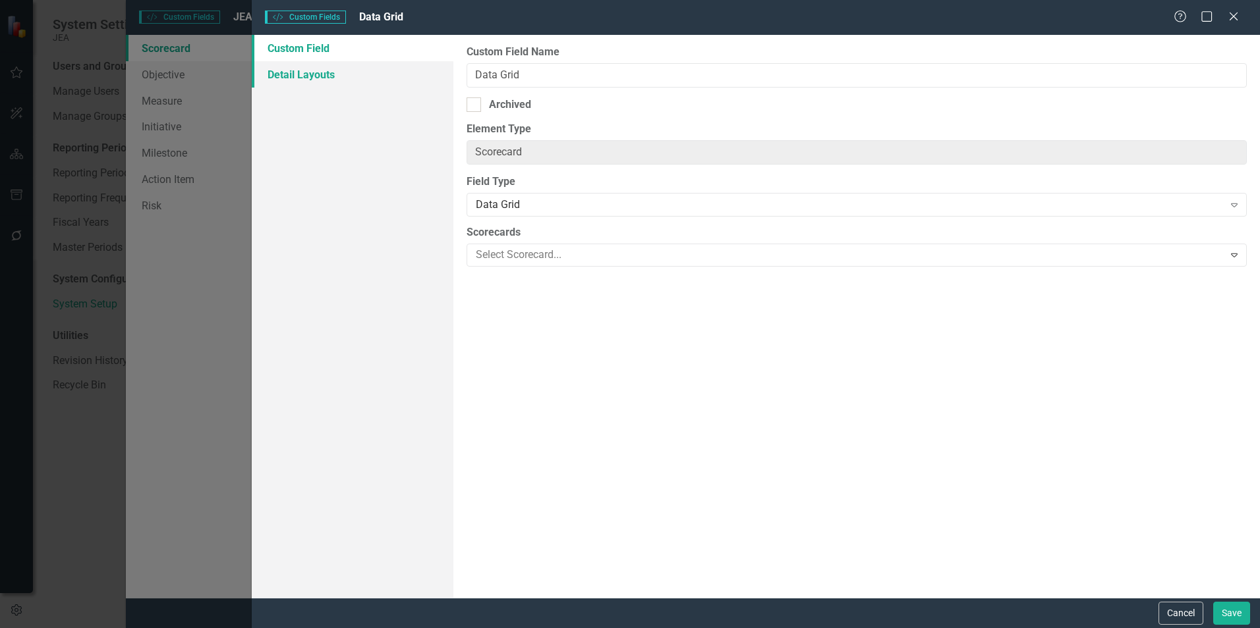
click at [306, 78] on link "Detail Layouts" at bounding box center [353, 74] width 202 height 26
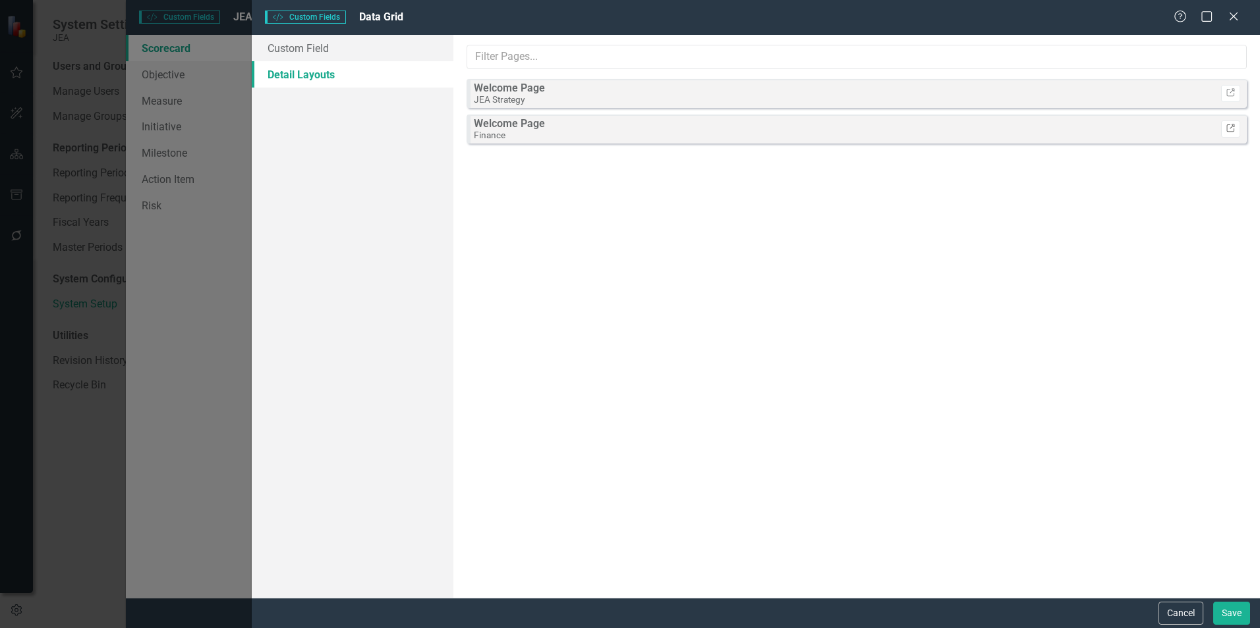
click at [1229, 132] on icon "Link" at bounding box center [1230, 129] width 10 height 8
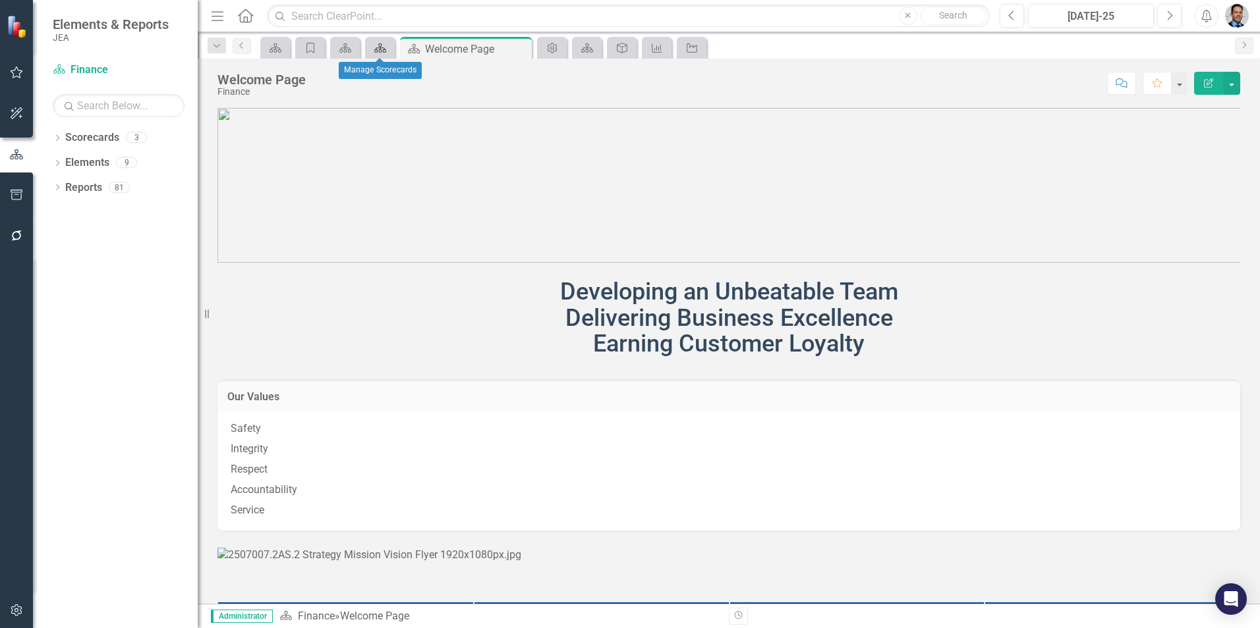
click at [374, 55] on div "Scorecard" at bounding box center [377, 48] width 18 height 16
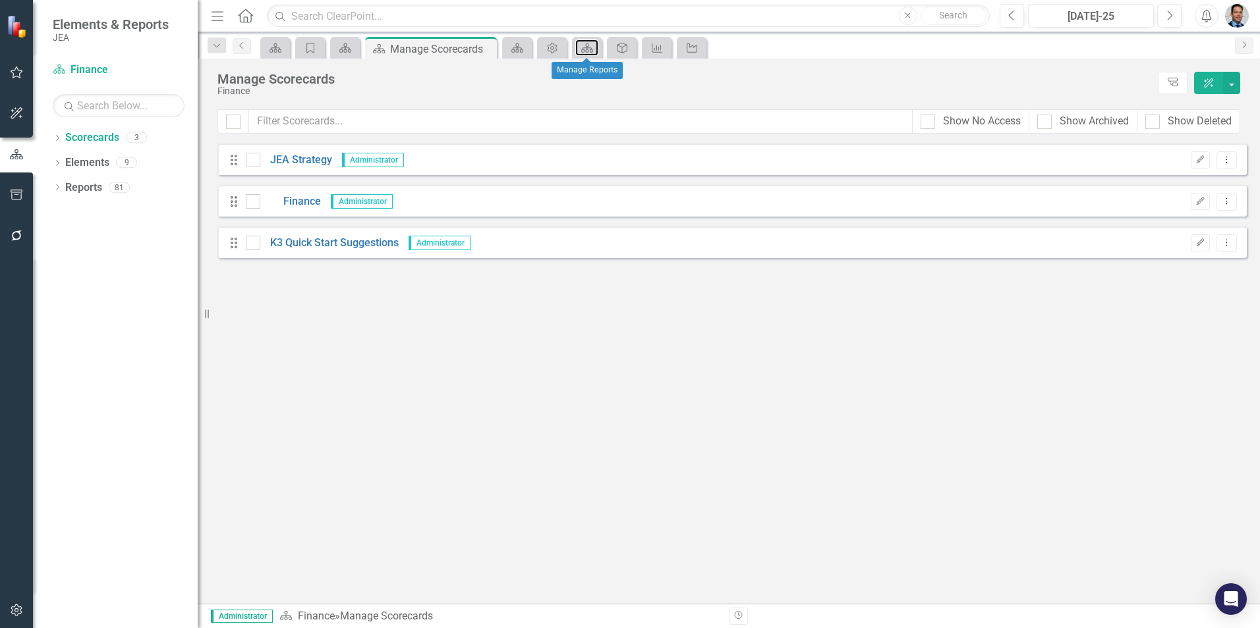
click at [588, 39] on div "Scorecard" at bounding box center [587, 48] width 30 height 22
click at [588, 41] on div "Scorecard" at bounding box center [584, 48] width 18 height 16
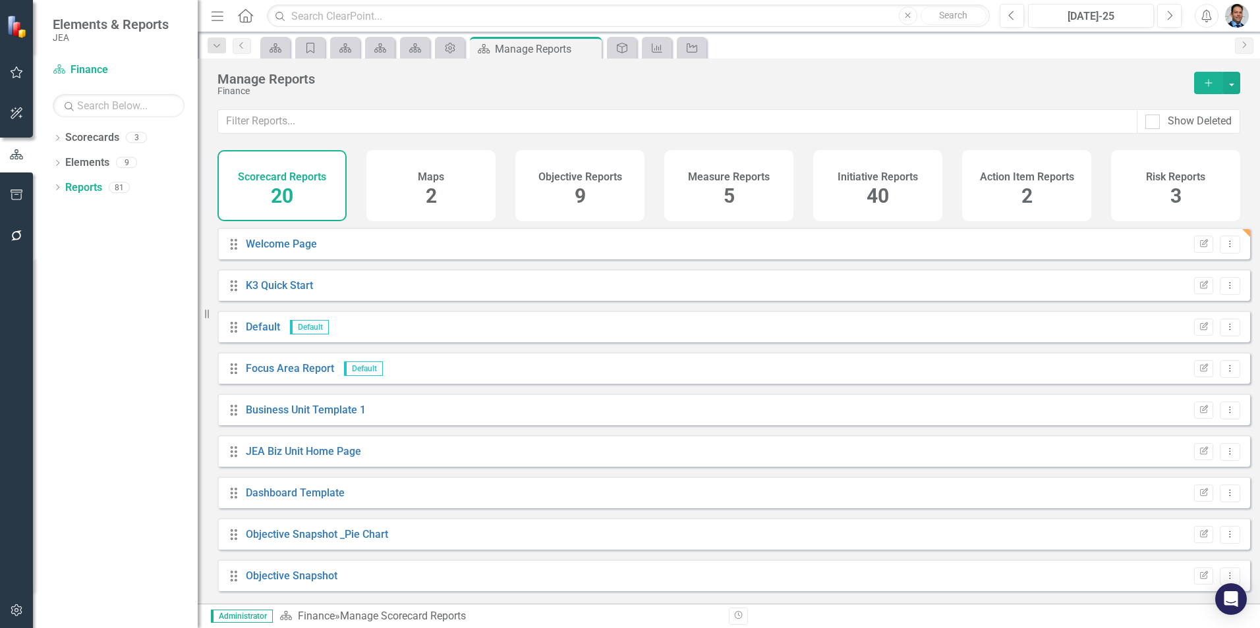
click at [894, 185] on div "Initiative Reports 40" at bounding box center [877, 185] width 129 height 71
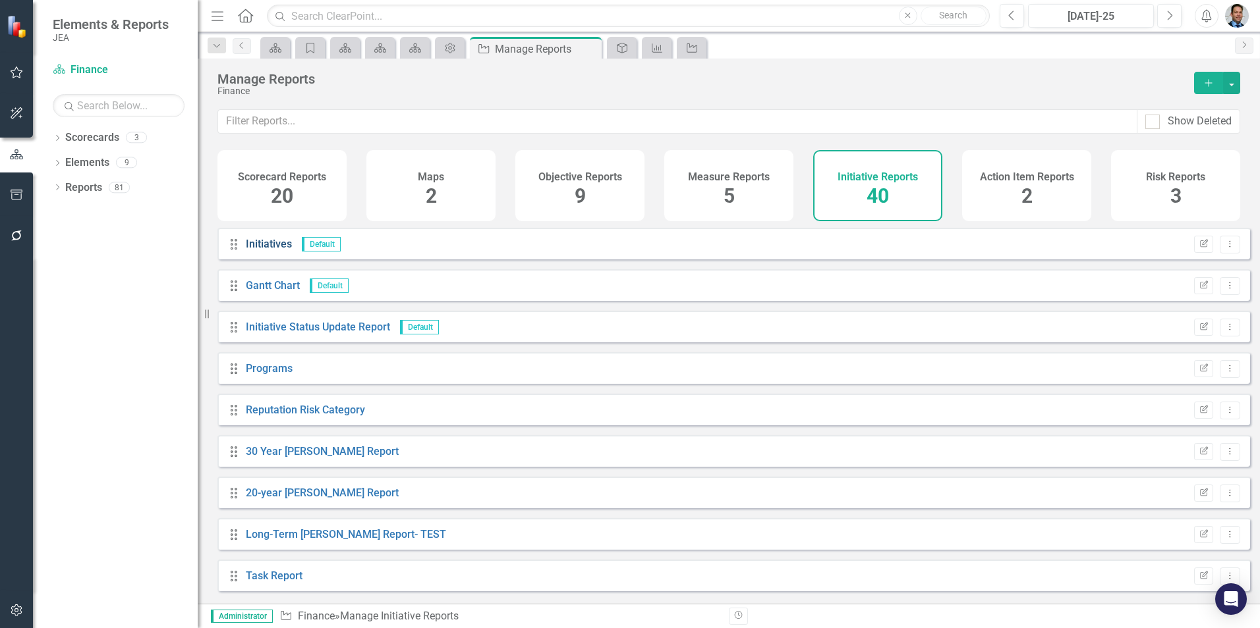
click at [261, 250] on link "Initiatives" at bounding box center [269, 244] width 46 height 13
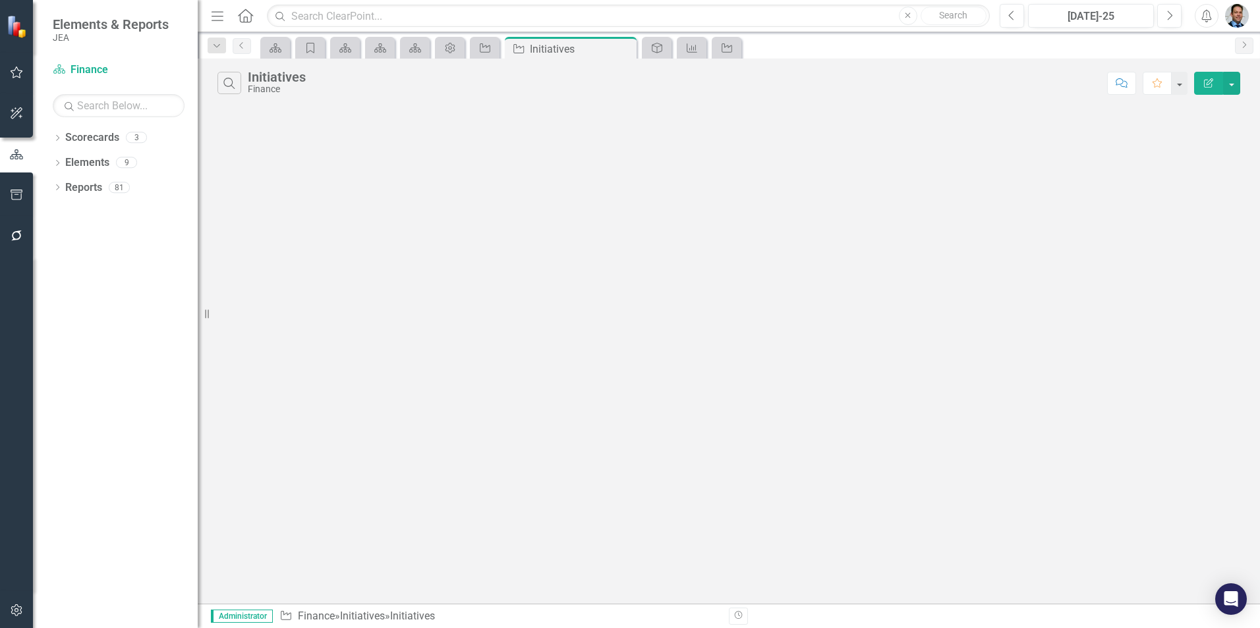
click at [1205, 83] on icon "Edit Report" at bounding box center [1208, 82] width 12 height 9
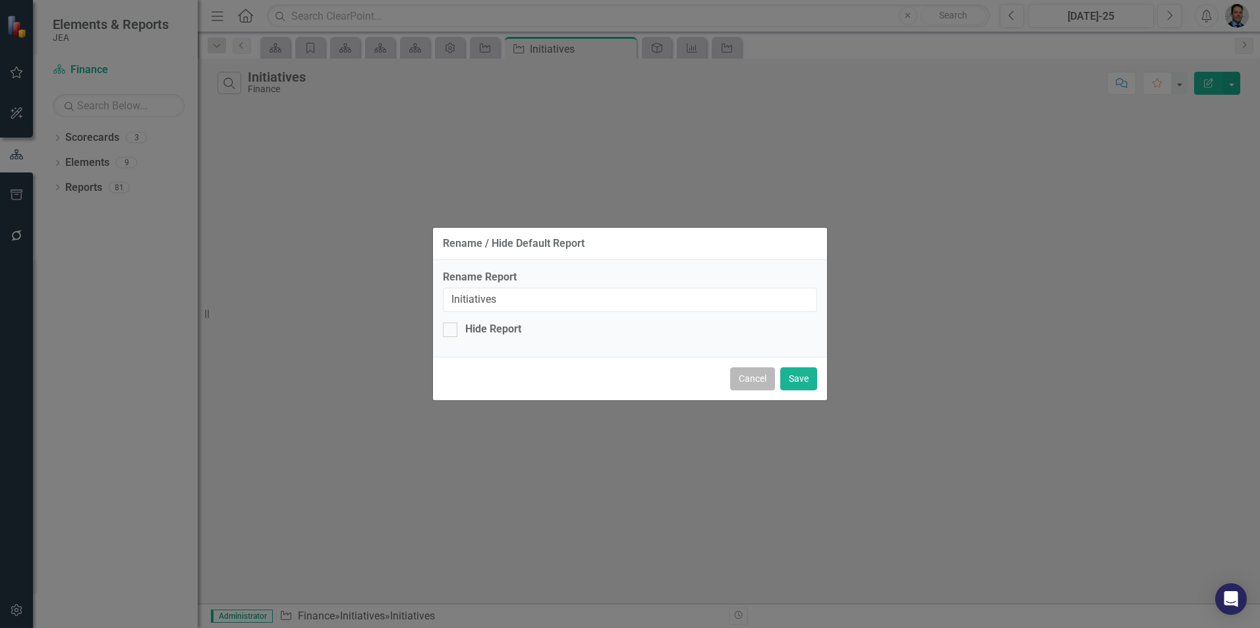
click at [748, 378] on button "Cancel" at bounding box center [752, 379] width 45 height 23
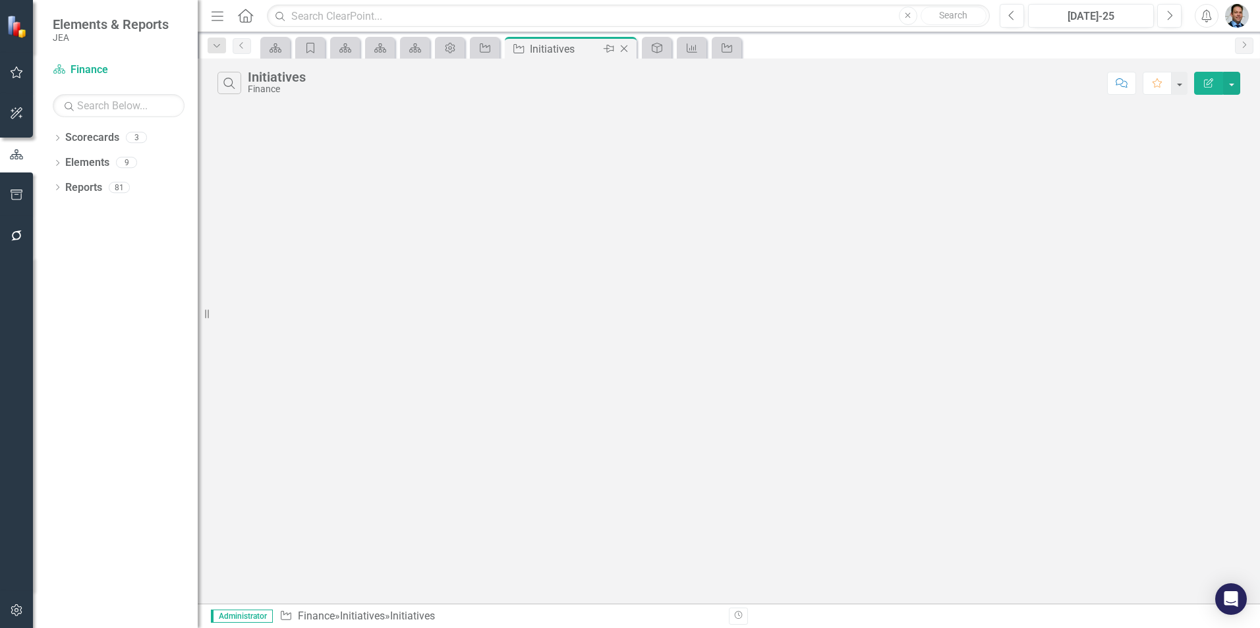
click at [625, 49] on icon at bounding box center [624, 48] width 7 height 7
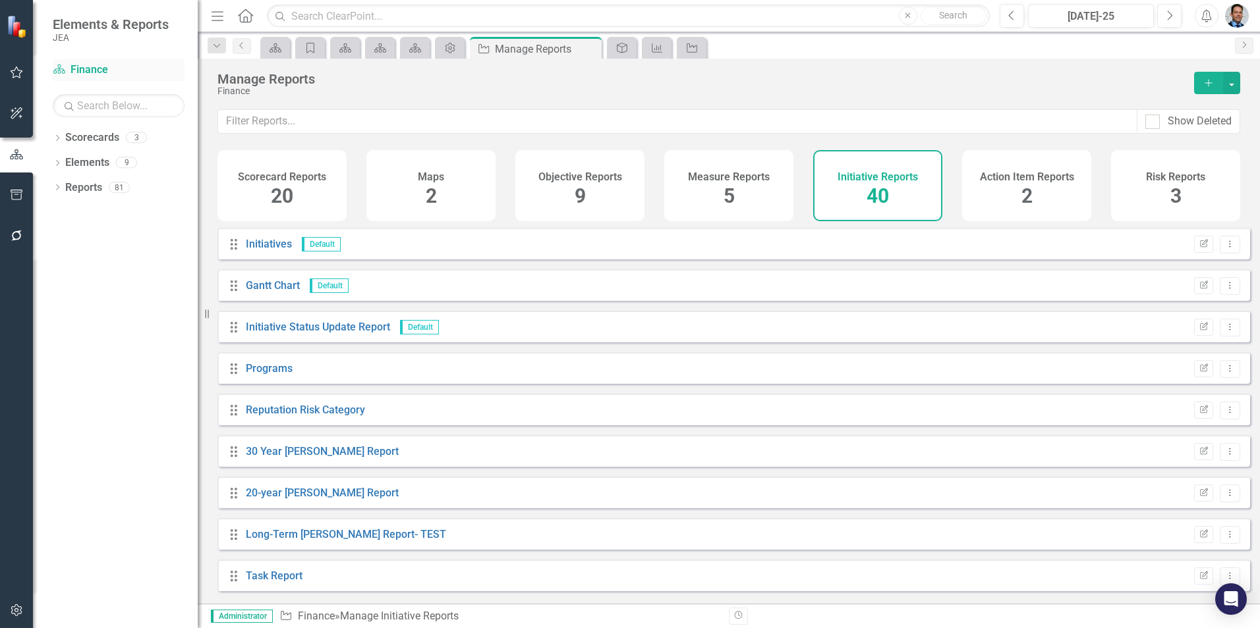
click at [79, 66] on link "Scorecard Finance" at bounding box center [119, 70] width 132 height 15
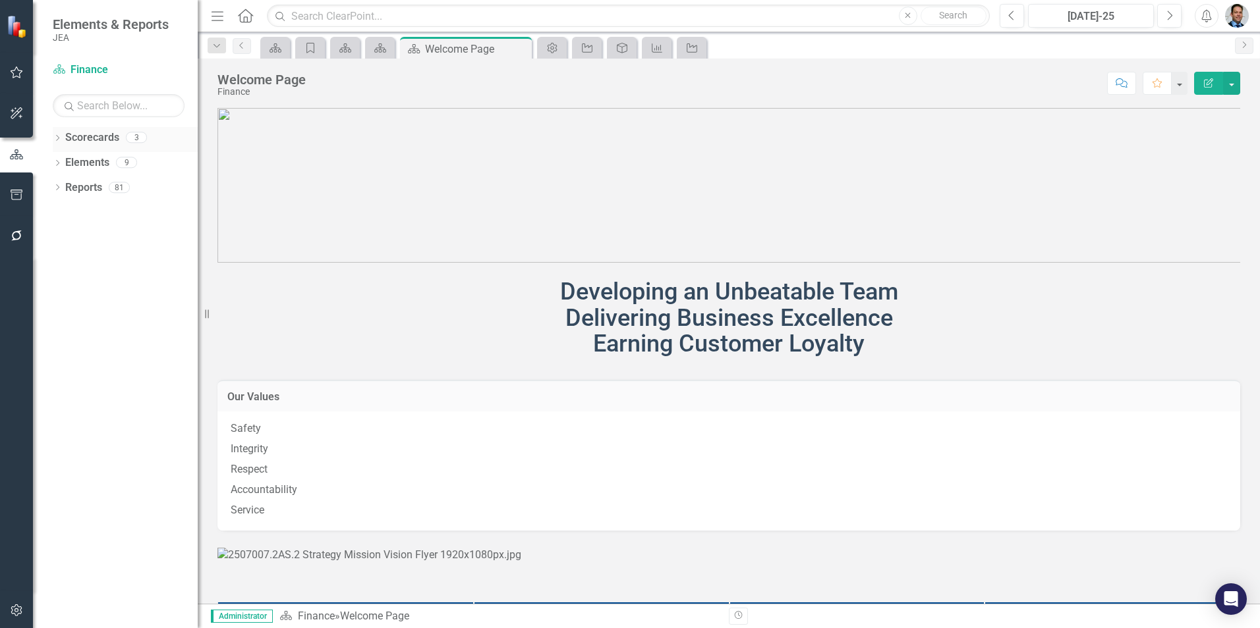
click at [83, 134] on link "Scorecards" at bounding box center [92, 137] width 54 height 15
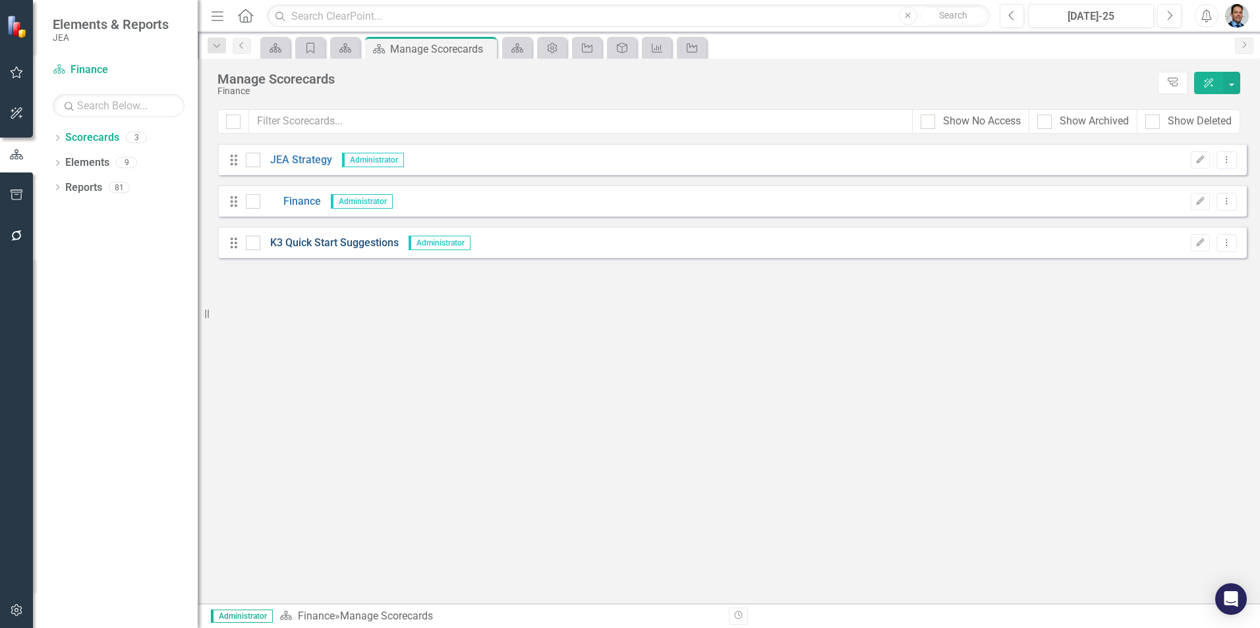
click at [303, 238] on link "K3 Quick Start Suggestions" at bounding box center [329, 243] width 138 height 15
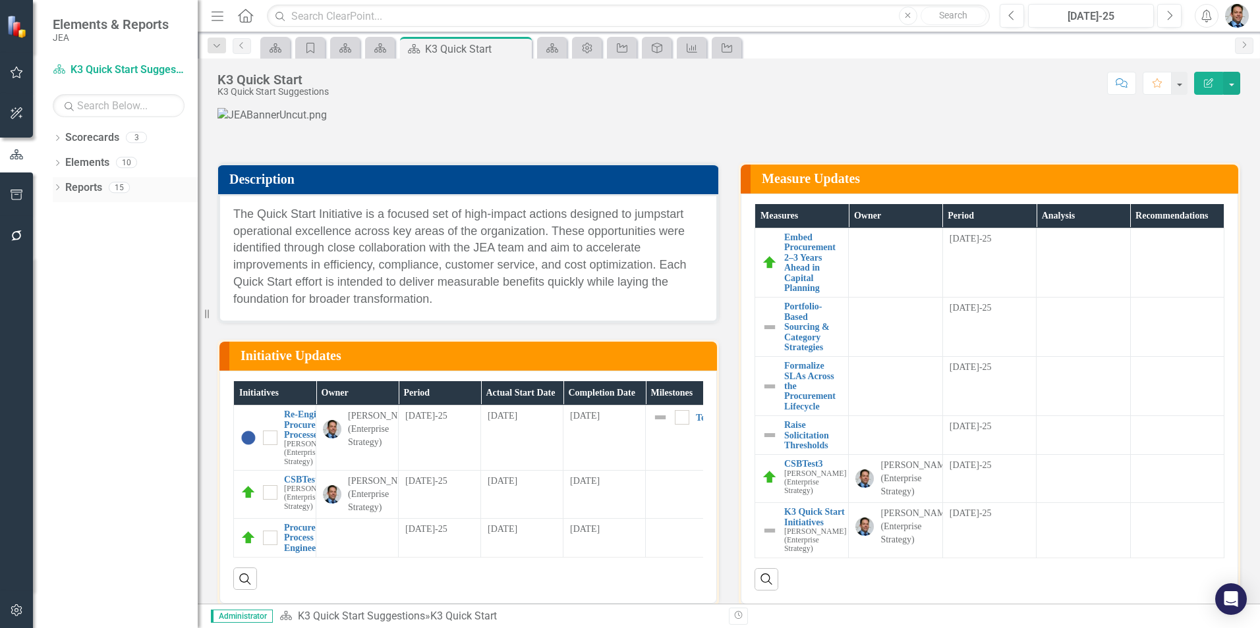
click at [86, 186] on link "Reports" at bounding box center [83, 188] width 37 height 15
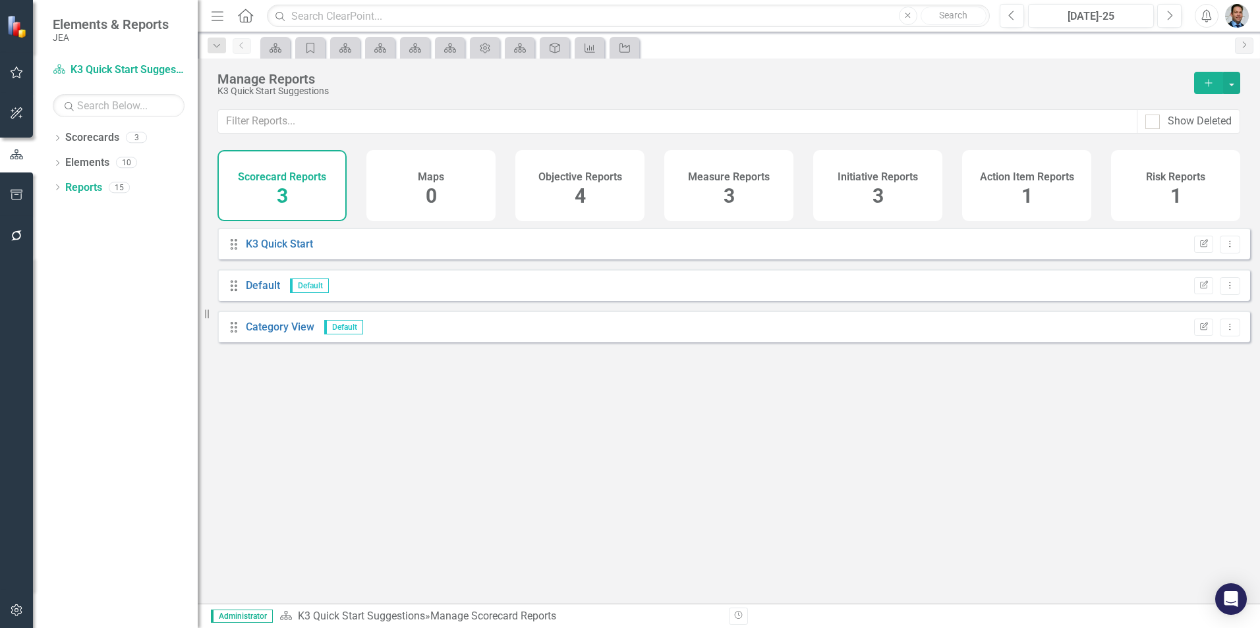
click at [869, 190] on div "Initiative Reports 3" at bounding box center [877, 185] width 129 height 71
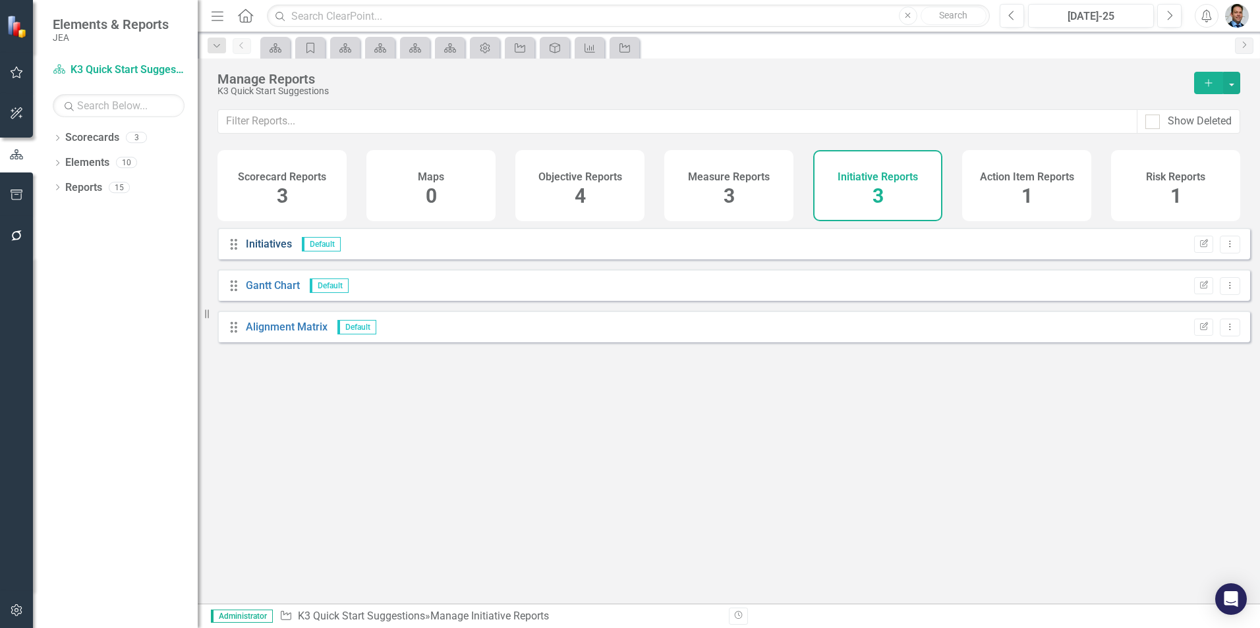
click at [274, 250] on link "Initiatives" at bounding box center [269, 244] width 46 height 13
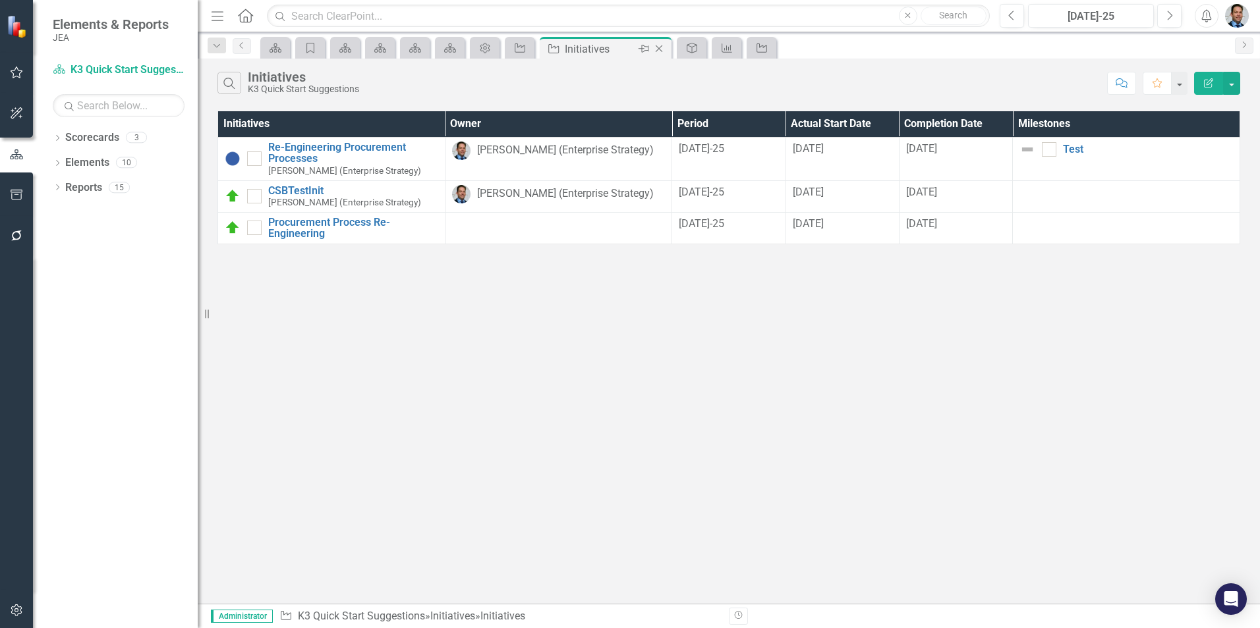
click at [661, 49] on icon "Close" at bounding box center [658, 48] width 13 height 11
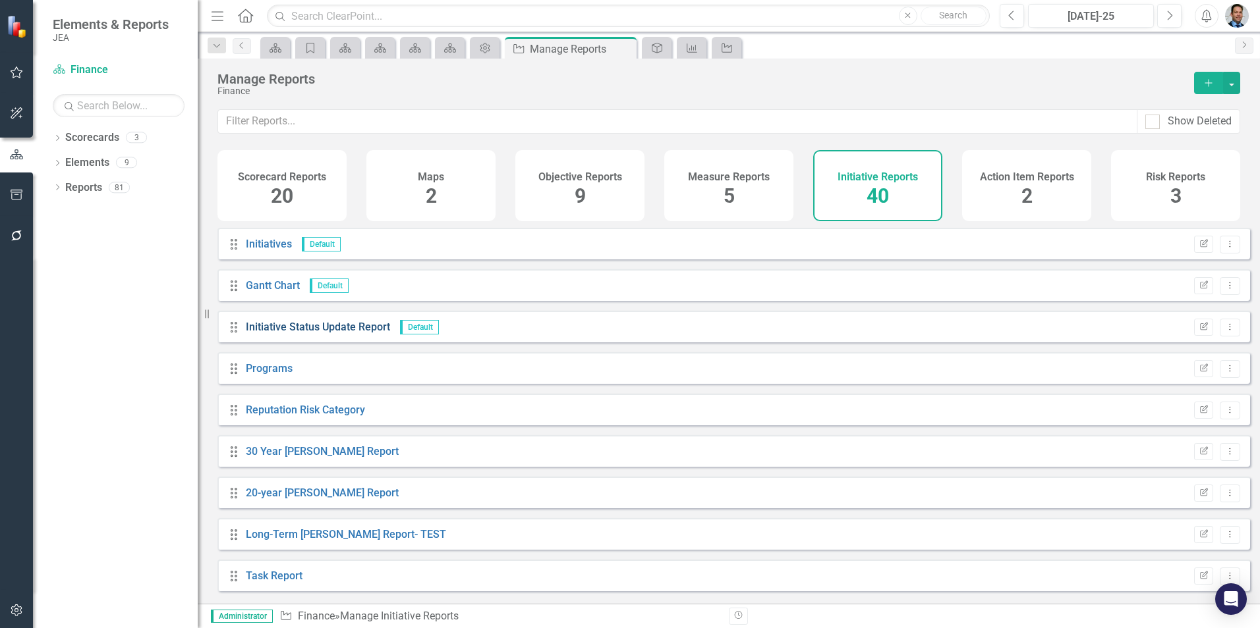
click at [352, 333] on link "Initiative Status Update Report" at bounding box center [318, 327] width 144 height 13
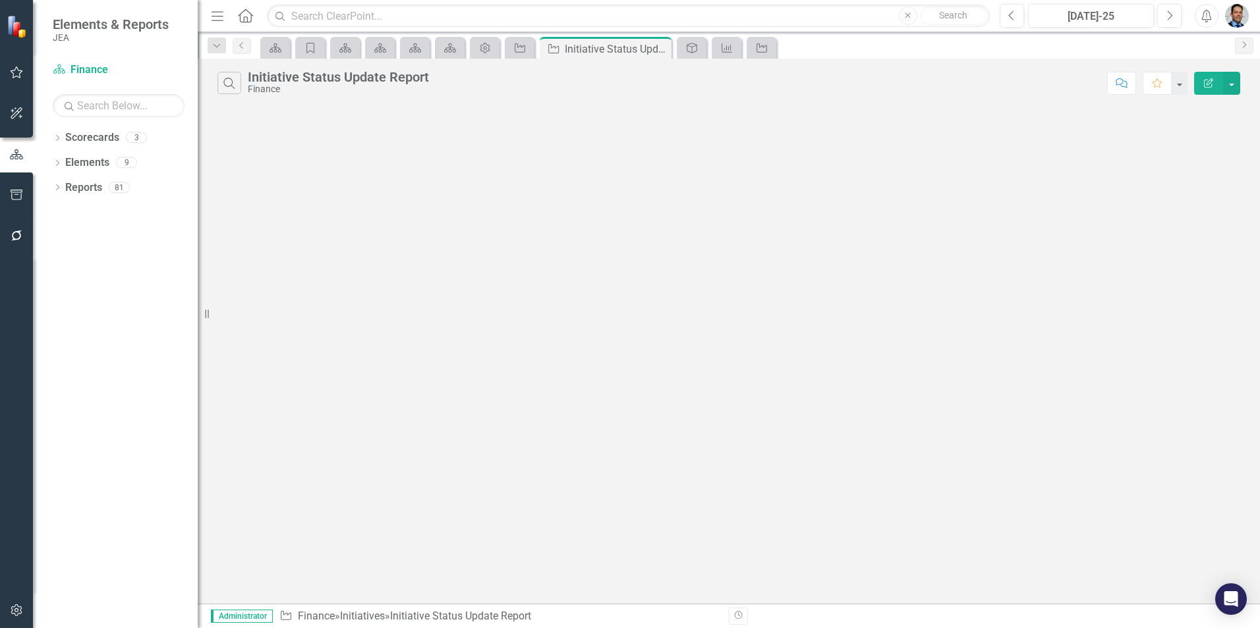
click at [1205, 80] on icon "Edit Report" at bounding box center [1208, 82] width 12 height 9
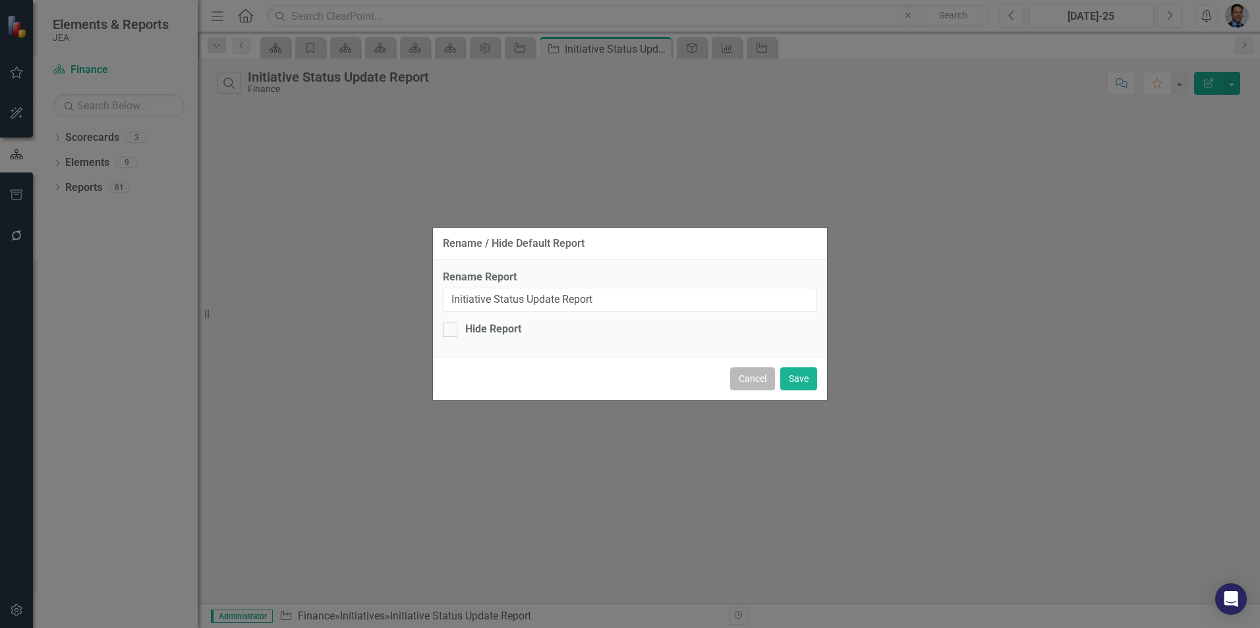
click at [764, 381] on button "Cancel" at bounding box center [752, 379] width 45 height 23
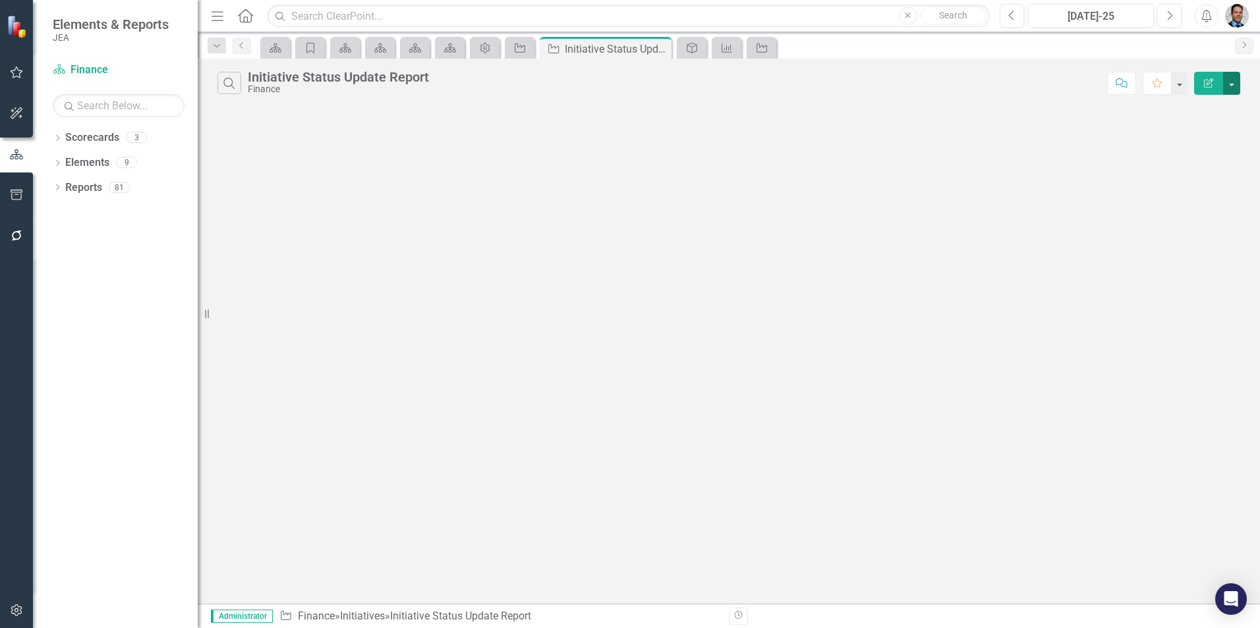
click at [1233, 82] on button "button" at bounding box center [1231, 83] width 17 height 23
click at [1208, 105] on link "Edit Report Edit Report" at bounding box center [1187, 108] width 104 height 24
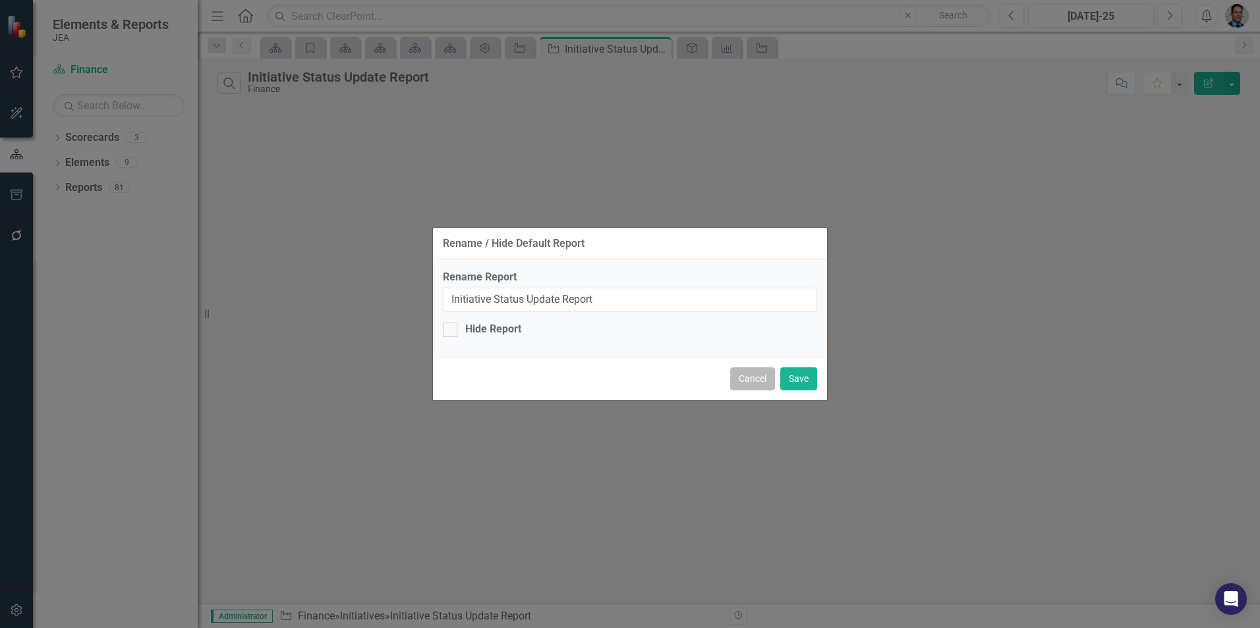
click at [760, 374] on button "Cancel" at bounding box center [752, 379] width 45 height 23
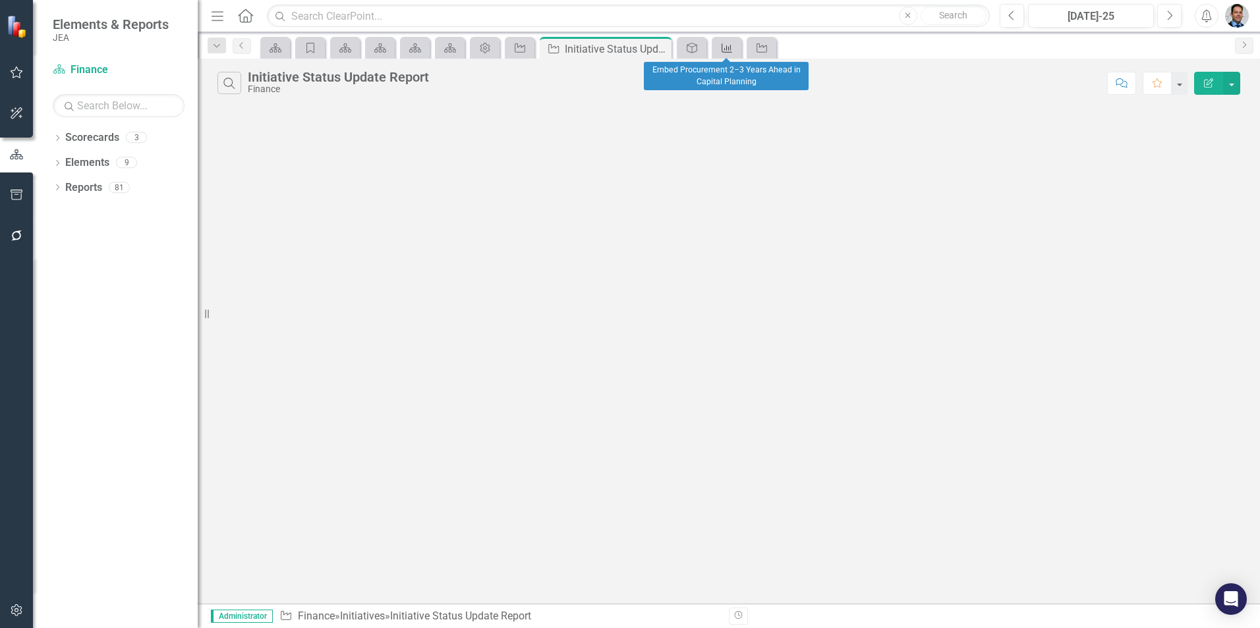
click at [725, 43] on icon "Measure" at bounding box center [726, 48] width 13 height 11
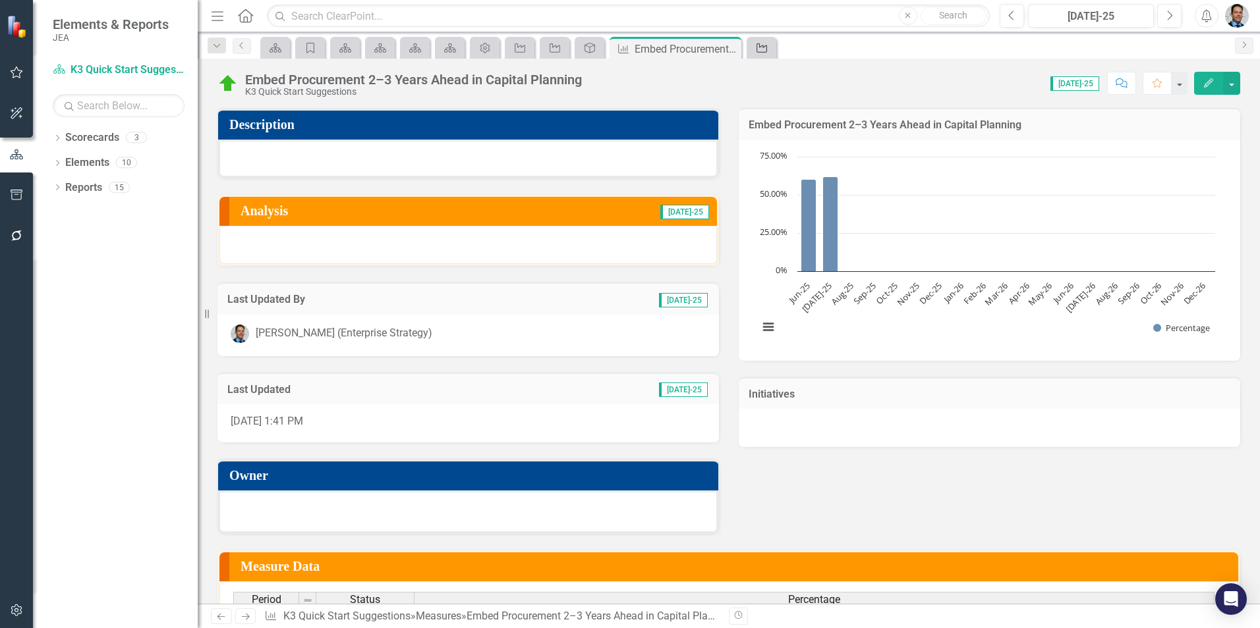
click at [771, 43] on link "Initiative" at bounding box center [761, 48] width 23 height 16
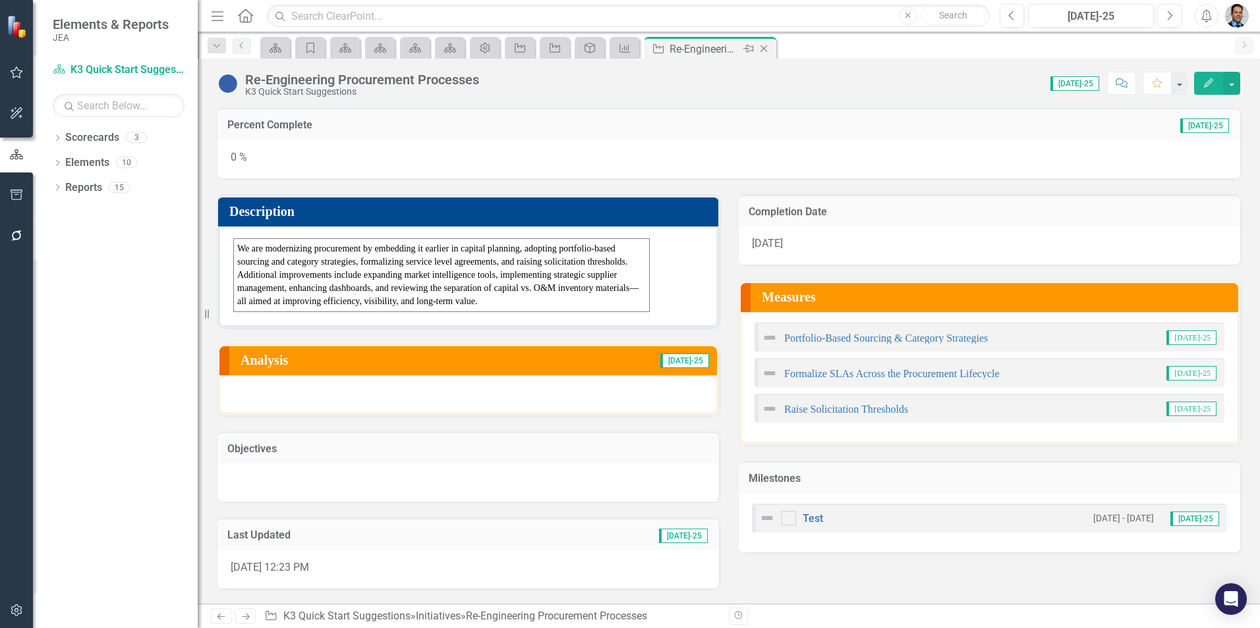
click at [764, 49] on icon "Close" at bounding box center [763, 48] width 13 height 11
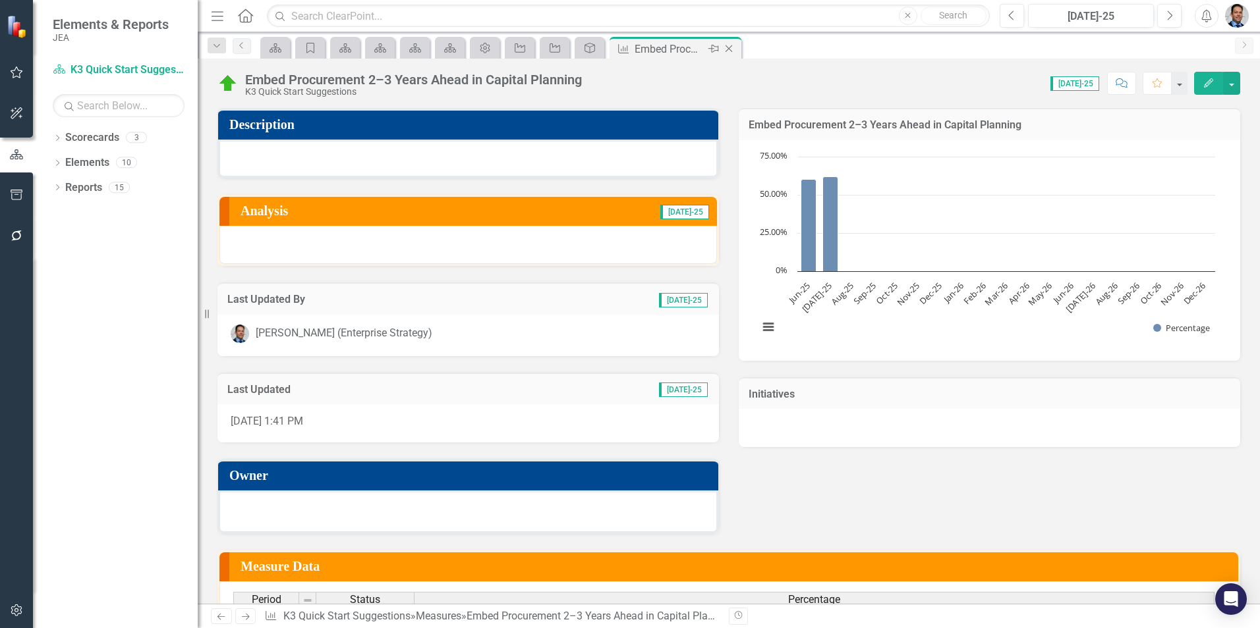
click at [730, 49] on icon "Close" at bounding box center [728, 48] width 13 height 11
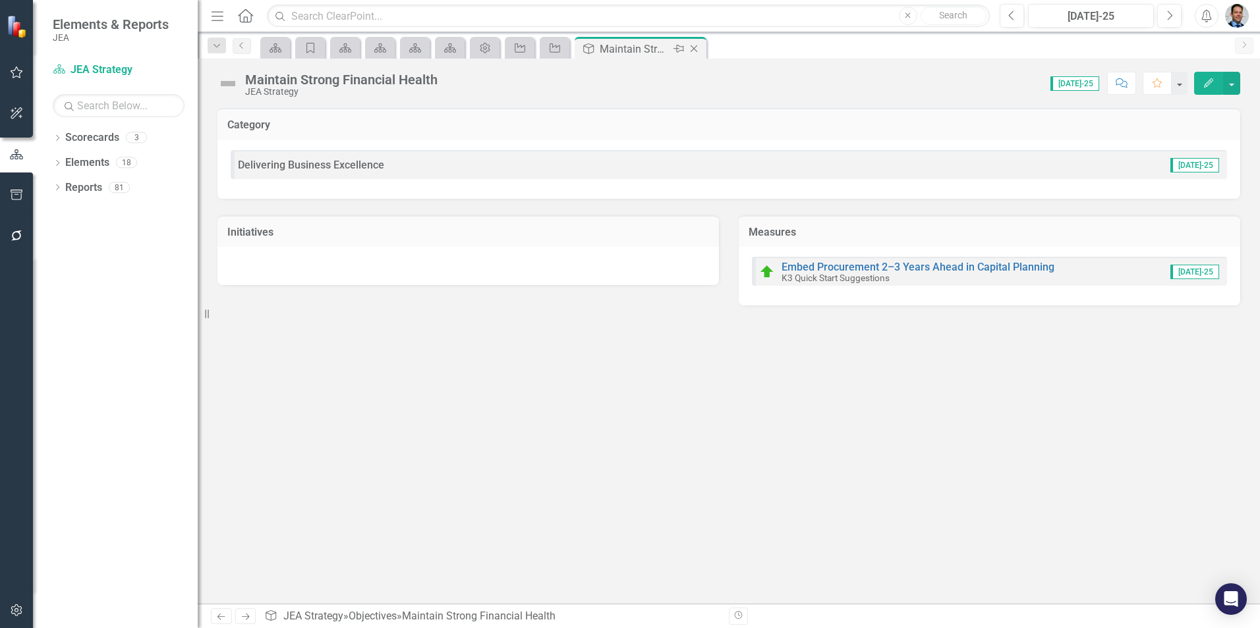
click at [694, 51] on icon "Close" at bounding box center [693, 48] width 13 height 11
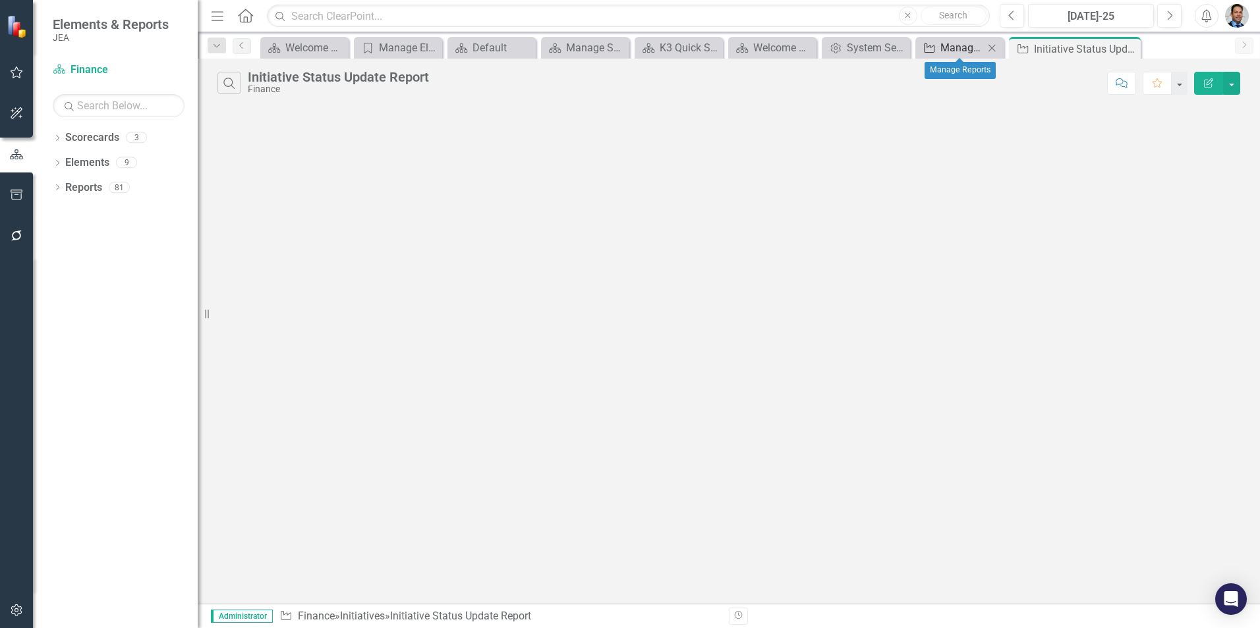
click at [950, 49] on div "Manage Reports" at bounding box center [961, 48] width 43 height 16
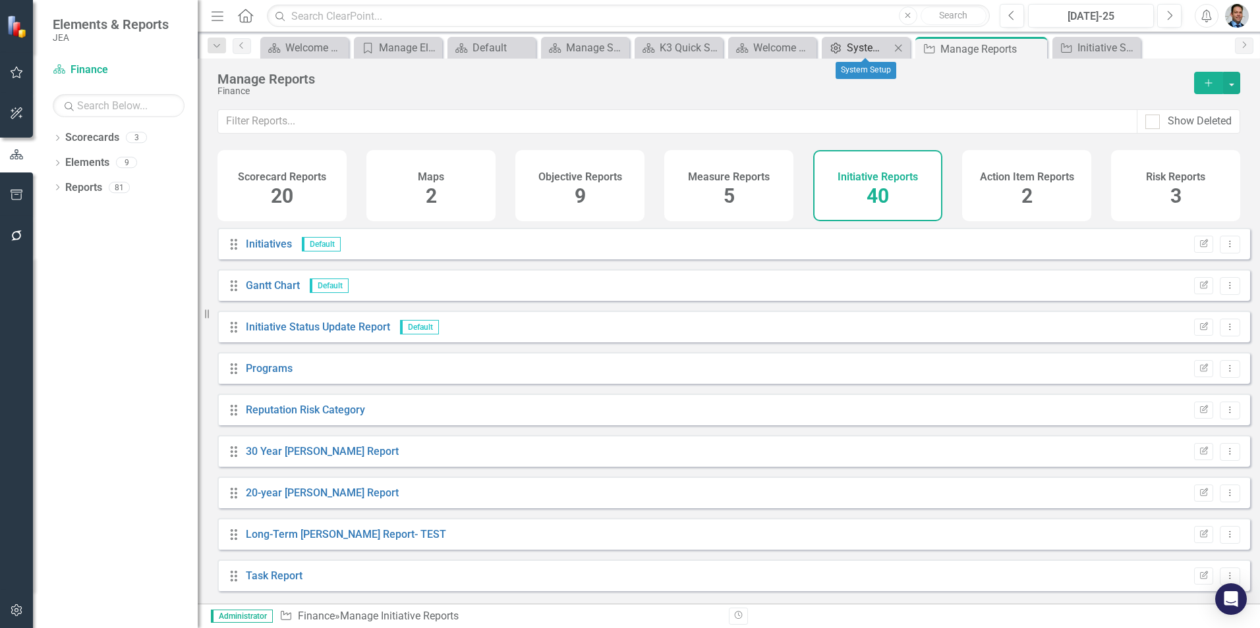
click at [858, 50] on div "System Setup" at bounding box center [868, 48] width 43 height 16
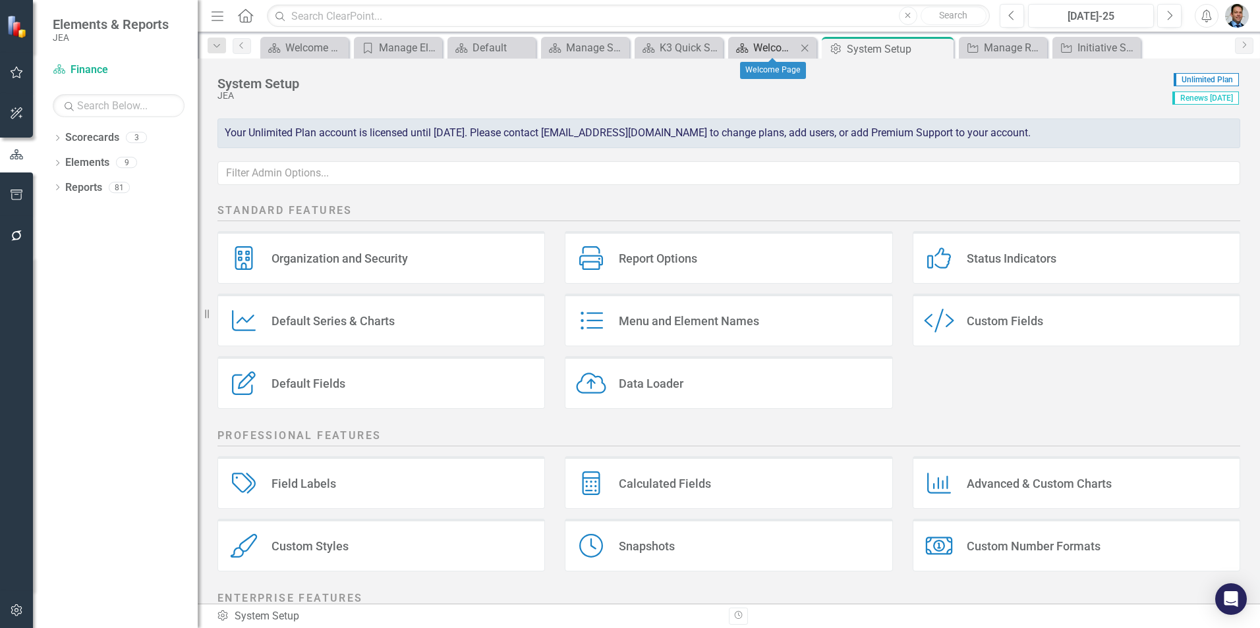
click at [777, 50] on div "Welcome Page" at bounding box center [774, 48] width 43 height 16
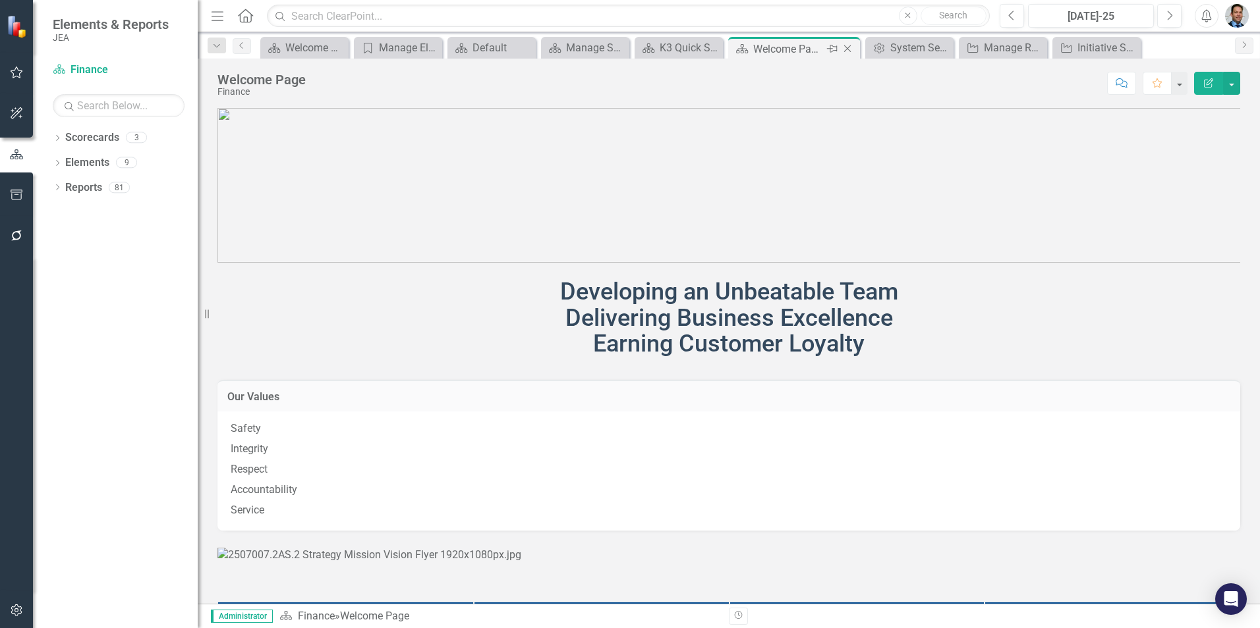
click at [843, 47] on icon "Close" at bounding box center [847, 48] width 13 height 11
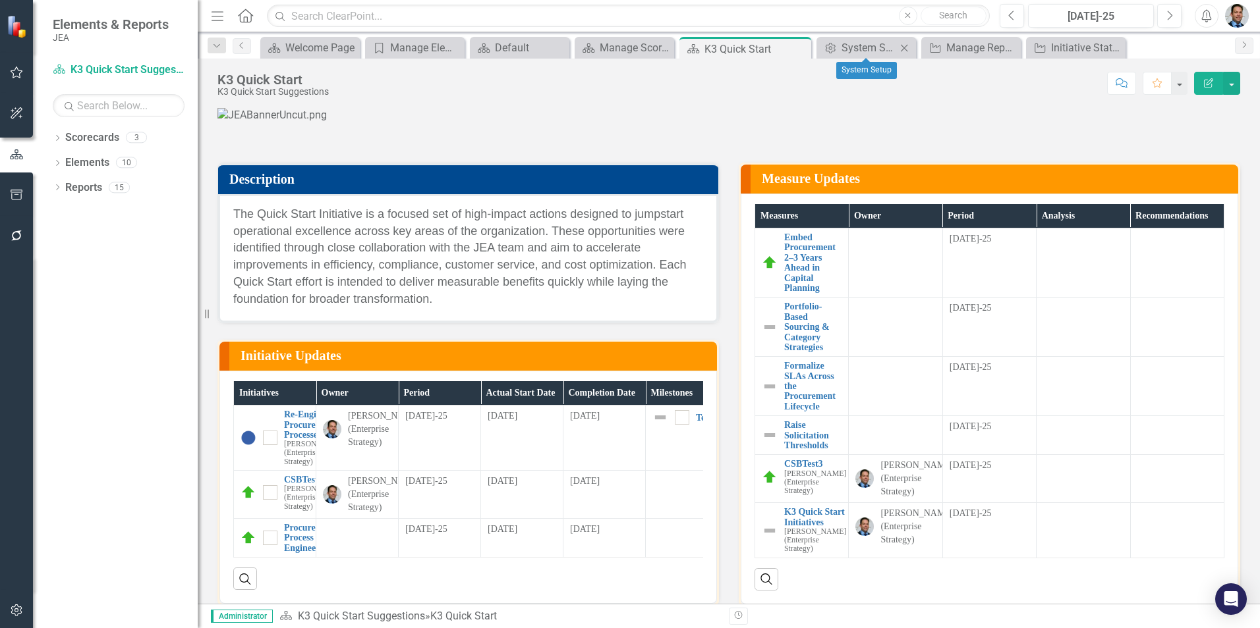
click at [905, 49] on icon at bounding box center [904, 47] width 7 height 7
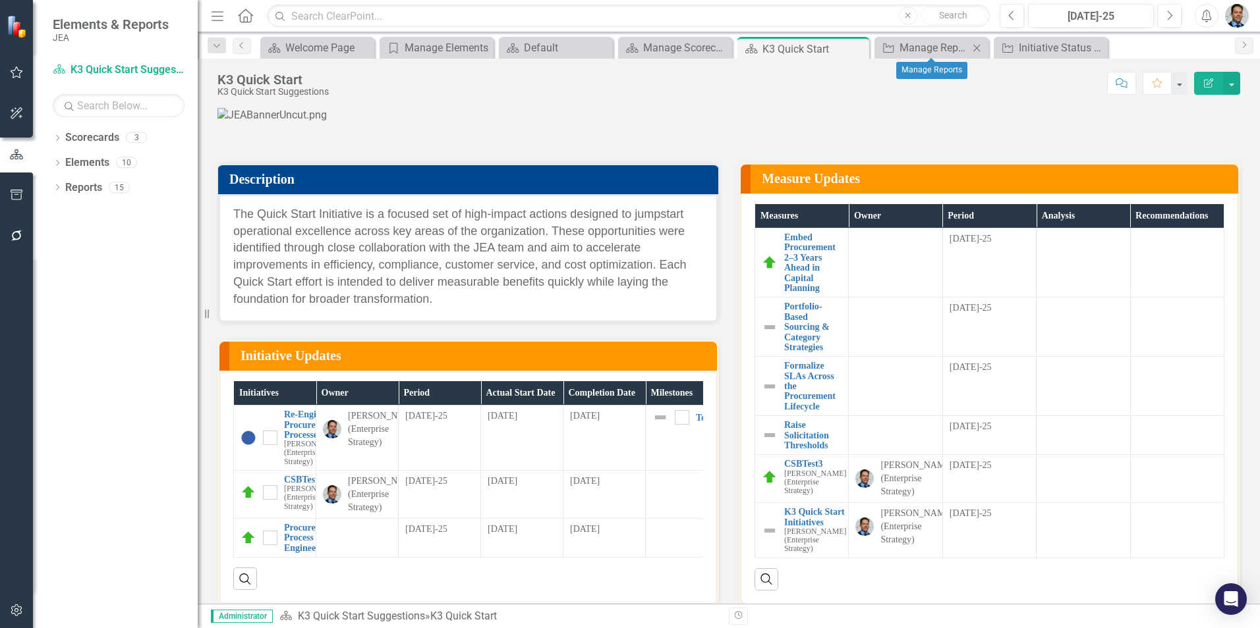
click at [976, 43] on icon "Close" at bounding box center [976, 48] width 13 height 11
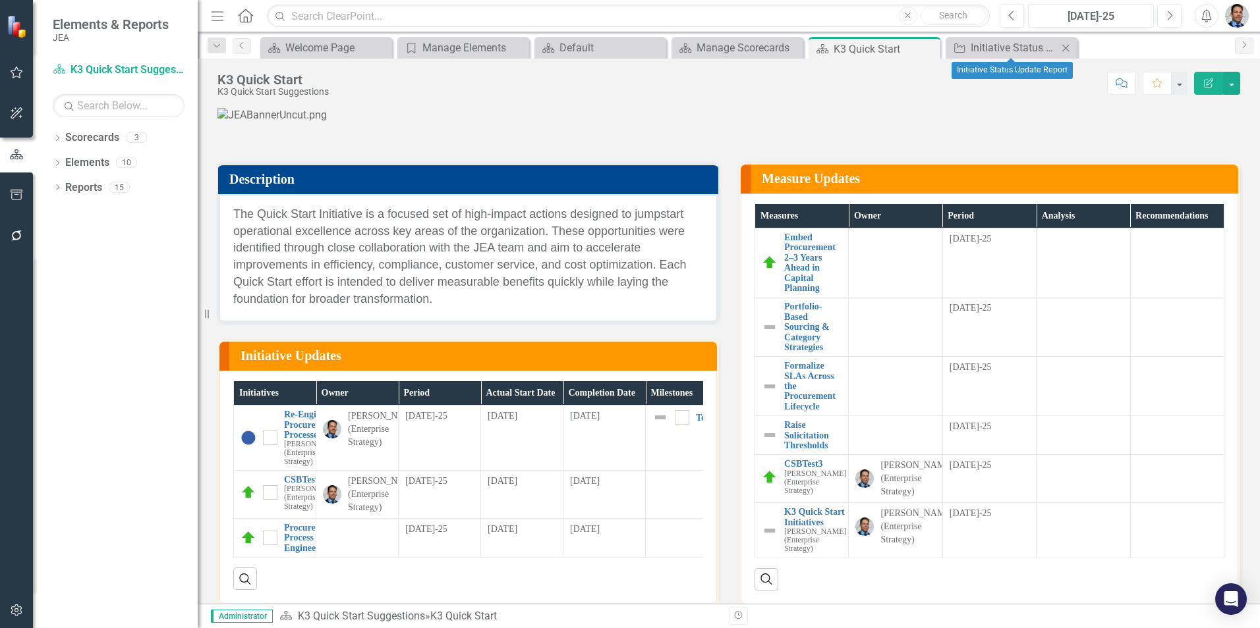
click at [1061, 44] on icon "Close" at bounding box center [1065, 48] width 13 height 11
click at [928, 46] on icon "Close" at bounding box center [927, 48] width 13 height 11
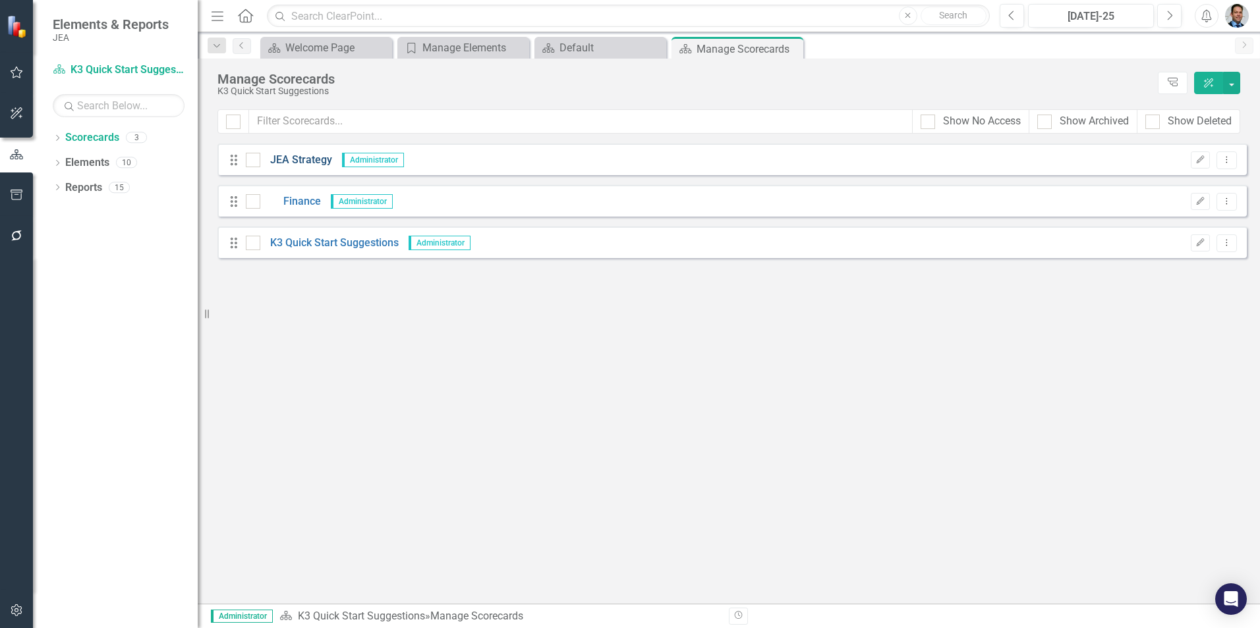
click at [303, 159] on link "JEA Strategy" at bounding box center [296, 160] width 72 height 15
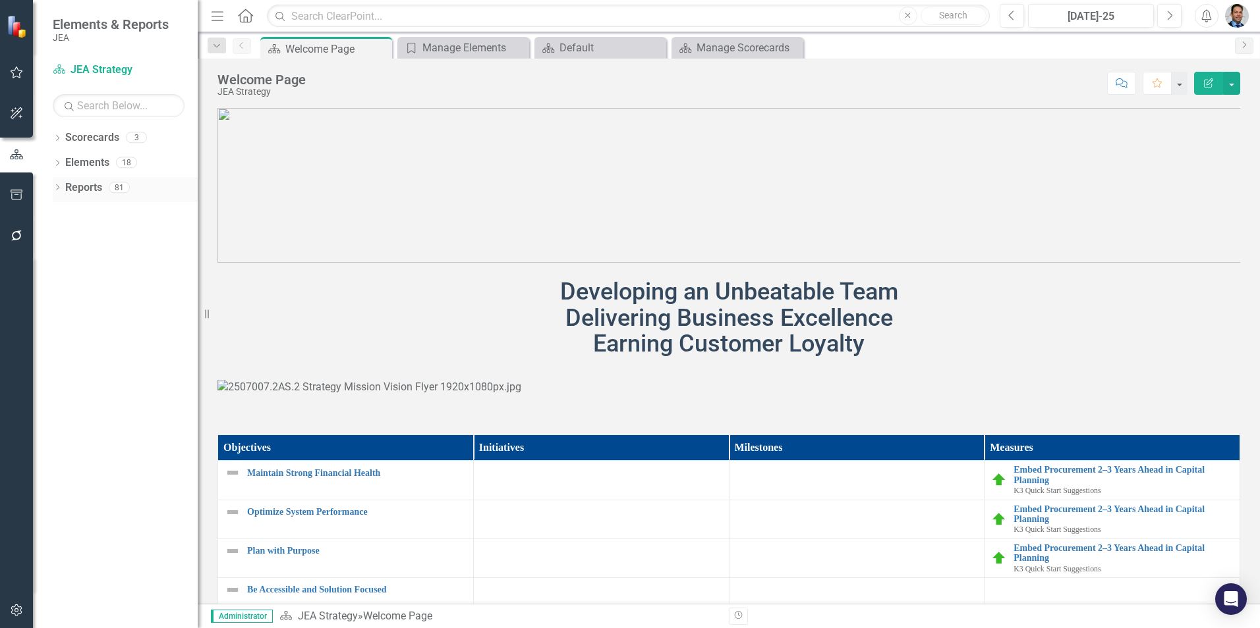
click at [83, 186] on link "Reports" at bounding box center [83, 188] width 37 height 15
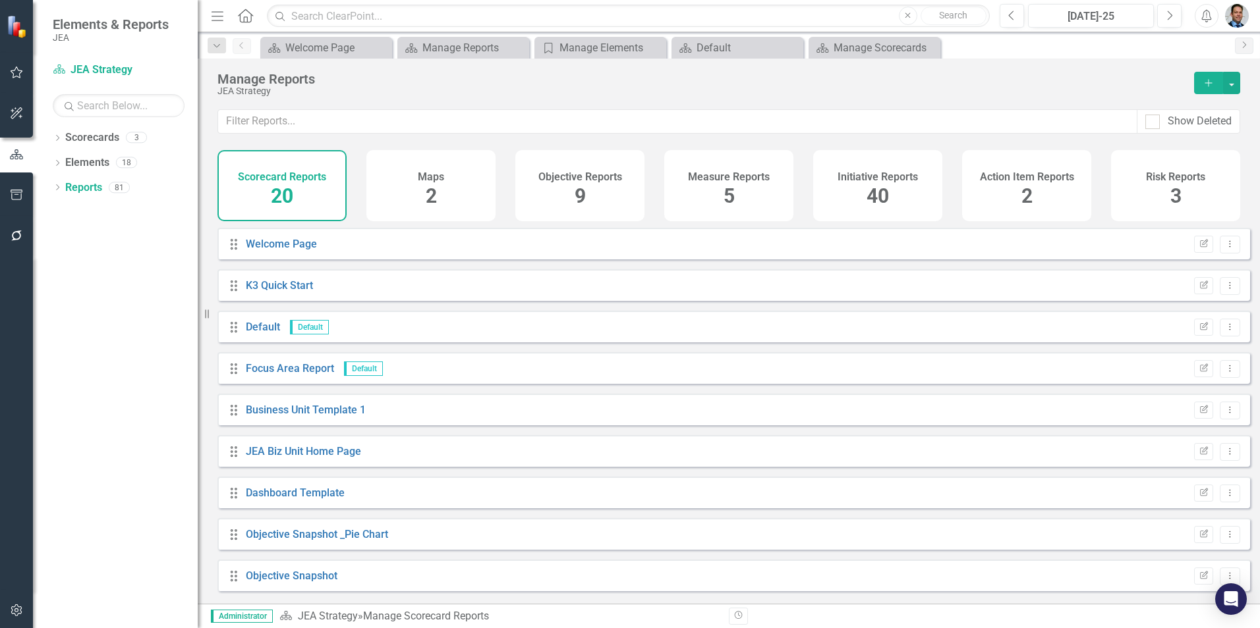
click at [879, 189] on span "40" at bounding box center [877, 195] width 22 height 23
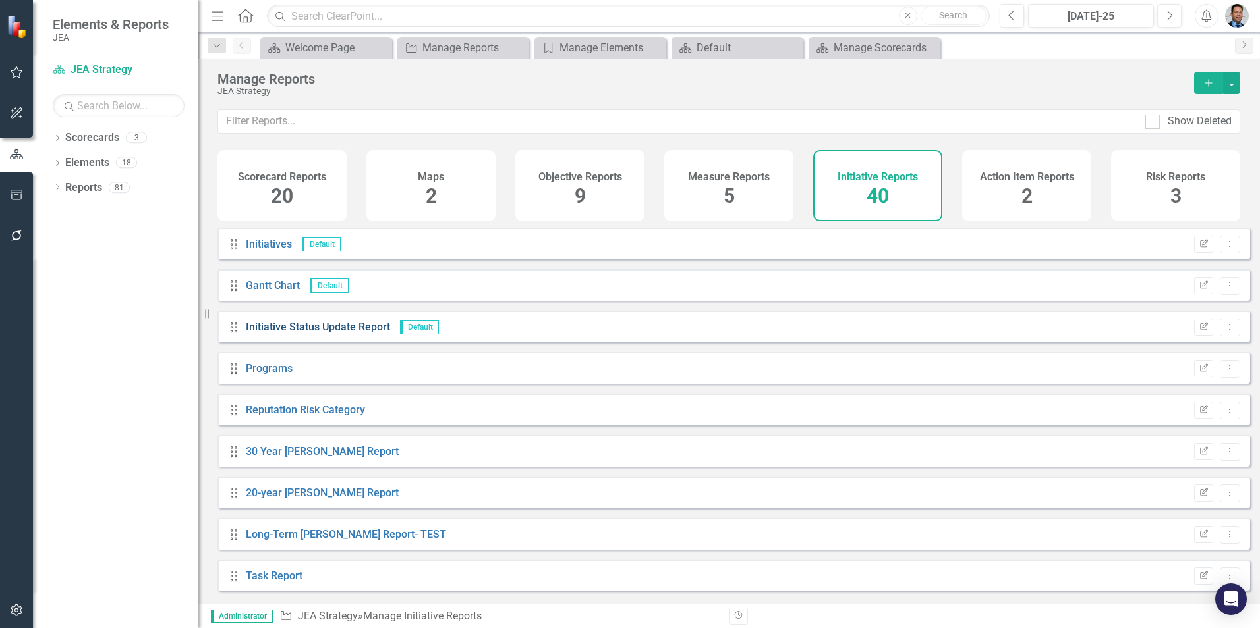
click at [296, 332] on link "Initiative Status Update Report" at bounding box center [318, 327] width 144 height 13
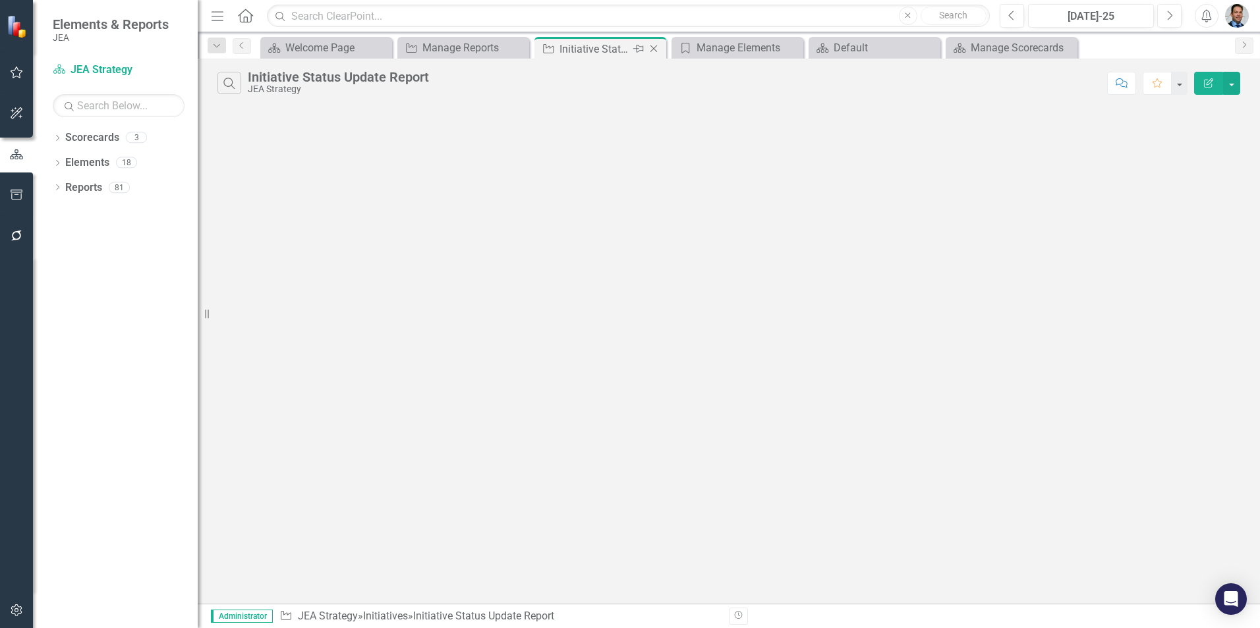
click at [655, 47] on icon at bounding box center [653, 48] width 7 height 7
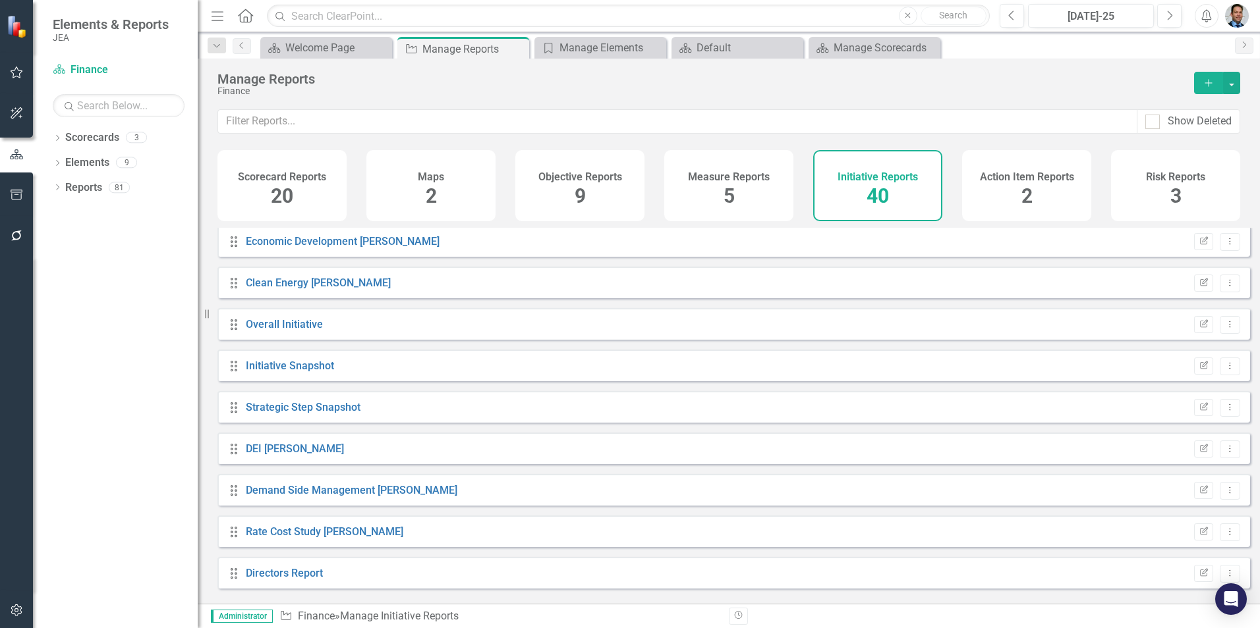
scroll to position [1120, 0]
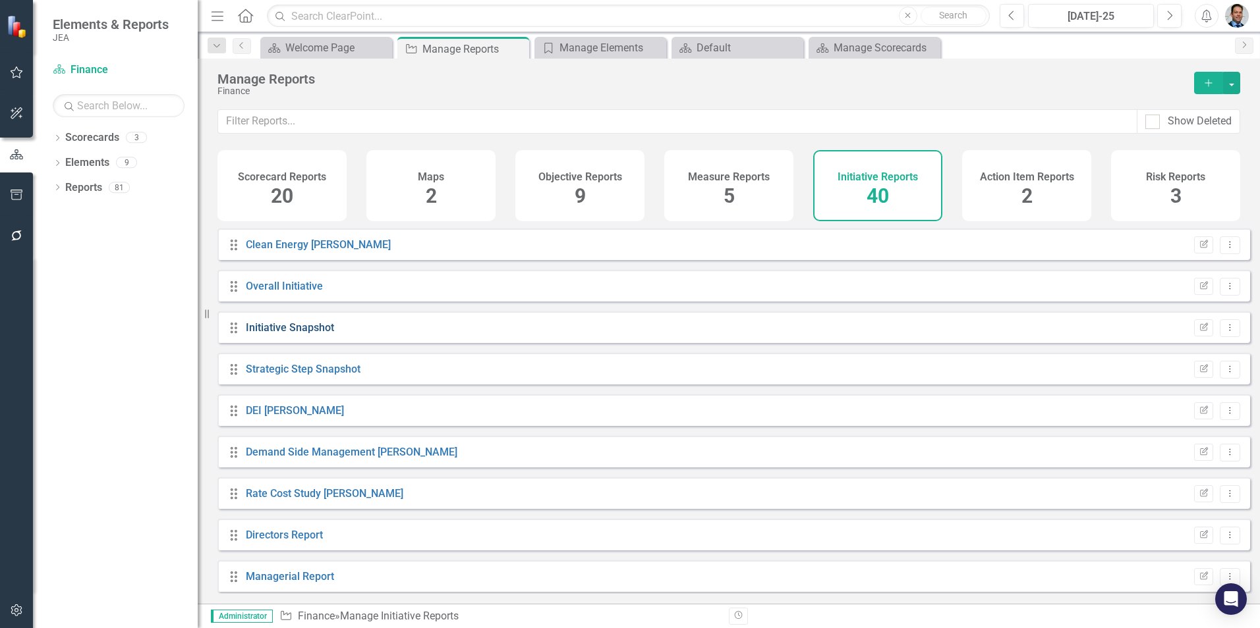
click at [299, 334] on link "Initiative Snapshot" at bounding box center [290, 327] width 88 height 13
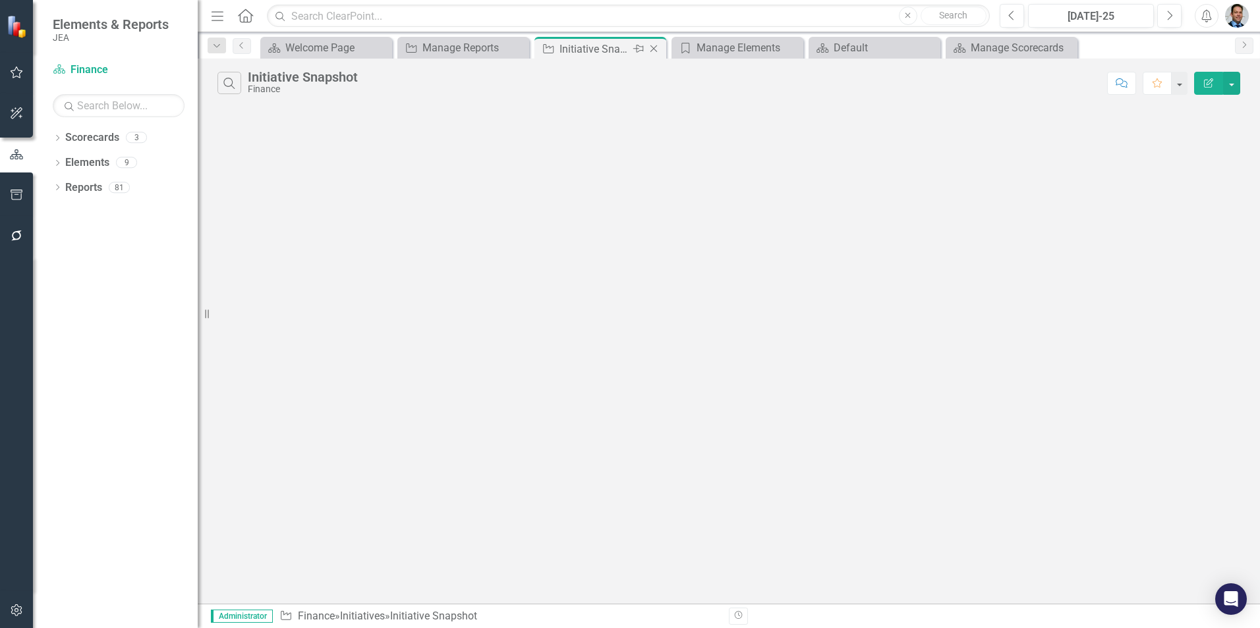
click at [652, 47] on icon "Close" at bounding box center [653, 48] width 13 height 11
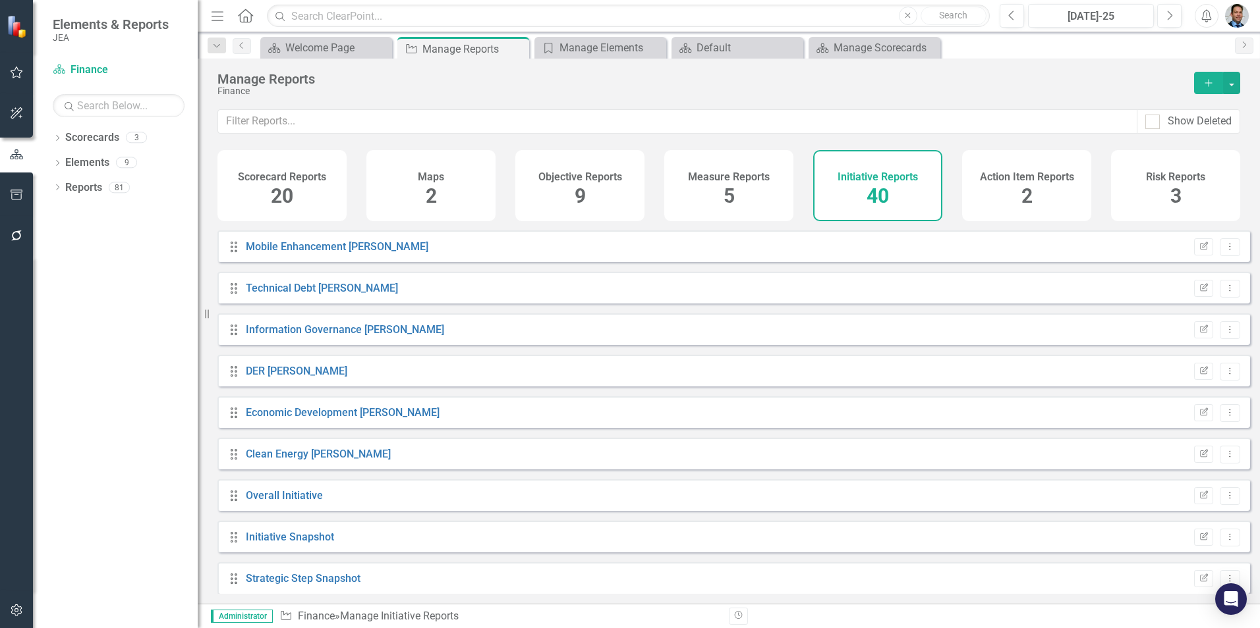
scroll to position [922, 0]
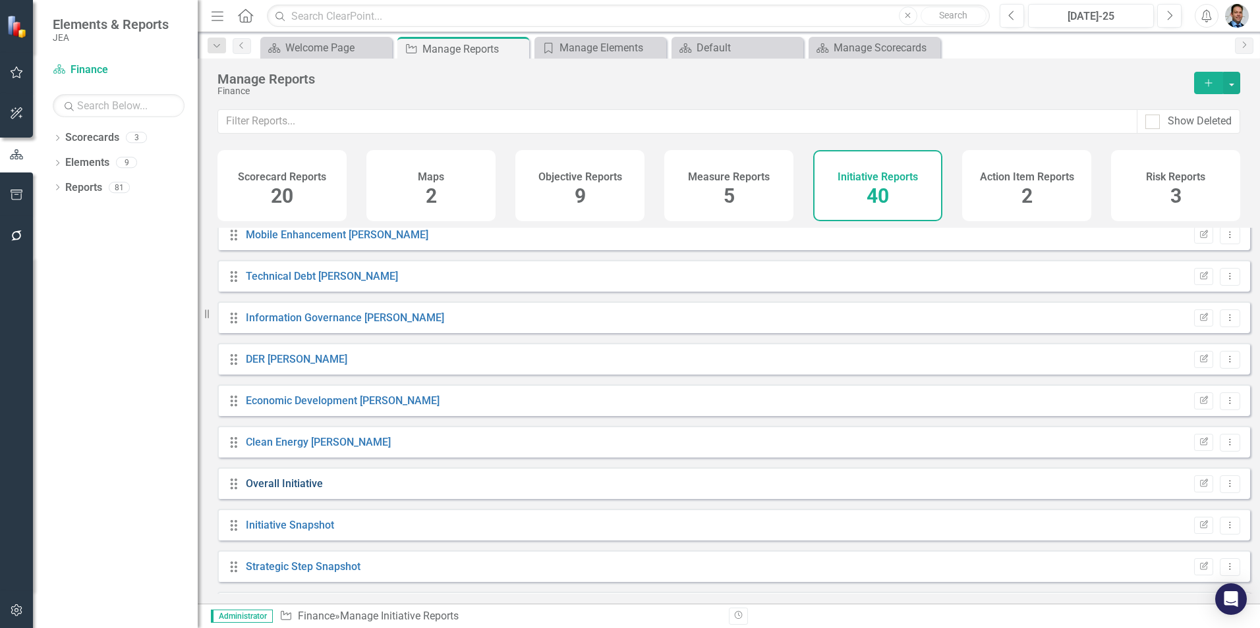
click at [283, 490] on link "Overall Initiative" at bounding box center [284, 484] width 77 height 13
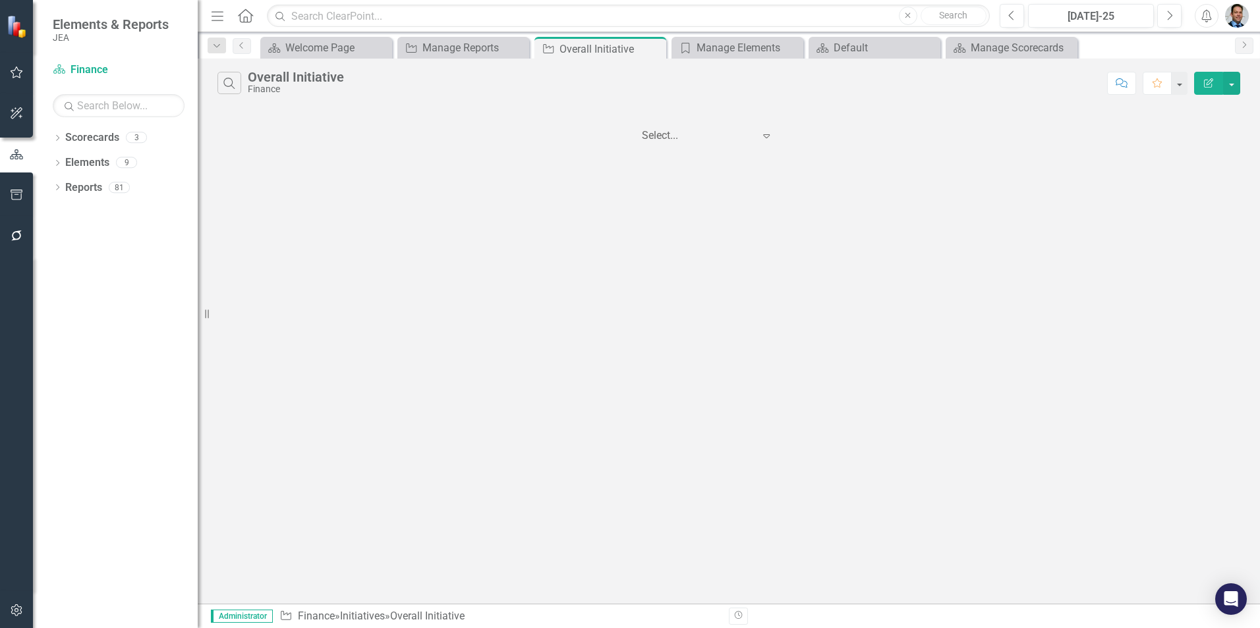
click at [763, 137] on icon "Expand" at bounding box center [766, 135] width 13 height 11
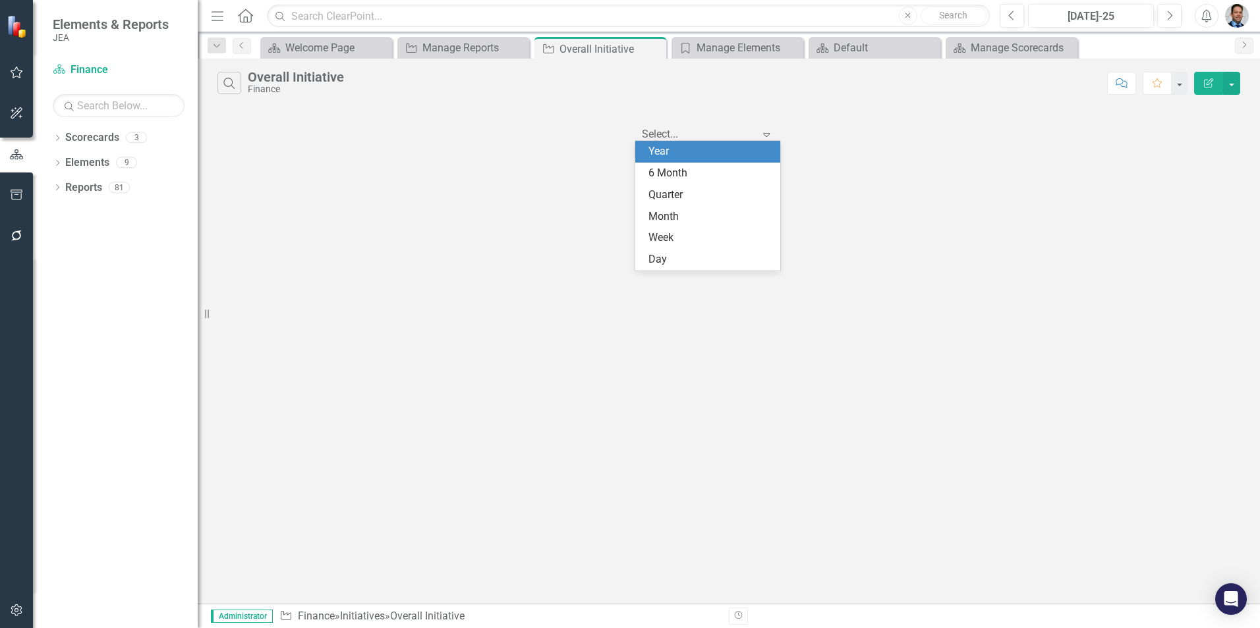
click at [719, 158] on div "Year" at bounding box center [710, 151] width 124 height 15
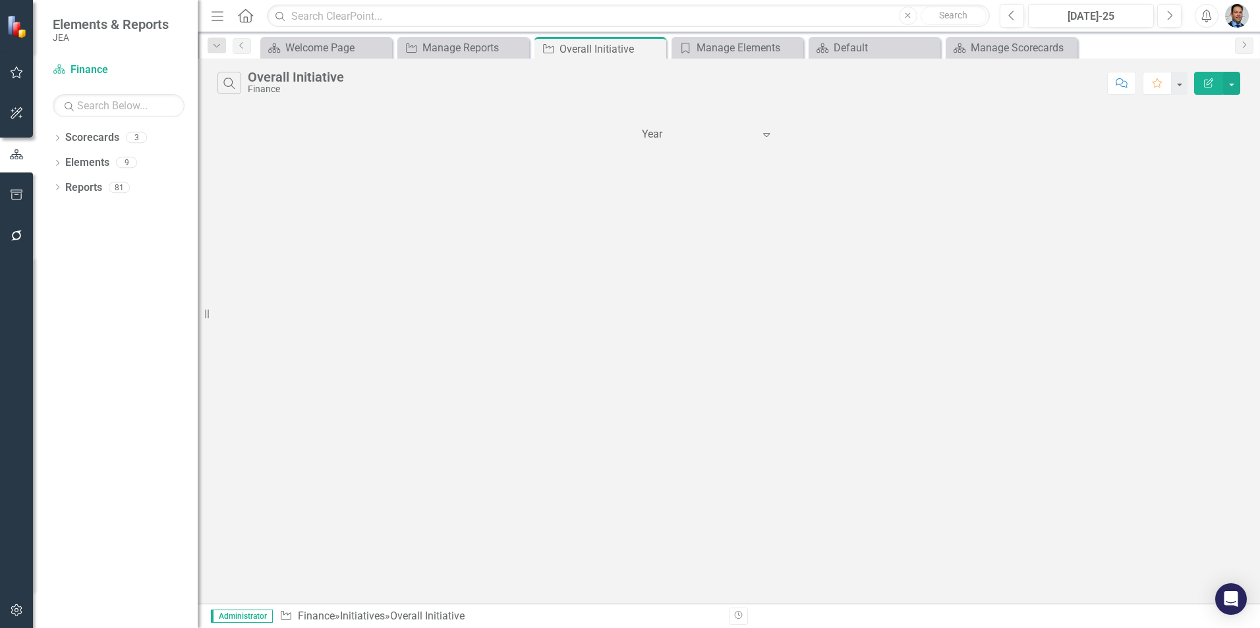
click at [769, 136] on icon "Expand" at bounding box center [766, 134] width 13 height 11
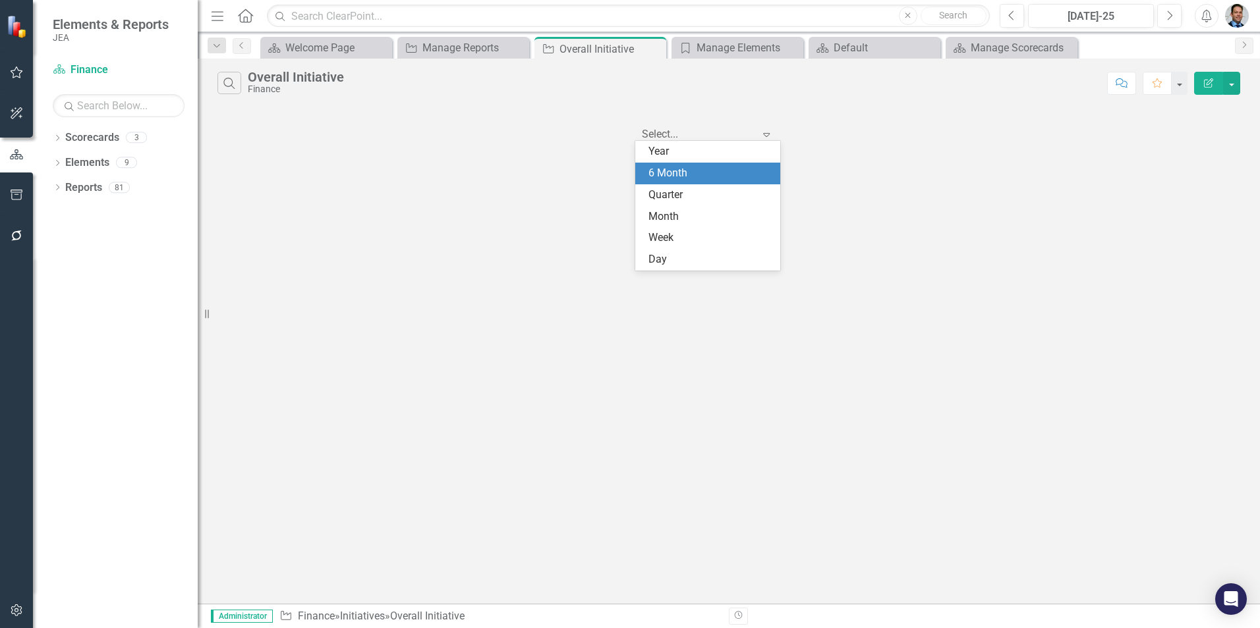
click at [757, 169] on div "6 Month" at bounding box center [710, 173] width 124 height 15
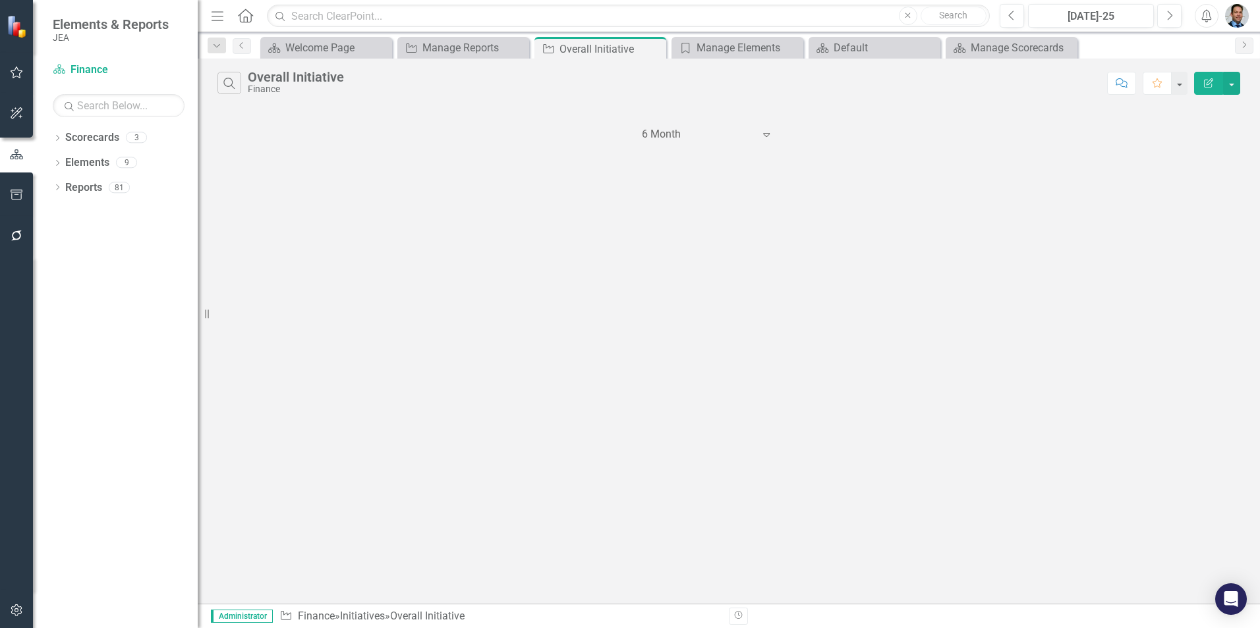
click at [767, 134] on icon at bounding box center [766, 135] width 7 height 4
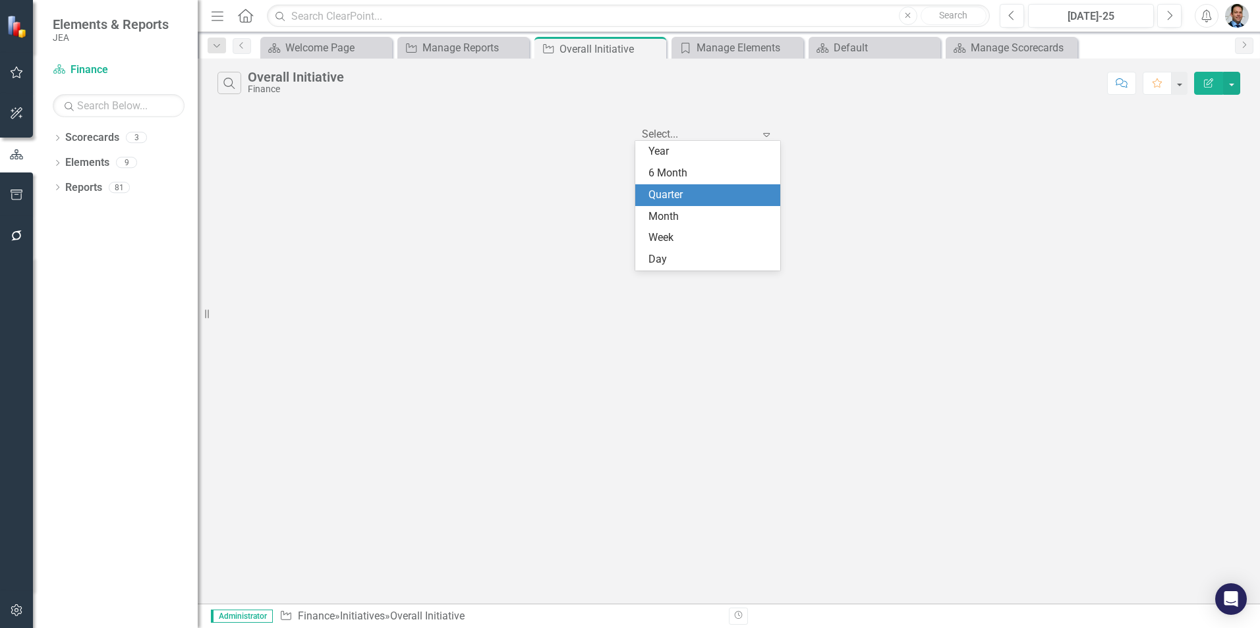
click at [764, 190] on div "Quarter" at bounding box center [710, 195] width 124 height 15
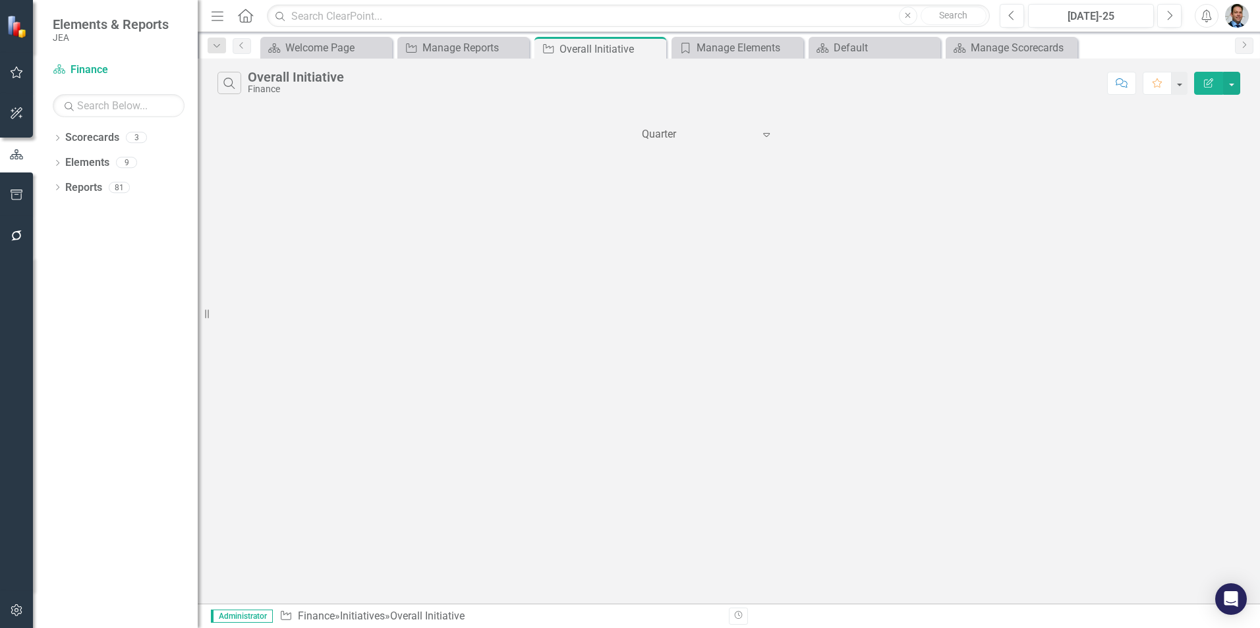
click at [765, 136] on icon at bounding box center [766, 135] width 7 height 4
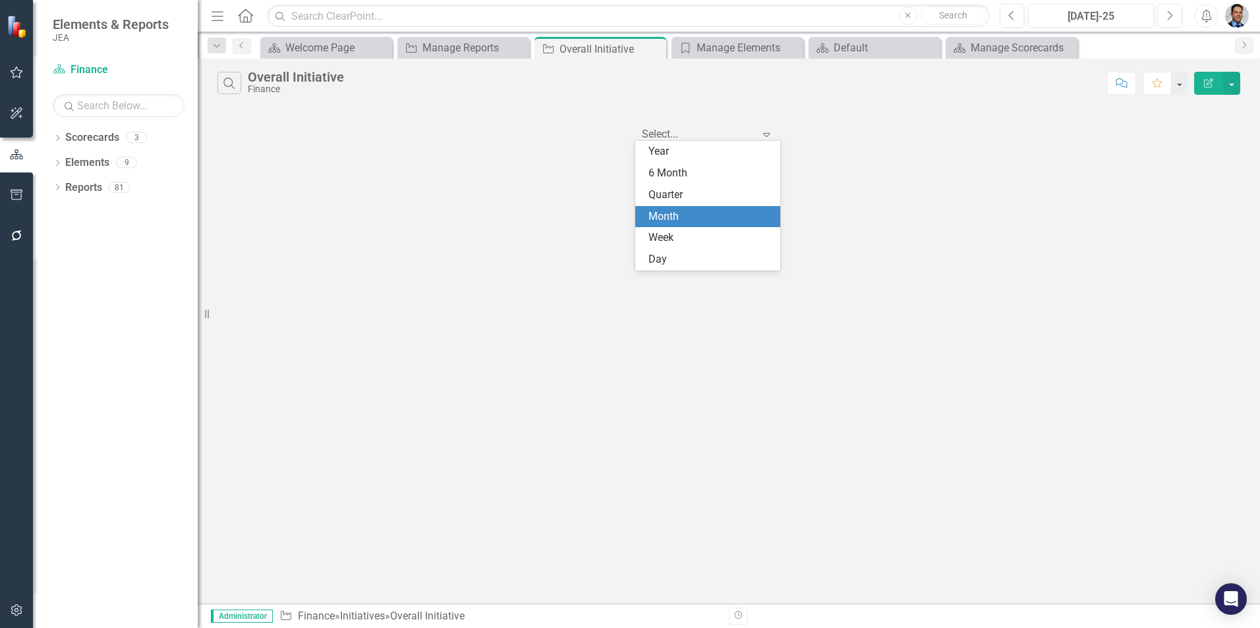
click at [717, 208] on div "Month" at bounding box center [707, 217] width 145 height 22
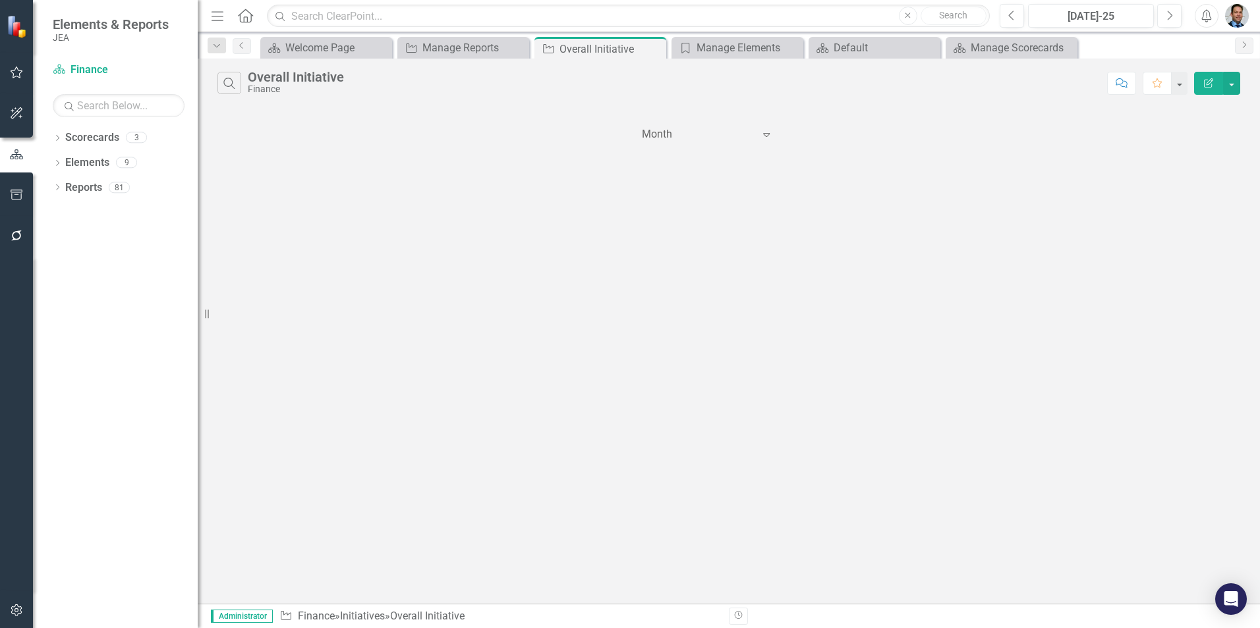
click at [764, 138] on icon "Expand" at bounding box center [766, 134] width 13 height 11
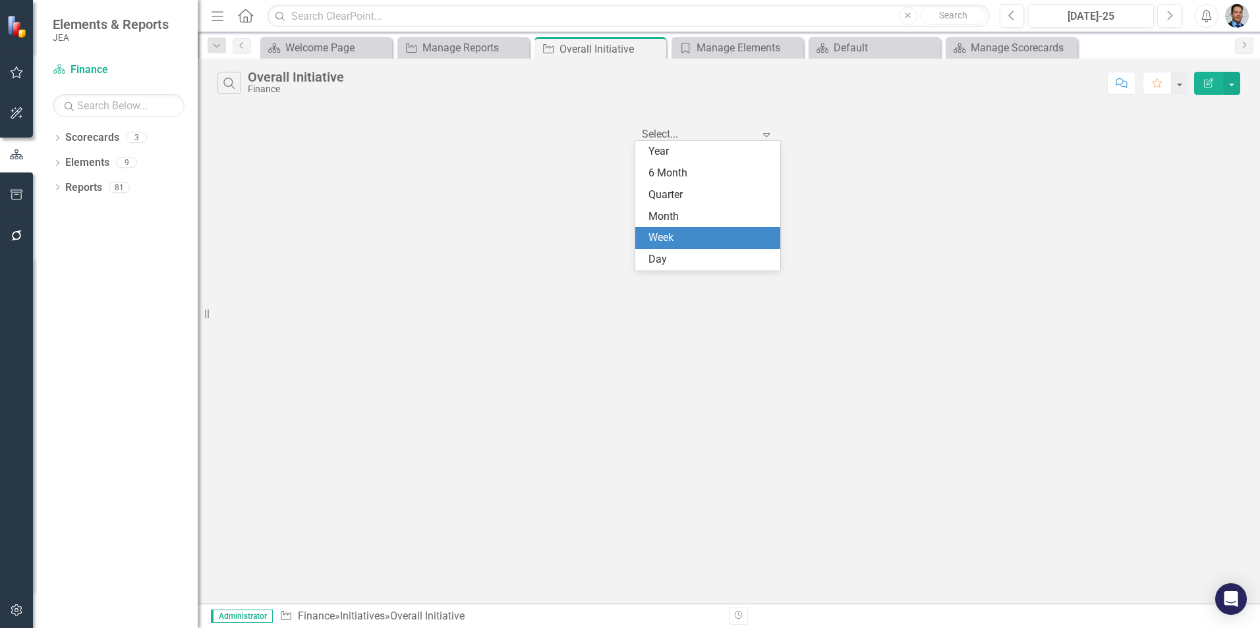
click at [712, 231] on div "Week" at bounding box center [710, 238] width 124 height 15
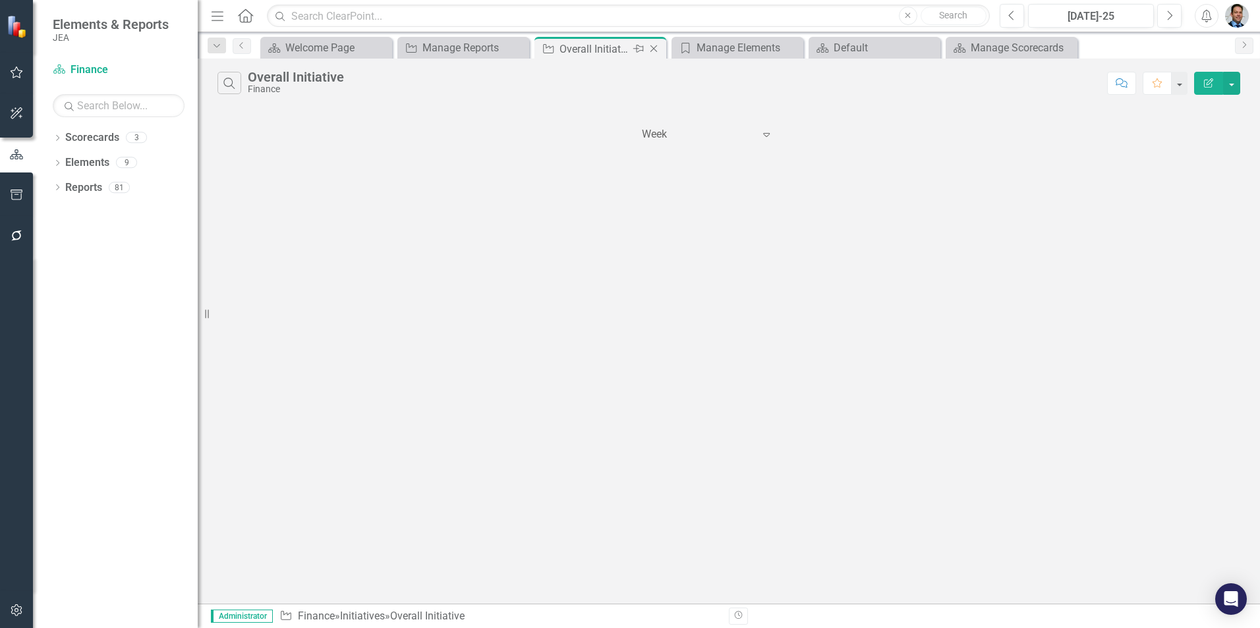
click at [652, 47] on icon "Close" at bounding box center [653, 48] width 13 height 11
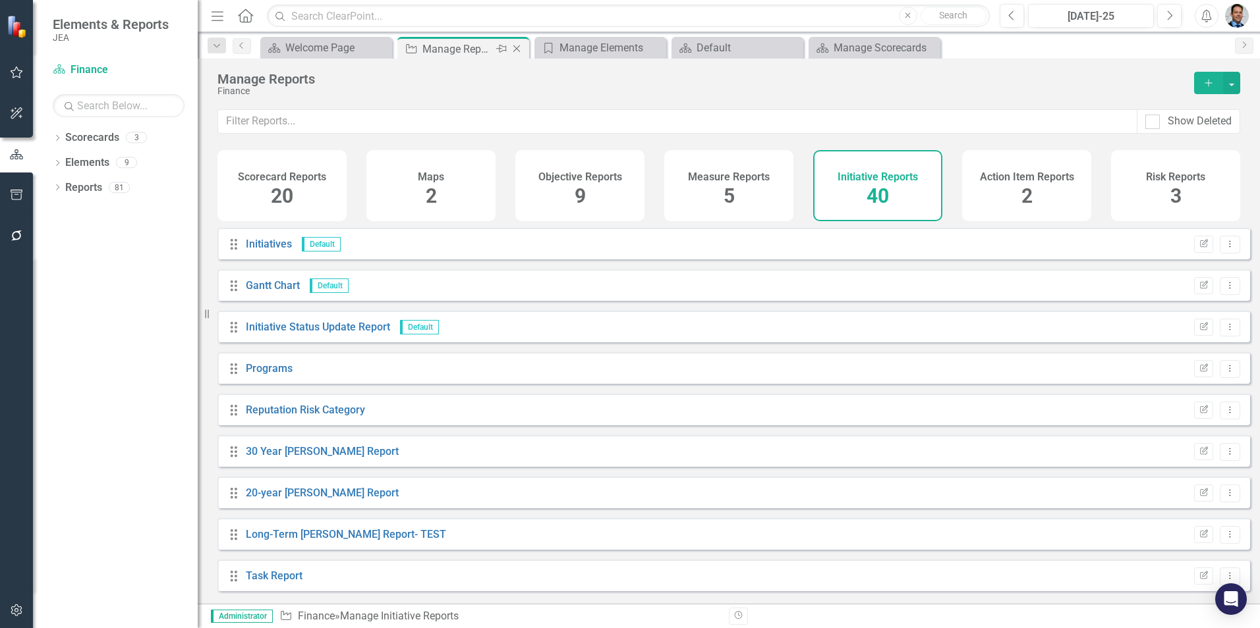
click at [451, 56] on div "Manage Reports" at bounding box center [457, 49] width 70 height 16
click at [515, 51] on icon "Close" at bounding box center [516, 48] width 13 height 11
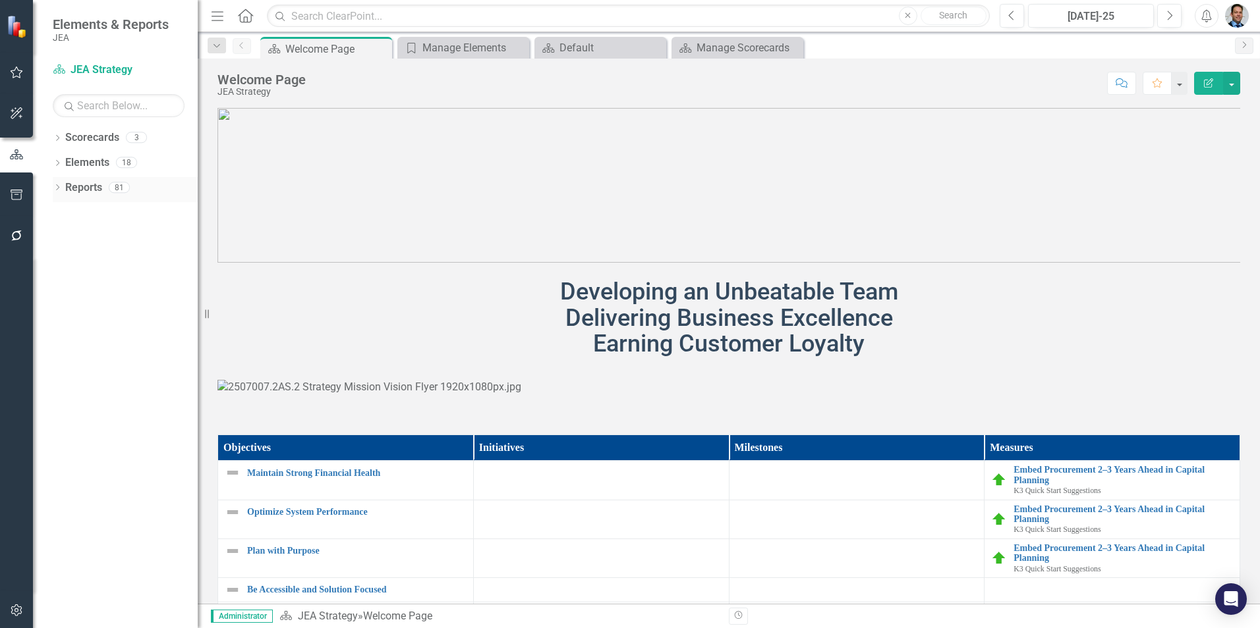
click at [88, 186] on link "Reports" at bounding box center [83, 188] width 37 height 15
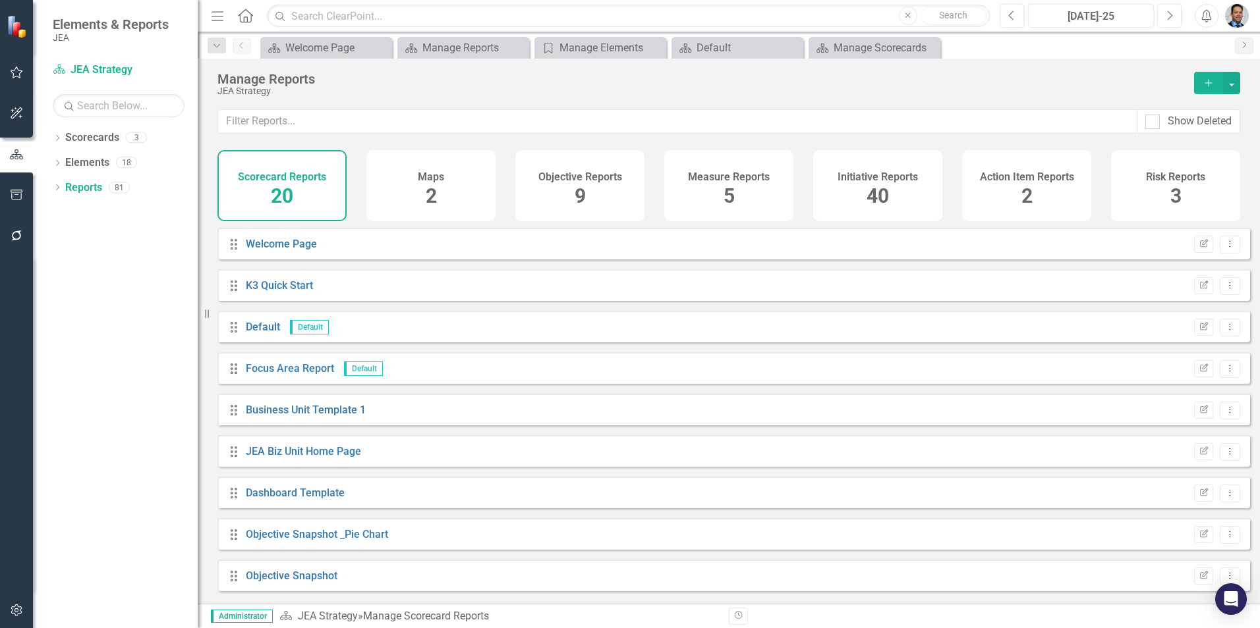
click at [858, 180] on h4 "Initiative Reports" at bounding box center [877, 177] width 80 height 12
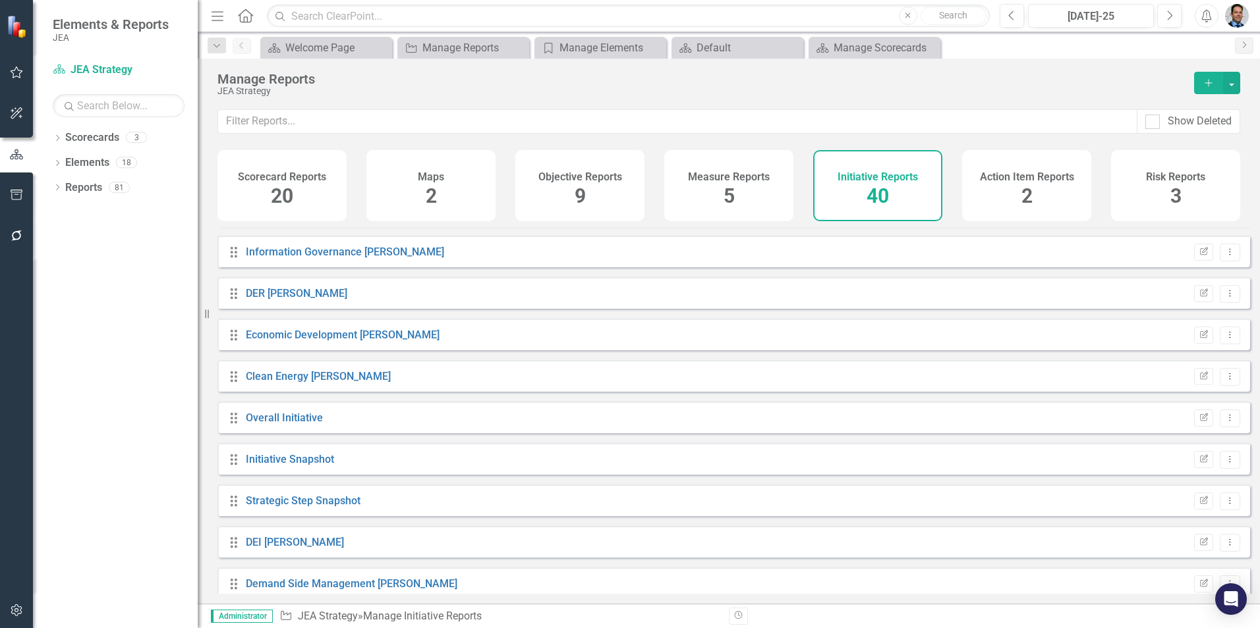
scroll to position [1054, 0]
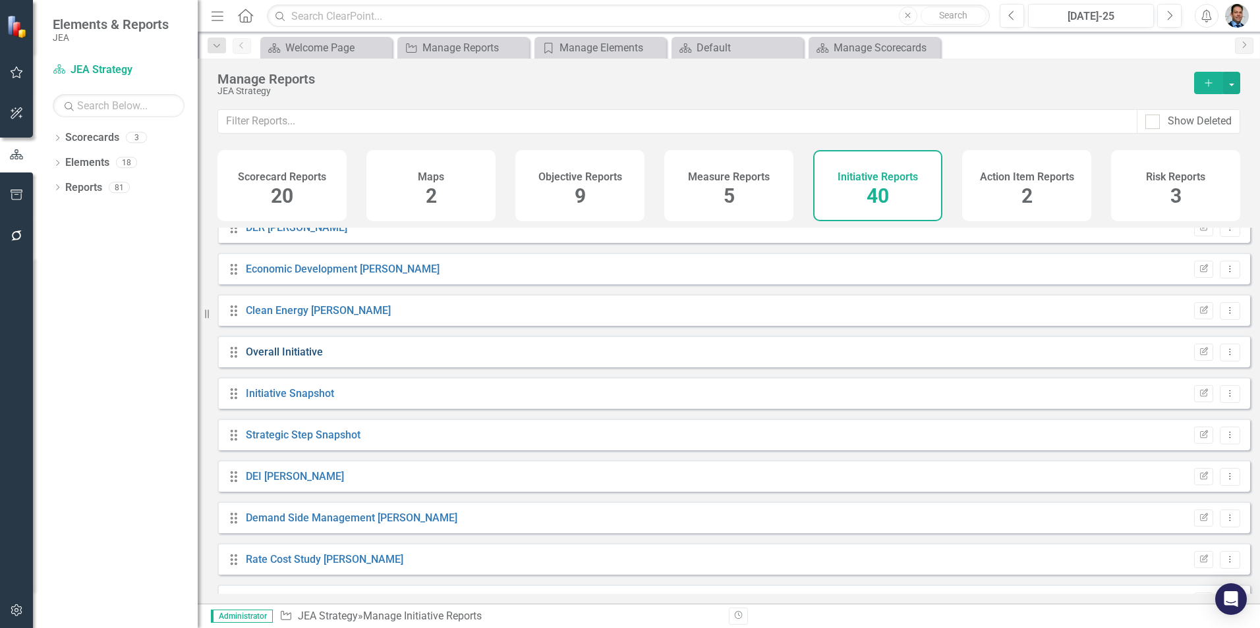
click at [282, 358] on link "Overall Initiative" at bounding box center [284, 352] width 77 height 13
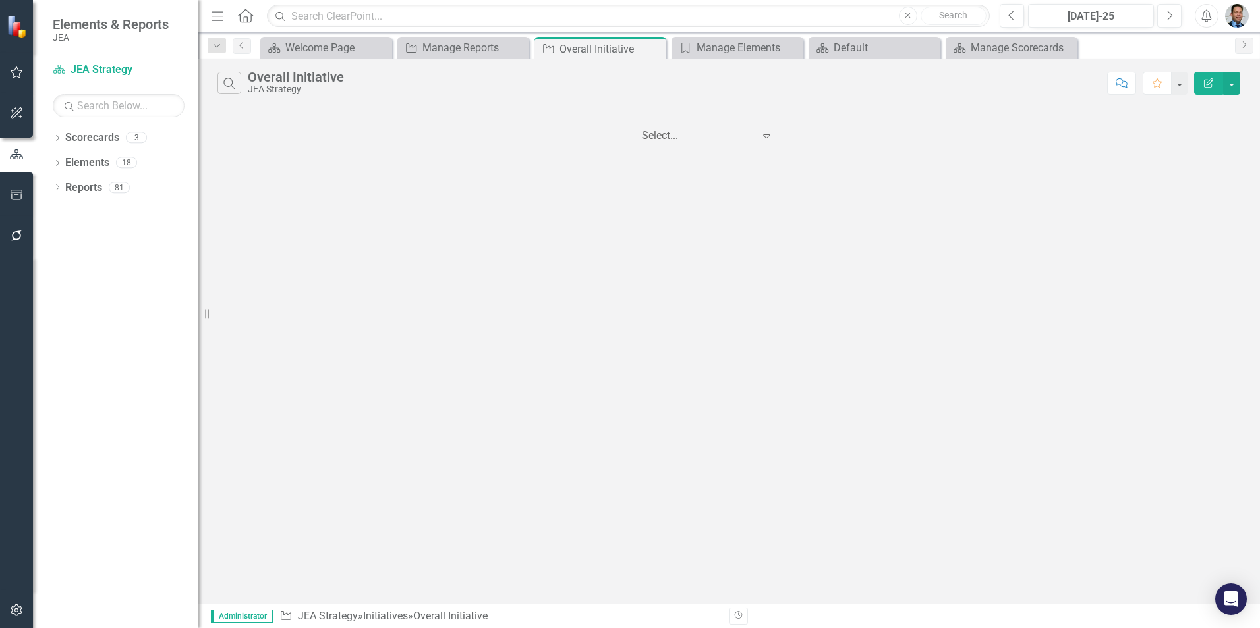
click at [764, 134] on icon "Expand" at bounding box center [766, 135] width 13 height 11
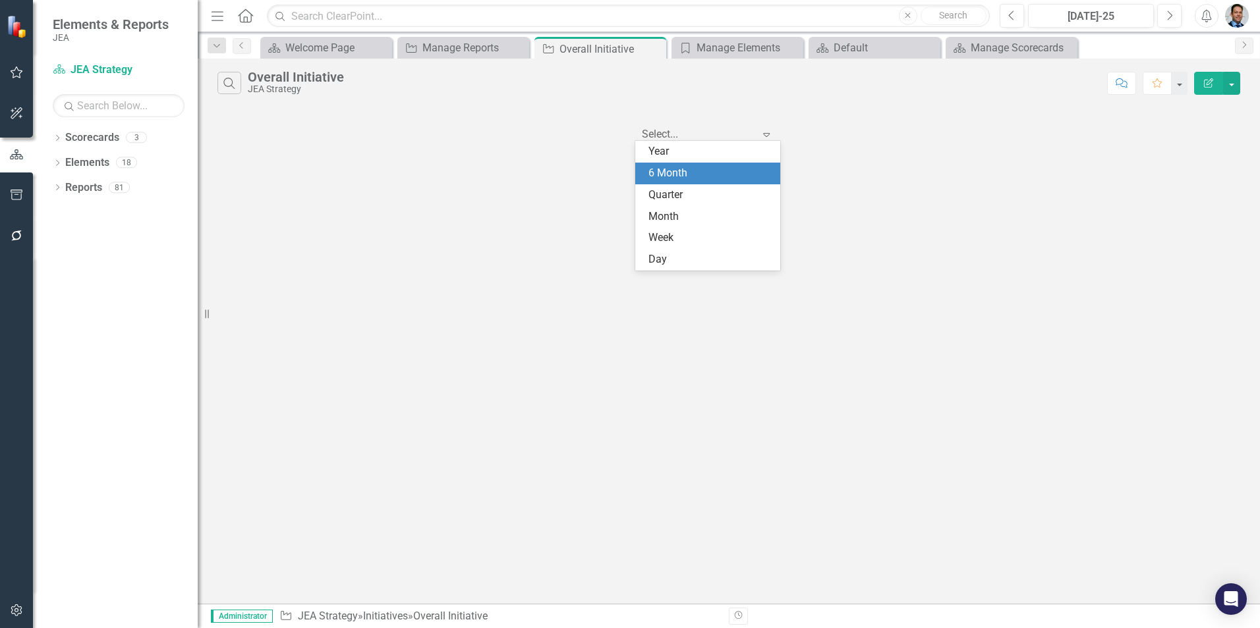
click at [735, 163] on div "6 Month" at bounding box center [707, 174] width 145 height 22
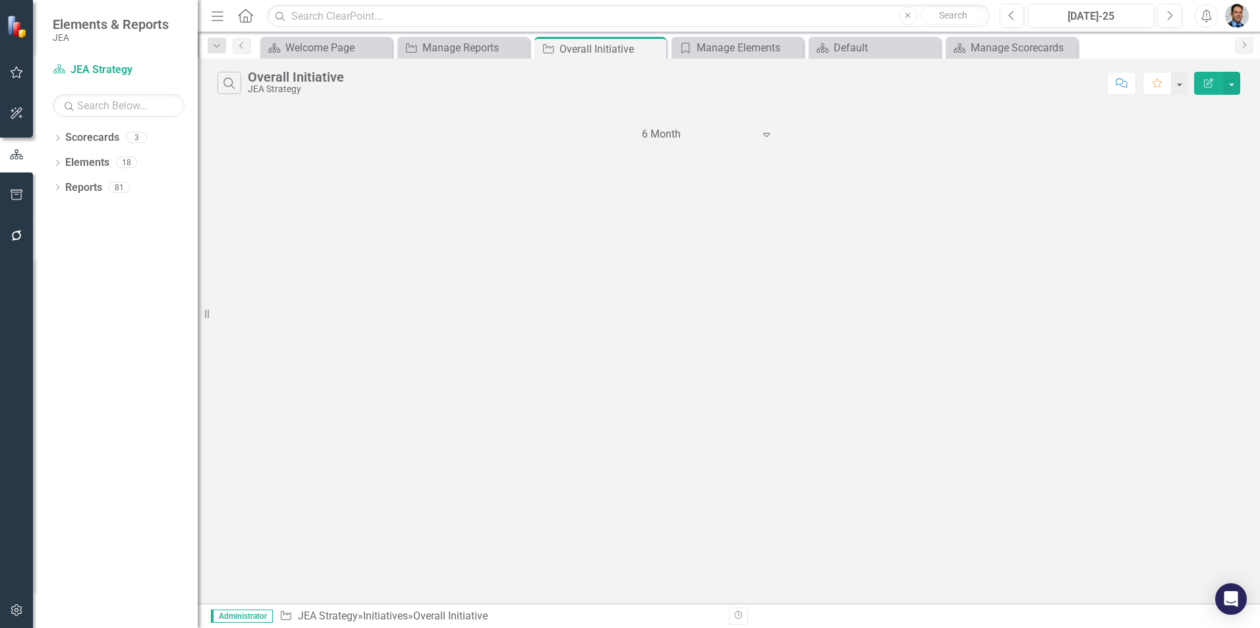
click at [769, 137] on icon "Expand" at bounding box center [766, 134] width 13 height 11
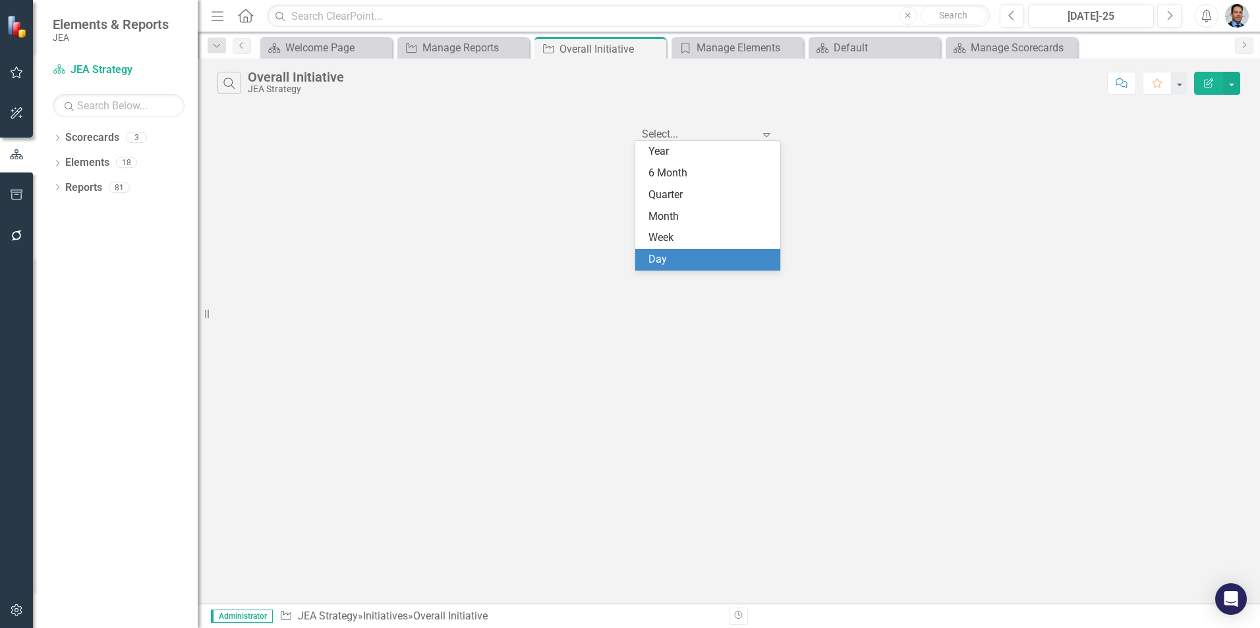
click at [745, 257] on div "Day" at bounding box center [710, 259] width 124 height 15
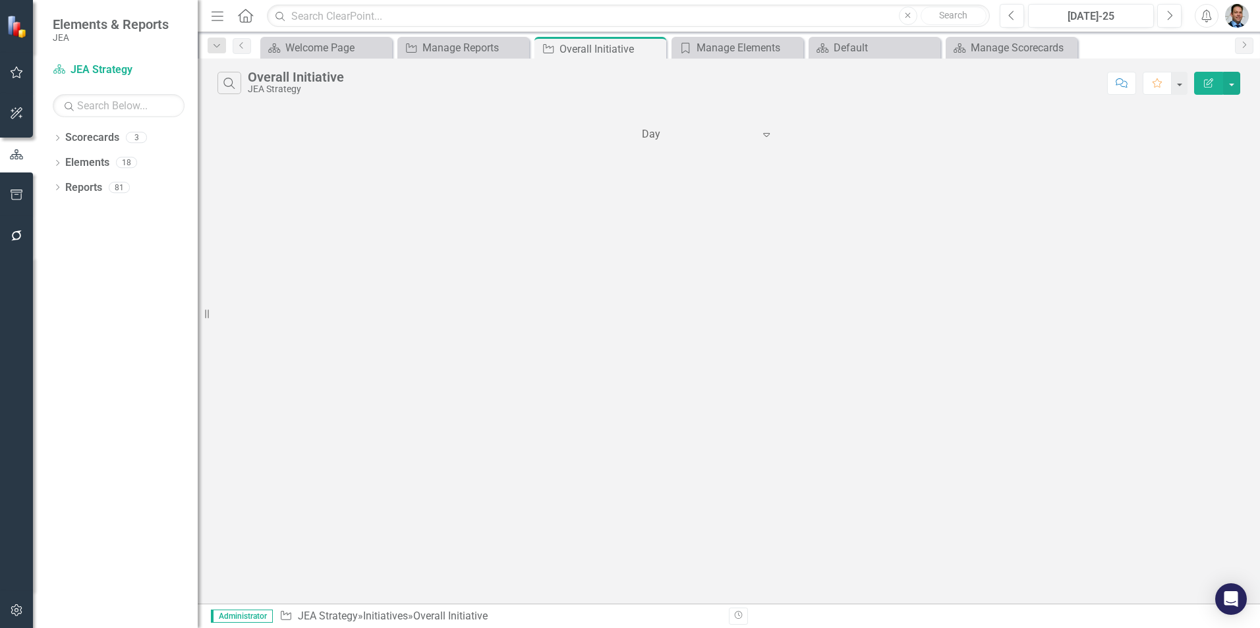
click at [765, 138] on icon "Expand" at bounding box center [766, 134] width 13 height 11
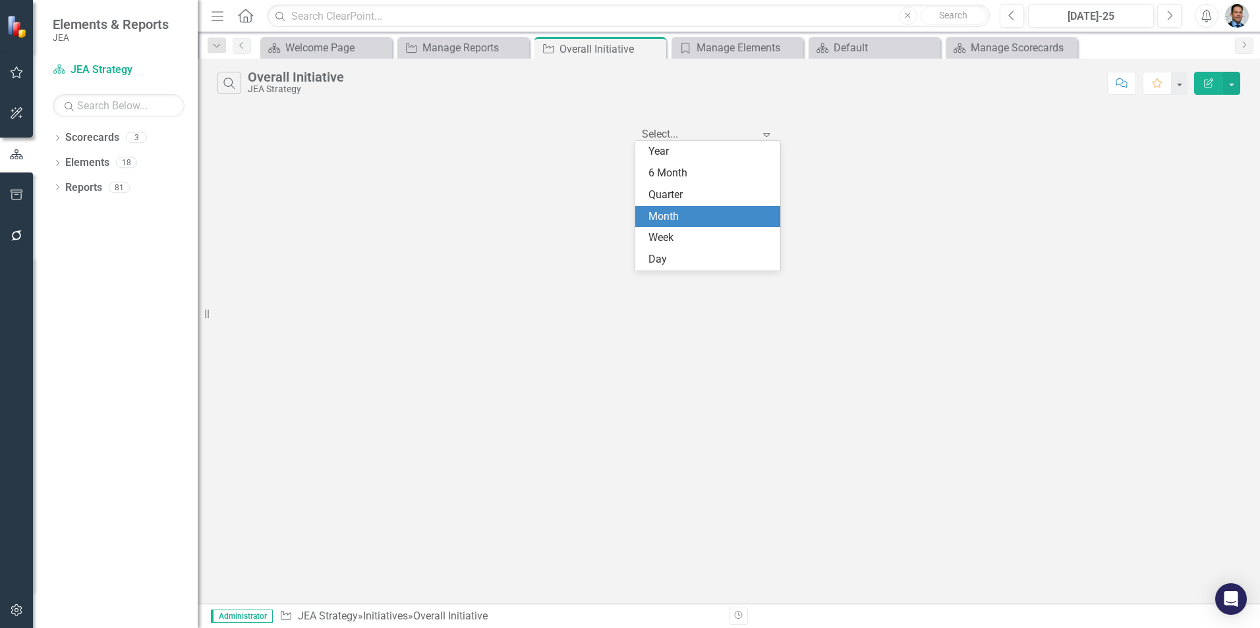
click at [719, 212] on div "Month" at bounding box center [710, 216] width 124 height 15
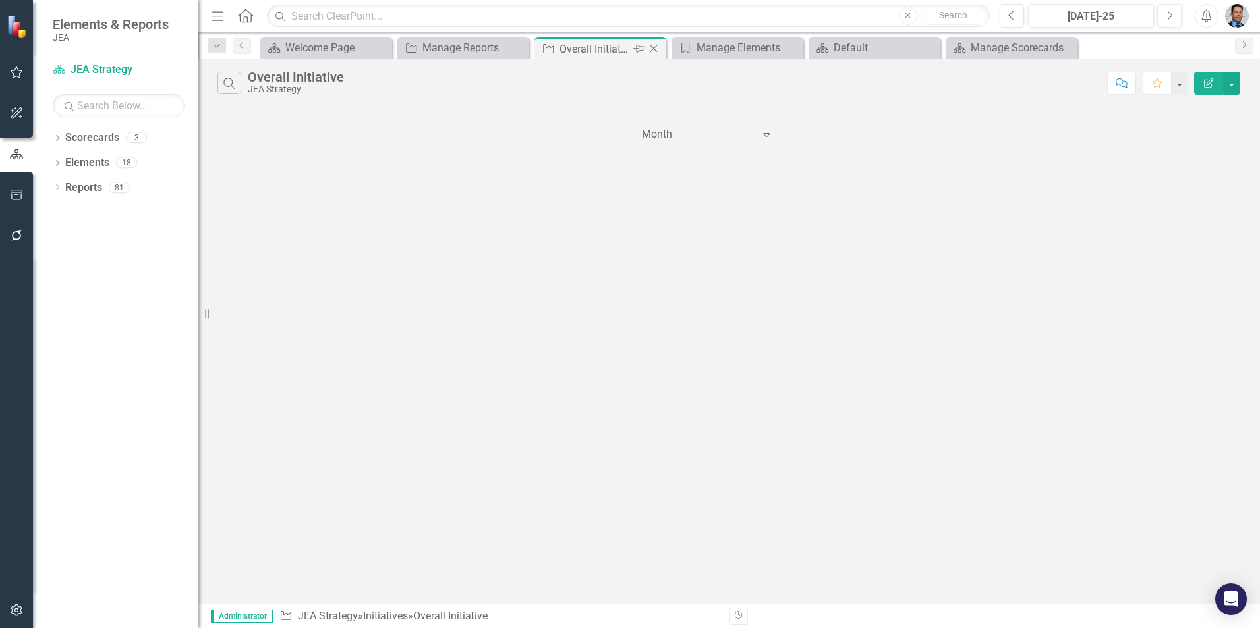
click at [655, 50] on icon at bounding box center [653, 48] width 7 height 7
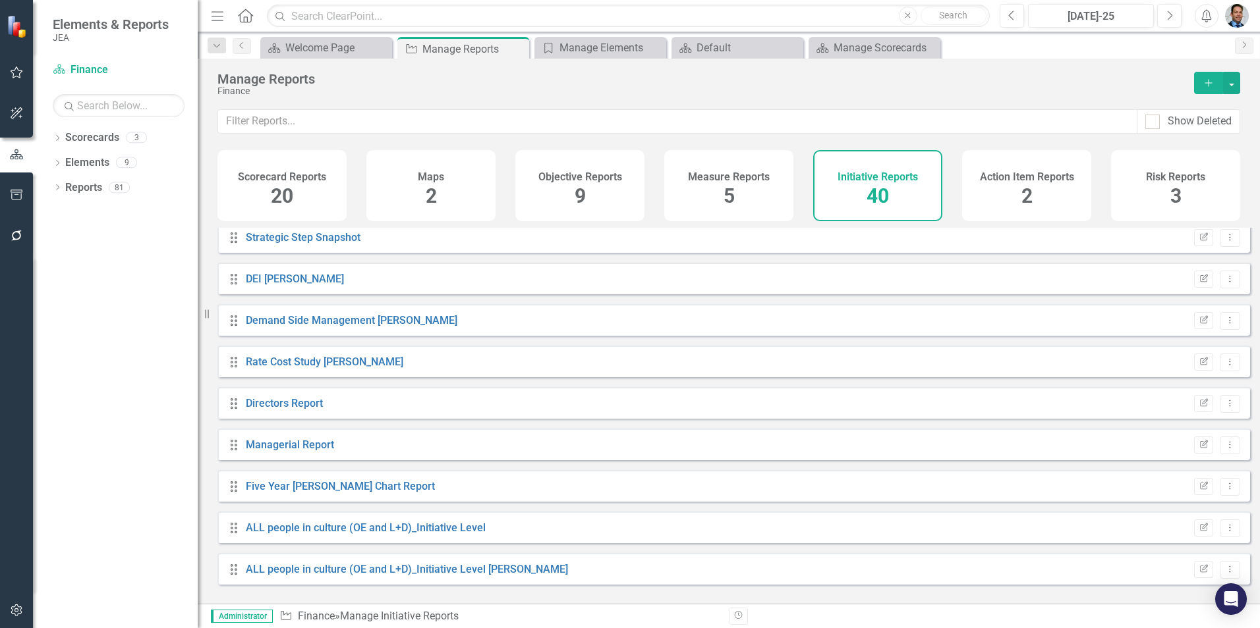
scroll to position [1294, 0]
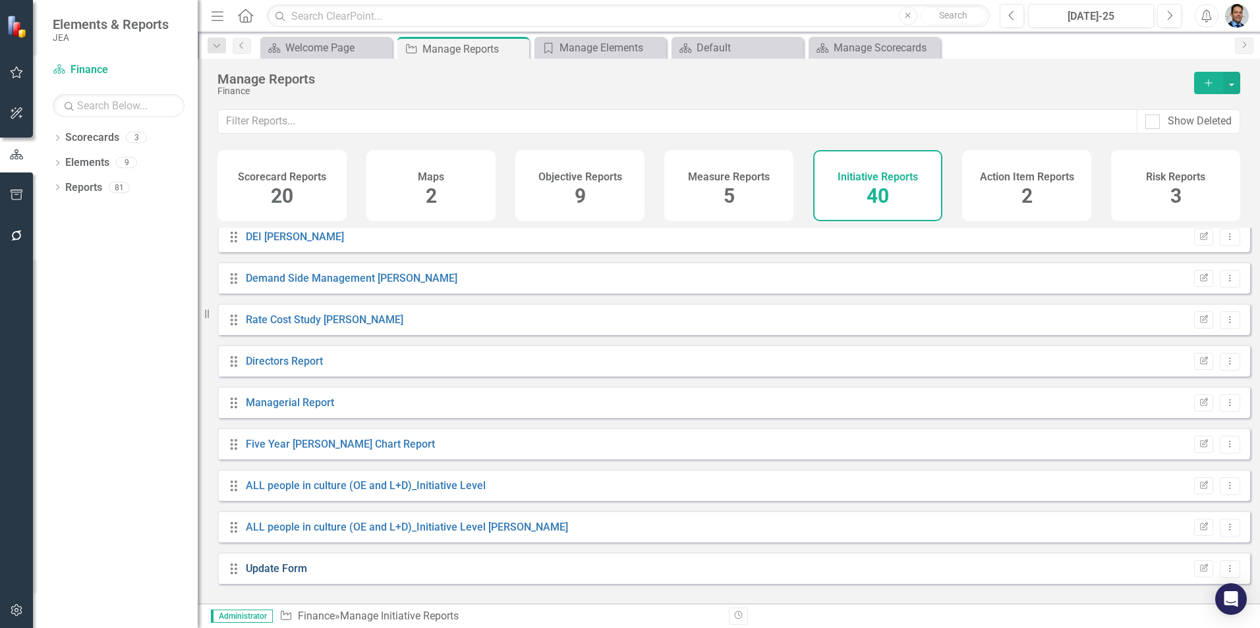
click at [264, 575] on link "Update Form" at bounding box center [276, 569] width 61 height 13
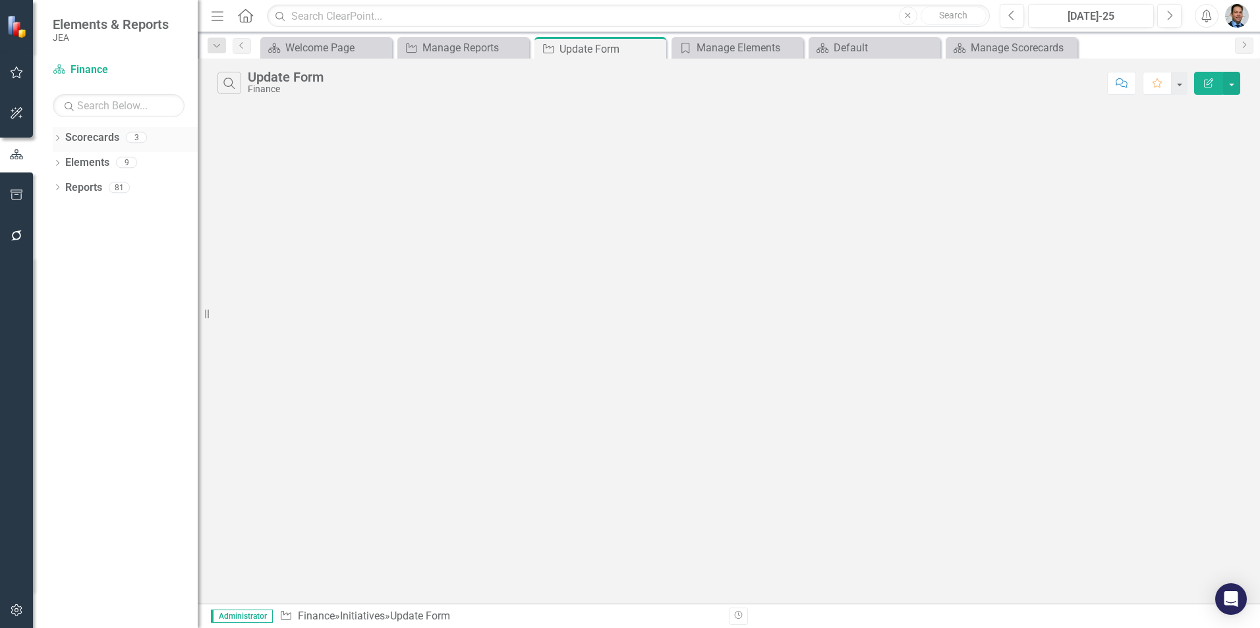
click at [107, 140] on link "Scorecards" at bounding box center [92, 137] width 54 height 15
